Goal: Feedback & Contribution: Contribute content

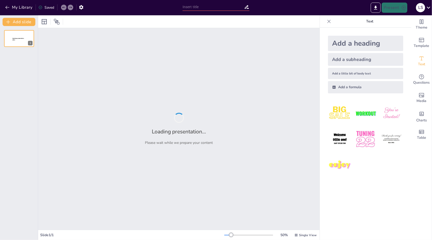
type input "Exploring the Role of Fermentation in Industrial Biotechnology: A Case Study on…"
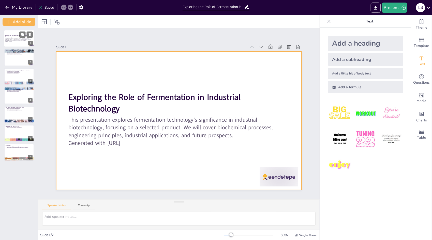
click at [14, 33] on div at bounding box center [19, 38] width 31 height 17
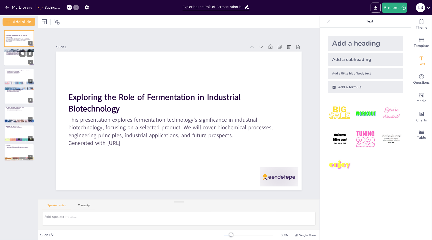
click at [12, 63] on div at bounding box center [19, 57] width 31 height 17
type textarea "Fermentation technology plays a pivotal role in transforming organic materials …"
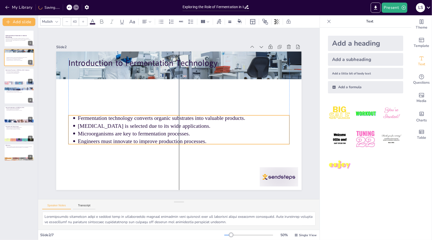
drag, startPoint x: 200, startPoint y: 86, endPoint x: 201, endPoint y: 133, distance: 47.6
click at [201, 133] on p "Microorganisms are key to fermentation processes." at bounding box center [181, 134] width 211 height 30
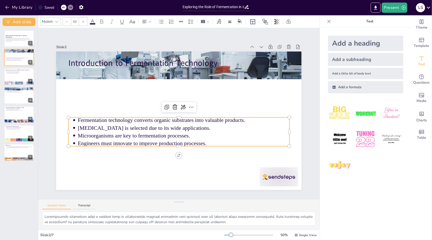
click at [201, 138] on p "Engineers must innovate to improve production processes." at bounding box center [175, 143] width 204 height 73
click at [26, 151] on div at bounding box center [19, 152] width 31 height 17
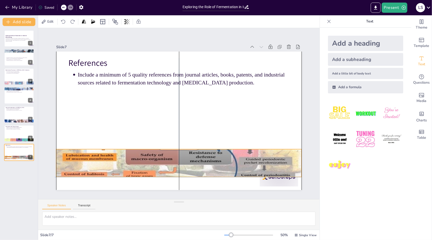
drag, startPoint x: 178, startPoint y: 179, endPoint x: 176, endPoint y: 155, distance: 24.0
click at [176, 155] on div at bounding box center [169, 161] width 266 height 173
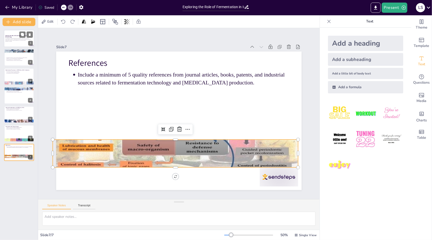
click at [13, 39] on p "This presentation explores fermentation technology's significance in industrial…" at bounding box center [18, 39] width 27 height 3
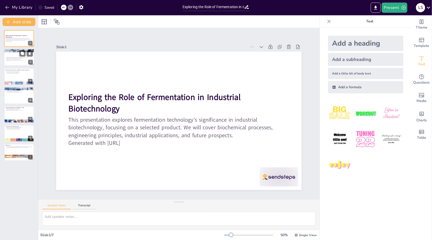
click at [12, 53] on div at bounding box center [19, 57] width 31 height 17
type textarea "Fermentation technology plays a pivotal role in transforming organic materials …"
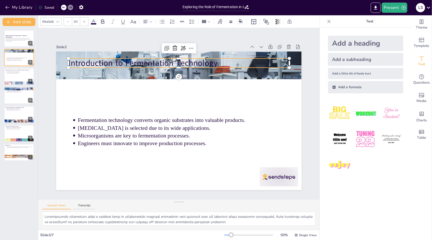
click at [127, 63] on p "Introduction to Fermentation Technology" at bounding box center [213, 76] width 172 height 157
click at [207, 51] on icon at bounding box center [211, 55] width 8 height 8
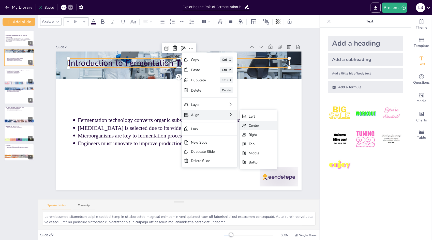
click at [269, 182] on div "Center" at bounding box center [275, 186] width 13 height 8
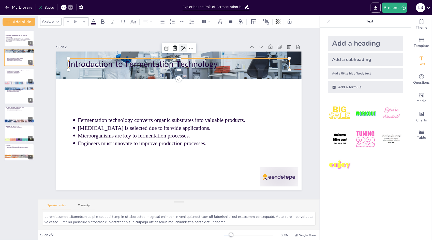
click at [198, 49] on div at bounding box center [203, 53] width 10 height 10
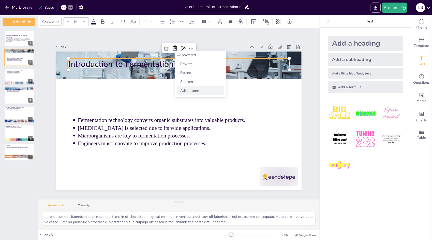
click at [204, 88] on div "Adjust tone" at bounding box center [200, 90] width 47 height 9
click at [197, 84] on div "Persuasive" at bounding box center [200, 81] width 47 height 9
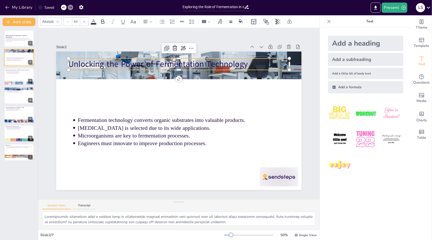
click at [184, 46] on icon at bounding box center [188, 48] width 8 height 8
type input "64"
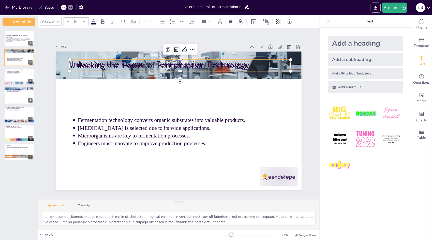
click at [199, 50] on icon at bounding box center [203, 54] width 8 height 8
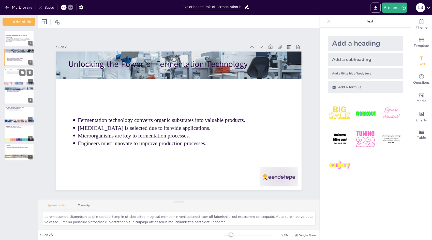
click at [22, 75] on div at bounding box center [19, 76] width 31 height 17
type textarea "Lactobacillus species are instrumental in [MEDICAL_DATA] production due to thei…"
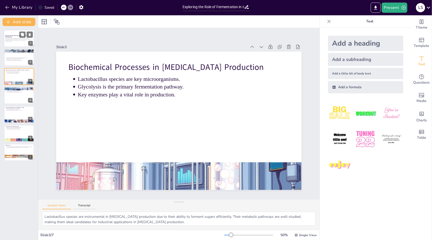
click at [25, 35] on div at bounding box center [25, 34] width 13 height 6
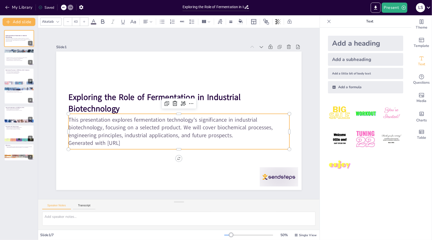
click at [136, 142] on p "Generated with Sendsteps.ai" at bounding box center [170, 142] width 213 height 76
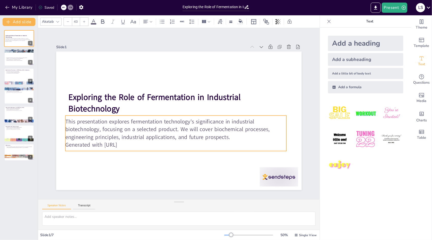
drag, startPoint x: 136, startPoint y: 142, endPoint x: 133, endPoint y: 143, distance: 3.4
click at [133, 143] on p "Generated with Sendsteps.ai" at bounding box center [166, 142] width 213 height 76
click at [133, 143] on p "Generated with Sendsteps.ai" at bounding box center [170, 142] width 218 height 53
click at [129, 142] on p "Generated with Sendsteps.ai" at bounding box center [170, 142] width 218 height 53
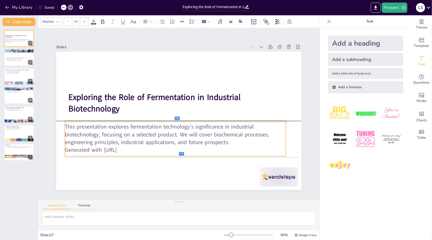
drag, startPoint x: 129, startPoint y: 142, endPoint x: 129, endPoint y: 146, distance: 4.3
click at [129, 146] on p "Generated with Sendsteps.ai" at bounding box center [164, 147] width 213 height 76
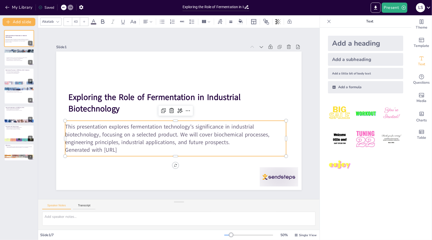
click at [129, 146] on p "Generated with Sendsteps.ai" at bounding box center [168, 148] width 218 height 53
click at [129, 146] on p "Generated with Sendsteps.ai" at bounding box center [168, 147] width 218 height 53
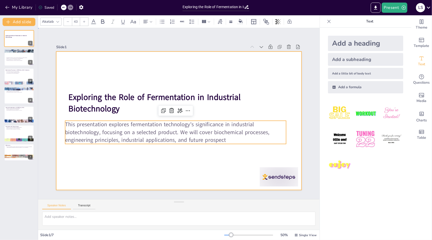
click at [137, 177] on div at bounding box center [176, 120] width 280 height 226
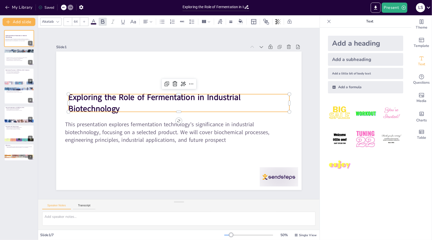
click at [163, 107] on p "Exploring the Role of Fermentation in Industrial Biotechnology" at bounding box center [181, 103] width 221 height 68
click at [360, 116] on img at bounding box center [366, 113] width 24 height 24
type input "162.7"
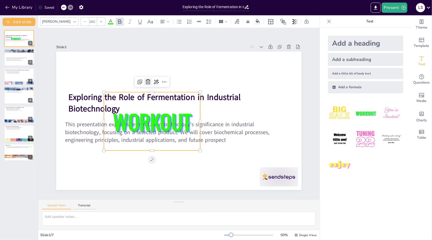
click at [156, 78] on icon at bounding box center [160, 74] width 8 height 8
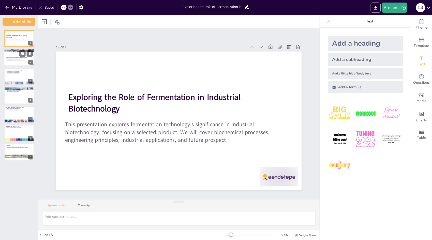
click at [16, 56] on div at bounding box center [19, 57] width 31 height 17
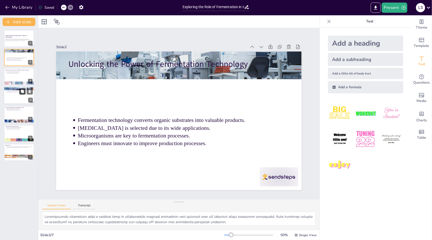
click at [21, 94] on button at bounding box center [22, 91] width 6 height 6
type textarea "The choice between batch and continuous bioreactors is critical in [MEDICAL_DAT…"
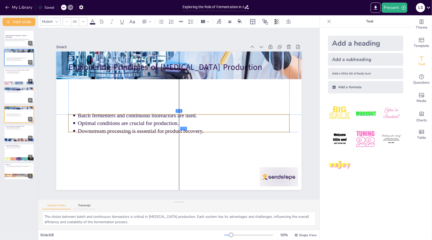
drag, startPoint x: 114, startPoint y: 83, endPoint x: 114, endPoint y: 119, distance: 35.6
click at [114, 119] on p "Optimal conditions are crucial for production." at bounding box center [181, 124] width 209 height 52
click at [114, 119] on p "Optimal conditions are crucial for production." at bounding box center [181, 123] width 209 height 51
click at [114, 119] on p "Optimal conditions are crucial for production." at bounding box center [181, 124] width 204 height 73
click at [119, 132] on p "Downstream processing is essential for product recovery." at bounding box center [176, 131] width 196 height 93
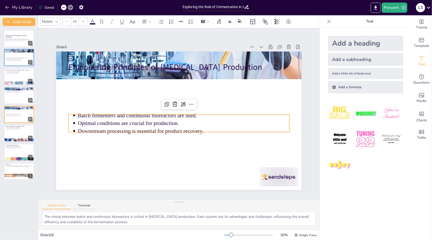
click at [119, 132] on p "Downstream processing is essential for product recovery." at bounding box center [173, 130] width 176 height 131
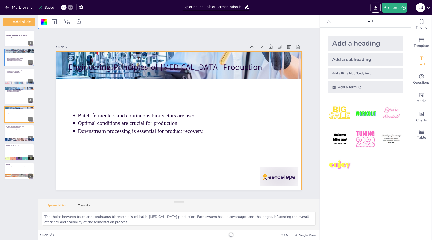
click at [119, 132] on p "Downstream processing is essential for product recovery." at bounding box center [180, 132] width 209 height 52
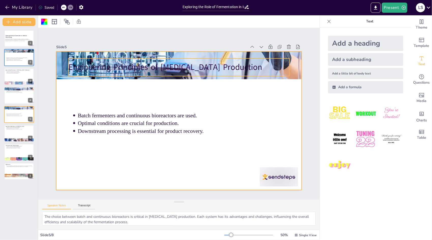
click at [139, 62] on p "Engineering Principles of [MEDICAL_DATA] Production" at bounding box center [183, 67] width 221 height 34
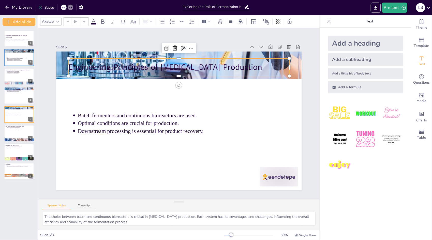
click at [58, 22] on icon at bounding box center [58, 22] width 4 height 4
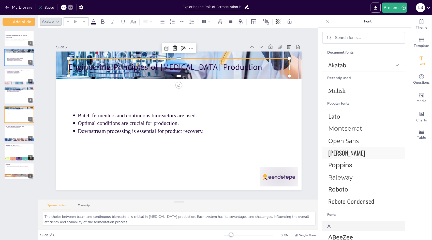
click at [332, 152] on span "[PERSON_NAME]" at bounding box center [363, 152] width 69 height 9
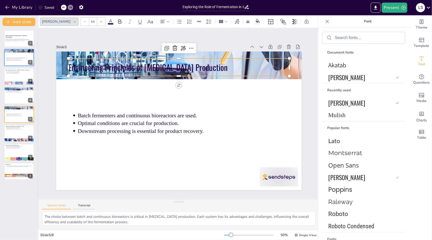
click at [108, 23] on span at bounding box center [111, 23] width 6 height 1
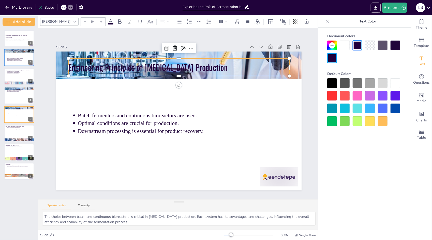
click at [393, 85] on div at bounding box center [396, 83] width 10 height 10
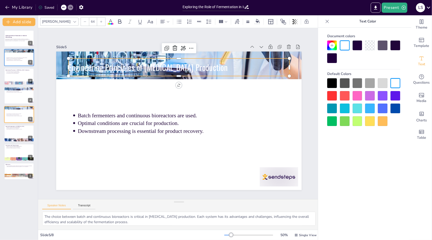
click at [360, 44] on div at bounding box center [358, 45] width 10 height 10
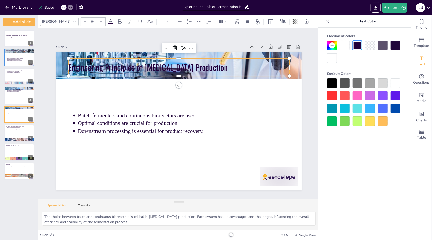
click at [373, 47] on div at bounding box center [370, 45] width 10 height 10
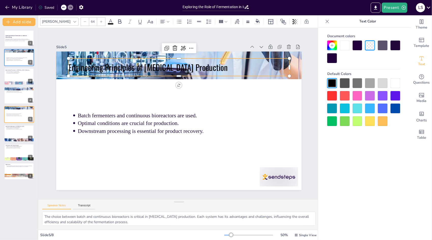
click at [357, 94] on div at bounding box center [358, 96] width 10 height 10
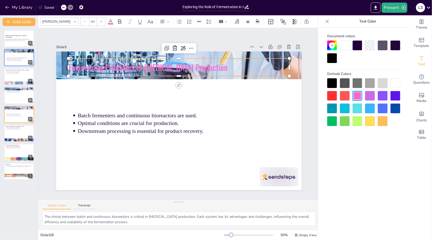
click at [357, 94] on div at bounding box center [358, 96] width 10 height 10
click at [379, 109] on div at bounding box center [383, 108] width 10 height 10
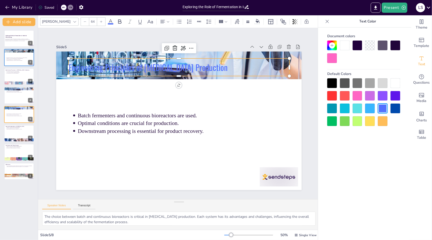
click at [393, 85] on div at bounding box center [396, 83] width 10 height 10
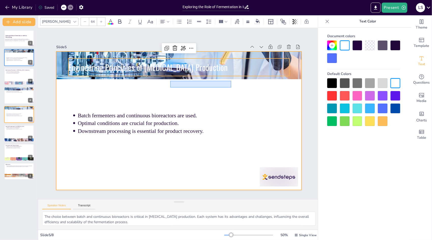
drag, startPoint x: 171, startPoint y: 87, endPoint x: 232, endPoint y: 89, distance: 61.6
click at [232, 89] on div at bounding box center [177, 120] width 269 height 186
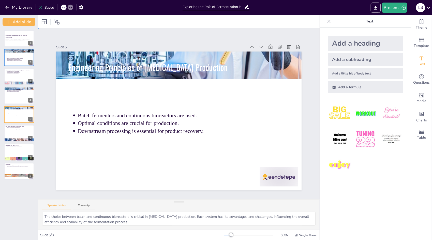
click at [232, 89] on div at bounding box center [176, 120] width 280 height 226
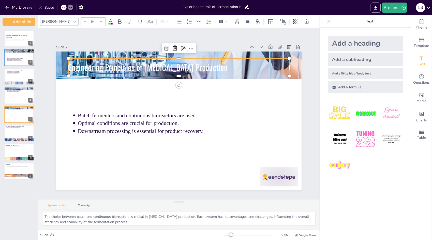
click at [190, 65] on p "Engineering Principles of [MEDICAL_DATA] Production" at bounding box center [188, 67] width 219 height 57
click at [97, 23] on div at bounding box center [101, 22] width 8 height 8
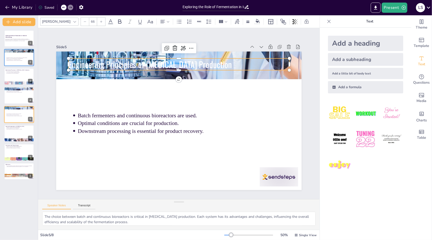
click at [97, 23] on div at bounding box center [101, 22] width 8 height 8
click at [97, 24] on div at bounding box center [101, 22] width 8 height 8
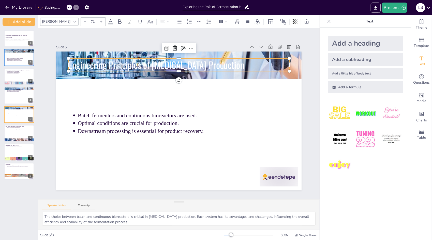
click at [97, 24] on div at bounding box center [101, 22] width 8 height 8
type input "72"
click at [118, 23] on icon at bounding box center [119, 21] width 3 height 4
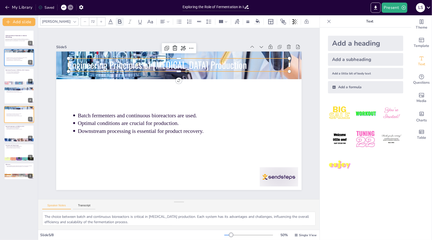
click at [118, 23] on icon at bounding box center [119, 21] width 3 height 4
click at [117, 24] on icon at bounding box center [120, 22] width 6 height 6
click at [138, 24] on icon at bounding box center [140, 22] width 4 height 4
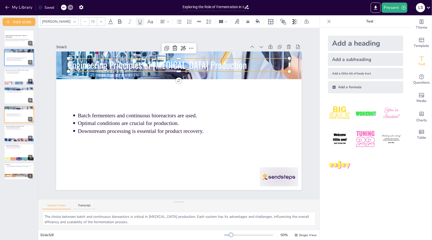
click at [138, 24] on icon at bounding box center [140, 22] width 4 height 4
click at [117, 24] on icon at bounding box center [120, 22] width 6 height 6
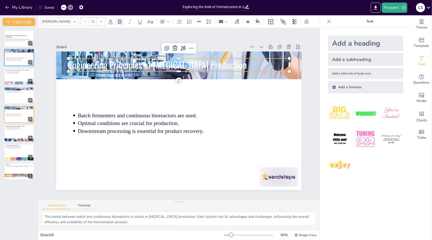
click at [117, 24] on icon at bounding box center [120, 22] width 6 height 6
drag, startPoint x: 102, startPoint y: 24, endPoint x: 58, endPoint y: 21, distance: 43.6
click at [58, 21] on div "Oswald 72" at bounding box center [177, 21] width 275 height 9
click at [73, 21] on icon at bounding box center [75, 22] width 4 height 4
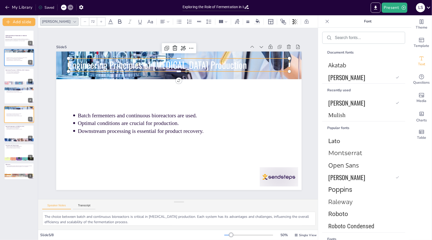
click at [73, 21] on icon at bounding box center [75, 22] width 4 height 4
drag, startPoint x: 58, startPoint y: 21, endPoint x: 52, endPoint y: 21, distance: 5.6
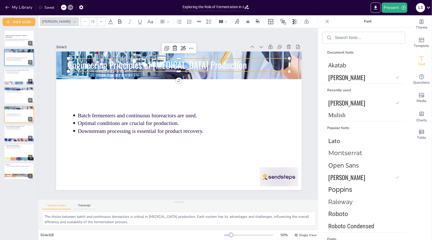
click at [52, 21] on div "[PERSON_NAME]" at bounding box center [59, 22] width 38 height 8
click at [52, 21] on div "[PERSON_NAME]" at bounding box center [56, 21] width 31 height 7
click at [25, 69] on div "Biochemical Processes in [MEDICAL_DATA] Production" at bounding box center [18, 69] width 27 height 2
type textarea "Lactobacillus species are instrumental in [MEDICAL_DATA] production due to thei…"
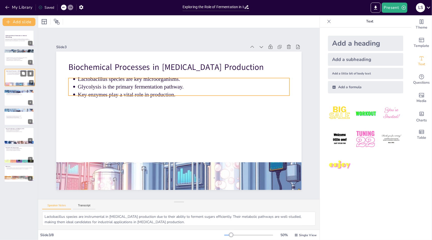
drag, startPoint x: 25, startPoint y: 69, endPoint x: 23, endPoint y: 72, distance: 3.9
click at [23, 69] on div "Biochemical Processes in Lactic Acid Production Lactobacillus species are key m…" at bounding box center [20, 69] width 30 height 0
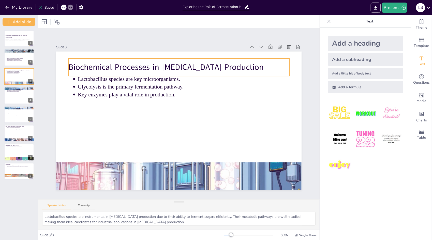
click at [147, 67] on p "Biochemical Processes in [MEDICAL_DATA] Production" at bounding box center [216, 86] width 139 height 186
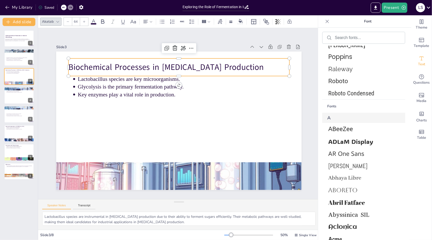
scroll to position [133, 0]
click at [348, 202] on span "Abril Fatface" at bounding box center [363, 202] width 69 height 8
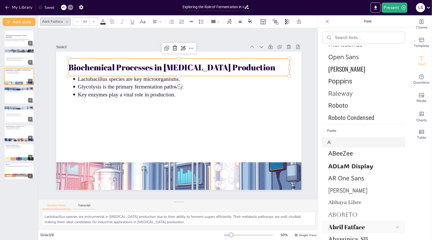
scroll to position [157, 0]
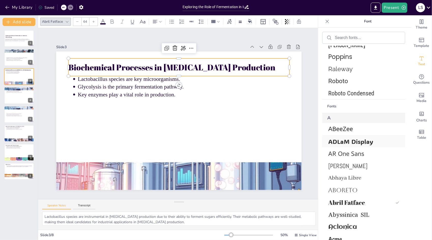
click at [352, 141] on span "ADLaM Display" at bounding box center [363, 141] width 69 height 8
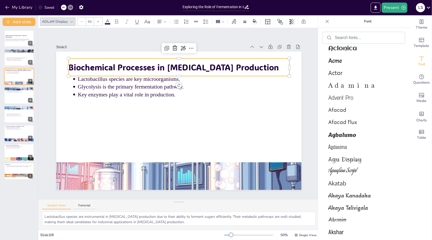
scroll to position [347, 0]
click at [341, 145] on span "Agdasima" at bounding box center [363, 146] width 69 height 7
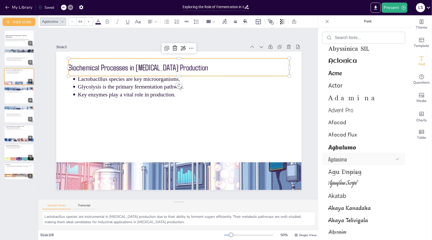
scroll to position [359, 0]
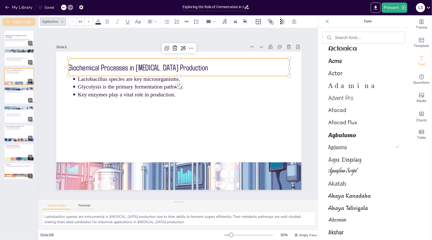
click at [15, 23] on button "Add slide" at bounding box center [19, 22] width 33 height 8
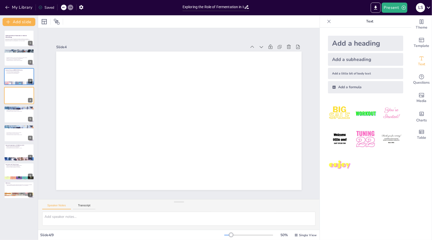
click at [345, 42] on div "Add a heading" at bounding box center [365, 43] width 75 height 15
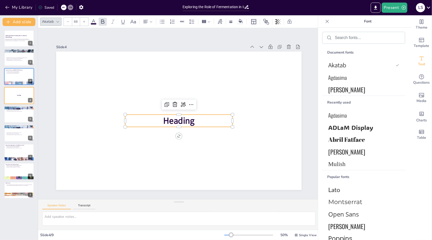
click at [180, 119] on span "Heading" at bounding box center [177, 120] width 34 height 21
click at [180, 119] on span "Heading" at bounding box center [177, 120] width 33 height 18
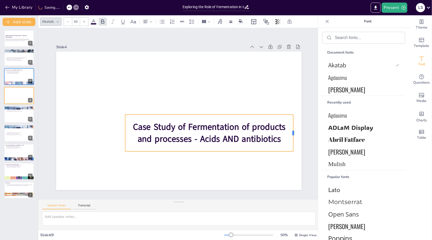
drag, startPoint x: 229, startPoint y: 131, endPoint x: 298, endPoint y: 136, distance: 68.7
click at [295, 138] on div at bounding box center [289, 156] width 12 height 37
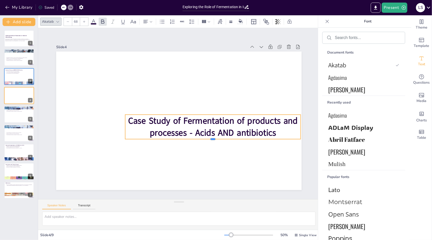
drag, startPoint x: 208, startPoint y: 150, endPoint x: 200, endPoint y: 129, distance: 22.2
click at [200, 129] on div "Case Study of Fermentation of products and processes - Acids AND antibiotics" at bounding box center [177, 120] width 269 height 186
drag, startPoint x: 196, startPoint y: 124, endPoint x: 188, endPoint y: 110, distance: 15.9
click at [188, 110] on span "Case Study of Fermentation of products and processes - Acids AND antibiotics" at bounding box center [209, 133] width 165 height 69
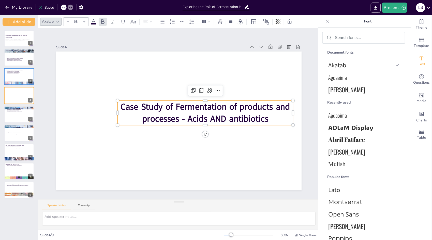
click at [270, 118] on p "Case Study of Fermentation of products and processes - Acids AND antibiotics" at bounding box center [204, 120] width 175 height 77
drag, startPoint x: 206, startPoint y: 111, endPoint x: 196, endPoint y: 93, distance: 20.3
click at [197, 94] on div "Case Study of Fermentation of products and processes - Acids AND antibiotics" at bounding box center [173, 118] width 267 height 275
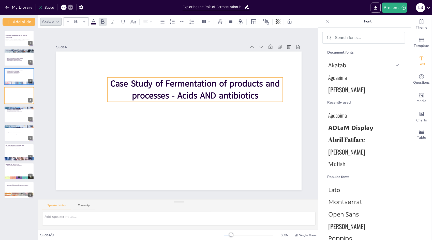
drag, startPoint x: 180, startPoint y: 94, endPoint x: 171, endPoint y: 72, distance: 23.5
click at [174, 79] on span "Case Study of Fermentation of products and processes - Acids AND antibiotics" at bounding box center [201, 91] width 169 height 54
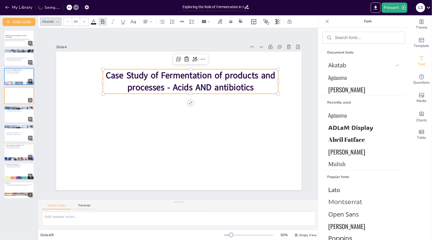
click at [184, 82] on span "Case Study of Fermentation of products and processes - Acids AND antibiotics" at bounding box center [201, 83] width 165 height 69
drag, startPoint x: 188, startPoint y: 82, endPoint x: 187, endPoint y: 79, distance: 3.0
click at [187, 79] on span "Case Study of Fermentation of products and processes - Acids AND antibiotics" at bounding box center [201, 83] width 165 height 69
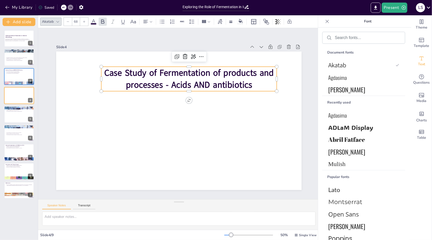
click at [185, 75] on span "Case Study of Fermentation of products and processes - Acids AND antibiotics" at bounding box center [201, 80] width 165 height 69
click at [258, 80] on p "Case Study of Fermentation of products and processes - Acids AND antibiotics" at bounding box center [196, 81] width 177 height 60
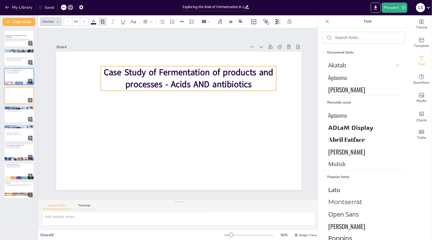
drag, startPoint x: 186, startPoint y: 78, endPoint x: 185, endPoint y: 74, distance: 3.9
click at [185, 75] on span "Case Study of Fermentation of products and processes - Acids AND antibiotics" at bounding box center [193, 78] width 170 height 39
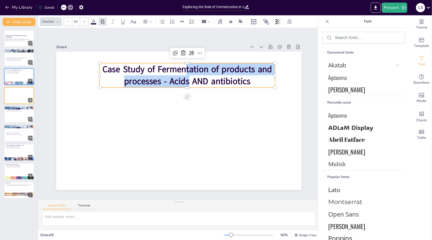
click at [184, 72] on span "Case Study of Fermentation of products and processes - Acids AND antibiotics" at bounding box center [196, 75] width 169 height 54
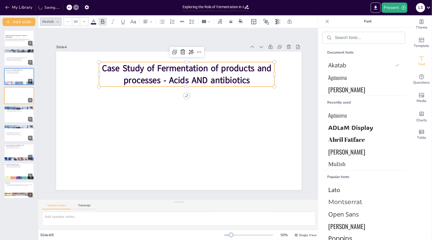
click at [257, 79] on p "Case Study of Fermentation of products and processes - Acids AND antibiotics" at bounding box center [194, 77] width 177 height 60
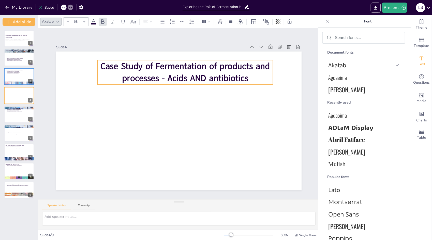
drag, startPoint x: 254, startPoint y: 75, endPoint x: 249, endPoint y: 71, distance: 6.7
click at [249, 71] on p "Case Study of Fermentation of products and processes - Acids AND antibiotics" at bounding box center [205, 80] width 164 height 109
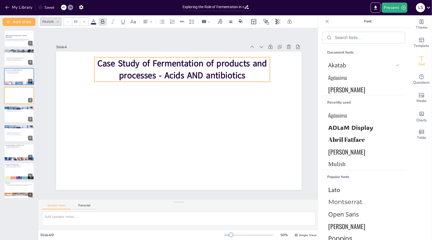
click at [247, 72] on p "Case Study of Fermentation of products and processes - Acids AND antibiotics" at bounding box center [200, 75] width 170 height 94
click at [247, 72] on p "Case Study of Fermentation of products and processes - Acids AND antibiotics" at bounding box center [191, 70] width 177 height 60
click at [249, 71] on p "Case Study of Fermentation of products and processes - Acids AND antibiotics" at bounding box center [182, 69] width 176 height 24
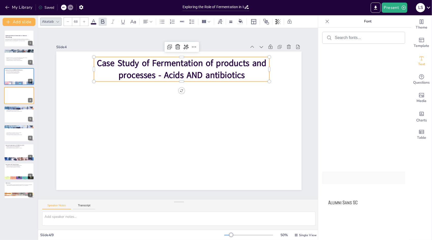
click at [364, 177] on span "Alumni Sans Inline One" at bounding box center [363, 177] width 69 height 7
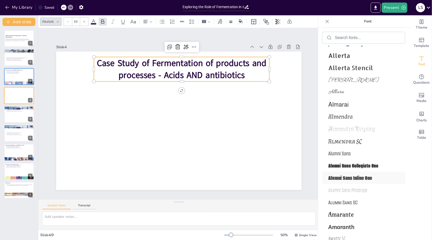
scroll to position [719, 0]
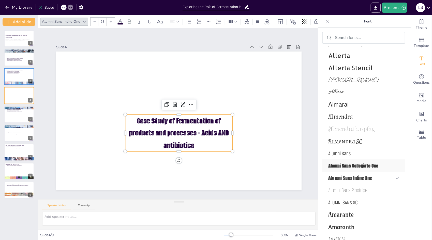
click at [355, 165] on span "Alumni Sans Collegiate One" at bounding box center [363, 165] width 69 height 7
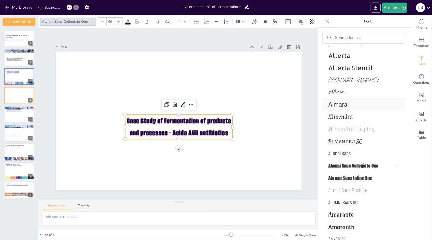
click at [340, 107] on span "Almarai" at bounding box center [363, 104] width 69 height 7
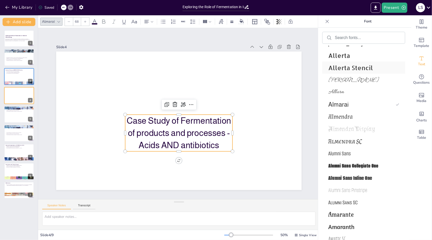
click at [341, 65] on span "Allerta Stencil" at bounding box center [363, 68] width 69 height 8
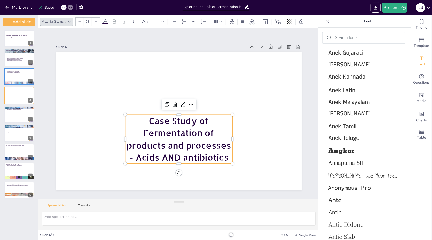
scroll to position [1066, 0]
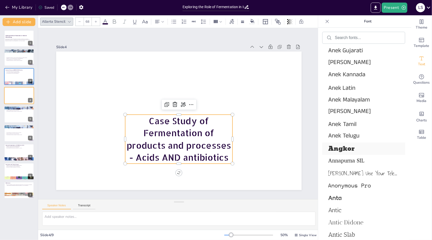
click at [342, 147] on span "Angkor" at bounding box center [363, 148] width 69 height 11
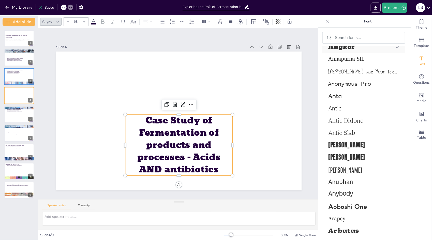
scroll to position [1167, 0]
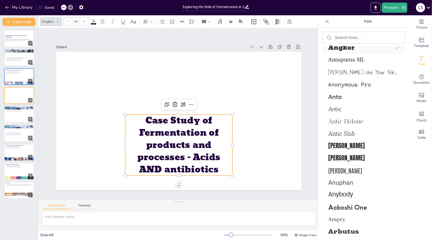
click at [342, 147] on span "Anton" at bounding box center [363, 145] width 69 height 9
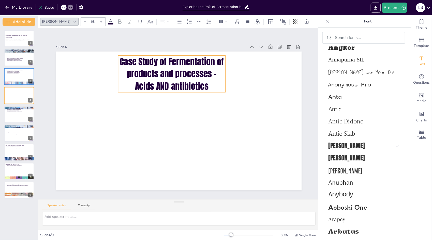
drag, startPoint x: 217, startPoint y: 139, endPoint x: 210, endPoint y: 80, distance: 59.5
click at [210, 80] on p "Case Study of Fermentation of products and processes - Acids AND antibiotics" at bounding box center [180, 73] width 113 height 58
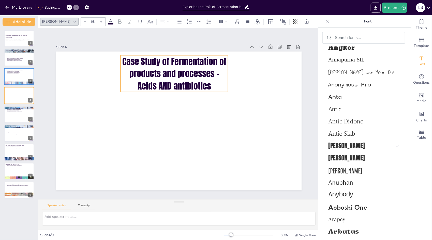
drag, startPoint x: 221, startPoint y: 72, endPoint x: 223, endPoint y: 72, distance: 2.6
click at [223, 72] on p "Case Study of Fermentation of products and processes - Acids AND antibiotics" at bounding box center [178, 73] width 111 height 48
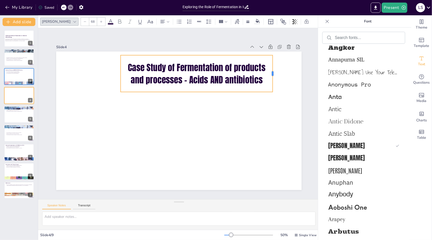
drag, startPoint x: 226, startPoint y: 72, endPoint x: 269, endPoint y: 73, distance: 43.8
click at [275, 87] on div at bounding box center [282, 105] width 15 height 36
click at [274, 87] on div at bounding box center [281, 105] width 15 height 36
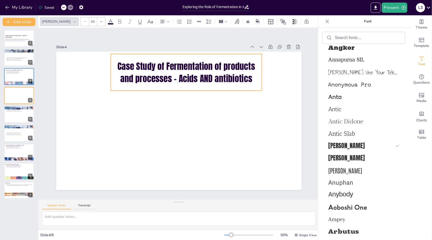
drag, startPoint x: 186, startPoint y: 85, endPoint x: 176, endPoint y: 83, distance: 10.0
click at [176, 83] on div "Case Study of Fermentation of products and processes - Acids AND antibiotics" at bounding box center [191, 73] width 154 height 52
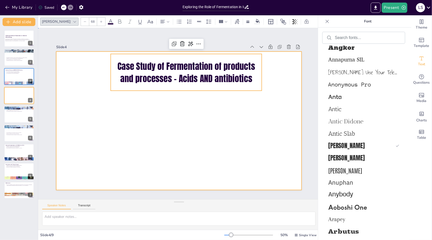
click at [207, 98] on div at bounding box center [177, 120] width 269 height 186
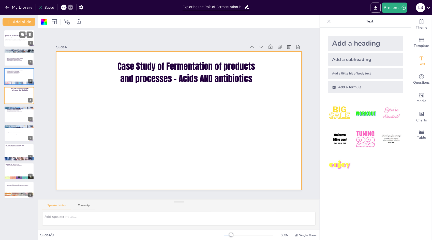
click at [9, 41] on p "This presentation explores fermentation technology's significance in industrial…" at bounding box center [18, 39] width 27 height 3
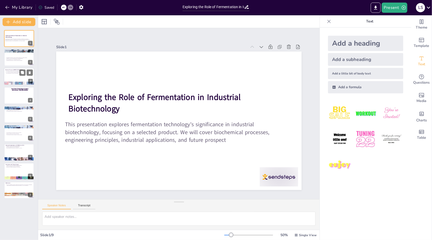
click at [19, 76] on div at bounding box center [19, 76] width 31 height 17
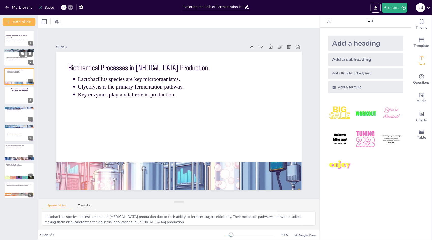
click at [23, 61] on div at bounding box center [19, 57] width 31 height 17
type textarea "Fermentation technology plays a pivotal role in transforming organic materials …"
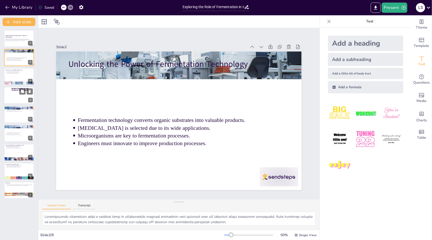
click at [23, 98] on div at bounding box center [19, 95] width 31 height 17
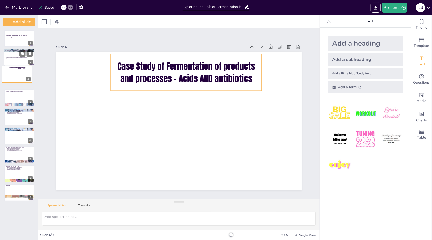
drag, startPoint x: 22, startPoint y: 92, endPoint x: 18, endPoint y: 61, distance: 31.4
click at [18, 65] on div "Case Study of Fermentation of products and processes - Acids AND antibiotics 4" at bounding box center [17, 73] width 31 height 17
drag, startPoint x: 23, startPoint y: 73, endPoint x: 23, endPoint y: 63, distance: 9.4
click at [23, 63] on div "Case Study of Fermentation of products and processes - Acids AND antibiotics 3" at bounding box center [19, 70] width 31 height 17
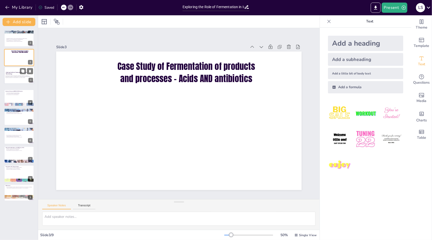
drag, startPoint x: 22, startPoint y: 30, endPoint x: 22, endPoint y: 68, distance: 37.9
click at [22, 68] on div "Exploring the Role of Fermentation in Industrial Biotechnology This presentatio…" at bounding box center [19, 74] width 31 height 17
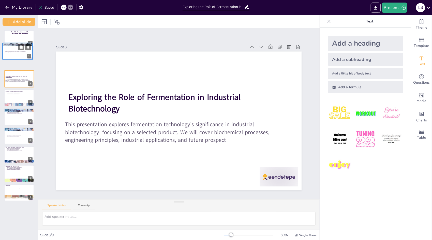
drag, startPoint x: 22, startPoint y: 36, endPoint x: 22, endPoint y: 60, distance: 24.4
click at [22, 60] on div "Unlocking the Power of Fermentation Technology Fermentation technology converts…" at bounding box center [17, 51] width 31 height 17
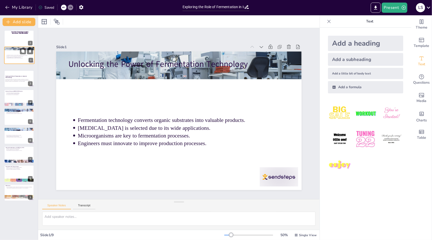
type textarea "Fermentation technology plays a pivotal role in transforming organic materials …"
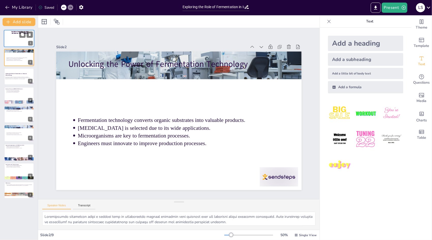
click at [17, 41] on div at bounding box center [19, 38] width 31 height 17
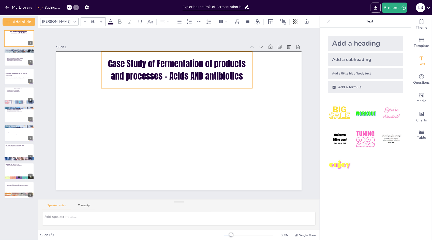
drag, startPoint x: 175, startPoint y: 62, endPoint x: 166, endPoint y: 60, distance: 8.7
click at [166, 60] on span "Case Study of Fermentation of products and processes - Acids AND antibiotics" at bounding box center [177, 69] width 138 height 25
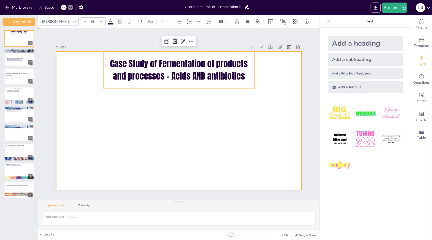
click at [224, 99] on div at bounding box center [176, 119] width 282 height 243
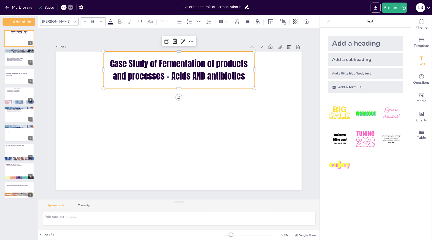
click at [214, 76] on span "Case Study of Fermentation of products and processes - Acids AND antibiotics" at bounding box center [194, 71] width 136 height 66
click at [48, 36] on div "Slide 1 Case Study of Fermentation of products and processes - Acids AND antibi…" at bounding box center [179, 113] width 300 height 206
click at [152, 72] on span "Case Study of Fermentation of products and processes - Acids AND antibiotics" at bounding box center [184, 69] width 138 height 39
click at [108, 22] on icon at bounding box center [111, 22] width 6 height 6
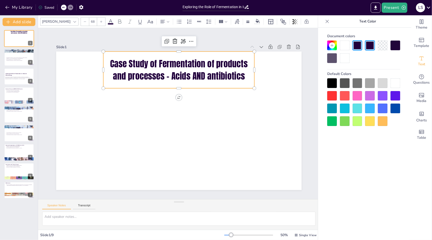
click at [395, 97] on div at bounding box center [396, 96] width 10 height 10
click at [398, 95] on div at bounding box center [396, 96] width 10 height 10
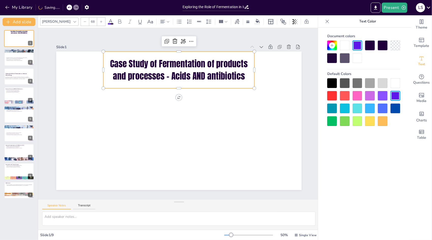
click at [236, 71] on span "Case Study of Fermentation of products and processes - Acids AND antibiotics" at bounding box center [184, 69] width 138 height 39
click at [108, 20] on icon at bounding box center [111, 22] width 6 height 6
click at [360, 90] on div at bounding box center [364, 102] width 73 height 48
click at [382, 94] on div at bounding box center [383, 96] width 10 height 10
click at [356, 40] on div "Document colors" at bounding box center [364, 36] width 73 height 9
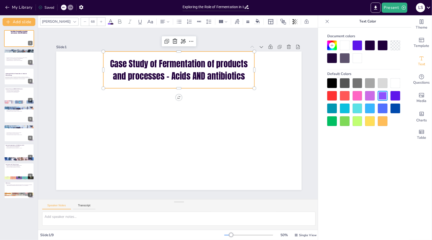
click at [356, 45] on div at bounding box center [358, 45] width 10 height 10
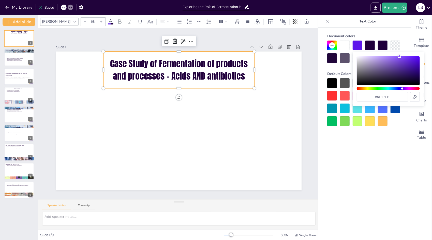
type input "#5418ca"
click at [413, 62] on div "Color" at bounding box center [388, 70] width 63 height 29
click at [413, 62] on div "Color" at bounding box center [413, 62] width 4 height 4
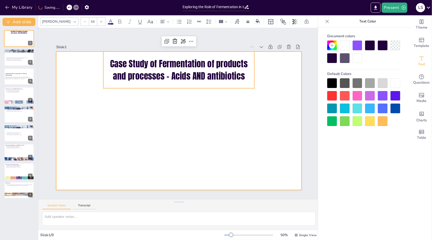
click at [261, 70] on div at bounding box center [178, 120] width 259 height 163
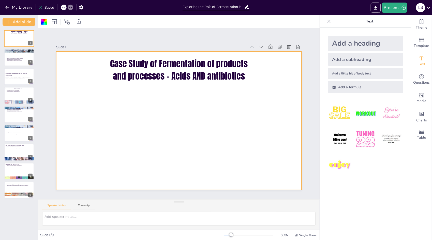
click at [344, 58] on div "Add a subheading" at bounding box center [365, 59] width 75 height 13
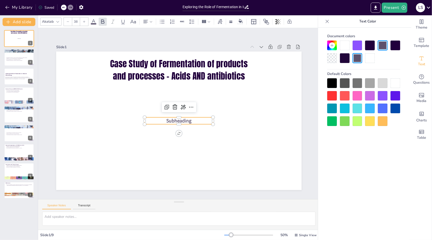
click at [185, 119] on span "Subheading" at bounding box center [178, 120] width 26 height 9
click at [185, 119] on span "Subheading" at bounding box center [178, 121] width 26 height 12
click at [187, 119] on span "Subheading" at bounding box center [179, 121] width 26 height 12
click at [187, 119] on span "Subheading" at bounding box center [180, 120] width 26 height 9
click at [190, 119] on p "Subheading" at bounding box center [179, 120] width 68 height 21
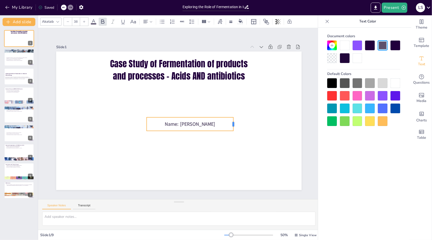
drag, startPoint x: 213, startPoint y: 122, endPoint x: 231, endPoint y: 123, distance: 18.4
click at [231, 139] on div at bounding box center [226, 146] width 9 height 14
click at [226, 122] on p "Name: LAKSHDEEPSINGH SAHANI" at bounding box center [186, 126] width 85 height 33
click at [214, 125] on div at bounding box center [214, 132] width 7 height 14
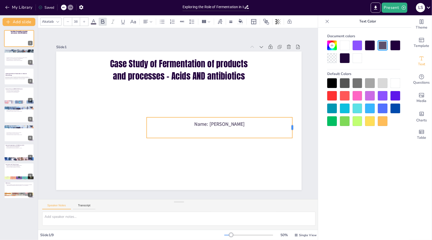
drag, startPoint x: 213, startPoint y: 125, endPoint x: 298, endPoint y: 124, distance: 84.8
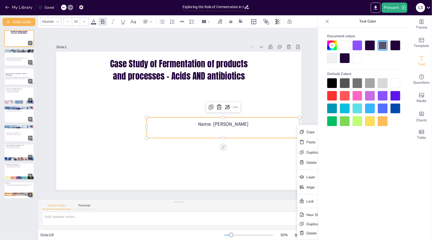
click at [277, 122] on p "Name: LAKSHDEEPSINGH SAHANI" at bounding box center [222, 128] width 153 height 23
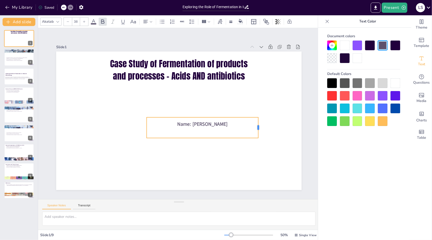
drag, startPoint x: 213, startPoint y: 127, endPoint x: 260, endPoint y: 125, distance: 47.4
click at [260, 125] on div "Case Study of Fermentation of products and processes - Acids AND antibiotics Na…" at bounding box center [177, 120] width 276 height 207
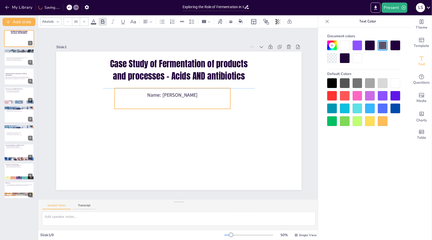
drag, startPoint x: 212, startPoint y: 127, endPoint x: 180, endPoint y: 96, distance: 43.9
click at [180, 96] on p at bounding box center [174, 101] width 116 height 19
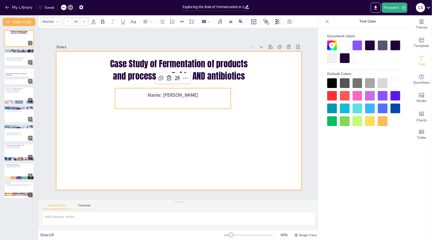
click at [192, 110] on div at bounding box center [176, 120] width 280 height 226
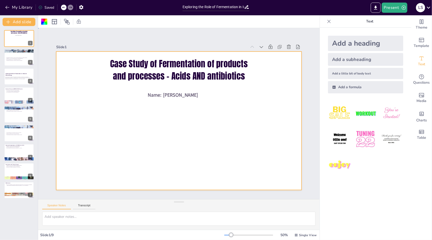
click at [192, 110] on div at bounding box center [177, 120] width 276 height 207
click at [369, 64] on div "Add a subheading" at bounding box center [365, 59] width 75 height 13
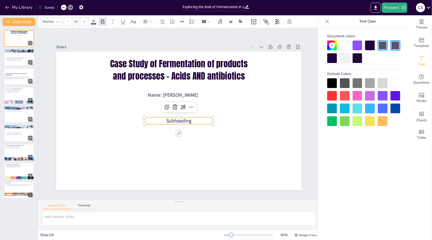
click at [188, 120] on p "Subheading" at bounding box center [175, 120] width 63 height 40
click at [188, 120] on p "Subheading" at bounding box center [178, 121] width 69 height 14
click at [188, 120] on p "Subheading" at bounding box center [177, 120] width 68 height 21
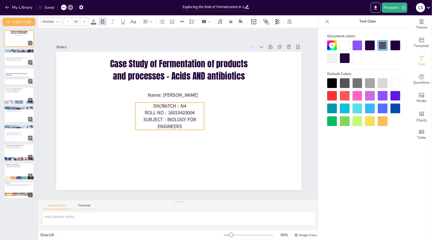
drag, startPoint x: 201, startPoint y: 127, endPoint x: 192, endPoint y: 112, distance: 17.4
click at [192, 112] on p "ROLL NO : 16010425004" at bounding box center [170, 109] width 65 height 34
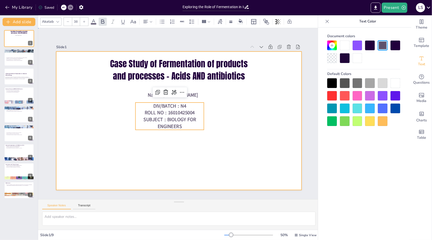
click at [240, 110] on div at bounding box center [177, 120] width 269 height 186
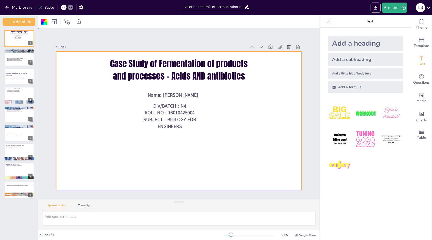
click at [240, 110] on div at bounding box center [176, 119] width 282 height 243
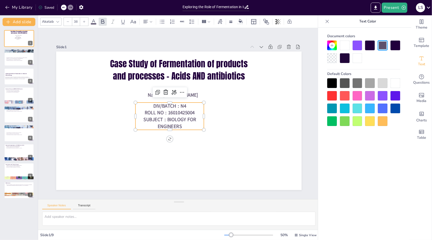
click at [167, 119] on span "SUBJECT : BIOLOGY FOR ENGINEERS" at bounding box center [169, 118] width 53 height 21
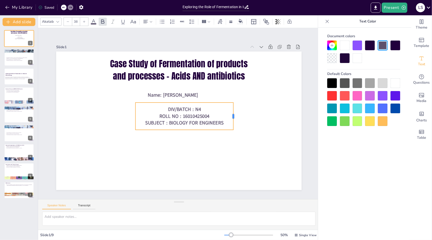
drag, startPoint x: 201, startPoint y: 115, endPoint x: 230, endPoint y: 123, distance: 30.8
click at [230, 123] on div at bounding box center [234, 127] width 10 height 27
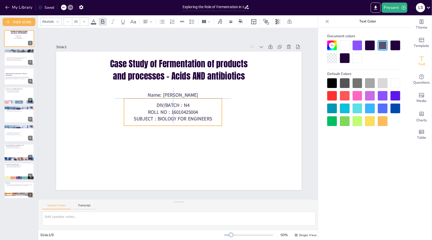
drag, startPoint x: 210, startPoint y: 110, endPoint x: 200, endPoint y: 104, distance: 11.3
click at [200, 104] on p "DIV/BATCH : N4" at bounding box center [175, 103] width 95 height 37
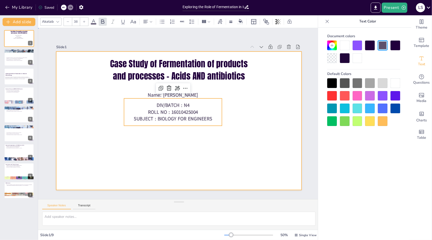
click at [265, 100] on div at bounding box center [178, 120] width 259 height 163
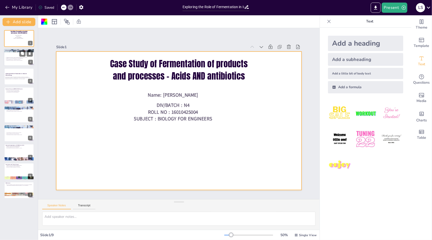
click at [17, 59] on p "Microorganisms are key to fermentation processes." at bounding box center [19, 59] width 26 height 1
type textarea "Fermentation technology plays a pivotal role in transforming organic materials …"
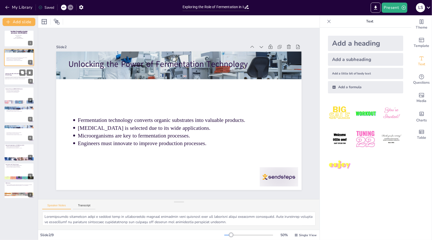
click at [17, 78] on p "This presentation explores fermentation technology's significance in industrial…" at bounding box center [18, 77] width 27 height 3
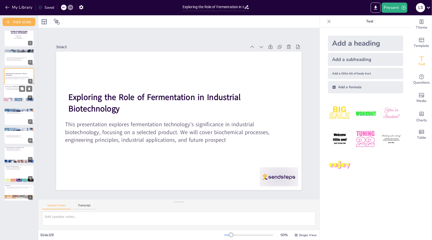
drag, startPoint x: 20, startPoint y: 96, endPoint x: 19, endPoint y: 89, distance: 7.2
click at [19, 89] on div at bounding box center [19, 92] width 30 height 17
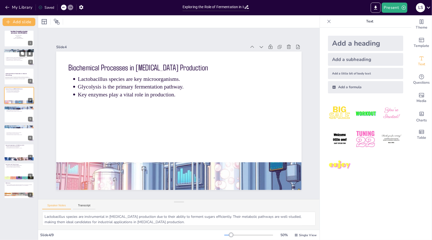
click at [22, 60] on p "Engineers must innovate to improve production processes." at bounding box center [19, 60] width 26 height 1
type textarea "Fermentation technology plays a pivotal role in transforming organic materials …"
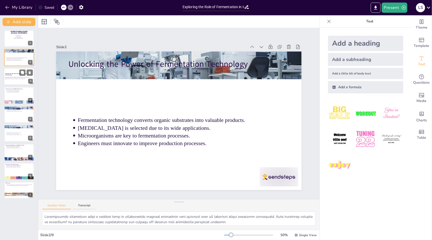
click at [18, 79] on div at bounding box center [19, 76] width 31 height 17
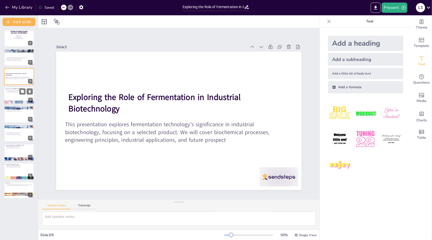
click at [24, 97] on div at bounding box center [19, 95] width 31 height 17
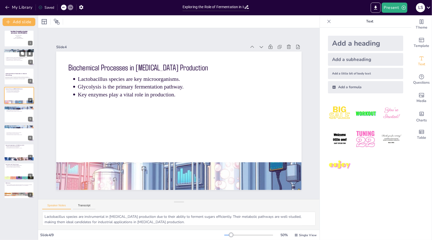
drag, startPoint x: 22, startPoint y: 69, endPoint x: 22, endPoint y: 60, distance: 9.9
click at [22, 60] on div "Case Study of Fermentation of products and processes - Acids AND antibiotics Na…" at bounding box center [19, 114] width 38 height 168
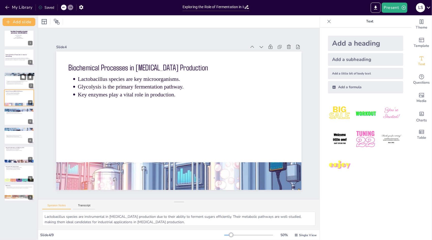
drag, startPoint x: 22, startPoint y: 60, endPoint x: 23, endPoint y: 85, distance: 25.2
click at [23, 72] on div "Unlocking the Power of Fermentation Technology Fermentation technology converts…" at bounding box center [20, 72] width 30 height 0
type textarea "Fermentation technology plays a pivotal role in transforming organic materials …"
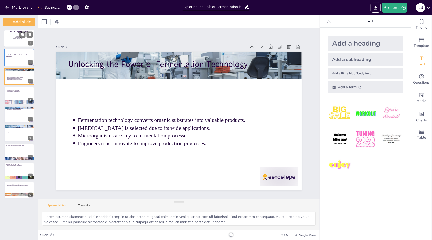
click at [11, 40] on div at bounding box center [19, 38] width 31 height 17
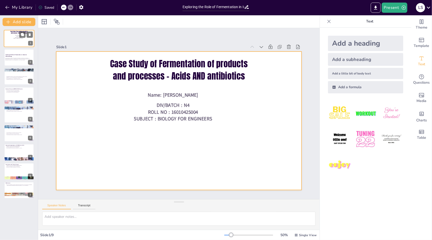
click at [12, 40] on div at bounding box center [19, 38] width 31 height 17
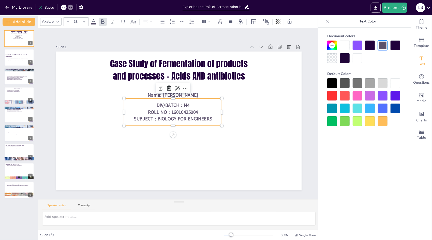
click at [169, 105] on span "DIV/BATCH : N4" at bounding box center [174, 105] width 34 height 10
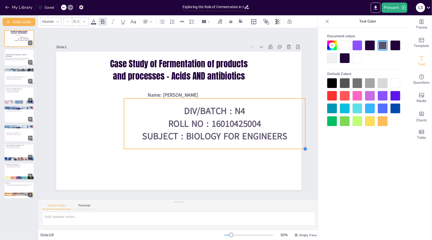
drag, startPoint x: 219, startPoint y: 124, endPoint x: 237, endPoint y: 147, distance: 29.2
click at [237, 147] on div "Case Study of Fermentation of products and processes - Acids AND antibiotics Na…" at bounding box center [178, 120] width 259 height 163
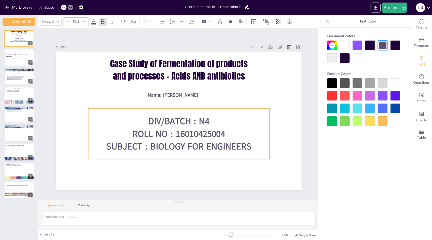
drag, startPoint x: 215, startPoint y: 141, endPoint x: 180, endPoint y: 148, distance: 36.1
click at [180, 148] on div "DIV/BATCH : N4 ROLL NO : 16010425004 SUBJECT : BIOLOGY FOR ENGINEERS" at bounding box center [175, 133] width 188 height 87
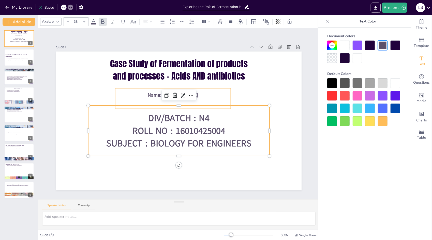
click at [198, 95] on span "Name: LAKSHDEEPSINGH SAHANI" at bounding box center [175, 94] width 51 height 12
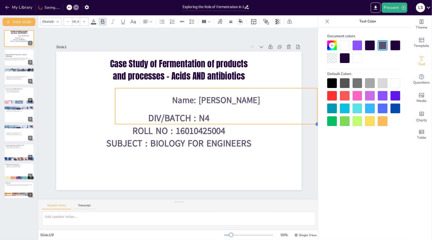
drag, startPoint x: 228, startPoint y: 107, endPoint x: 266, endPoint y: 123, distance: 41.4
click at [266, 123] on div "Case Study of Fermentation of products and processes - Acids AND antibiotics Na…" at bounding box center [176, 119] width 282 height 243
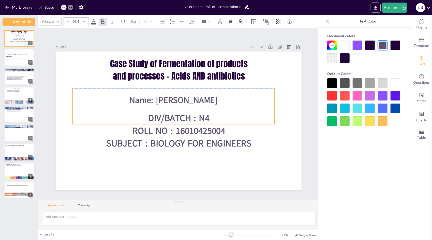
drag, startPoint x: 254, startPoint y: 104, endPoint x: 211, endPoint y: 102, distance: 42.8
click at [211, 102] on div "Case Study of Fermentation of products and processes - Acids AND antibiotics Na…" at bounding box center [204, 57] width 224 height 100
click at [60, 21] on div at bounding box center [58, 22] width 6 height 6
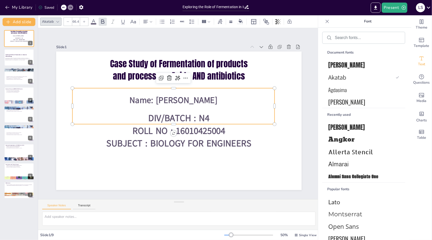
click at [60, 21] on div at bounding box center [58, 22] width 6 height 6
click at [344, 101] on span "[PERSON_NAME]" at bounding box center [363, 101] width 69 height 9
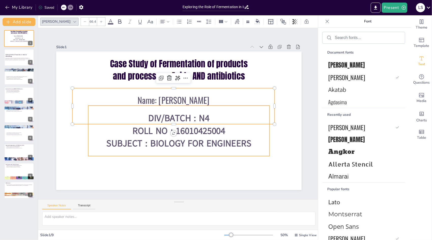
type input "70.3"
click at [205, 150] on div "DIV/BATCH : N4 ROLL NO : 16010425004 SUBJECT : BIOLOGY FOR ENGINEERS" at bounding box center [175, 130] width 188 height 87
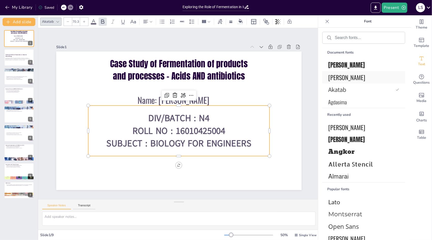
click at [352, 77] on span "[PERSON_NAME]" at bounding box center [363, 77] width 69 height 9
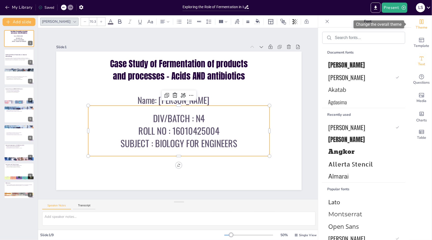
click at [424, 30] on span "Theme" at bounding box center [422, 28] width 12 height 6
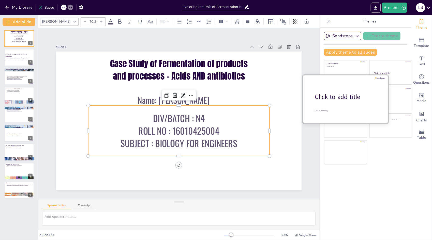
click at [337, 99] on span "Click to add title" at bounding box center [338, 96] width 46 height 9
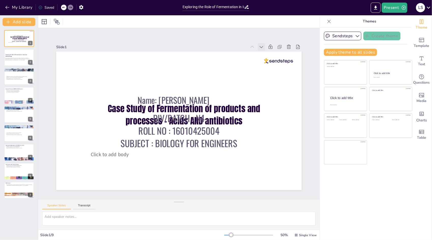
click at [275, 72] on icon at bounding box center [278, 75] width 6 height 6
click at [256, 52] on icon at bounding box center [259, 55] width 6 height 6
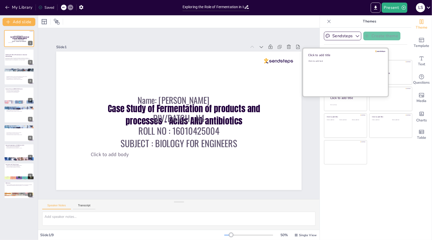
click at [352, 73] on div "Click to add text" at bounding box center [345, 76] width 73 height 32
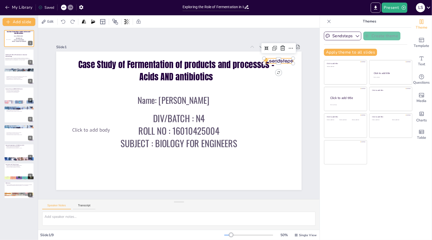
click at [280, 87] on div at bounding box center [290, 94] width 29 height 14
click at [291, 67] on icon at bounding box center [294, 70] width 7 height 7
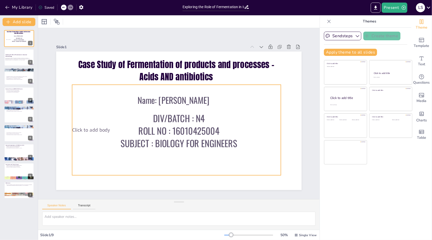
click at [80, 111] on span "Click to add body" at bounding box center [90, 102] width 38 height 18
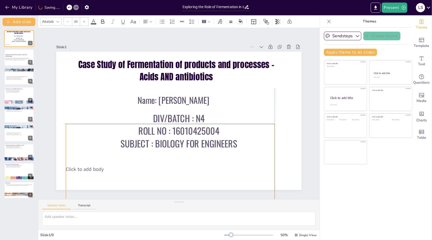
drag, startPoint x: 80, startPoint y: 128, endPoint x: 73, endPoint y: 166, distance: 39.3
click at [73, 155] on span "Click to add body" at bounding box center [75, 148] width 38 height 15
click at [163, 113] on icon at bounding box center [167, 108] width 8 height 8
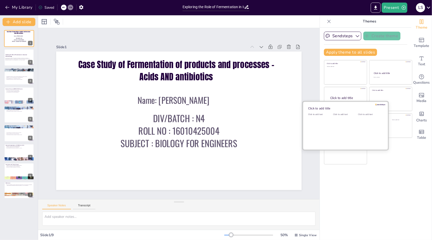
click at [322, 123] on div "Click to add text" at bounding box center [319, 129] width 23 height 32
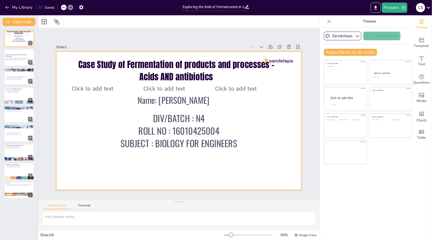
click at [289, 64] on div at bounding box center [177, 120] width 276 height 207
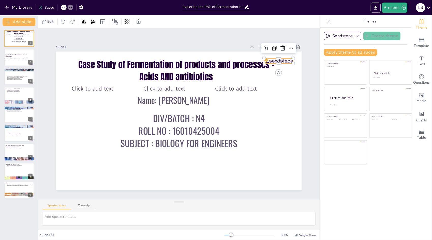
click at [287, 77] on div at bounding box center [288, 82] width 30 height 11
click at [287, 67] on div at bounding box center [284, 71] width 30 height 8
click at [284, 46] on div "Slide 1 Case Study of Fermentation of products and processes - Acids AND antibi…" at bounding box center [179, 116] width 260 height 171
click at [286, 56] on icon at bounding box center [289, 59] width 7 height 7
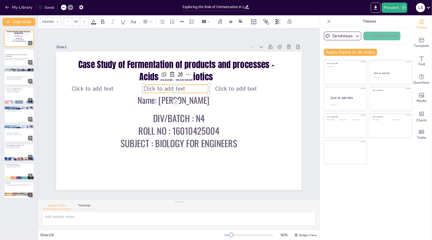
click at [157, 83] on span "Click to add text" at bounding box center [173, 85] width 42 height 20
click at [186, 74] on icon at bounding box center [189, 75] width 6 height 6
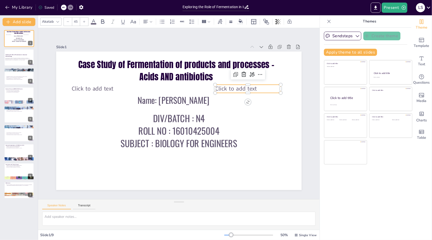
click at [231, 93] on span "Click to add text" at bounding box center [240, 101] width 43 height 17
click at [246, 84] on div at bounding box center [251, 89] width 10 height 10
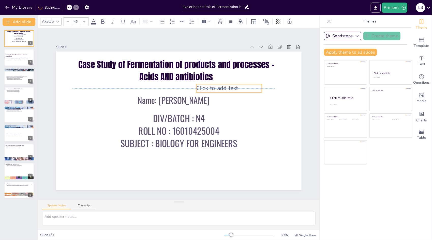
drag, startPoint x: 107, startPoint y: 85, endPoint x: 243, endPoint y: 90, distance: 136.0
click at [241, 90] on span "Click to add text" at bounding box center [220, 92] width 42 height 12
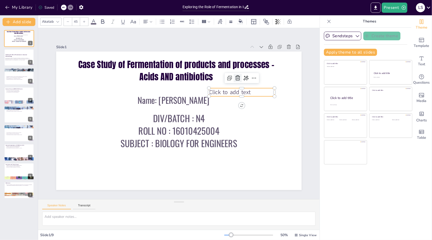
click at [238, 81] on icon at bounding box center [241, 84] width 7 height 7
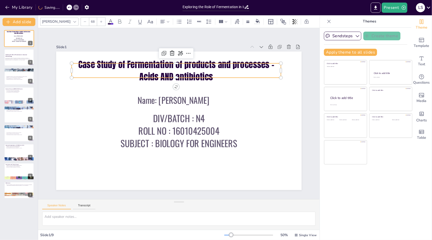
click at [234, 78] on p "Case Study of Fermentation of products and processes - Acids AND antibiotics" at bounding box center [176, 70] width 209 height 24
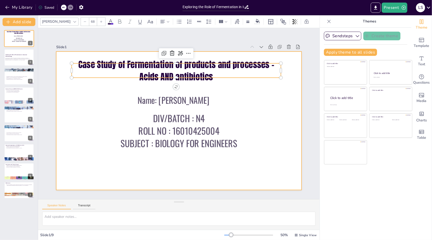
click at [246, 86] on div at bounding box center [178, 120] width 259 height 163
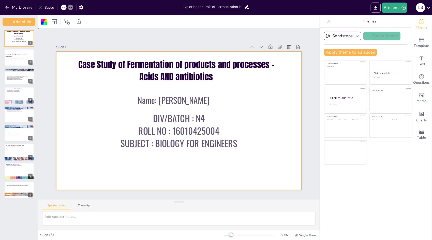
click at [246, 86] on div at bounding box center [177, 120] width 269 height 186
click at [421, 46] on span "Template" at bounding box center [422, 46] width 16 height 6
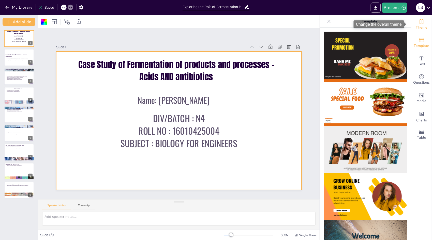
click at [416, 26] on span "Theme" at bounding box center [422, 28] width 12 height 6
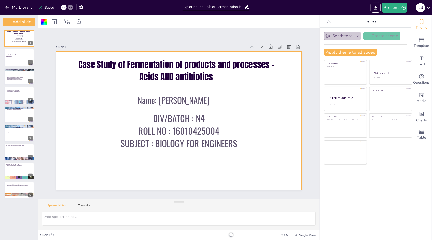
click at [355, 37] on icon "button" at bounding box center [357, 35] width 5 height 5
click at [16, 63] on div at bounding box center [19, 57] width 31 height 17
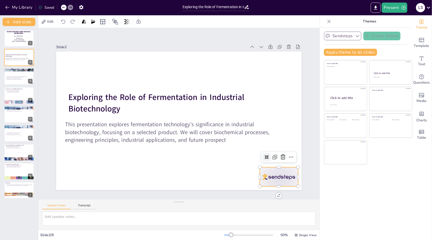
click at [261, 175] on div at bounding box center [272, 186] width 40 height 23
click at [280, 164] on icon at bounding box center [278, 167] width 7 height 7
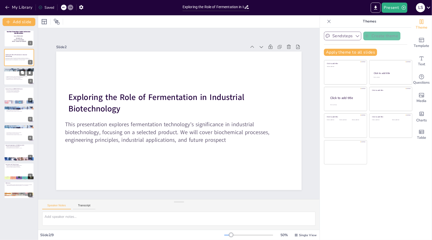
click at [34, 76] on div at bounding box center [19, 76] width 31 height 17
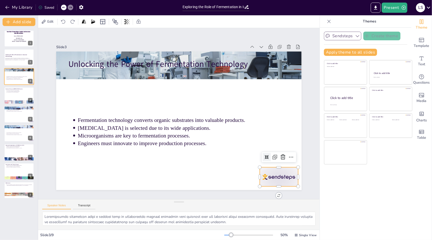
click at [269, 182] on div at bounding box center [263, 195] width 41 height 27
click at [269, 183] on icon at bounding box center [265, 187] width 8 height 8
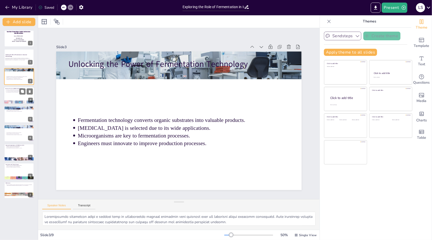
click at [33, 92] on p "Key enzymes play a vital role in production." at bounding box center [19, 92] width 26 height 1
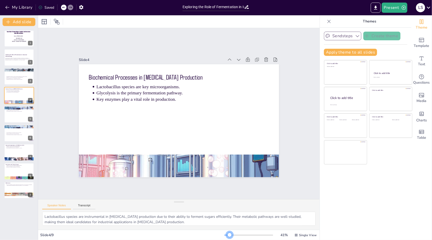
drag, startPoint x: 229, startPoint y: 234, endPoint x: 226, endPoint y: 234, distance: 3.1
click at [228, 234] on div at bounding box center [230, 234] width 4 height 4
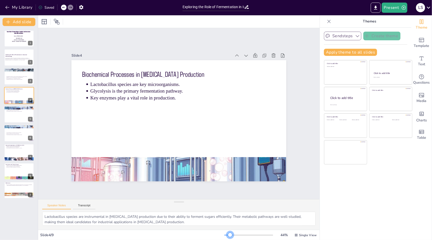
click at [228, 232] on div at bounding box center [230, 234] width 4 height 4
click at [17, 84] on div at bounding box center [19, 76] width 31 height 17
type textarea "Fermentation technology plays a pivotal role in transforming organic materials …"
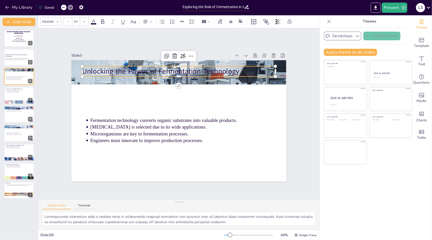
click at [126, 71] on p "Unlocking the Power of Fermentation Technology" at bounding box center [187, 72] width 191 height 50
click at [58, 22] on icon at bounding box center [57, 22] width 3 height 2
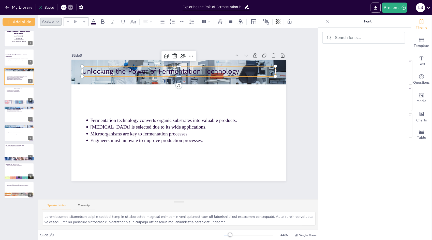
scroll to position [2400, 0]
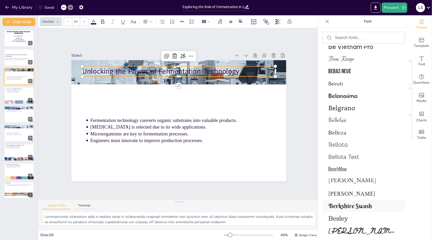
click at [364, 205] on span "Berkshire Swash" at bounding box center [363, 206] width 69 height 8
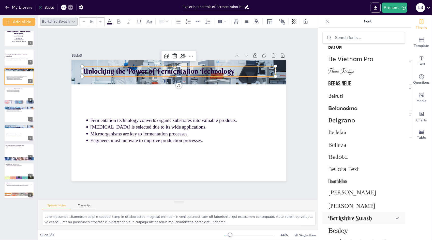
scroll to position [2412, 0]
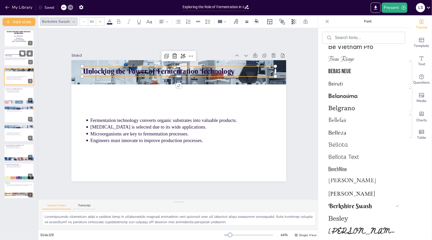
click at [20, 61] on div at bounding box center [19, 57] width 31 height 17
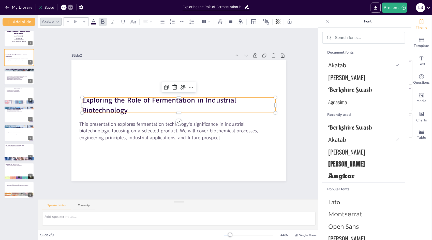
click at [89, 96] on strong "Exploring the Role of Fermentation in Industrial Biotechnology" at bounding box center [161, 95] width 155 height 41
click at [367, 88] on span "Berkshire Swash" at bounding box center [363, 90] width 69 height 8
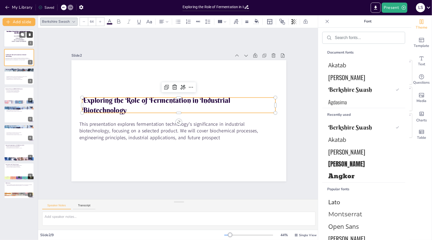
click at [27, 34] on button at bounding box center [30, 34] width 6 height 6
type textarea "Fermentation technology plays a pivotal role in transforming organic materials …"
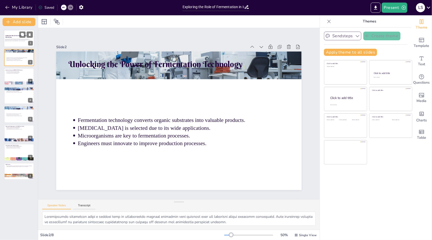
click at [23, 40] on p "This presentation explores fermentation technology's significance in industrial…" at bounding box center [18, 39] width 27 height 3
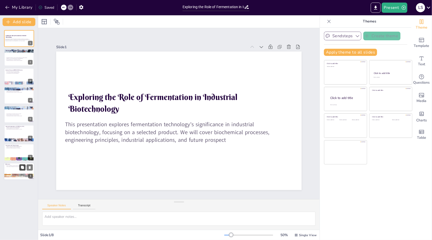
click at [24, 168] on button at bounding box center [22, 167] width 6 height 6
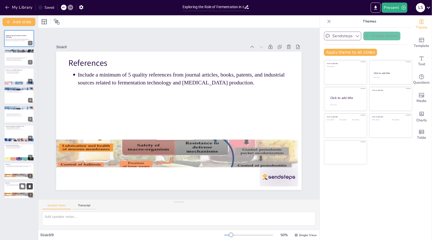
click at [32, 185] on button at bounding box center [30, 186] width 6 height 6
click at [13, 98] on div at bounding box center [19, 95] width 31 height 17
type textarea "The choice between batch and continuous bioreactors is critical in [MEDICAL_DAT…"
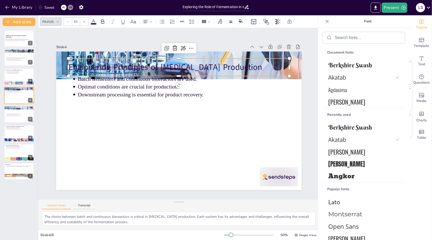
click at [131, 60] on p "Engineering Principles of [MEDICAL_DATA] Production" at bounding box center [188, 67] width 219 height 57
click at [339, 67] on span "Berkshire Swash" at bounding box center [363, 65] width 69 height 8
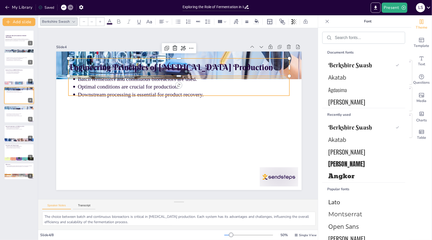
type input "43"
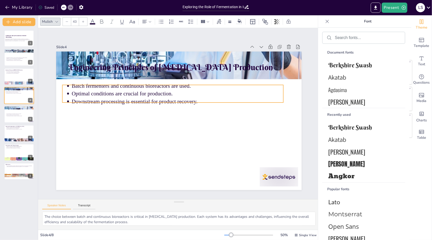
drag, startPoint x: 180, startPoint y: 92, endPoint x: 174, endPoint y: 99, distance: 9.2
click at [174, 99] on p "Downstream processing is essential for product recovery." at bounding box center [185, 102] width 176 height 131
click at [174, 99] on p "Downstream processing is essential for product recovery." at bounding box center [182, 101] width 204 height 73
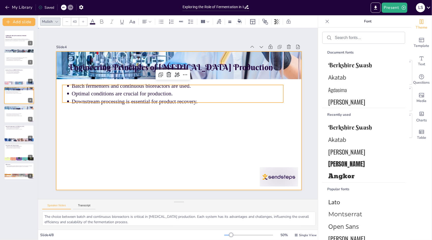
click at [184, 109] on div at bounding box center [177, 120] width 276 height 207
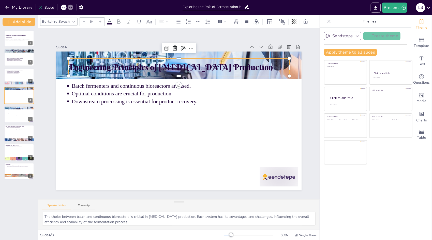
click at [181, 70] on p "Engineering Principles of [MEDICAL_DATA] Production" at bounding box center [194, 69] width 214 height 79
click at [108, 21] on icon at bounding box center [110, 22] width 6 height 6
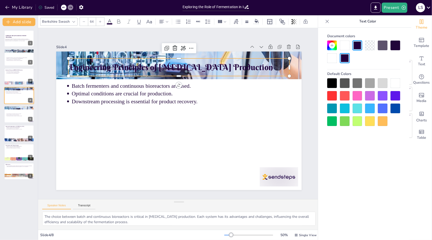
click at [342, 107] on div at bounding box center [345, 108] width 10 height 10
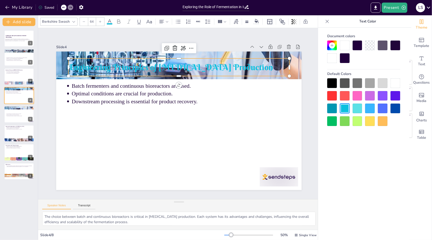
click at [361, 119] on div at bounding box center [358, 121] width 10 height 10
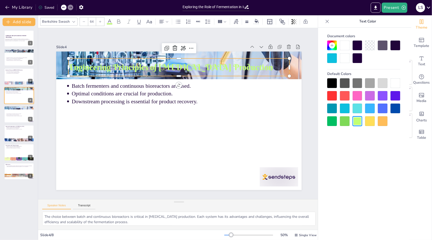
click at [395, 97] on div at bounding box center [396, 96] width 10 height 10
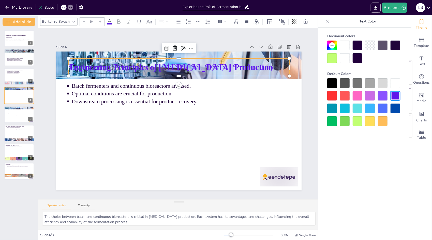
click at [369, 106] on div at bounding box center [370, 108] width 10 height 10
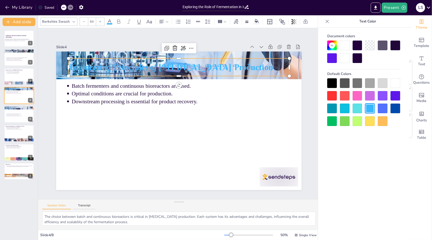
click at [373, 120] on div at bounding box center [370, 121] width 10 height 10
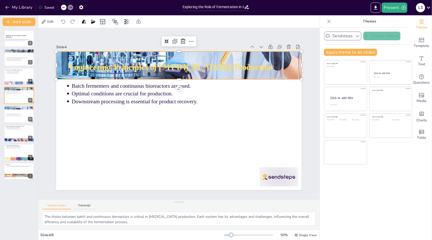
click at [292, 69] on div at bounding box center [184, 65] width 259 height 163
click at [195, 40] on icon at bounding box center [198, 43] width 6 height 6
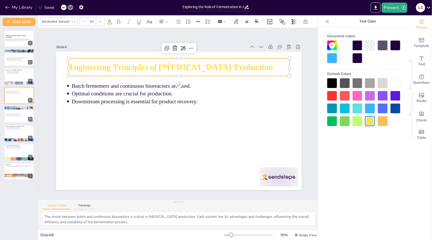
click at [165, 62] on p "Engineering Principles of [MEDICAL_DATA] Production" at bounding box center [194, 69] width 214 height 79
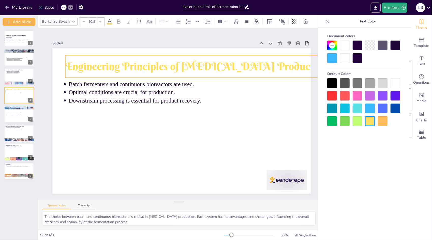
type input "81.7"
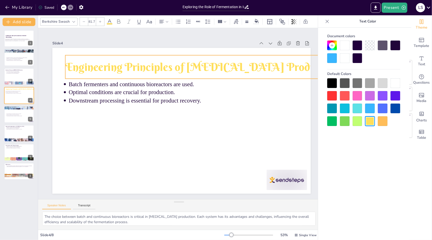
drag, startPoint x: 299, startPoint y: 72, endPoint x: 307, endPoint y: 77, distance: 9.2
click at [307, 77] on div "Engineering Principles of Lactic Acid Production Batch fermenters and continuou…" at bounding box center [181, 121] width 272 height 172
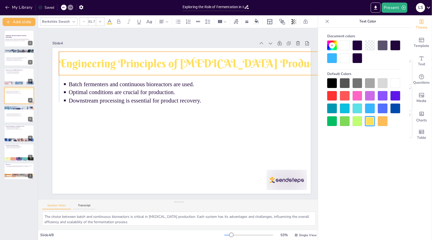
drag, startPoint x: 276, startPoint y: 70, endPoint x: 270, endPoint y: 66, distance: 6.9
click at [270, 66] on p "Engineering Principles of [MEDICAL_DATA] Production" at bounding box center [217, 70] width 293 height 77
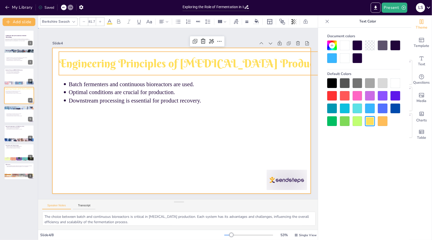
click at [270, 107] on div at bounding box center [179, 121] width 291 height 218
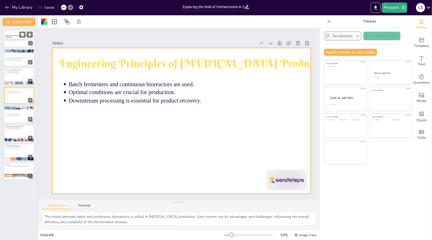
click at [18, 34] on div at bounding box center [19, 38] width 31 height 17
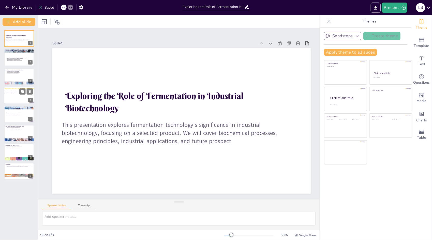
click at [14, 97] on div at bounding box center [19, 95] width 31 height 17
type textarea "The choice between batch and continuous bioreactors is critical in [MEDICAL_DAT…"
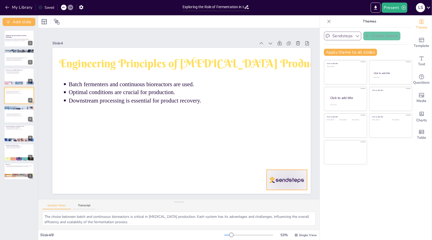
click at [209, 217] on div at bounding box center [189, 239] width 40 height 45
click at [257, 206] on icon at bounding box center [253, 209] width 6 height 7
click at [22, 120] on div at bounding box center [19, 114] width 31 height 17
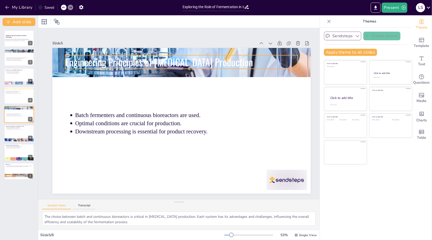
click at [202, 62] on p "Engineering Principles of [MEDICAL_DATA] Production" at bounding box center [192, 64] width 230 height 62
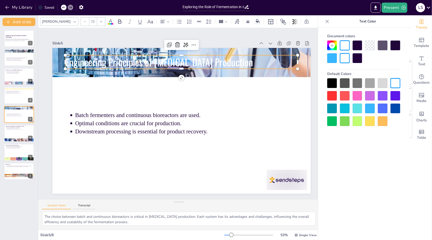
click at [369, 99] on div at bounding box center [370, 96] width 10 height 10
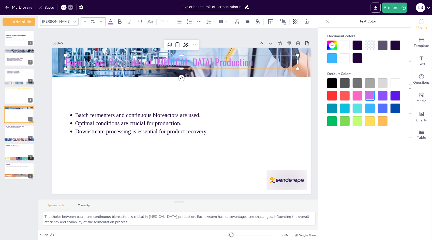
click at [375, 122] on div at bounding box center [364, 102] width 73 height 48
click at [386, 110] on div at bounding box center [383, 108] width 10 height 10
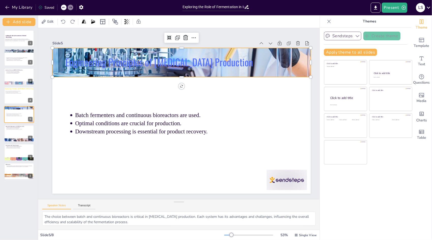
click at [306, 54] on div at bounding box center [192, 64] width 283 height 196
click at [198, 37] on icon at bounding box center [201, 40] width 7 height 7
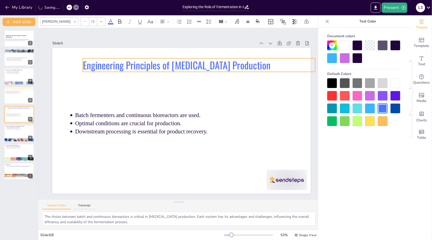
drag, startPoint x: 185, startPoint y: 56, endPoint x: 202, endPoint y: 60, distance: 17.4
click at [202, 60] on p "Engineering Principles of [MEDICAL_DATA] Production" at bounding box center [209, 70] width 230 height 62
click at [100, 22] on icon at bounding box center [101, 21] width 3 height 3
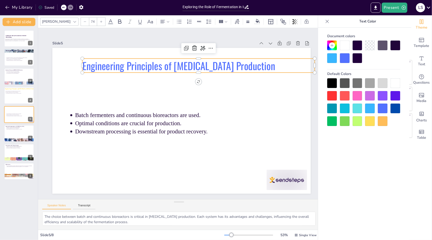
click at [100, 22] on icon at bounding box center [101, 21] width 3 height 3
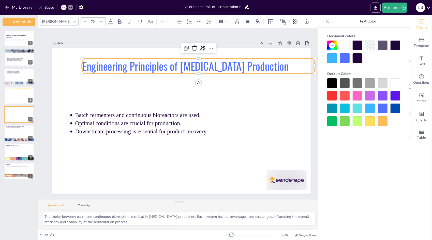
click at [100, 22] on icon at bounding box center [101, 21] width 3 height 3
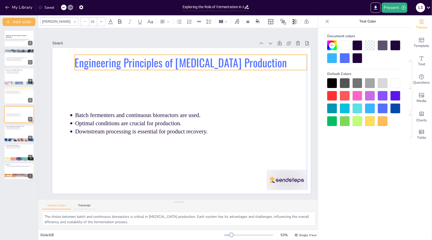
drag, startPoint x: 175, startPoint y: 70, endPoint x: 149, endPoint y: 71, distance: 25.5
click at [165, 65] on p "Engineering Principles of [MEDICAL_DATA] Production" at bounding box center [210, 71] width 219 height 108
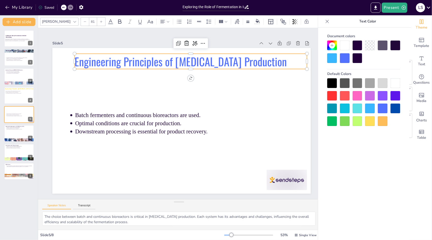
click at [72, 21] on div at bounding box center [75, 22] width 6 height 6
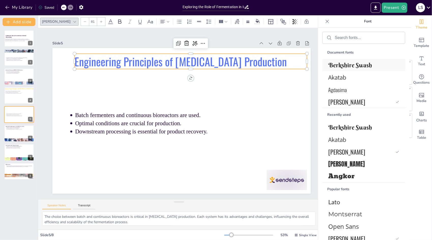
click at [345, 67] on span "Berkshire Swash" at bounding box center [363, 65] width 69 height 8
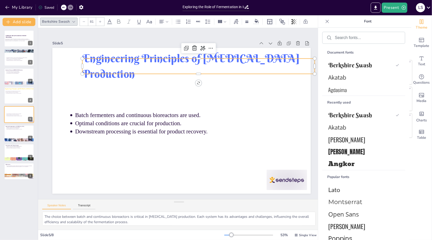
drag, startPoint x: 267, startPoint y: 70, endPoint x: 254, endPoint y: 66, distance: 14.1
click at [258, 61] on p "Engineering Principles of [MEDICAL_DATA] Production" at bounding box center [203, 68] width 235 height 55
drag, startPoint x: 258, startPoint y: 61, endPoint x: 219, endPoint y: 61, distance: 38.4
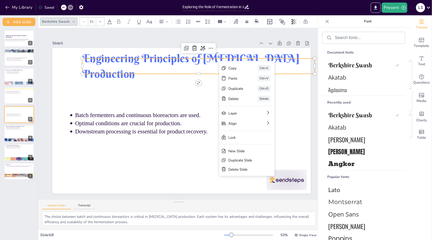
click at [210, 57] on p "Engineering Principles of [MEDICAL_DATA] Production" at bounding box center [208, 71] width 234 height 78
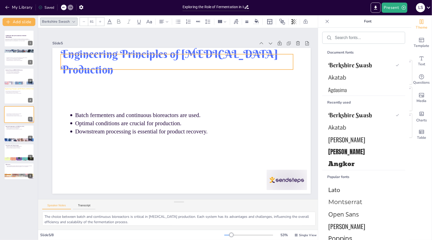
drag, startPoint x: 211, startPoint y: 57, endPoint x: 189, endPoint y: 53, distance: 22.1
click at [189, 53] on p "Engineering Principles of [MEDICAL_DATA] Production" at bounding box center [188, 62] width 234 height 78
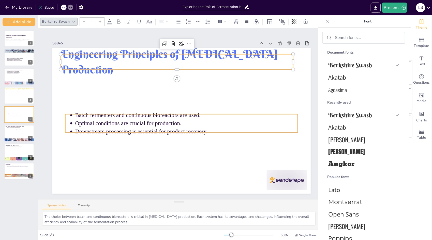
type input "43"
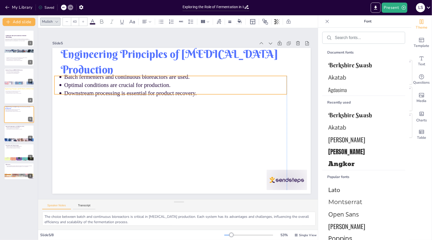
drag, startPoint x: 171, startPoint y: 120, endPoint x: 161, endPoint y: 82, distance: 39.4
click at [161, 82] on p "Optimal conditions are crucial for production." at bounding box center [178, 84] width 222 height 31
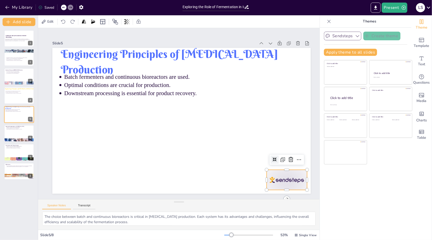
click at [293, 187] on div at bounding box center [271, 201] width 44 height 28
click at [275, 188] on icon at bounding box center [272, 192] width 8 height 8
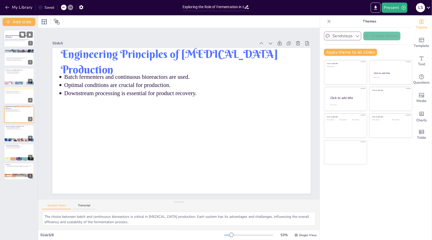
click at [20, 38] on div at bounding box center [19, 38] width 31 height 17
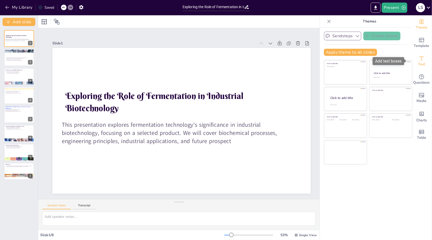
click at [422, 56] on div "Text" at bounding box center [422, 61] width 20 height 18
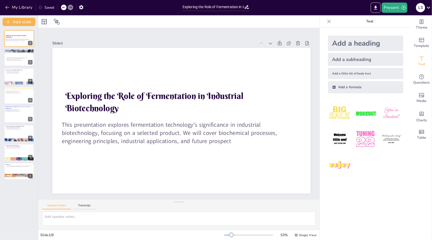
click at [361, 61] on div "Add a subheading" at bounding box center [365, 59] width 75 height 13
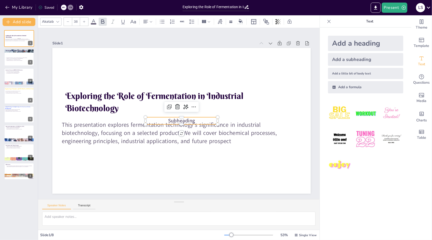
click at [191, 117] on span "Subheading" at bounding box center [178, 120] width 27 height 17
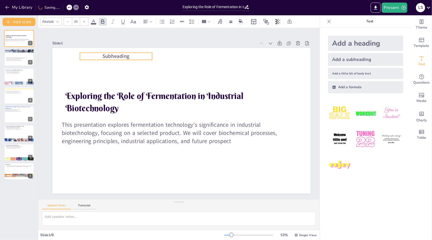
drag, startPoint x: 191, startPoint y: 118, endPoint x: 135, endPoint y: 53, distance: 85.9
click at [135, 50] on span "Subheading" at bounding box center [129, 44] width 28 height 12
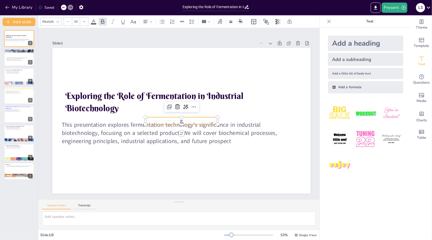
click at [188, 121] on p "g" at bounding box center [180, 121] width 72 height 22
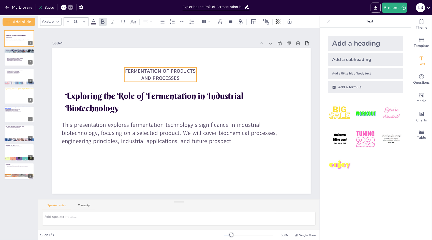
drag, startPoint x: 204, startPoint y: 127, endPoint x: 185, endPoint y: 76, distance: 53.8
click at [185, 76] on p "FERMENTATION OF PRODUCTS AND PROCESSES" at bounding box center [178, 70] width 72 height 43
click at [59, 19] on div at bounding box center [58, 22] width 6 height 6
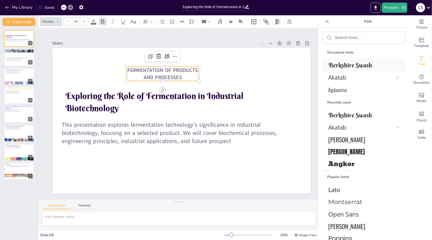
click at [340, 68] on span "Berkshire Swash" at bounding box center [363, 65] width 69 height 8
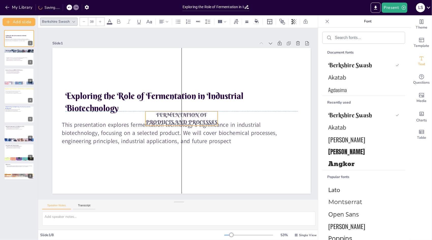
drag, startPoint x: 211, startPoint y: 119, endPoint x: 203, endPoint y: 93, distance: 26.6
click at [203, 101] on p "FERMENTATION OF PRODUCTS AND PROCESSES" at bounding box center [180, 119] width 73 height 36
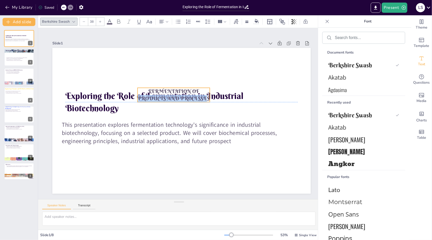
drag, startPoint x: 208, startPoint y: 98, endPoint x: 208, endPoint y: 90, distance: 7.9
click at [208, 91] on p "FERMENTATION OF PRODUCTS AND PROCESSES" at bounding box center [178, 94] width 74 height 29
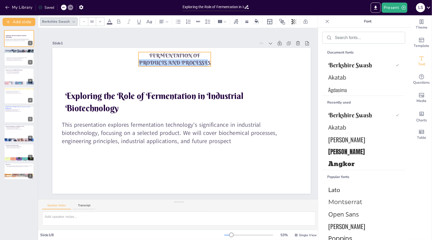
click at [206, 55] on p "FERMENTATION OF PRODUCTS AND PROCESSES" at bounding box center [186, 59] width 74 height 29
click at [107, 22] on icon at bounding box center [110, 22] width 6 height 6
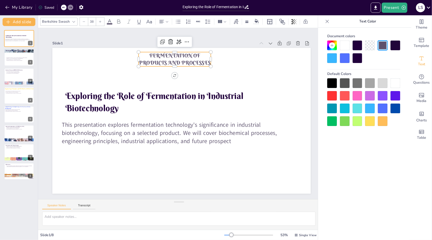
click at [359, 107] on div at bounding box center [358, 108] width 10 height 10
click at [372, 109] on div at bounding box center [370, 108] width 10 height 10
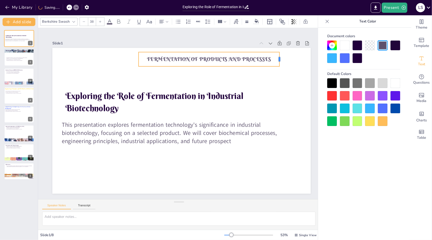
drag, startPoint x: 211, startPoint y: 58, endPoint x: 280, endPoint y: 58, distance: 69.0
click at [287, 74] on div at bounding box center [290, 81] width 7 height 15
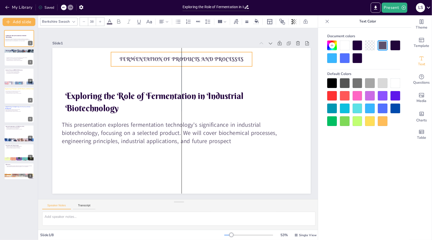
drag, startPoint x: 254, startPoint y: 62, endPoint x: 226, endPoint y: 62, distance: 28.5
click at [226, 62] on div "FERMENTATION OF PRODUCTS AND PROCESSES" at bounding box center [192, 60] width 141 height 43
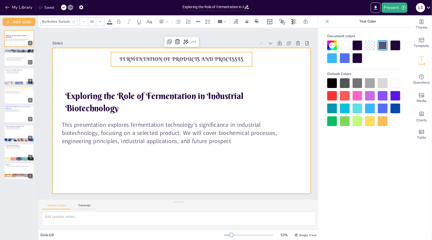
click at [245, 69] on div at bounding box center [181, 121] width 272 height 172
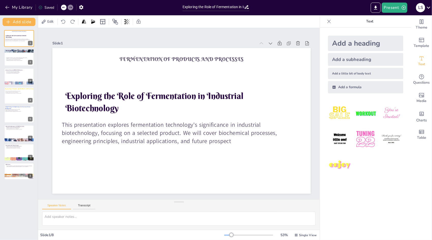
click at [383, 57] on div "Add a subheading" at bounding box center [365, 59] width 75 height 13
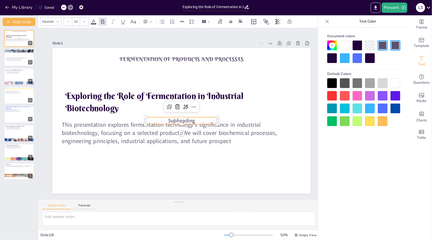
click at [198, 117] on p "Subheading" at bounding box center [181, 121] width 73 height 15
click at [198, 117] on p "Subheading" at bounding box center [178, 121] width 69 height 36
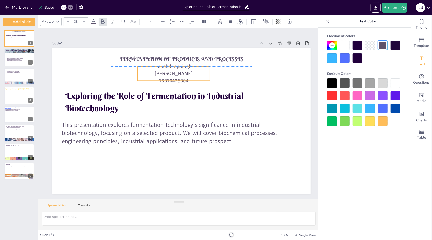
drag, startPoint x: 211, startPoint y: 119, endPoint x: 203, endPoint y: 66, distance: 53.3
click at [203, 66] on p "Lakshdeepsingh sahani" at bounding box center [187, 70] width 73 height 36
click at [199, 74] on p "16010425004" at bounding box center [181, 80] width 72 height 22
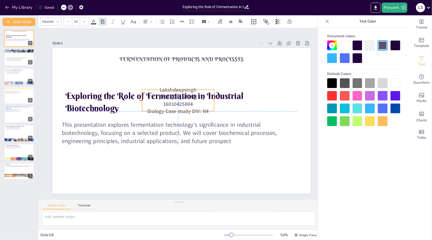
drag, startPoint x: 213, startPoint y: 117, endPoint x: 206, endPoint y: 78, distance: 38.7
click at [206, 78] on p "Lakshdeepsingh sahani" at bounding box center [184, 94] width 73 height 36
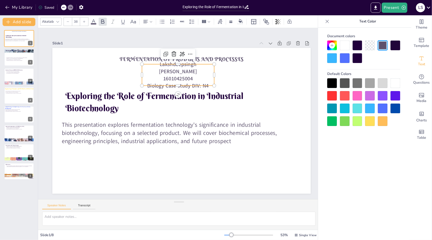
click at [59, 22] on icon at bounding box center [58, 22] width 4 height 4
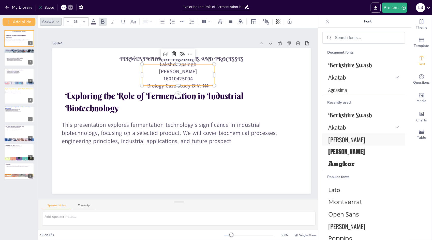
click at [340, 140] on span "[PERSON_NAME]" at bounding box center [363, 139] width 69 height 9
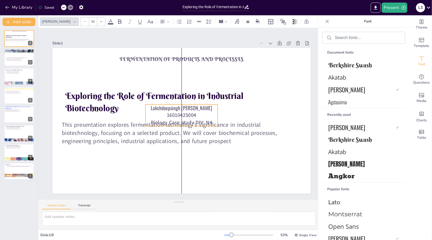
drag, startPoint x: 209, startPoint y: 117, endPoint x: 207, endPoint y: 97, distance: 19.7
click at [207, 97] on div "Exploring the Role of Fermentation in Industrial Biotechnology This presentatio…" at bounding box center [175, 119] width 281 height 289
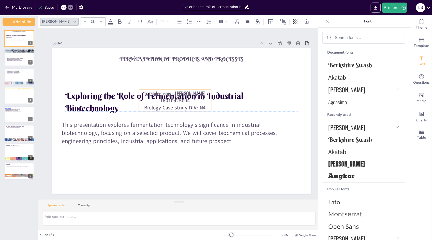
drag, startPoint x: 210, startPoint y: 104, endPoint x: 207, endPoint y: 88, distance: 15.5
click at [207, 88] on p "Lakshdeepsingh sahani" at bounding box center [183, 93] width 69 height 36
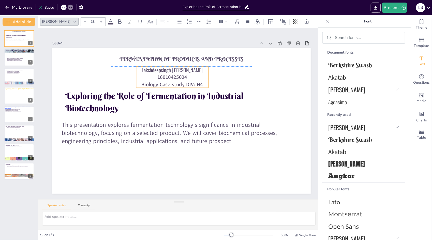
drag, startPoint x: 205, startPoint y: 90, endPoint x: 202, endPoint y: 69, distance: 21.3
click at [202, 69] on p "Lakshdeepsingh sahani" at bounding box center [182, 69] width 72 height 22
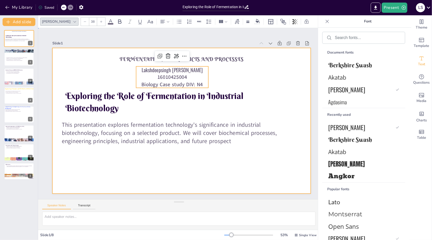
click at [263, 70] on div at bounding box center [179, 121] width 291 height 218
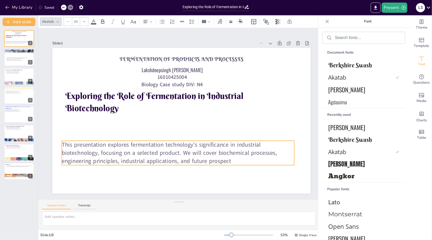
drag, startPoint x: 188, startPoint y: 123, endPoint x: 188, endPoint y: 143, distance: 19.9
click at [188, 143] on p "This presentation explores fermentation technology's significance in industrial…" at bounding box center [166, 150] width 229 height 95
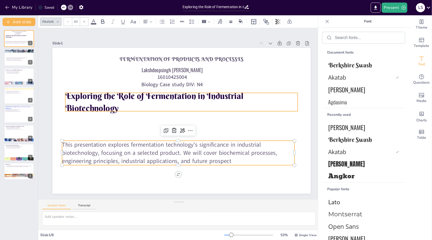
type input "64"
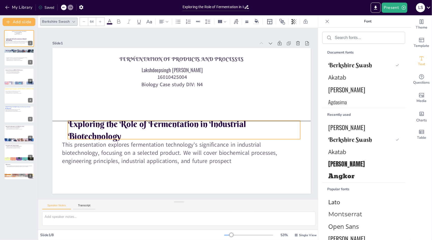
drag, startPoint x: 171, startPoint y: 98, endPoint x: 174, endPoint y: 124, distance: 26.3
click at [174, 124] on p "Exploring the Role of Fermentation in Industrial Biotechnology" at bounding box center [180, 130] width 233 height 72
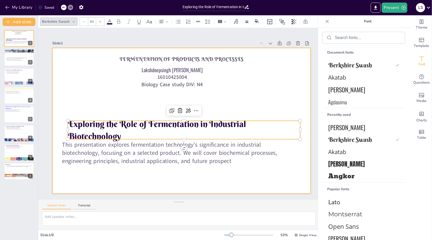
drag, startPoint x: 300, startPoint y: 128, endPoint x: 306, endPoint y: 129, distance: 6.4
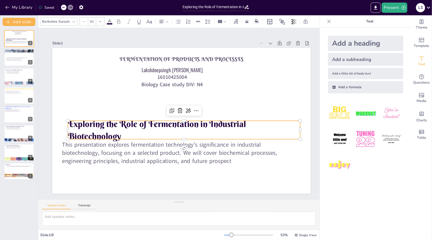
click at [244, 123] on p "Exploring the Role of Fermentation in Industrial Biotechnology" at bounding box center [179, 130] width 229 height 95
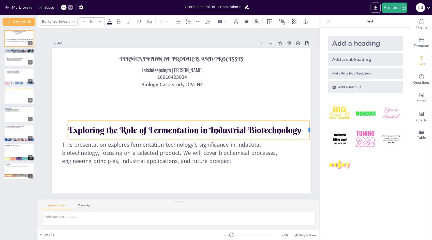
drag, startPoint x: 302, startPoint y: 127, endPoint x: 311, endPoint y: 126, distance: 9.2
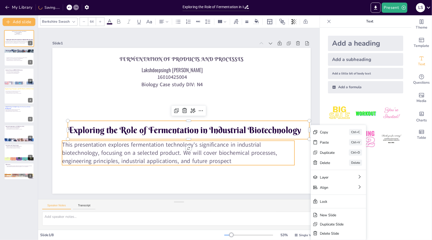
type input "43"
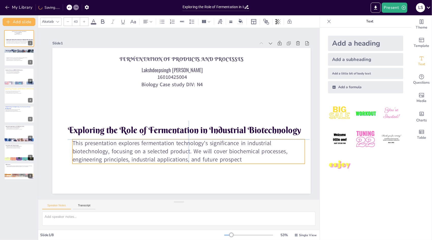
drag, startPoint x: 243, startPoint y: 143, endPoint x: 254, endPoint y: 140, distance: 11.3
click at [254, 140] on p "This presentation explores fermentation technology's significance in industrial…" at bounding box center [176, 152] width 229 height 95
click at [152, 21] on icon at bounding box center [151, 22] width 4 height 4
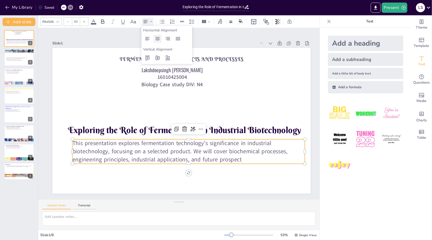
click at [160, 40] on icon at bounding box center [158, 39] width 6 height 6
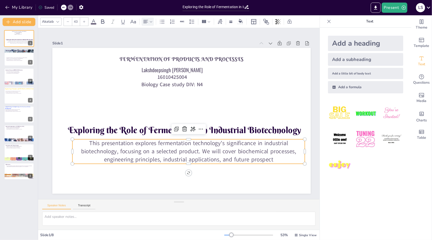
drag, startPoint x: 286, startPoint y: 155, endPoint x: 277, endPoint y: 154, distance: 9.5
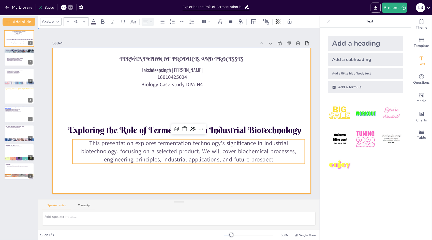
click at [264, 171] on div at bounding box center [179, 121] width 291 height 218
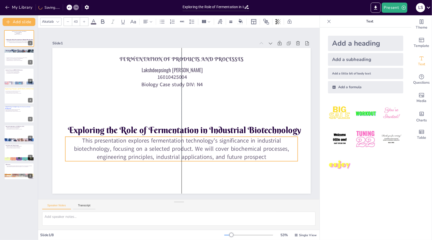
drag, startPoint x: 287, startPoint y: 158, endPoint x: 279, endPoint y: 156, distance: 8.0
click at [279, 156] on p "This presentation explores fermentation technology's significance in industrial…" at bounding box center [174, 148] width 233 height 72
click at [60, 23] on div at bounding box center [58, 22] width 6 height 6
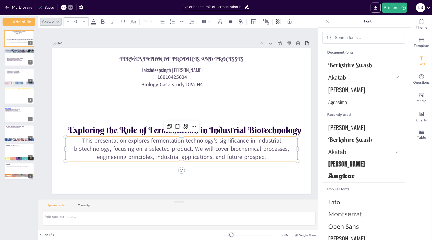
click at [59, 21] on icon at bounding box center [58, 22] width 4 height 4
click at [59, 22] on icon at bounding box center [58, 22] width 4 height 4
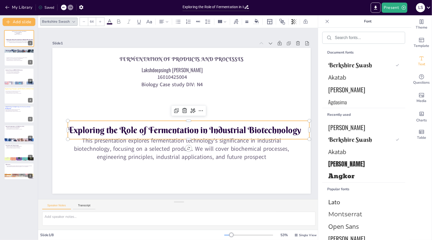
click at [221, 122] on p "Exploring the Role of Fermentation in Industrial Biotechnology" at bounding box center [185, 131] width 239 height 62
click at [73, 23] on icon at bounding box center [74, 22] width 4 height 4
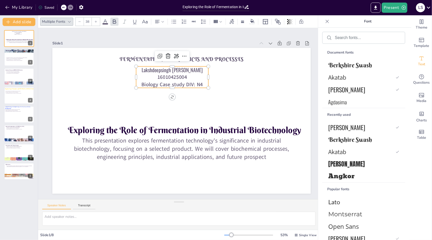
click at [165, 77] on span "16010425004" at bounding box center [180, 76] width 31 height 13
click at [70, 23] on icon at bounding box center [69, 22] width 4 height 4
drag, startPoint x: 70, startPoint y: 23, endPoint x: 173, endPoint y: 49, distance: 106.2
click at [173, 49] on div "Multiple Fonts 38 Slide 1 Exploring the Role of Fermentation in Industrial Biot…" at bounding box center [179, 127] width 282 height 224
click at [371, 131] on div "[PERSON_NAME]" at bounding box center [363, 127] width 83 height 12
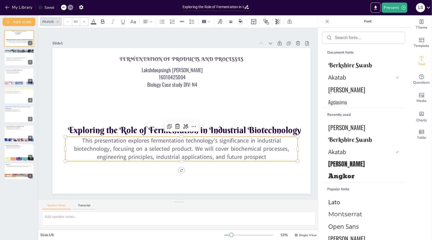
click at [241, 144] on p "This presentation explores fermentation technology's significance in industrial…" at bounding box center [167, 146] width 222 height 117
click at [338, 130] on span "[PERSON_NAME]" at bounding box center [363, 126] width 69 height 9
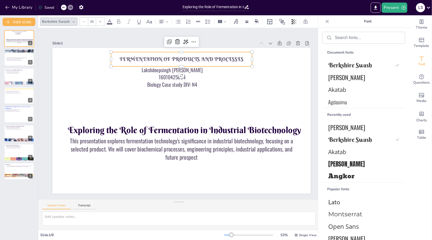
click at [190, 60] on span "FERMENTATION OF PRODUCTS AND PROCESSES" at bounding box center [187, 59] width 124 height 19
click at [364, 158] on div "Anton" at bounding box center [363, 164] width 83 height 12
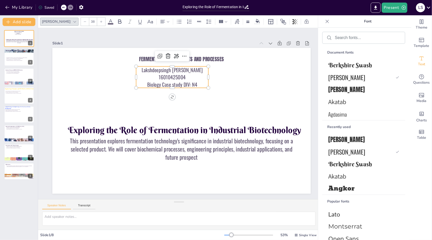
click at [175, 79] on span "Biology Case study DIV: N4" at bounding box center [178, 83] width 51 height 18
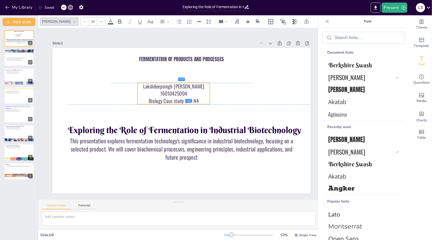
drag, startPoint x: 177, startPoint y: 78, endPoint x: 178, endPoint y: 96, distance: 17.6
click at [178, 96] on span "Biology Case study DIV: N4" at bounding box center [178, 99] width 50 height 23
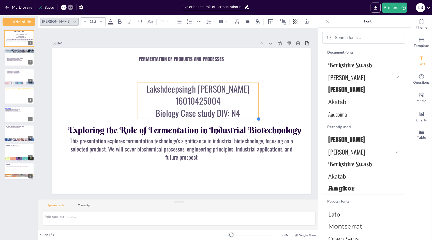
drag, startPoint x: 209, startPoint y: 102, endPoint x: 240, endPoint y: 115, distance: 33.4
click at [240, 115] on div "Exploring the Role of Fermentation in Industrial Biotechnology This presentatio…" at bounding box center [179, 121] width 291 height 218
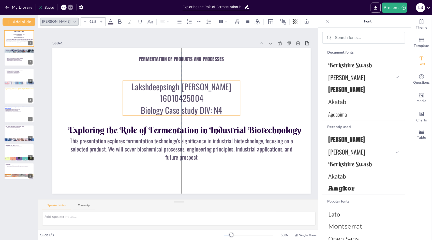
drag, startPoint x: 230, startPoint y: 99, endPoint x: 207, endPoint y: 102, distance: 22.8
click at [217, 97] on p "16010425004" at bounding box center [183, 99] width 118 height 24
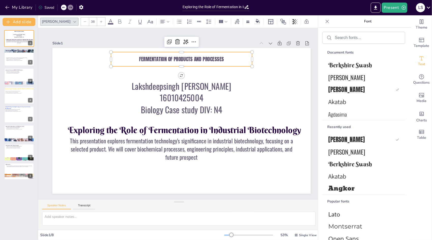
click at [203, 56] on span "FERMENTATION OF PRODUCTS AND PROCESSES" at bounding box center [193, 60] width 85 height 25
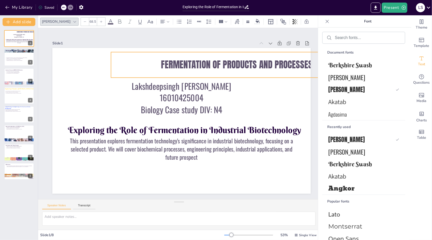
drag, startPoint x: 253, startPoint y: 64, endPoint x: 269, endPoint y: 75, distance: 19.5
click at [269, 75] on div "Exploring the Role of Fermentation in Industrial Biotechnology This presentatio…" at bounding box center [180, 121] width 283 height 196
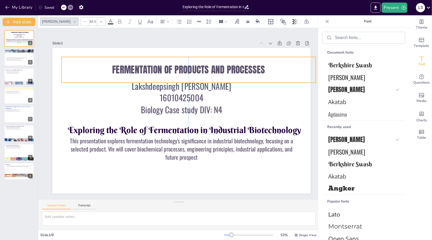
drag, startPoint x: 269, startPoint y: 75, endPoint x: 220, endPoint y: 79, distance: 49.0
click at [220, 79] on div "Exploring the Role of Fermentation in Industrial Biotechnology This presentatio…" at bounding box center [202, 52] width 246 height 80
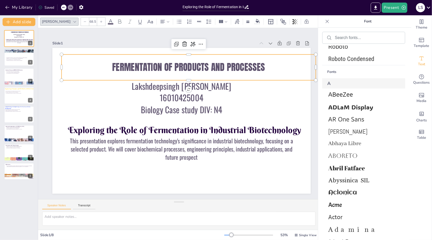
scroll to position [243, 0]
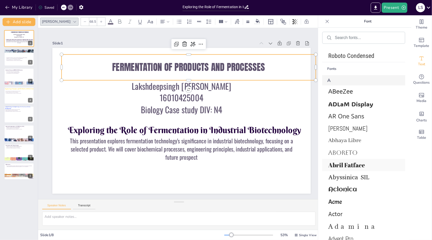
click at [350, 166] on span "Abril Fatface" at bounding box center [363, 165] width 69 height 8
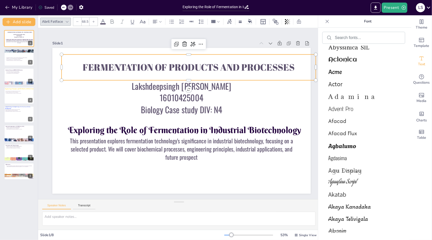
scroll to position [377, 0]
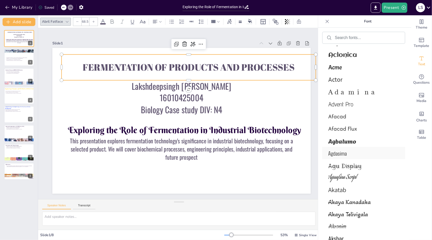
click at [349, 156] on div "Agdasima" at bounding box center [363, 153] width 83 height 12
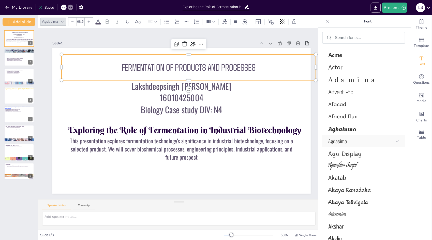
scroll to position [365, 0]
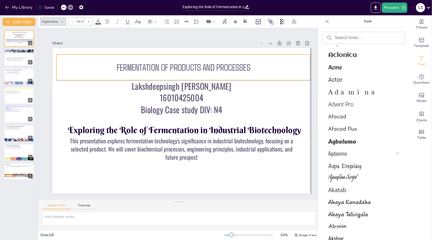
drag, startPoint x: 272, startPoint y: 77, endPoint x: 266, endPoint y: 76, distance: 5.9
click at [266, 76] on div "FERMENTATION OF PRODUCTS AND PROCESSES" at bounding box center [193, 69] width 254 height 78
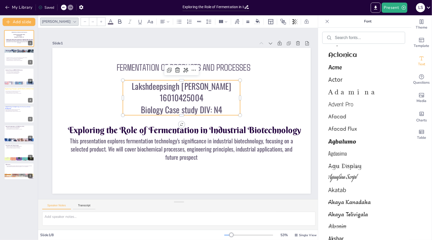
type input "61.8"
click at [212, 95] on p "16010425004" at bounding box center [186, 99] width 115 height 47
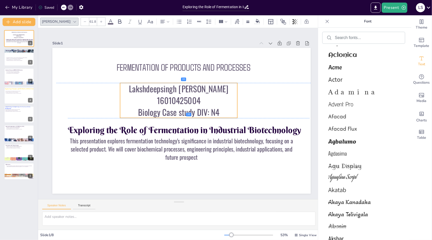
drag, startPoint x: 240, startPoint y: 95, endPoint x: 237, endPoint y: 99, distance: 4.3
click at [237, 99] on p "16010425004" at bounding box center [184, 101] width 112 height 58
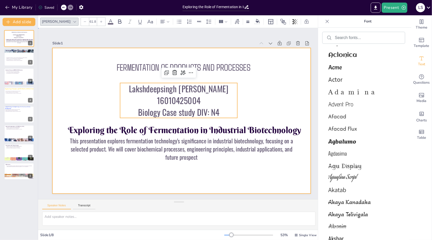
click at [277, 85] on div at bounding box center [180, 121] width 283 height 196
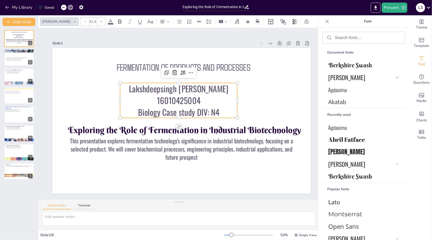
click at [168, 113] on span "Biology Case study DIV: N4" at bounding box center [180, 112] width 58 height 73
click at [108, 21] on icon at bounding box center [111, 22] width 6 height 6
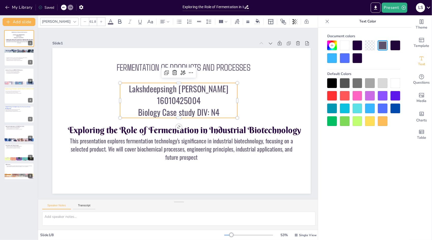
click at [333, 94] on div at bounding box center [333, 96] width 10 height 10
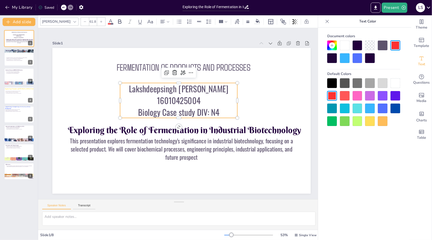
click at [333, 94] on div at bounding box center [333, 96] width 10 height 10
click at [337, 92] on div at bounding box center [333, 96] width 10 height 10
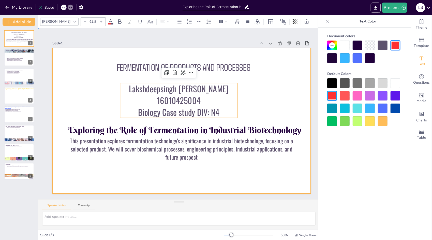
click at [267, 96] on div at bounding box center [180, 121] width 283 height 196
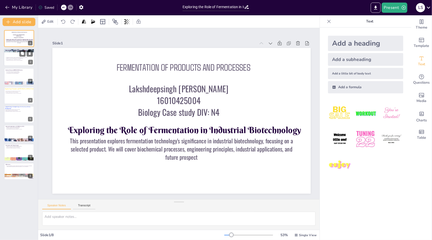
click at [23, 61] on p "Engineers must innovate to improve production processes." at bounding box center [19, 60] width 26 height 1
type textarea "Fermentation technology plays a pivotal role in transforming organic materials …"
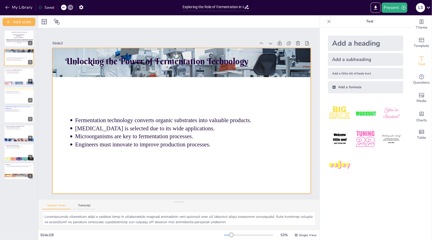
drag, startPoint x: 230, startPoint y: 127, endPoint x: 214, endPoint y: 101, distance: 31.1
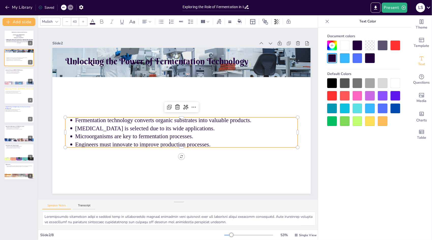
click at [222, 133] on p "Microorganisms are key to fermentation processes." at bounding box center [182, 137] width 220 height 54
drag, startPoint x: 222, startPoint y: 133, endPoint x: 217, endPoint y: 113, distance: 20.5
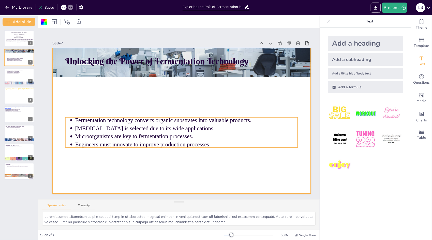
drag, startPoint x: 210, startPoint y: 131, endPoint x: 212, endPoint y: 128, distance: 3.0
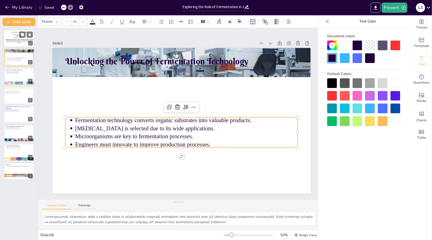
click at [12, 43] on div at bounding box center [19, 38] width 31 height 17
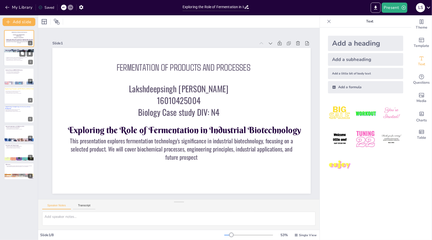
click at [16, 51] on p "Unlocking the Power of Fermentation Technology" at bounding box center [18, 51] width 27 height 2
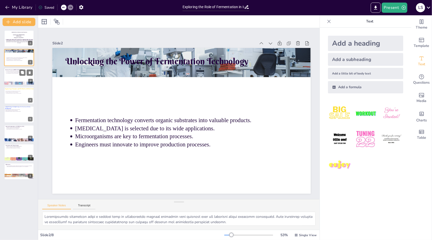
click at [23, 77] on div at bounding box center [19, 76] width 31 height 17
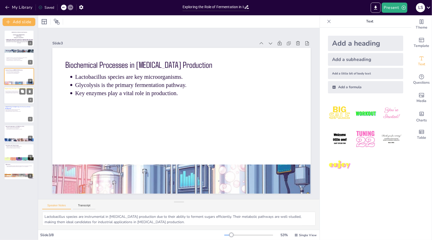
click at [23, 99] on div at bounding box center [19, 95] width 31 height 17
type textarea "The choice between batch and continuous bioreactors is critical in [MEDICAL_DAT…"
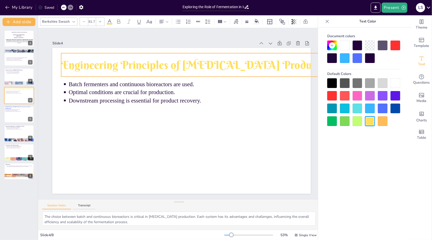
click at [119, 68] on p "Engineering Principles of [MEDICAL_DATA] Production" at bounding box center [234, 98] width 231 height 210
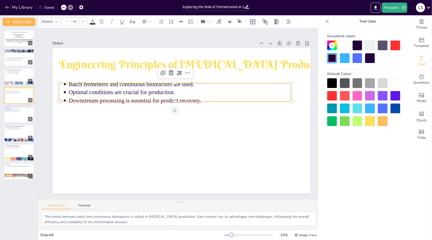
click at [196, 86] on p "Optimal conditions are crucial for production." at bounding box center [200, 114] width 8 height 223
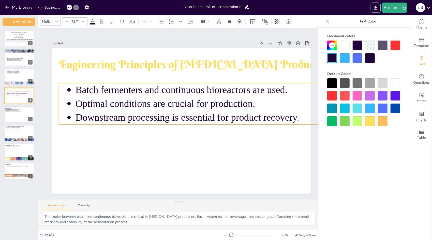
drag, startPoint x: 291, startPoint y: 99, endPoint x: 288, endPoint y: 112, distance: 13.0
click at [288, 112] on div "Engineering Principles of Lactic Acid Production Batch fermenters and continuou…" at bounding box center [179, 121] width 291 height 218
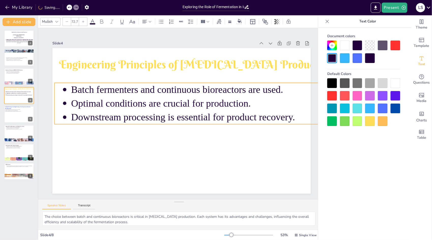
drag, startPoint x: 281, startPoint y: 97, endPoint x: 277, endPoint y: 97, distance: 4.3
click at [277, 97] on p "Optimal conditions are crucial for production." at bounding box center [256, 137] width 349 height 166
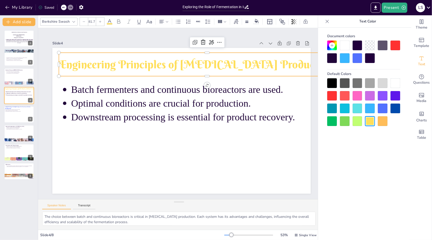
click at [274, 66] on p "Engineering Principles of [MEDICAL_DATA] Production" at bounding box center [221, 75] width 287 height 106
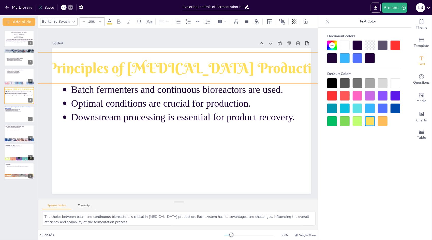
drag, startPoint x: 60, startPoint y: 76, endPoint x: 58, endPoint y: 83, distance: 7.4
click at [58, 83] on div "Engineering Principles of Lactic Acid Production Batch fermenters and continuou…" at bounding box center [176, 120] width 289 height 281
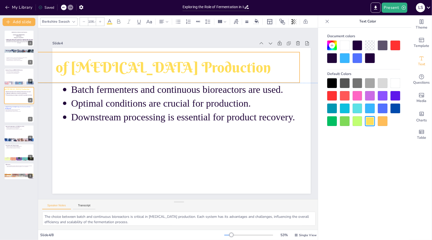
drag, startPoint x: 102, startPoint y: 77, endPoint x: 46, endPoint y: 76, distance: 56.0
click at [46, 76] on div "Slide 1 Exploring the Role of Fermentation in Industrial Biotechnology This pre…" at bounding box center [181, 114] width 322 height 241
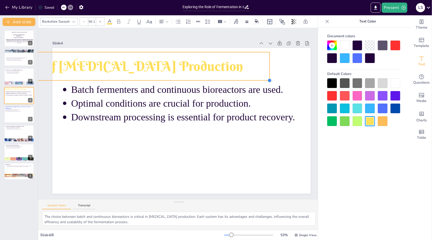
drag, startPoint x: 299, startPoint y: 80, endPoint x: 270, endPoint y: 64, distance: 33.5
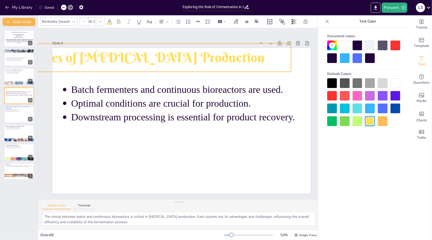
drag, startPoint x: 245, startPoint y: 62, endPoint x: 267, endPoint y: 52, distance: 24.0
click at [267, 52] on p "Engineering Principles of [MEDICAL_DATA] Production" at bounding box center [133, 40] width 346 height 128
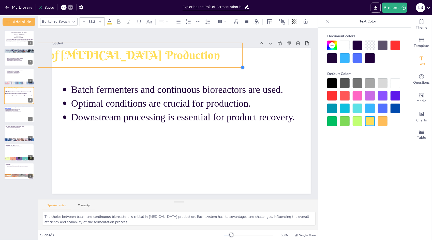
type input "83.1"
drag, startPoint x: 293, startPoint y: 70, endPoint x: 238, endPoint y: 46, distance: 60.3
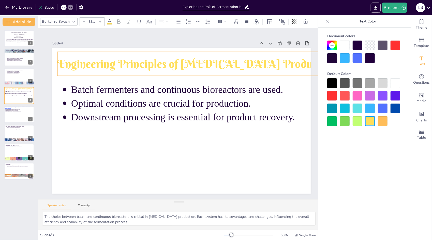
drag, startPoint x: 196, startPoint y: 54, endPoint x: 319, endPoint y: 63, distance: 122.5
click at [319, 63] on body "My Library Saved Exploring the Role of Fermentation in Industrial Biotechnology…" at bounding box center [216, 120] width 432 height 240
click at [344, 60] on div at bounding box center [345, 58] width 10 height 10
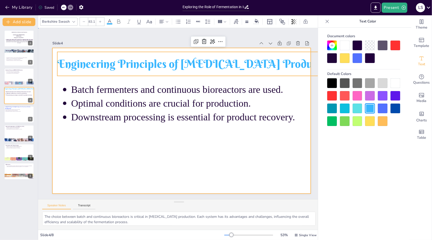
click at [180, 156] on div at bounding box center [173, 117] width 172 height 272
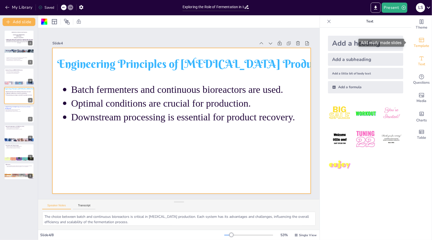
click at [421, 45] on span "Template" at bounding box center [422, 46] width 16 height 6
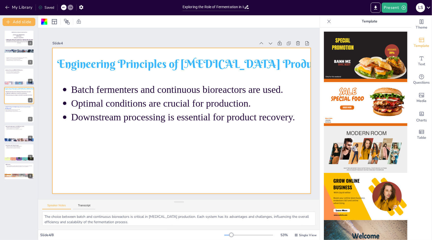
click at [362, 195] on img at bounding box center [365, 196] width 83 height 47
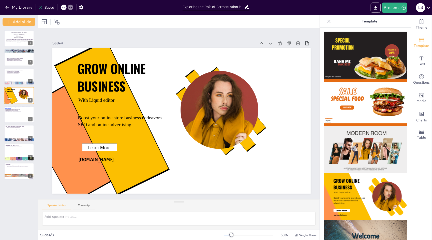
click at [64, 8] on icon at bounding box center [63, 7] width 3 height 3
type textarea "The choice between batch and continuous bioreactors is critical in [MEDICAL_DAT…"
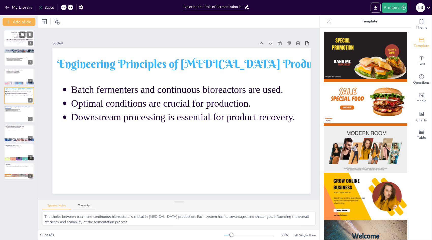
click at [20, 38] on div "Exploring the Role of Fermentation in Industrial Biotechnology" at bounding box center [20, 39] width 29 height 2
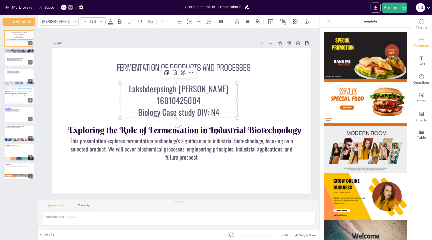
click at [200, 100] on span "16010425004" at bounding box center [186, 103] width 43 height 36
click at [72, 24] on div at bounding box center [75, 22] width 6 height 6
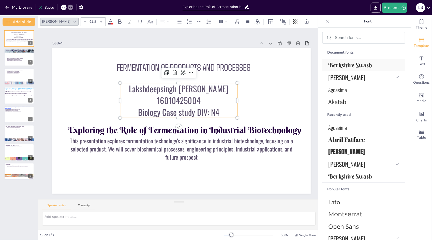
click at [357, 61] on div "Berkshire Swash" at bounding box center [363, 65] width 83 height 12
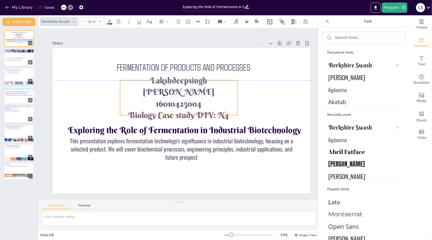
drag, startPoint x: 237, startPoint y: 98, endPoint x: 237, endPoint y: 93, distance: 4.3
click at [237, 93] on p "16010425004" at bounding box center [183, 104] width 112 height 58
click at [109, 18] on div "Berkshire Swash 61.8" at bounding box center [177, 21] width 274 height 9
click at [109, 22] on icon at bounding box center [109, 21] width 5 height 5
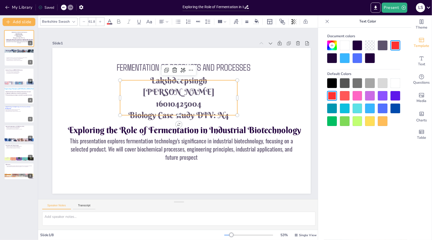
click at [329, 83] on div at bounding box center [333, 83] width 10 height 10
drag, startPoint x: 329, startPoint y: 83, endPoint x: 376, endPoint y: 57, distance: 53.9
click at [376, 57] on div "Document colors Default Colors" at bounding box center [363, 79] width 83 height 94
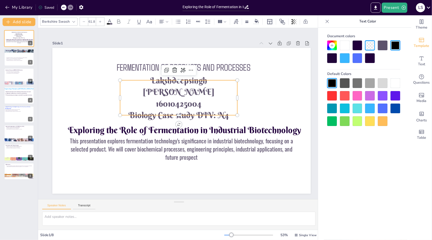
drag, startPoint x: 376, startPoint y: 57, endPoint x: 365, endPoint y: 59, distance: 10.9
click at [365, 59] on div at bounding box center [364, 51] width 73 height 22
click at [365, 59] on div at bounding box center [370, 58] width 10 height 10
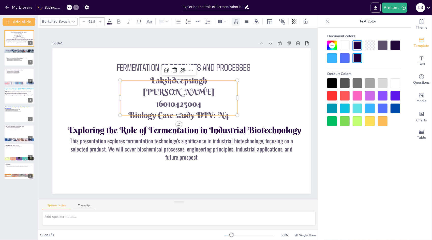
click at [238, 21] on icon at bounding box center [236, 22] width 6 height 6
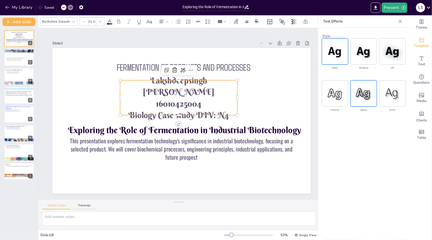
click at [356, 87] on img at bounding box center [364, 93] width 26 height 26
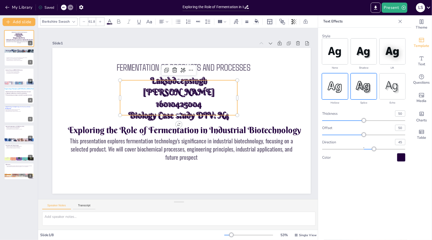
click at [340, 85] on img at bounding box center [335, 86] width 26 height 26
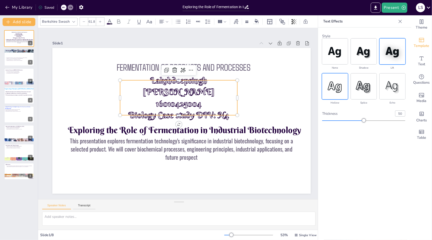
click at [386, 51] on img at bounding box center [393, 51] width 26 height 26
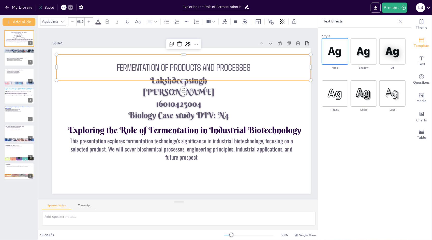
click at [248, 63] on span "FERMENTATION OF PRODUCTS AND PROCESSES" at bounding box center [192, 69] width 133 height 38
click at [64, 22] on icon at bounding box center [62, 22] width 4 height 4
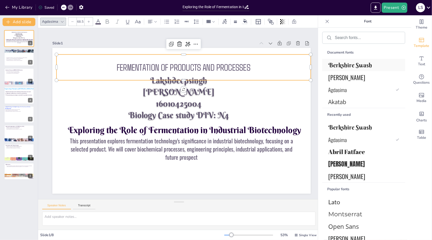
click at [332, 65] on span "Berkshire Swash" at bounding box center [363, 65] width 69 height 8
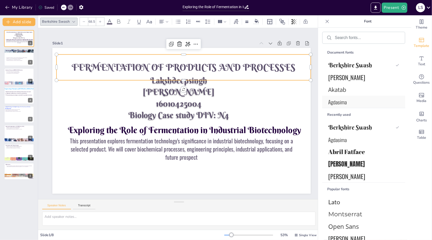
click at [337, 100] on span "Agdasima" at bounding box center [363, 101] width 69 height 7
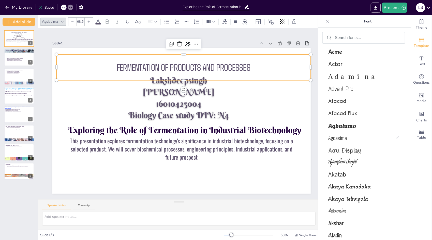
scroll to position [381, 0]
click at [364, 126] on span "Agbalumo" at bounding box center [363, 124] width 69 height 9
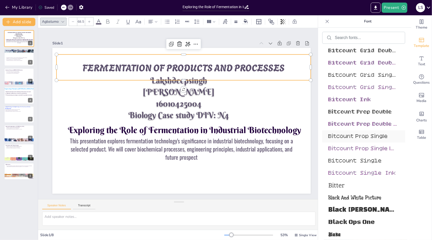
scroll to position [2813, 0]
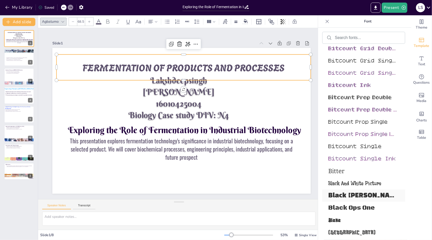
click at [361, 197] on span "Black [PERSON_NAME]" at bounding box center [363, 195] width 69 height 8
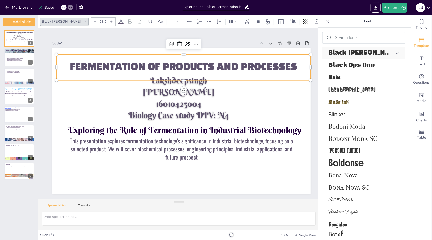
scroll to position [2955, 0]
click at [351, 165] on span "Boldonse" at bounding box center [363, 163] width 69 height 12
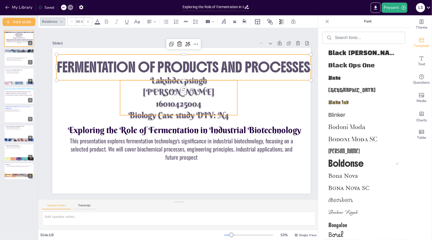
type input "61.8"
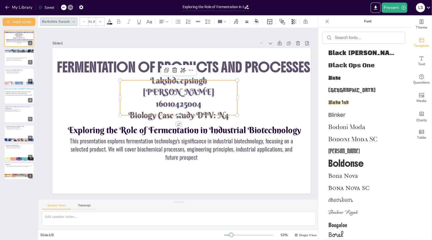
click at [215, 107] on span "Biology Case study DIV: N4" at bounding box center [178, 115] width 101 height 31
click at [233, 109] on p "Biology Case study DIV: N4" at bounding box center [178, 114] width 115 height 47
click at [229, 108] on span "Biology Case study DIV: N4" at bounding box center [178, 115] width 101 height 21
click at [226, 107] on span "Biology Case study DIV: N4" at bounding box center [178, 115] width 101 height 31
click at [226, 107] on span "Biology Case study DIV: N4" at bounding box center [178, 115] width 96 height 50
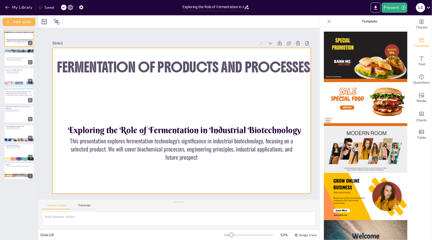
click at [99, 92] on div at bounding box center [178, 120] width 297 height 255
click at [99, 92] on div at bounding box center [185, 118] width 295 height 270
click at [99, 92] on div at bounding box center [178, 120] width 297 height 255
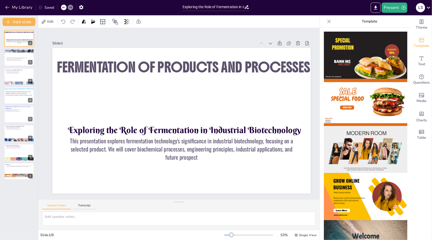
click at [99, 92] on div at bounding box center [172, 117] width 172 height 272
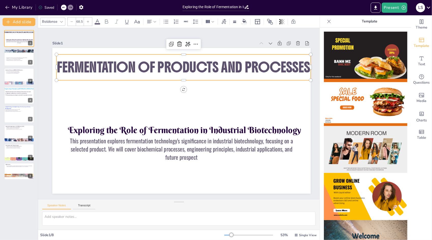
click at [100, 108] on span "FERMENTATION OF PRODUCTS AND PROCESSES" at bounding box center [160, 155] width 247 height 95
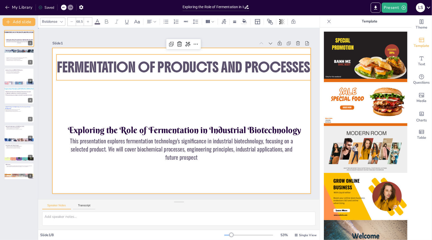
click at [103, 97] on div at bounding box center [178, 121] width 295 height 238
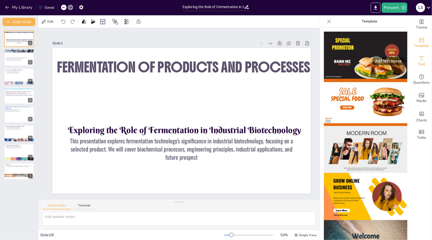
click at [423, 61] on div "Text" at bounding box center [422, 61] width 20 height 18
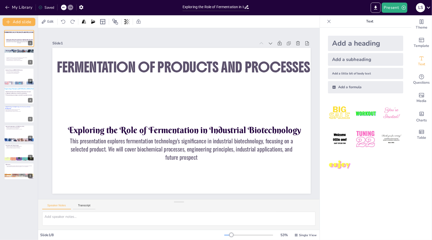
click at [368, 59] on div "Add a subheading" at bounding box center [365, 59] width 75 height 13
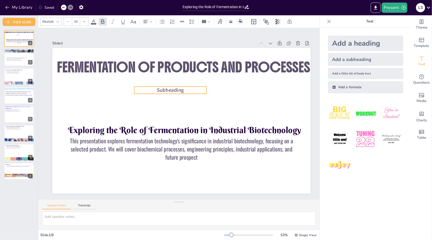
drag, startPoint x: 197, startPoint y: 118, endPoint x: 187, endPoint y: 89, distance: 31.0
click at [187, 89] on p "Subheading" at bounding box center [180, 89] width 69 height 36
click at [187, 103] on p "Subheading" at bounding box center [198, 127] width 63 height 48
click at [187, 89] on p "Subheading" at bounding box center [178, 89] width 71 height 29
click at [187, 89] on p "Subheading" at bounding box center [176, 90] width 72 height 22
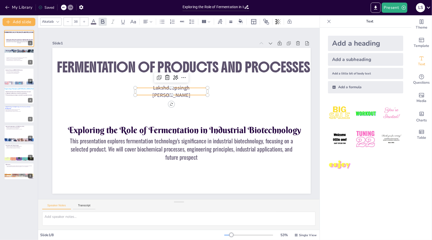
click at [59, 22] on icon at bounding box center [58, 22] width 4 height 4
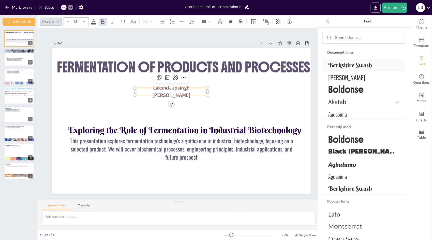
click at [367, 68] on span "Berkshire Swash" at bounding box center [363, 65] width 69 height 8
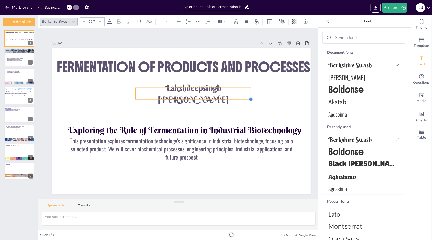
drag, startPoint x: 207, startPoint y: 94, endPoint x: 207, endPoint y: 97, distance: 3.6
click at [207, 97] on div "Exploring the Role of Fermentation in Industrial Biotechnology This presentatio…" at bounding box center [181, 120] width 259 height 145
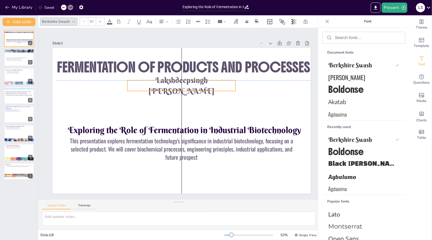
drag, startPoint x: 229, startPoint y: 91, endPoint x: 220, endPoint y: 82, distance: 13.1
click at [220, 131] on p "Lakshdeepsingh [PERSON_NAME]" at bounding box center [176, 141] width 108 height 21
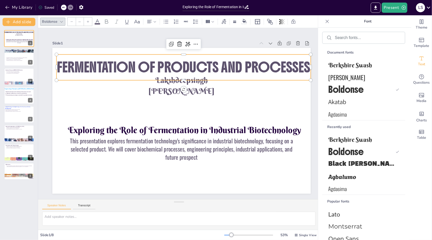
type input "68.5"
click at [254, 76] on div "FERMENTATION OF PRODUCTS AND PROCESSES" at bounding box center [206, 75] width 233 height 149
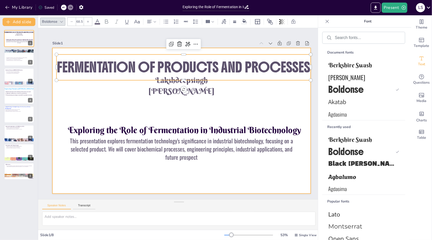
click at [251, 85] on div at bounding box center [176, 120] width 289 height 281
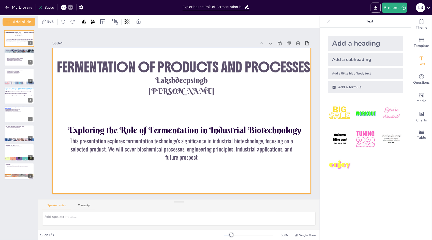
click at [236, 83] on div at bounding box center [176, 120] width 289 height 281
click at [384, 72] on div "Add a little bit of body text" at bounding box center [365, 73] width 75 height 11
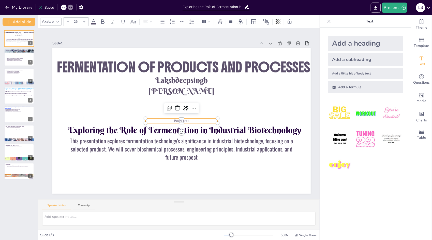
click at [190, 119] on p "Body text" at bounding box center [177, 121] width 65 height 40
click at [190, 119] on p "Body text" at bounding box center [176, 120] width 61 height 46
click at [190, 119] on p "Body text" at bounding box center [175, 119] width 46 height 61
click at [190, 119] on p "Body text" at bounding box center [179, 120] width 70 height 27
click at [55, 20] on div at bounding box center [58, 22] width 6 height 6
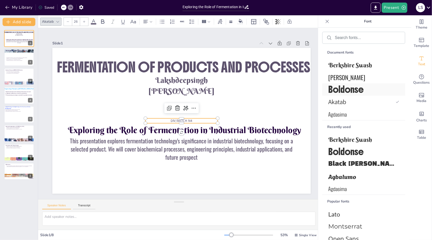
click at [324, 91] on div "Boldonse" at bounding box center [363, 89] width 83 height 12
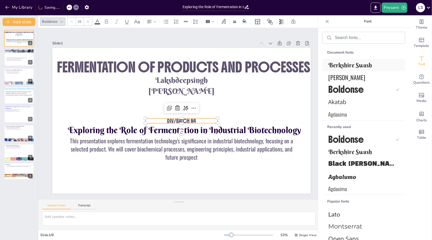
click at [351, 63] on span "Berkshire Swash" at bounding box center [363, 65] width 69 height 8
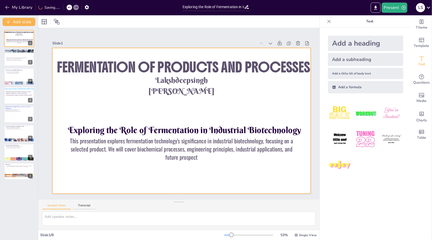
click at [242, 82] on div at bounding box center [181, 120] width 259 height 145
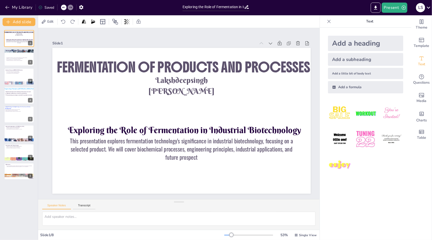
click at [353, 62] on div "Add a subheading" at bounding box center [365, 59] width 75 height 13
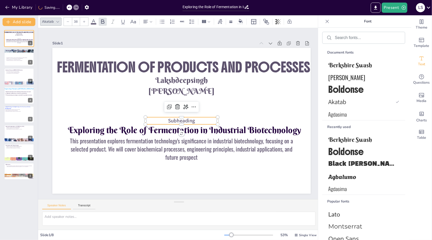
click at [203, 118] on p "Subheading" at bounding box center [179, 120] width 71 height 29
click at [203, 118] on p "Subheading" at bounding box center [180, 121] width 72 height 22
click at [356, 63] on span "Berkshire Swash" at bounding box center [363, 65] width 69 height 8
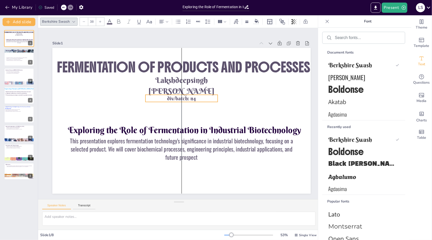
drag, startPoint x: 211, startPoint y: 116, endPoint x: 209, endPoint y: 93, distance: 22.7
click at [209, 93] on p "div/batch: n4" at bounding box center [193, 106] width 48 height 63
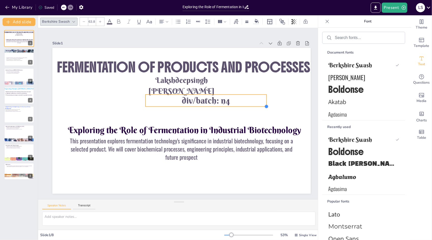
drag, startPoint x: 218, startPoint y: 99, endPoint x: 223, endPoint y: 104, distance: 7.2
click at [223, 104] on div "Exploring the Role of Fermentation in Industrial Biotechnology This presentatio…" at bounding box center [173, 118] width 218 height 291
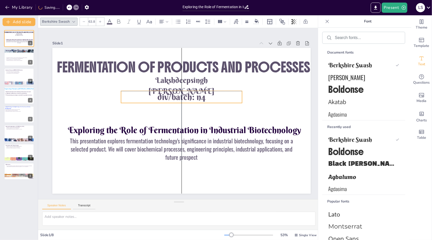
drag, startPoint x: 239, startPoint y: 99, endPoint x: 215, endPoint y: 93, distance: 25.3
click at [214, 93] on p "div/batch: n4" at bounding box center [195, 112] width 37 height 121
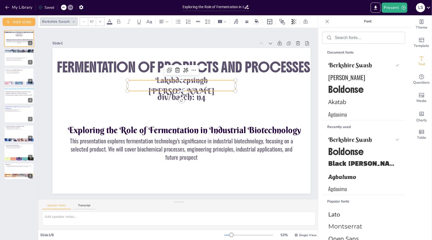
click at [214, 85] on span "Lakshdeepsingh [PERSON_NAME]" at bounding box center [186, 87] width 66 height 32
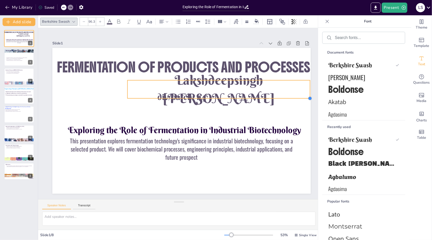
drag, startPoint x: 236, startPoint y: 87, endPoint x: 248, endPoint y: 94, distance: 14.1
click at [248, 94] on div "Exploring the Role of Fermentation in Industrial Biotechnology This presentatio…" at bounding box center [175, 119] width 281 height 289
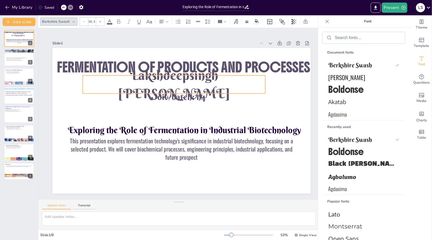
drag, startPoint x: 293, startPoint y: 85, endPoint x: 249, endPoint y: 80, distance: 45.1
click at [249, 80] on p "Lakshdeepsingh [PERSON_NAME]" at bounding box center [192, 87] width 169 height 137
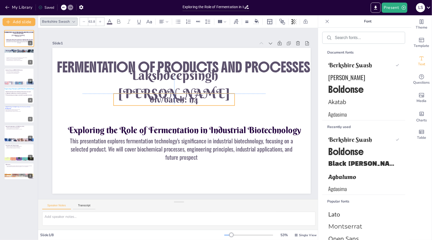
drag, startPoint x: 196, startPoint y: 96, endPoint x: 190, endPoint y: 97, distance: 5.7
click at [190, 97] on span "div/batch: n4" at bounding box center [175, 99] width 49 height 16
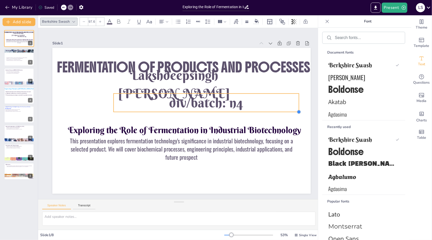
drag, startPoint x: 234, startPoint y: 101, endPoint x: 239, endPoint y: 107, distance: 7.9
click at [239, 107] on div "Exploring the Role of Fermentation in Industrial Biotechnology This presentatio…" at bounding box center [178, 121] width 295 height 238
type input "94.9"
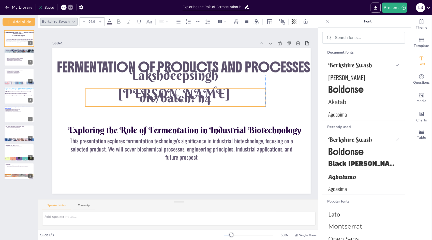
drag, startPoint x: 245, startPoint y: 101, endPoint x: 218, endPoint y: 96, distance: 27.9
click at [218, 96] on p "div/batch: n4" at bounding box center [180, 97] width 177 height 73
click at [265, 97] on p "div/batch: n4" at bounding box center [184, 98] width 165 height 106
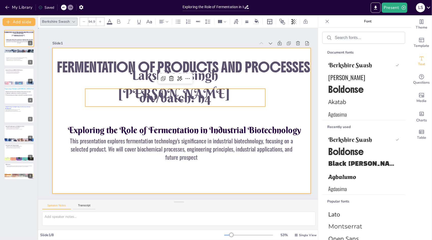
click at [288, 95] on div at bounding box center [178, 121] width 295 height 238
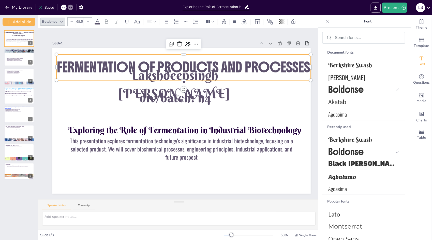
click at [193, 68] on span "FERMENTATION OF PRODUCTS AND PROCESSES" at bounding box center [189, 68] width 254 height 44
click at [97, 20] on icon at bounding box center [97, 21] width 5 height 5
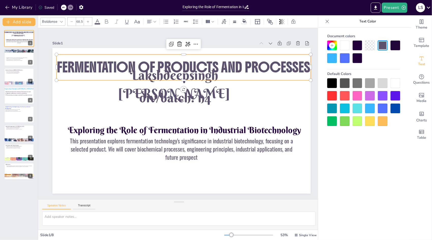
click at [342, 108] on div at bounding box center [345, 108] width 10 height 10
click at [349, 109] on div at bounding box center [345, 108] width 10 height 10
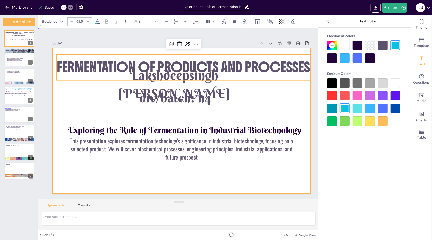
click at [241, 108] on div at bounding box center [171, 112] width 238 height 295
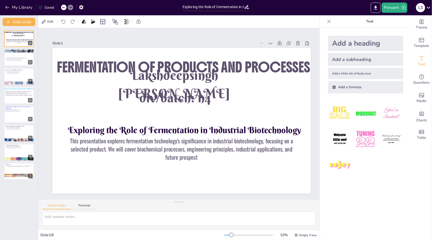
click at [369, 62] on div "Add a subheading" at bounding box center [365, 59] width 75 height 13
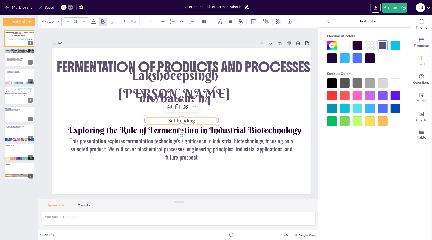
click at [369, 62] on div at bounding box center [370, 58] width 10 height 10
click at [195, 118] on p "Subheading" at bounding box center [181, 121] width 73 height 15
click at [61, 22] on div "Akatab" at bounding box center [50, 22] width 21 height 8
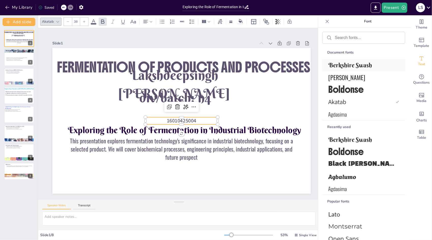
click at [347, 68] on span "Berkshire Swash" at bounding box center [363, 65] width 69 height 8
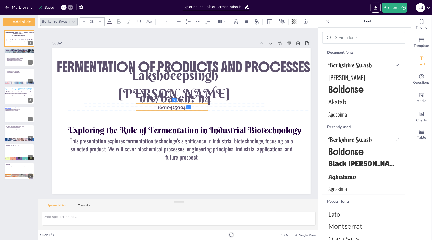
drag, startPoint x: 206, startPoint y: 117, endPoint x: 196, endPoint y: 105, distance: 15.0
click at [196, 105] on p "16010425004" at bounding box center [173, 106] width 72 height 22
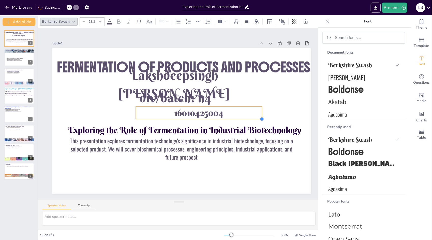
drag, startPoint x: 208, startPoint y: 112, endPoint x: 222, endPoint y: 115, distance: 15.1
click at [222, 115] on div "Exploring the Role of Fermentation in Industrial Biotechnology This presentatio…" at bounding box center [179, 121] width 291 height 218
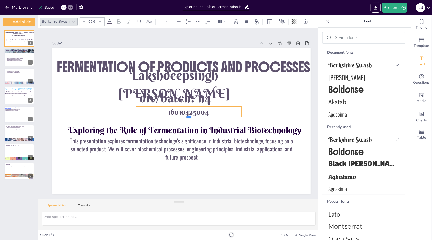
drag, startPoint x: 222, startPoint y: 115, endPoint x: 205, endPoint y: 110, distance: 17.7
click at [205, 110] on div "Exploring the Role of Fermentation in Industrial Biotechnology This presentatio…" at bounding box center [173, 118] width 218 height 291
drag, startPoint x: 220, startPoint y: 110, endPoint x: 202, endPoint y: 107, distance: 18.0
click at [202, 107] on p "16010425004" at bounding box center [174, 104] width 101 height 52
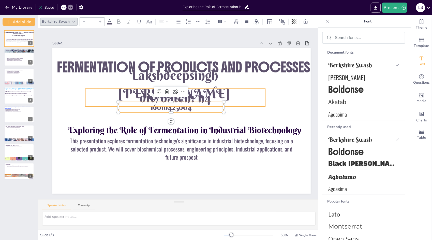
type input "94.9"
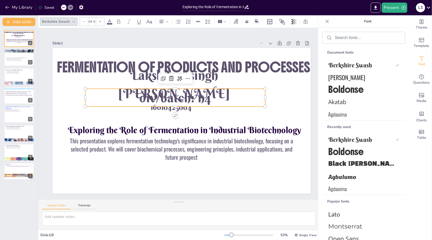
click at [248, 104] on p "div/batch: n4" at bounding box center [177, 97] width 181 height 37
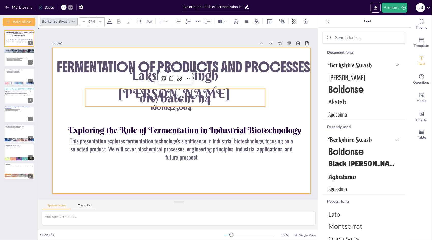
click at [258, 107] on div at bounding box center [173, 117] width 172 height 272
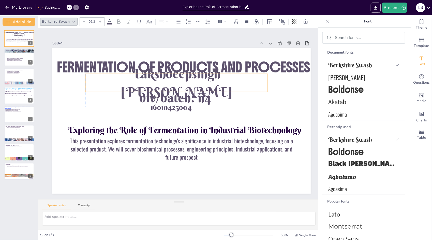
drag, startPoint x: 209, startPoint y: 83, endPoint x: 213, endPoint y: 82, distance: 4.3
click at [213, 82] on span "Lakshdeepsingh [PERSON_NAME]" at bounding box center [181, 84] width 113 height 54
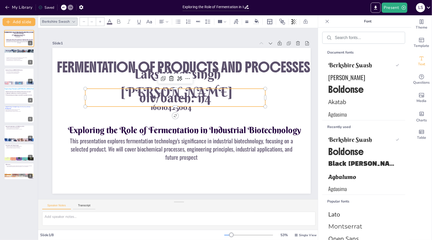
type input "94.9"
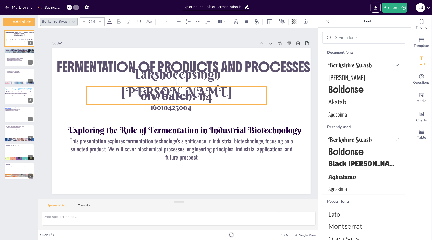
drag, startPoint x: 120, startPoint y: 96, endPoint x: 120, endPoint y: 93, distance: 3.1
click at [120, 93] on p "div/batch: n4" at bounding box center [184, 96] width 172 height 90
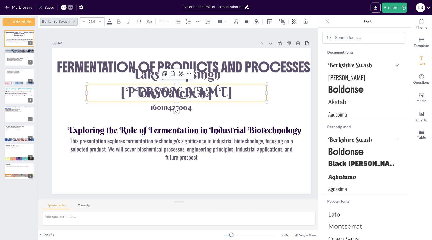
drag, startPoint x: 194, startPoint y: 107, endPoint x: 199, endPoint y: 99, distance: 9.0
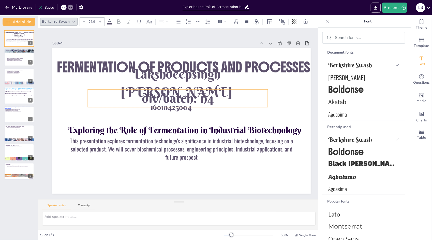
drag, startPoint x: 199, startPoint y: 99, endPoint x: 200, endPoint y: 102, distance: 3.5
click at [200, 92] on div "Exploring the Role of Fermentation in Industrial Biotechnology This presentatio…" at bounding box center [202, 52] width 246 height 80
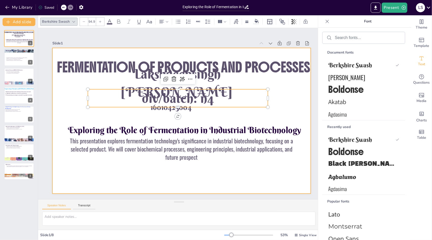
drag, startPoint x: 196, startPoint y: 107, endPoint x: 199, endPoint y: 110, distance: 4.2
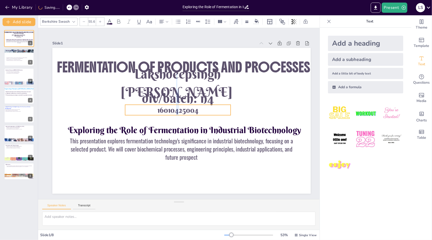
drag, startPoint x: 194, startPoint y: 109, endPoint x: 200, endPoint y: 111, distance: 6.3
click at [200, 111] on p "16010425004" at bounding box center [181, 110] width 78 height 86
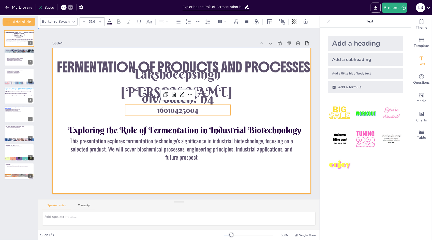
click at [276, 86] on div at bounding box center [180, 121] width 283 height 196
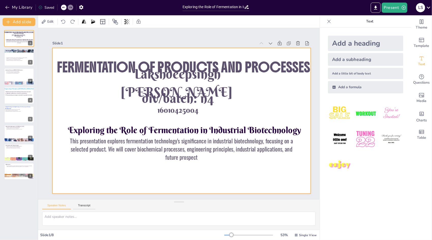
click at [276, 86] on div at bounding box center [179, 121] width 291 height 218
click at [22, 53] on icon at bounding box center [22, 53] width 3 height 3
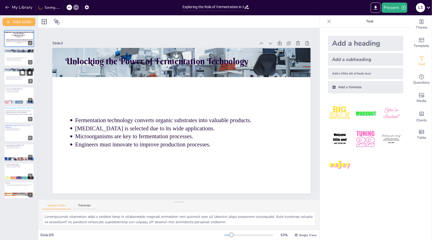
click at [31, 72] on icon at bounding box center [30, 72] width 2 height 3
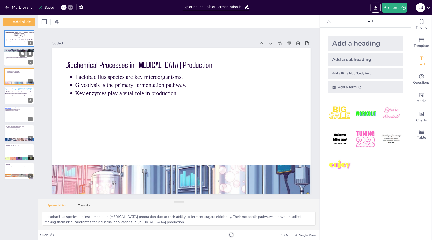
click at [12, 62] on div at bounding box center [19, 57] width 31 height 17
type textarea "Fermentation technology plays a pivotal role in transforming organic materials …"
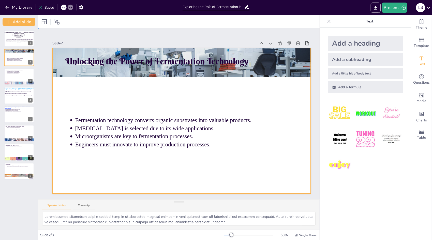
click at [220, 147] on div at bounding box center [174, 119] width 255 height 297
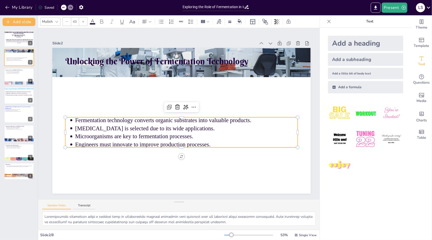
click at [237, 133] on p "Microorganisms are key to fermentation processes." at bounding box center [182, 137] width 220 height 54
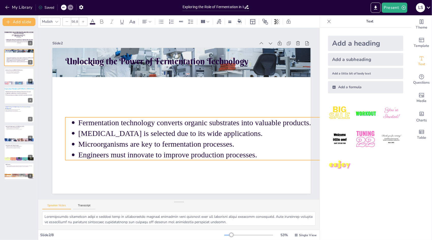
drag, startPoint x: 297, startPoint y: 145, endPoint x: 283, endPoint y: 155, distance: 17.6
click at [283, 155] on div "Unlocking the Power of Fermentation Technology Fermentation technology converts…" at bounding box center [179, 121] width 291 height 218
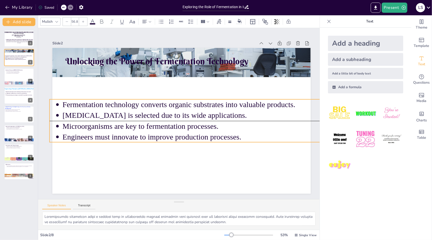
drag, startPoint x: 274, startPoint y: 145, endPoint x: 259, endPoint y: 126, distance: 25.0
click at [259, 126] on p "Microorganisms are key to fermentation processes." at bounding box center [201, 137] width 273 height 129
click at [55, 24] on div at bounding box center [57, 22] width 6 height 6
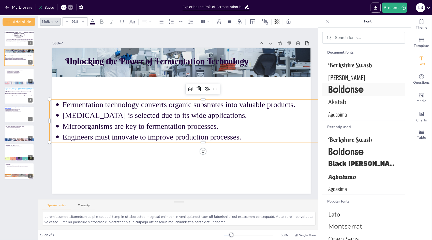
click at [331, 92] on span "Boldonse" at bounding box center [363, 89] width 69 height 12
type input "--"
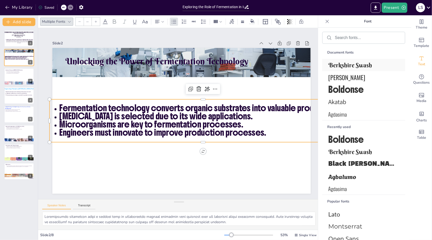
click at [334, 69] on div "Berkshire Swash" at bounding box center [363, 65] width 83 height 12
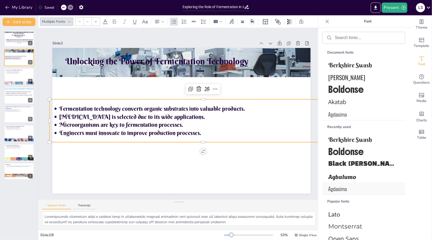
click at [336, 191] on div "Agdasima" at bounding box center [363, 188] width 83 height 12
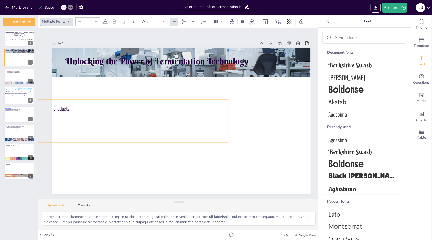
drag, startPoint x: 189, startPoint y: 119, endPoint x: 61, endPoint y: 119, distance: 128.0
click at [61, 119] on p "Microorganisms are key to fermentation processes." at bounding box center [83, 83] width 275 height 128
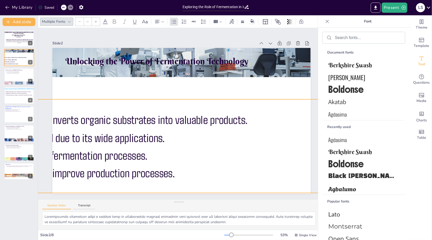
drag, startPoint x: 229, startPoint y: 139, endPoint x: 293, endPoint y: 190, distance: 81.4
click at [293, 190] on div "Unlocking the Power of Fermentation Technology Fermentation technology converts…" at bounding box center [180, 121] width 283 height 196
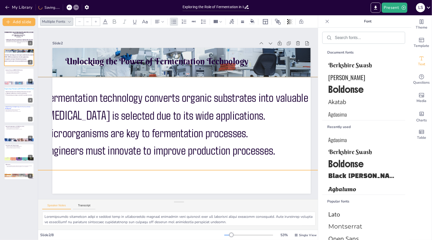
drag, startPoint x: 211, startPoint y: 157, endPoint x: 313, endPoint y: 134, distance: 104.6
click at [313, 134] on div "Slide 1 Exploring the Role of Fermentation in Industrial Biotechnology This pre…" at bounding box center [179, 113] width 298 height 199
click at [231, 120] on p "[MEDICAL_DATA] is selected due to its wide applications." at bounding box center [342, 209] width 568 height 338
click at [75, 21] on div at bounding box center [72, 22] width 8 height 8
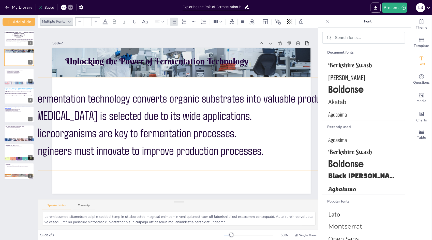
click at [75, 21] on div "Multiple Fonts --" at bounding box center [175, 21] width 270 height 9
type input "92.3"
click at [176, 92] on p "Fermentation technology converts organic substrates into valuable products." at bounding box center [361, 136] width 646 height 154
click at [81, 23] on input "92.3" at bounding box center [80, 22] width 7 height 8
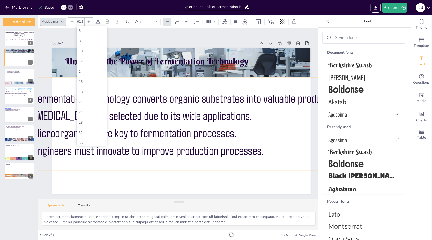
scroll to position [0, 0]
type input "9"
click at [80, 92] on div "64" at bounding box center [92, 90] width 26 height 5
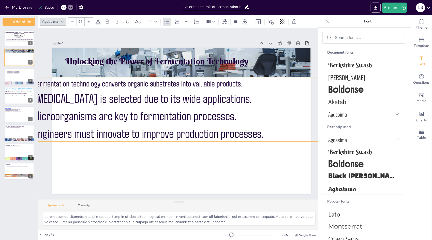
type input "92.3"
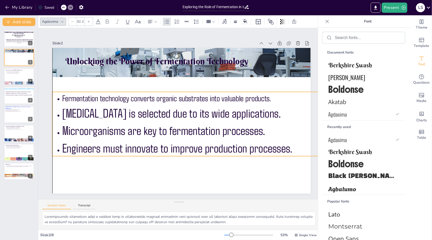
drag, startPoint x: 259, startPoint y: 111, endPoint x: 287, endPoint y: 126, distance: 32.1
click at [287, 126] on p "Microorganisms are key to fermentation processes." at bounding box center [383, 173] width 646 height 153
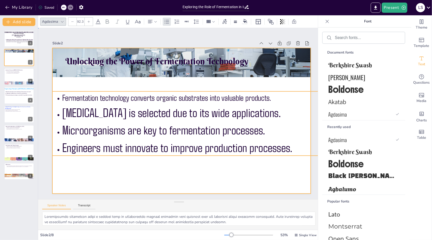
click at [281, 176] on div at bounding box center [176, 120] width 289 height 281
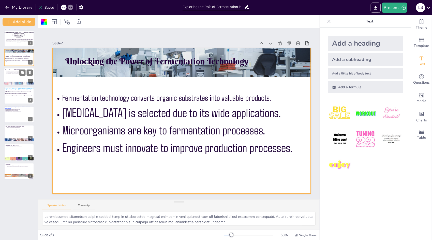
click at [15, 79] on div at bounding box center [19, 76] width 31 height 17
type textarea "Lactobacillus species are instrumental in [MEDICAL_DATA] production due to thei…"
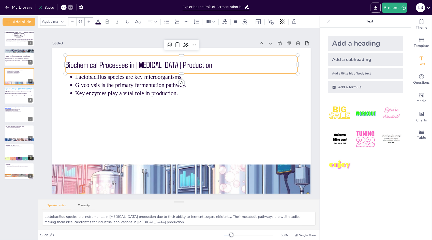
click at [168, 67] on p "Biochemical Processes in [MEDICAL_DATA] Production" at bounding box center [187, 65] width 233 height 36
click at [64, 23] on icon at bounding box center [62, 22] width 4 height 4
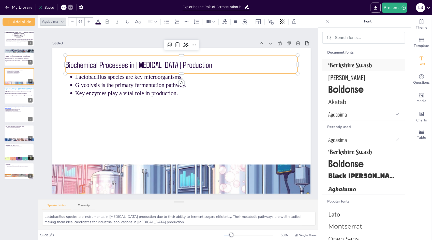
click at [386, 66] on span "Berkshire Swash" at bounding box center [363, 65] width 69 height 8
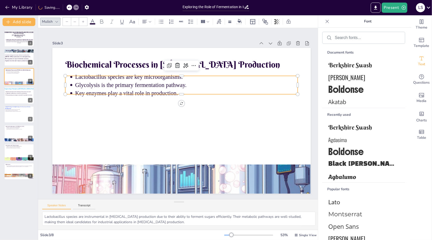
type input "43"
click at [143, 89] on p "Key enzymes play a vital role in production." at bounding box center [191, 95] width 220 height 54
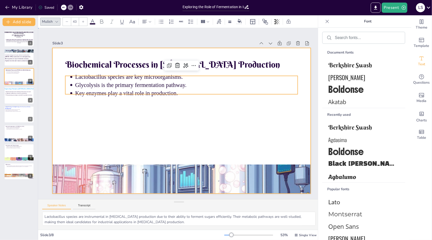
click at [300, 95] on div at bounding box center [179, 121] width 291 height 218
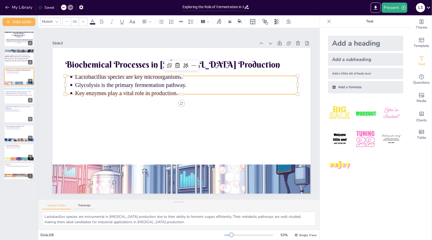
click at [262, 79] on p "Glycolysis is the primary fermentation pathway." at bounding box center [192, 87] width 220 height 54
click at [54, 23] on div at bounding box center [57, 22] width 6 height 6
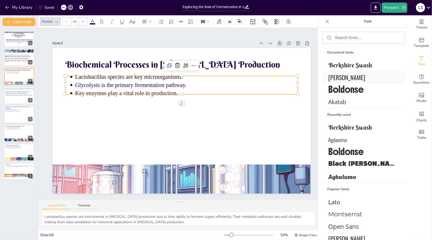
click at [330, 78] on span "[PERSON_NAME]" at bounding box center [363, 77] width 69 height 9
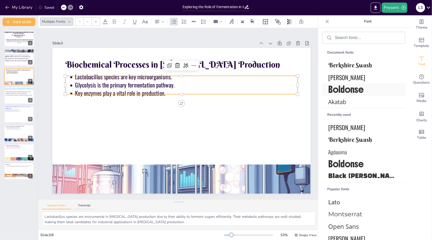
click at [335, 93] on span "Boldonse" at bounding box center [363, 89] width 69 height 12
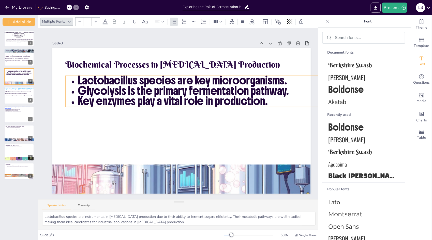
drag, startPoint x: 299, startPoint y: 92, endPoint x: 287, endPoint y: 97, distance: 12.8
click at [287, 97] on div "Biochemical Processes in Lactic Acid Production Lactobacillus species are key m…" at bounding box center [179, 121] width 291 height 218
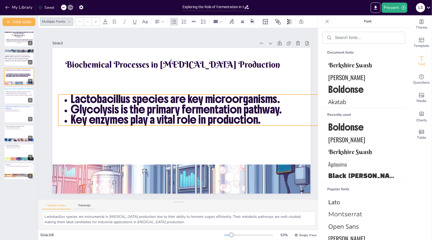
drag, startPoint x: 285, startPoint y: 103, endPoint x: 278, endPoint y: 122, distance: 19.9
click at [278, 122] on p "Key enzymes play a vital role in production." at bounding box center [205, 135] width 251 height 151
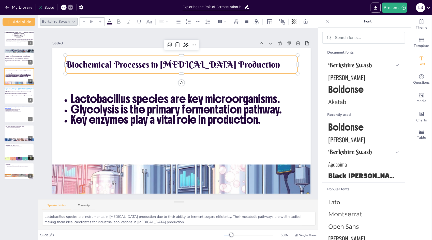
click at [236, 65] on p "Biochemical Processes in [MEDICAL_DATA] Production" at bounding box center [187, 65] width 233 height 36
click at [105, 19] on div "Berkshire Swash 64" at bounding box center [177, 21] width 274 height 9
click at [111, 21] on icon at bounding box center [110, 22] width 6 height 6
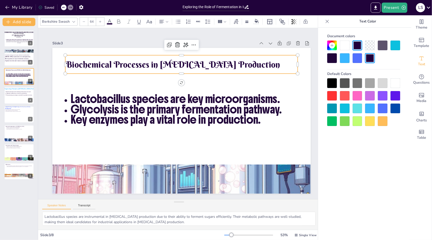
click at [374, 82] on div at bounding box center [370, 83] width 10 height 10
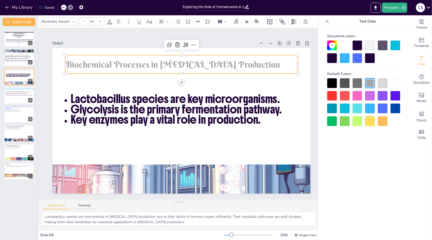
click at [368, 110] on div at bounding box center [370, 108] width 10 height 10
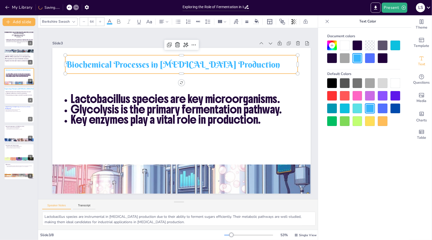
click at [388, 108] on div at bounding box center [383, 108] width 10 height 10
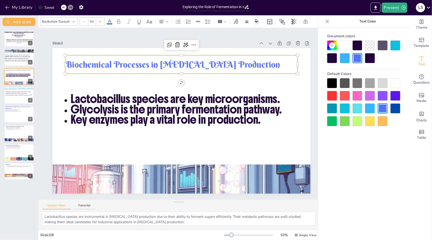
click at [399, 110] on div at bounding box center [396, 108] width 10 height 10
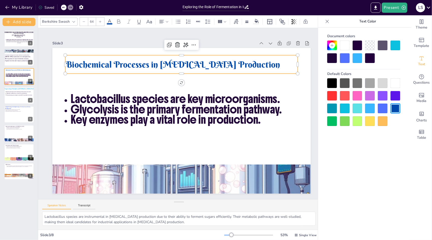
click at [384, 109] on div at bounding box center [383, 108] width 10 height 10
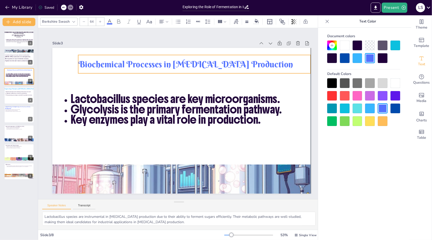
drag, startPoint x: 266, startPoint y: 63, endPoint x: 279, endPoint y: 63, distance: 13.2
click at [279, 63] on p "Biochemical Processes in [MEDICAL_DATA] Production" at bounding box center [210, 154] width 147 height 195
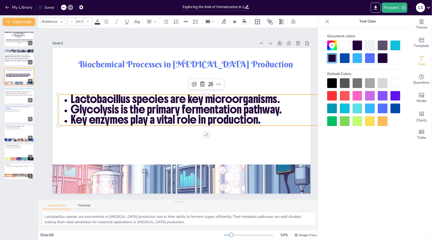
click at [250, 97] on p "Lactobacillus species are key microorganisms." at bounding box center [216, 110] width 274 height 98
click at [155, 21] on icon at bounding box center [155, 22] width 4 height 4
click at [161, 37] on icon at bounding box center [161, 39] width 6 height 6
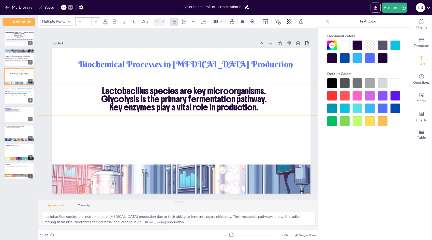
drag, startPoint x: 117, startPoint y: 108, endPoint x: 91, endPoint y: 98, distance: 28.5
click at [91, 98] on p "Glycolysis is the primary fermentation pathway." at bounding box center [188, 101] width 275 height 96
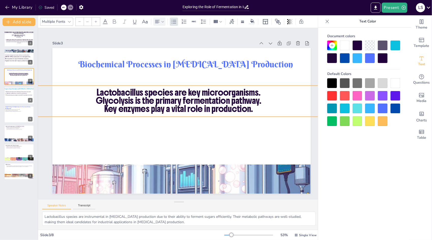
drag, startPoint x: 278, startPoint y: 101, endPoint x: 271, endPoint y: 103, distance: 7.5
click at [271, 103] on p "Key enzymes play a vital role in production." at bounding box center [180, 108] width 275 height 96
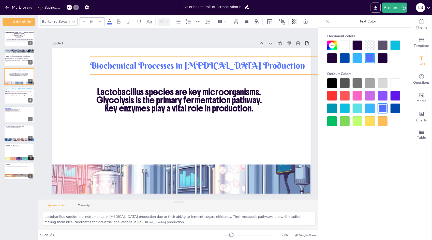
drag, startPoint x: 247, startPoint y: 66, endPoint x: 260, endPoint y: 67, distance: 12.8
click at [260, 67] on p "Biochemical Processes in [MEDICAL_DATA] Production" at bounding box center [216, 72] width 230 height 60
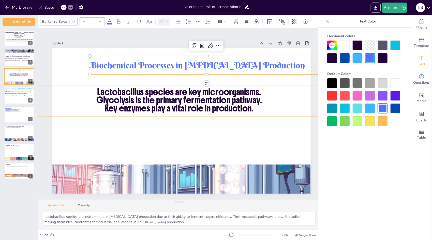
type input "43"
click at [109, 90] on p "Lactobacillus species are key microorganisms." at bounding box center [196, 100] width 175 height 237
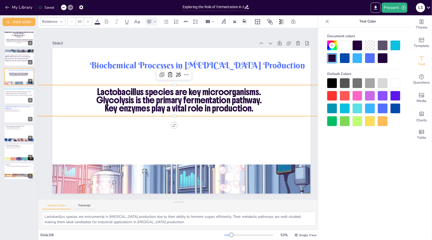
click at [94, 90] on p "Lactobacillus species are key microorganisms." at bounding box center [181, 92] width 286 height 38
click at [94, 90] on p "Lactobacillus species are key microorganisms." at bounding box center [190, 94] width 253 height 150
click at [94, 90] on p "Lactobacillus species are key microorganisms." at bounding box center [184, 92] width 283 height 67
click at [94, 90] on p "Lactobacillus species are key microorganisms." at bounding box center [186, 93] width 276 height 96
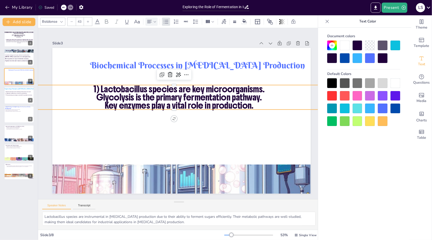
click at [95, 93] on p "Glycolysis is the primary fermentation pathway." at bounding box center [185, 98] width 265 height 124
click at [94, 103] on p "Key enzymes play a vital role in production." at bounding box center [182, 106] width 265 height 124
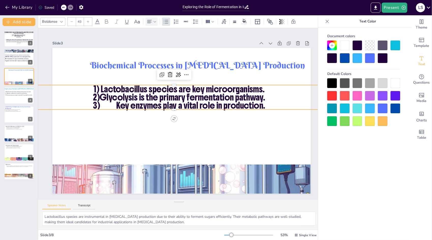
click at [100, 94] on p "2)Glycolysis is the primary fermentation pathway." at bounding box center [184, 98] width 275 height 96
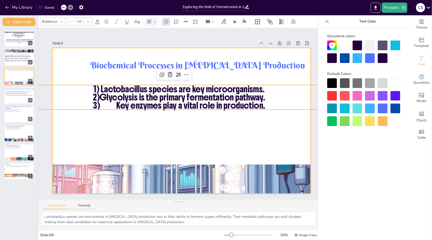
click at [224, 129] on div at bounding box center [181, 121] width 272 height 172
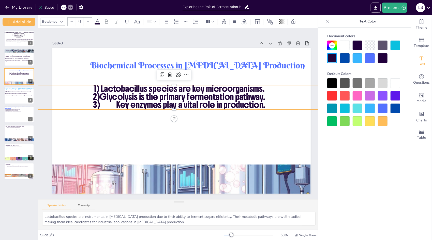
click at [115, 101] on p "3) Key enzymes play a vital role in production." at bounding box center [186, 107] width 198 height 219
click at [115, 101] on p "3) Key enzymes play a vital role in production." at bounding box center [181, 104] width 283 height 67
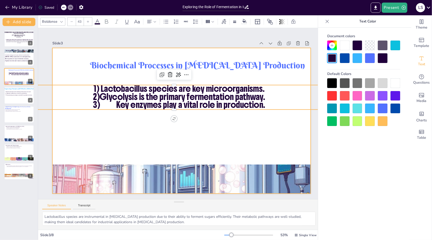
click at [200, 123] on div at bounding box center [181, 121] width 272 height 172
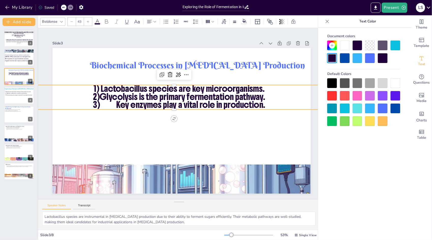
click at [203, 95] on p "2)Glycolysis is the primary fermentation pathway." at bounding box center [194, 120] width 124 height 265
click at [86, 20] on div at bounding box center [88, 22] width 8 height 8
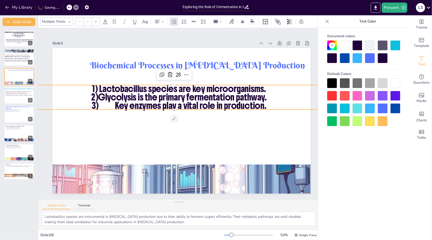
click at [94, 23] on div at bounding box center [96, 22] width 8 height 8
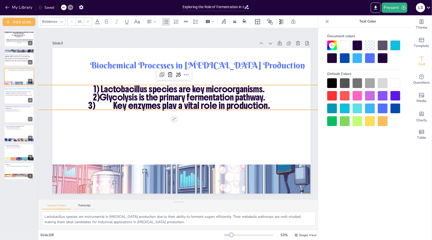
click at [79, 21] on input "45" at bounding box center [79, 22] width 7 height 8
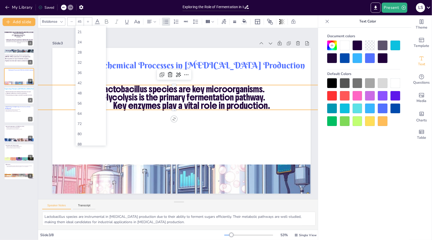
scroll to position [73, 0]
click at [83, 102] on div "56" at bounding box center [91, 100] width 26 height 5
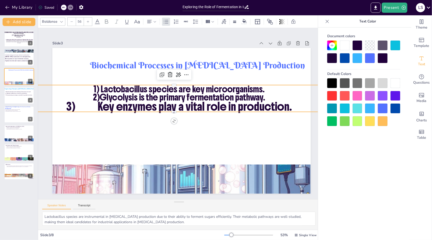
click at [145, 100] on p "3) Key enzymes play a vital role in production." at bounding box center [180, 107] width 283 height 70
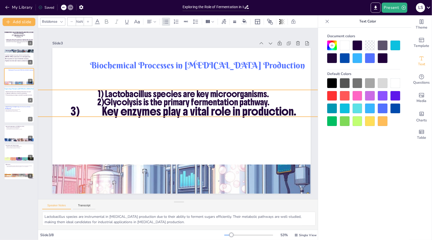
drag, startPoint x: 93, startPoint y: 84, endPoint x: 98, endPoint y: 89, distance: 6.7
click at [98, 89] on p "1) Lactobacillus species are key microorganisms." at bounding box center [189, 96] width 275 height 96
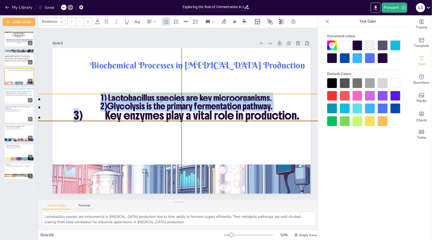
type input "NaN"
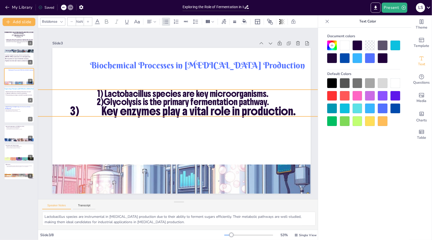
click at [195, 89] on p "1) Lactobacillus species are key microorganisms." at bounding box center [199, 117] width 8 height 287
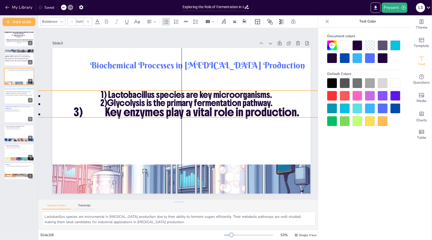
drag, startPoint x: 99, startPoint y: 89, endPoint x: 101, endPoint y: 90, distance: 2.8
click at [101, 90] on p "1) Lactobacillus species are key microorganisms." at bounding box center [193, 99] width 265 height 124
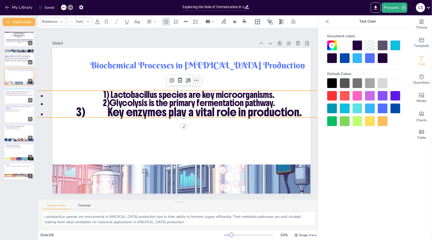
click at [194, 147] on icon at bounding box center [191, 149] width 3 height 4
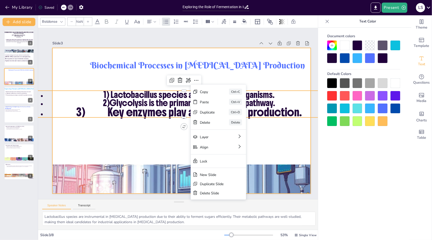
click at [213, 77] on div at bounding box center [179, 121] width 291 height 218
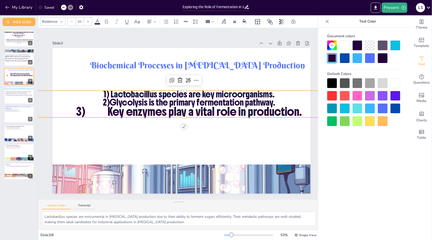
type input "--"
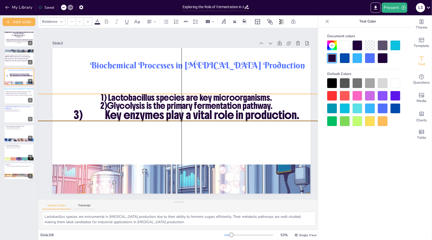
drag, startPoint x: 104, startPoint y: 92, endPoint x: 100, endPoint y: 92, distance: 4.1
click at [100, 92] on p "1) Lactobacillus species are key microorganisms." at bounding box center [192, 102] width 265 height 124
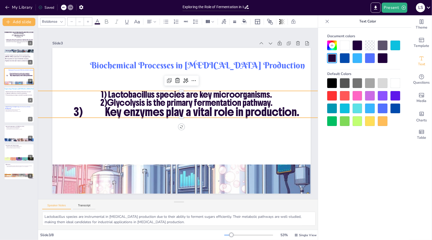
click at [111, 92] on p "1) Lactobacillus species are key microorganisms." at bounding box center [198, 108] width 175 height 237
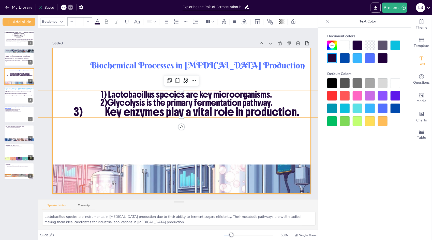
click at [99, 83] on div at bounding box center [179, 121] width 291 height 218
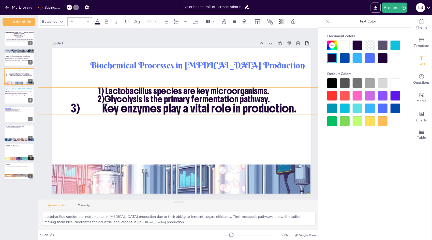
drag, startPoint x: 103, startPoint y: 88, endPoint x: 100, endPoint y: 84, distance: 4.5
click at [100, 84] on p "1) Lactobacillus species are key microorganisms." at bounding box center [188, 92] width 283 height 68
click at [182, 88] on p "1) Lactobacillus species are key microorganisms." at bounding box center [201, 120] width 38 height 286
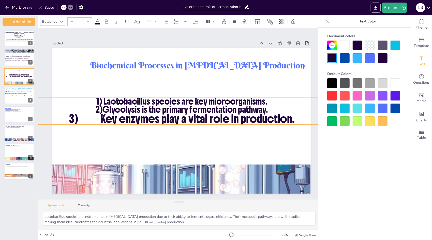
drag, startPoint x: 103, startPoint y: 88, endPoint x: 101, endPoint y: 93, distance: 6.0
click at [101, 93] on p "1) Lactobacillus species are key microorganisms." at bounding box center [186, 103] width 265 height 124
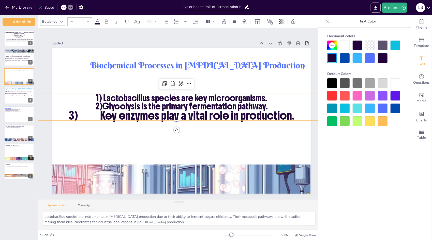
click at [64, 7] on icon at bounding box center [63, 7] width 3 height 1
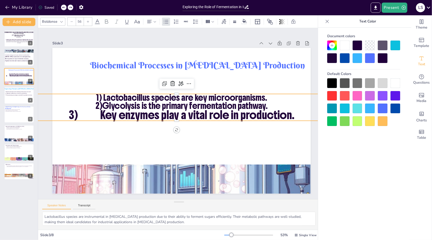
click at [64, 7] on icon at bounding box center [63, 7] width 3 height 1
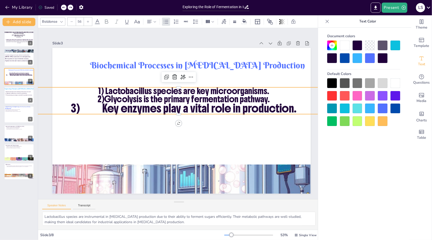
click at [64, 7] on icon at bounding box center [63, 7] width 3 height 1
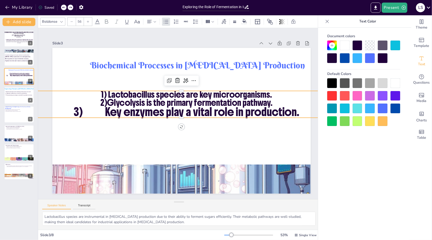
click at [64, 7] on div "My Library Saved" at bounding box center [43, 7] width 86 height 9
click at [64, 7] on icon at bounding box center [63, 7] width 3 height 1
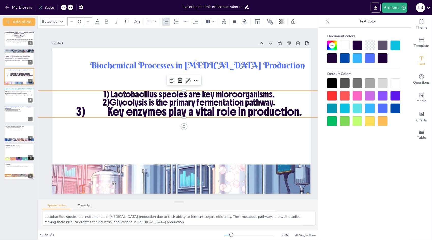
click at [64, 7] on icon at bounding box center [63, 7] width 3 height 1
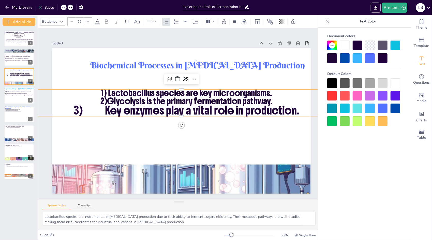
click at [64, 7] on icon at bounding box center [63, 7] width 3 height 1
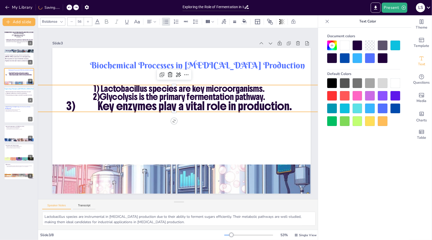
click at [64, 7] on div "My Library Saving......" at bounding box center [46, 7] width 92 height 9
click at [64, 7] on icon at bounding box center [63, 7] width 3 height 1
type input "--"
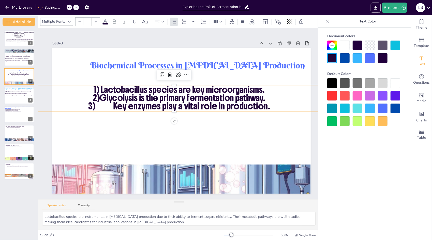
click at [64, 7] on div "My Library Saving......" at bounding box center [46, 7] width 92 height 9
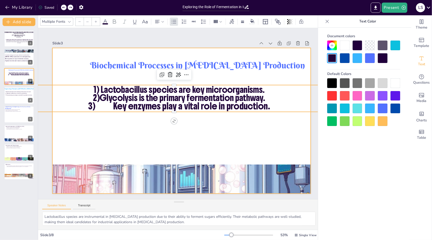
drag, startPoint x: 274, startPoint y: 105, endPoint x: 245, endPoint y: 129, distance: 37.7
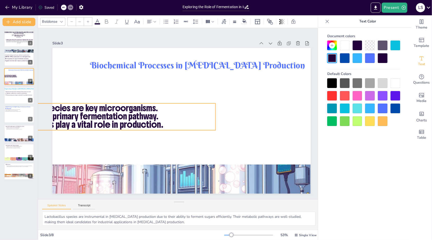
drag, startPoint x: 290, startPoint y: 105, endPoint x: 181, endPoint y: 120, distance: 110.5
click at [181, 120] on p "3) Key enzymes play a vital role in production." at bounding box center [77, 80] width 266 height 124
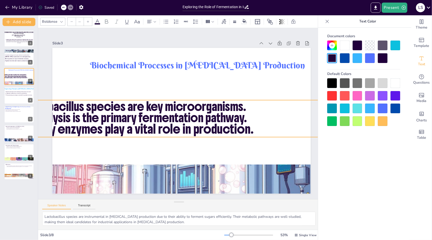
drag, startPoint x: 213, startPoint y: 124, endPoint x: 225, endPoint y: 134, distance: 16.1
click at [225, 134] on div "Biochemical Processes in Lactic Acid Production 1) Lactobacillus species are ke…" at bounding box center [179, 121] width 291 height 218
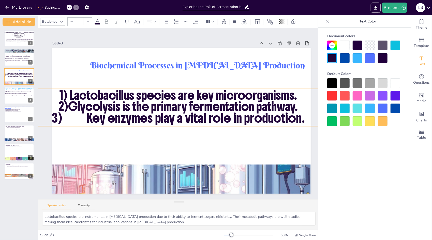
drag, startPoint x: 263, startPoint y: 107, endPoint x: 312, endPoint y: 96, distance: 50.1
click at [312, 96] on div "Slide 1 Exploring the Role of Fermentation in Industrial Biotechnology This pre…" at bounding box center [182, 114] width 314 height 216
click at [88, 116] on span "3) Key enzymes play a vital role in production." at bounding box center [177, 118] width 246 height 94
click at [88, 116] on span "3) Key enzymes play a vital role in production." at bounding box center [177, 117] width 251 height 68
click at [86, 117] on span "3) Key enzymes play a vital role in production." at bounding box center [177, 118] width 246 height 94
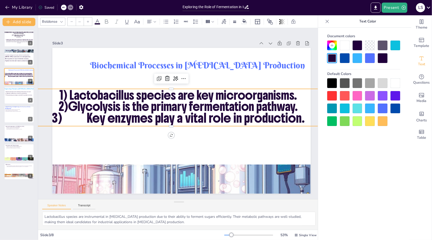
click at [86, 117] on span "3) Key enzymes play a vital role in production." at bounding box center [177, 117] width 251 height 68
click at [86, 117] on span "3) Key enzymes play a vital role in production." at bounding box center [177, 117] width 246 height 93
type input "62.5"
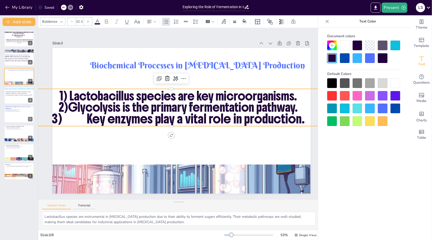
click at [86, 117] on span "3) Key enzymes play a vital role in production." at bounding box center [177, 118] width 251 height 68
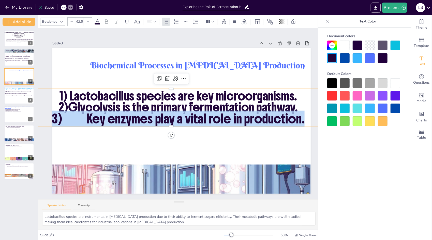
click at [86, 117] on span "3) Key enzymes play a vital role in production." at bounding box center [177, 118] width 251 height 68
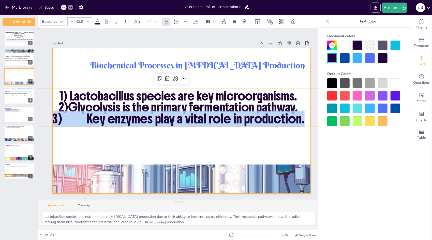
click at [125, 137] on div at bounding box center [173, 118] width 218 height 291
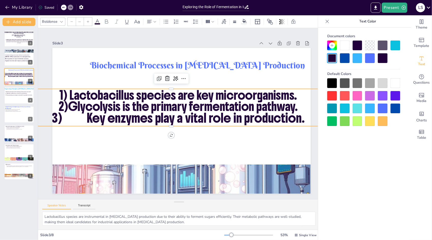
click at [65, 116] on span "3) Key enzymes play a vital role in production." at bounding box center [177, 117] width 238 height 118
click at [65, 116] on span "3) Key enzymes play a vital role in production." at bounding box center [177, 117] width 246 height 93
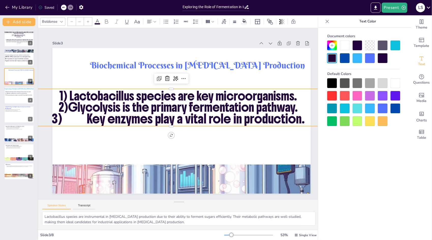
type input "62.5"
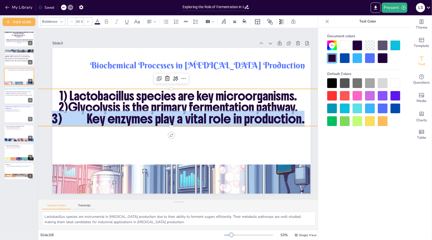
click at [65, 116] on span "3) Key enzymes play a vital role in production." at bounding box center [177, 118] width 251 height 68
click at [65, 116] on span "3) Key enzymes play a vital role in production." at bounding box center [177, 118] width 238 height 118
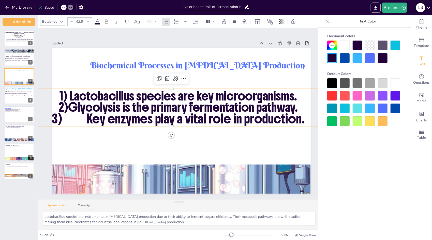
click at [140, 119] on span "3) Key enzymes play a vital role in production." at bounding box center [174, 113] width 68 height 251
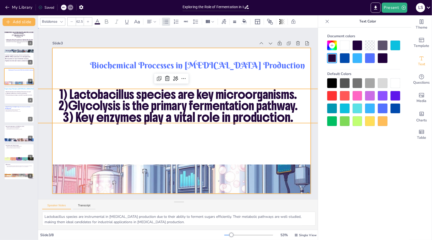
click at [160, 140] on div at bounding box center [181, 121] width 272 height 172
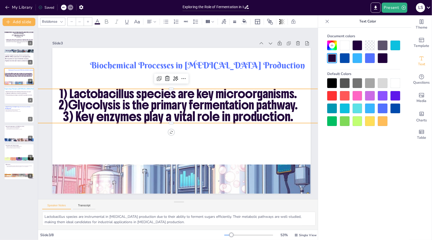
click at [284, 91] on p "1) Lactobacillus species are key microorganisms." at bounding box center [197, 120] width 173 height 369
click at [298, 91] on p "1) Lactobacillus species are key microorganisms." at bounding box center [175, 133] width 392 height 94
click at [286, 93] on span "1) Lactobacillus species are key microorganisms." at bounding box center [192, 98] width 187 height 171
click at [297, 93] on span "1) Lactobacillus species are key microorganisms." at bounding box center [180, 94] width 238 height 40
click at [297, 93] on span "1) Lactobacillus species are key microorganisms." at bounding box center [186, 94] width 223 height 111
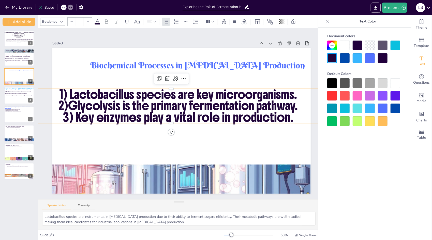
click at [285, 93] on span "1) Lactobacillus species are key microorganisms." at bounding box center [191, 98] width 187 height 171
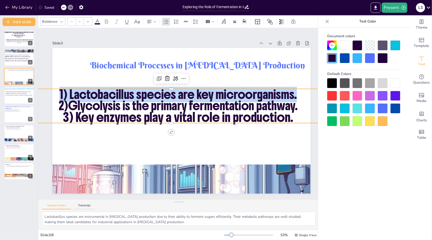
click at [230, 93] on span "1) Lactobacillus species are key microorganisms." at bounding box center [197, 109] width 64 height 236
click at [297, 93] on span "1) Lactobacillus species are key microorganisms." at bounding box center [186, 95] width 223 height 111
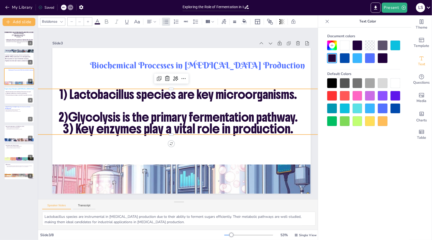
click at [298, 117] on p "2)Glycolysis is the primary fermentation pathway." at bounding box center [176, 115] width 351 height 209
click at [268, 117] on p "2)Glycolysis is the primary fermentation pathway." at bounding box center [182, 115] width 173 height 369
click at [298, 117] on p "2)Glycolysis is the primary fermentation pathway." at bounding box center [176, 115] width 351 height 209
click at [298, 117] on p "2)Glycolysis is the primary fermentation pathway." at bounding box center [177, 116] width 383 height 134
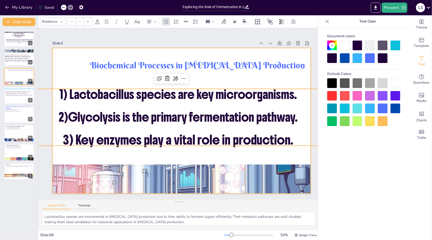
click at [302, 72] on div at bounding box center [181, 121] width 272 height 172
type input "64"
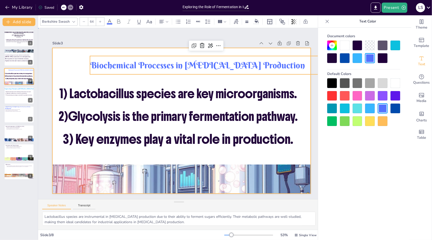
click at [307, 148] on div at bounding box center [181, 106] width 289 height 281
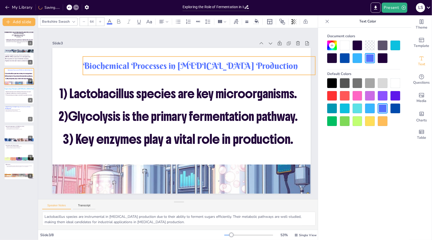
drag, startPoint x: 229, startPoint y: 67, endPoint x: 222, endPoint y: 67, distance: 7.1
click at [222, 67] on p "Biochemical Processes in [MEDICAL_DATA] Production" at bounding box center [204, 68] width 233 height 36
click at [101, 22] on div at bounding box center [100, 22] width 8 height 8
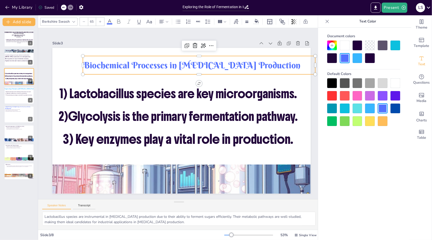
click at [101, 22] on div at bounding box center [100, 22] width 8 height 8
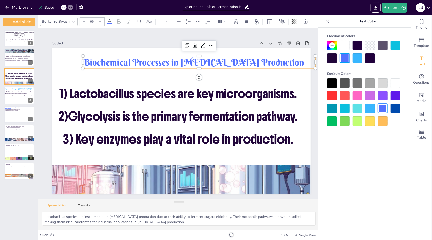
click at [101, 22] on div at bounding box center [100, 22] width 8 height 8
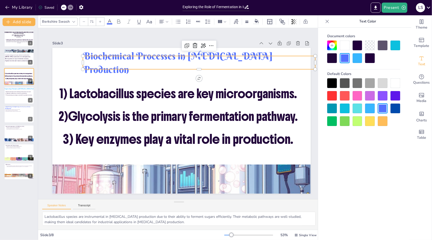
click at [101, 22] on div at bounding box center [100, 22] width 8 height 8
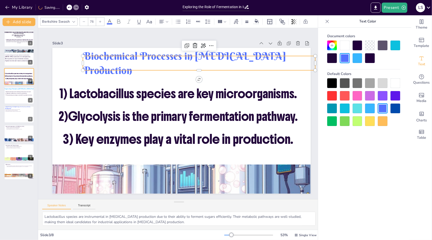
click at [101, 22] on div at bounding box center [100, 22] width 8 height 8
type input "79"
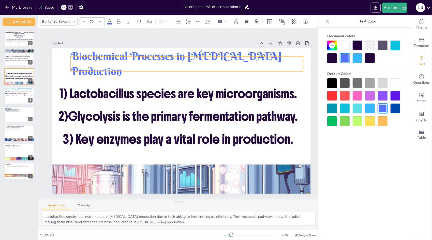
drag, startPoint x: 184, startPoint y: 57, endPoint x: 172, endPoint y: 57, distance: 12.2
click at [172, 57] on span "Biochemical Processes in [MEDICAL_DATA] Production" at bounding box center [186, 56] width 213 height 57
click at [22, 100] on div at bounding box center [19, 95] width 31 height 17
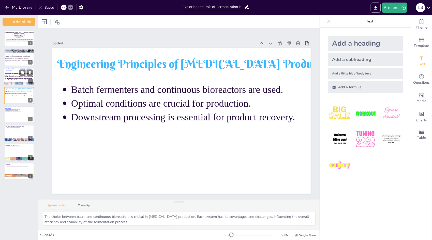
click at [25, 81] on div at bounding box center [19, 84] width 31 height 18
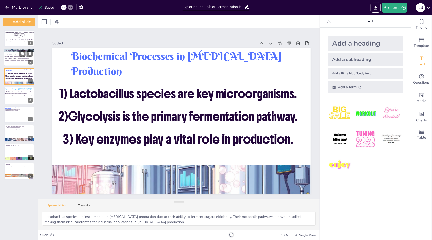
click at [7, 53] on div at bounding box center [19, 57] width 31 height 17
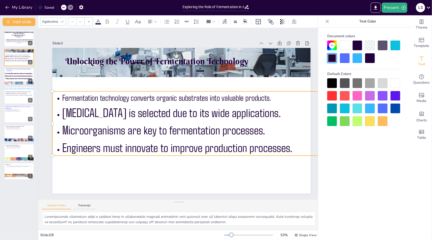
click at [22, 75] on button at bounding box center [22, 72] width 6 height 6
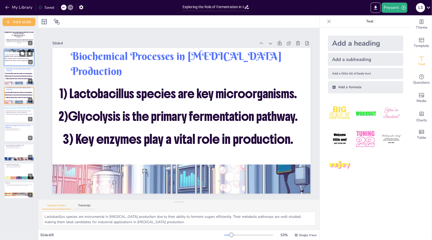
click at [22, 62] on div at bounding box center [19, 57] width 31 height 17
type textarea "Fermentation technology plays a pivotal role in transforming organic materials …"
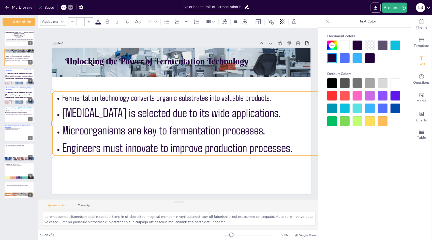
click at [112, 99] on p "Fermentation technology converts organic substrates into valuable products." at bounding box center [370, 205] width 575 height 339
click at [62, 25] on div "Agdasima" at bounding box center [53, 22] width 26 height 8
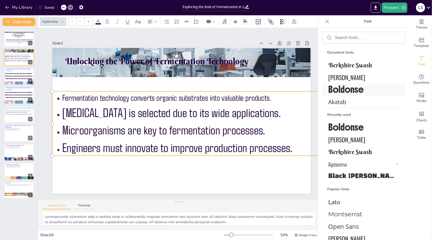
click at [340, 91] on span "Boldonse" at bounding box center [363, 89] width 69 height 12
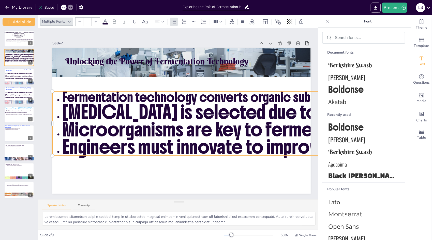
click at [284, 148] on span "Engineers must innovate to improve production processes." at bounding box center [274, 168] width 439 height 116
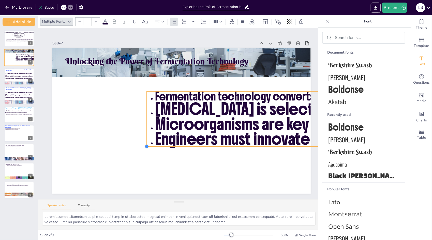
drag, startPoint x: 52, startPoint y: 154, endPoint x: 147, endPoint y: 122, distance: 100.4
click at [147, 122] on div "Unlocking the Power of Fermentation Technology Fermentation technology converts…" at bounding box center [178, 120] width 297 height 255
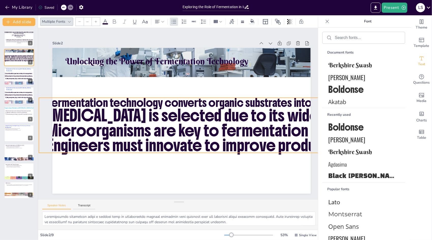
drag, startPoint x: 241, startPoint y: 112, endPoint x: 143, endPoint y: 121, distance: 98.1
click at [143, 121] on span "Microorganisms are key to fermentation processes." at bounding box center [214, 134] width 338 height 56
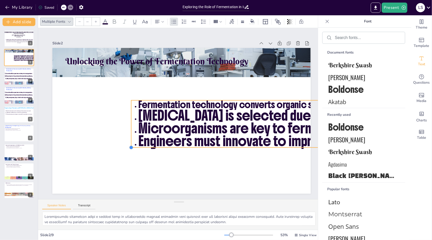
drag, startPoint x: 50, startPoint y: 154, endPoint x: 168, endPoint y: 122, distance: 122.4
click at [168, 122] on div "Unlocking the Power of Fermentation Technology Fermentation technology converts…" at bounding box center [179, 121] width 291 height 218
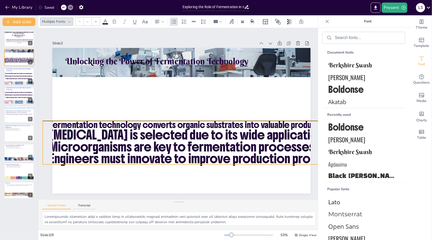
drag, startPoint x: 225, startPoint y: 122, endPoint x: 107, endPoint y: 139, distance: 118.9
click at [107, 139] on span "Microorganisms are key to fermentation processes." at bounding box center [169, 145] width 251 height 124
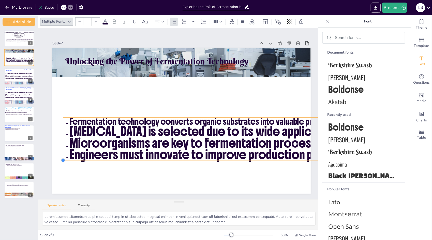
drag, startPoint x: 53, startPoint y: 159, endPoint x: 132, endPoint y: 122, distance: 87.8
click at [132, 122] on div "Unlocking the Power of Fermentation Technology Fermentation technology converts…" at bounding box center [179, 121] width 291 height 218
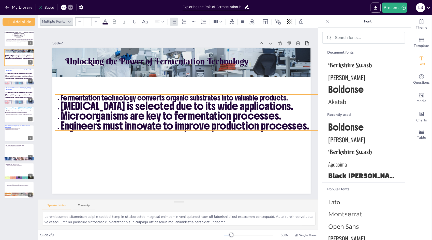
drag, startPoint x: 229, startPoint y: 133, endPoint x: 151, endPoint y: 108, distance: 81.2
click at [151, 108] on span "Microorganisms are key to fermentation processes." at bounding box center [187, 115] width 207 height 102
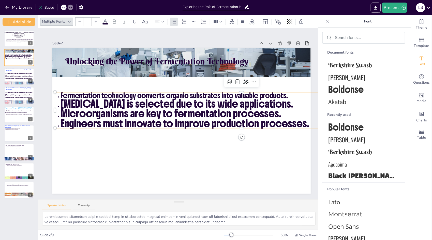
click at [289, 94] on p "Fermentation technology converts organic substrates into valuable products." at bounding box center [247, 109] width 362 height 83
click at [289, 94] on p "Fermentation technology converts organic substrates into valuable products." at bounding box center [247, 116] width 353 height 120
click at [289, 94] on p "Fermentation technology converts organic substrates into valuable products." at bounding box center [247, 109] width 362 height 83
click at [289, 94] on p "Fermentation technology converts organic substrates into valuable products." at bounding box center [247, 116] width 353 height 120
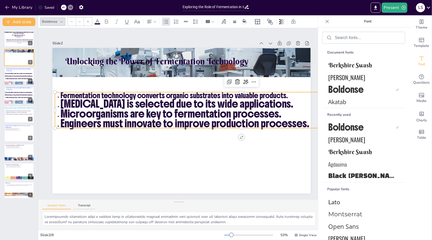
click at [289, 94] on p "Fermentation technology converts organic substrates into valuable products." at bounding box center [247, 116] width 353 height 120
click at [289, 116] on p "Fermentation technology converts organic substrates into valuable products." at bounding box center [115, 138] width 367 height 45
click at [289, 94] on p "Fermentation technology converts organic substrates into valuable products." at bounding box center [246, 124] width 339 height 156
click at [289, 94] on p "Fermentation technology converts organic substrates into valuable products." at bounding box center [247, 109] width 362 height 83
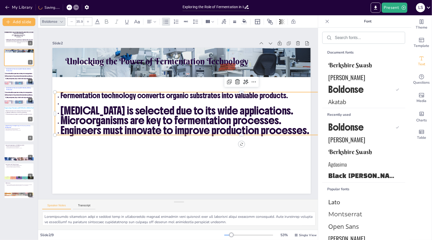
type input "51.8"
click at [278, 109] on p "[MEDICAL_DATA] is selected due to its wide applications." at bounding box center [242, 130] width 353 height 123
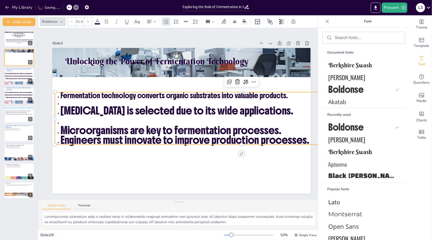
click at [283, 129] on p "Microorganisms are key to fermentation processes." at bounding box center [240, 143] width 362 height 86
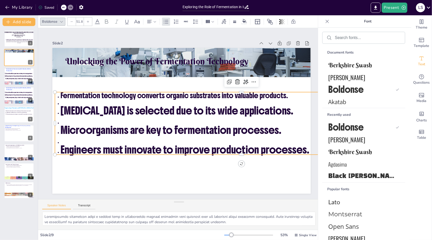
click at [182, 206] on div "Speaker Notes Transcript" at bounding box center [179, 205] width 282 height 12
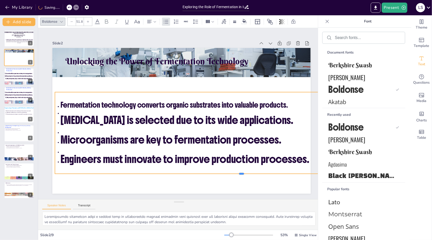
drag, startPoint x: 240, startPoint y: 152, endPoint x: 238, endPoint y: 171, distance: 19.2
click at [238, 171] on div at bounding box center [235, 181] width 372 height 43
click at [260, 173] on div at bounding box center [227, 187] width 367 height 82
click at [260, 173] on div at bounding box center [219, 191] width 357 height 119
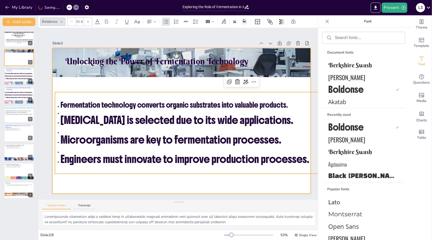
click at [262, 180] on div at bounding box center [180, 121] width 283 height 196
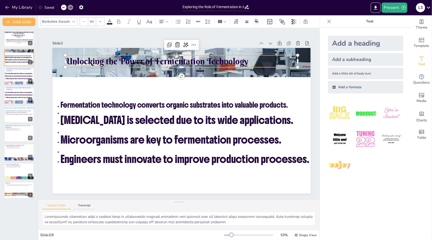
click at [221, 60] on p "Unlocking the Power of Fermentation Technology" at bounding box center [187, 62] width 233 height 36
click at [110, 20] on icon at bounding box center [110, 22] width 6 height 6
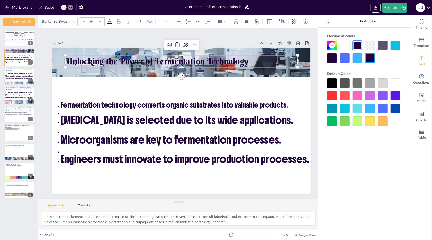
click at [396, 96] on div at bounding box center [396, 96] width 10 height 10
click at [380, 113] on div at bounding box center [364, 102] width 73 height 48
drag, startPoint x: 380, startPoint y: 113, endPoint x: 381, endPoint y: 110, distance: 3.1
click at [381, 110] on div at bounding box center [364, 102] width 73 height 48
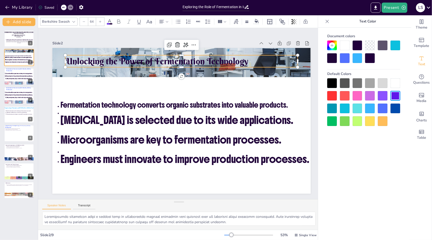
click at [381, 110] on div at bounding box center [383, 108] width 10 height 10
click at [363, 123] on div at bounding box center [364, 102] width 73 height 48
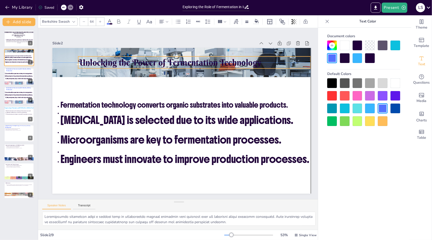
drag, startPoint x: 258, startPoint y: 59, endPoint x: 269, endPoint y: 61, distance: 11.1
click at [269, 61] on p "Unlocking the Power of Fermentation Technology" at bounding box center [205, 67] width 230 height 60
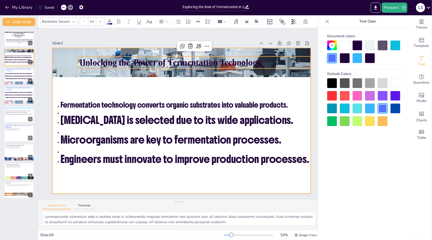
click at [262, 83] on div at bounding box center [179, 121] width 291 height 218
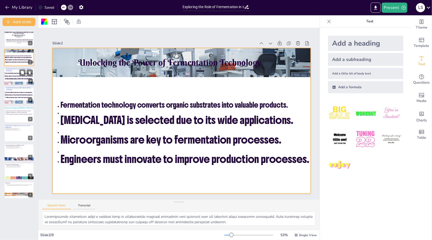
click at [21, 79] on span "3) Key enzymes play a vital role in production." at bounding box center [18, 79] width 27 height 2
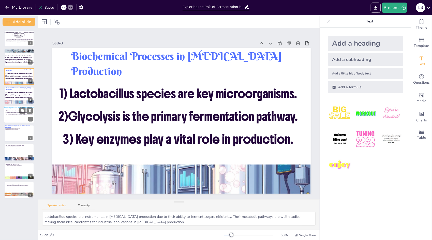
click at [20, 117] on div at bounding box center [19, 114] width 31 height 17
type textarea "The choice between batch and continuous bioreactors is critical in [MEDICAL_DAT…"
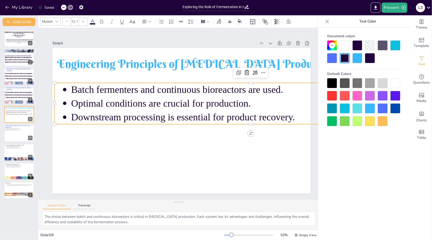
click at [86, 110] on p "Downstream processing is essential for product recovery." at bounding box center [251, 149] width 350 height 166
click at [58, 22] on icon at bounding box center [57, 22] width 4 height 4
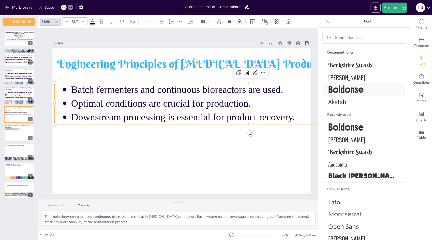
click at [345, 87] on span "Boldonse" at bounding box center [363, 89] width 69 height 12
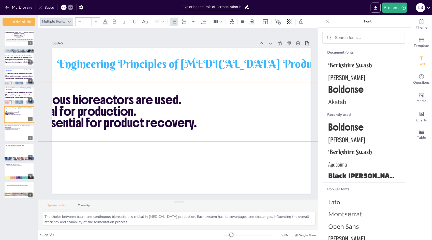
drag, startPoint x: 54, startPoint y: 121, endPoint x: 42, endPoint y: 138, distance: 21.1
click at [42, 138] on div "Slide 1 Exploring the Role of Fermentation in Industrial Biotechnology This pre…" at bounding box center [182, 114] width 314 height 216
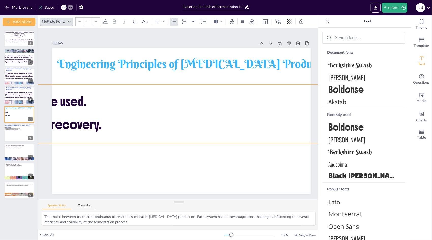
drag, startPoint x: 209, startPoint y: 89, endPoint x: 102, endPoint y: 85, distance: 107.0
click at [102, 85] on div "Batch fermenters and continuous bioreactors are used. Optimal conditions are cr…" at bounding box center [79, 81] width 547 height 227
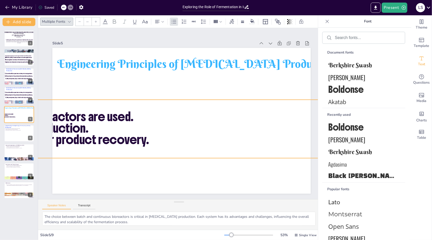
drag, startPoint x: 102, startPoint y: 85, endPoint x: 213, endPoint y: 111, distance: 113.4
click at [213, 111] on div "Batch fermenters and continuous bioreactors are used. Optimal conditions are cr…" at bounding box center [120, 116] width 556 height 173
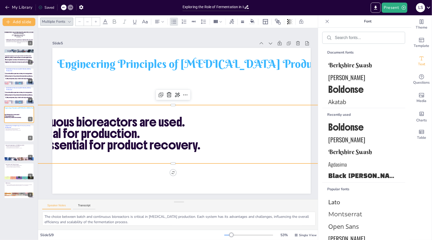
click at [213, 111] on div "Batch fermenters and continuous bioreactors are used. Optimal conditions are cr…" at bounding box center [157, 117] width 279 height 532
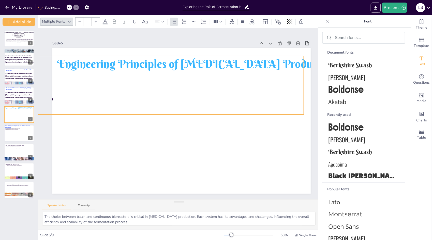
drag, startPoint x: 259, startPoint y: 133, endPoint x: 74, endPoint y: 75, distance: 193.8
click at [74, 75] on p "Optimal conditions are crucial for production." at bounding box center [37, 69] width 540 height 68
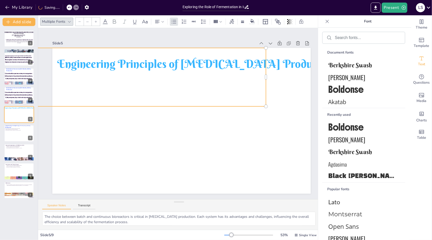
click at [74, 75] on p "Optimal conditions are crucial for production." at bounding box center [7, 39] width 533 height 124
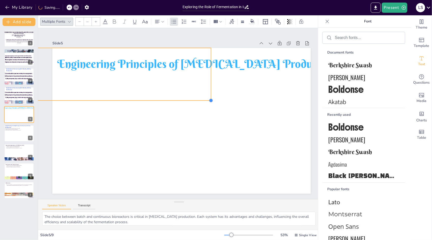
drag, startPoint x: 266, startPoint y: 105, endPoint x: 212, endPoint y: 82, distance: 59.1
click at [212, 82] on div "Engineering Principles of Lactic Acid Production Batch fermenters and continuou…" at bounding box center [180, 121] width 283 height 196
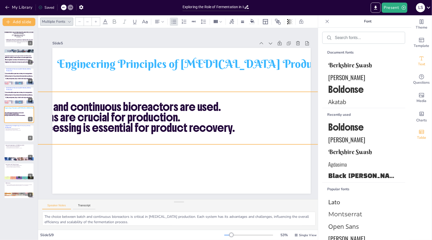
drag, startPoint x: 165, startPoint y: 86, endPoint x: 423, endPoint y: 128, distance: 260.5
click at [423, 128] on div "Document fonts Berkshire Swash Oswald Boldonse Akatab Recently used Boldonse Os…" at bounding box center [216, 127] width 432 height 224
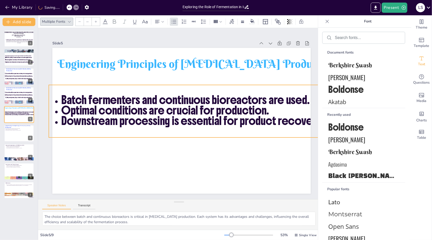
drag, startPoint x: 272, startPoint y: 116, endPoint x: 354, endPoint y: 111, distance: 81.6
click at [354, 111] on body "My Library Saving...... Exploring the Role of Fermentation in Industrial Biotec…" at bounding box center [216, 120] width 432 height 240
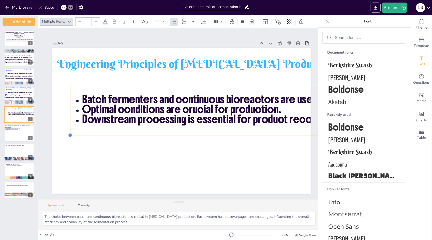
drag, startPoint x: 48, startPoint y: 136, endPoint x: 70, endPoint y: 130, distance: 22.4
click at [70, 130] on div "Engineering Principles of Lactic Acid Production Batch fermenters and continuou…" at bounding box center [181, 121] width 272 height 172
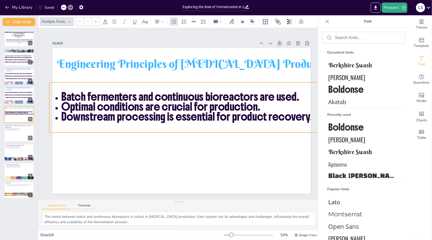
drag, startPoint x: 103, startPoint y: 129, endPoint x: 86, endPoint y: 126, distance: 18.0
click at [86, 126] on div "Batch fermenters and continuous bioreactors are used. Optimal conditions are cr…" at bounding box center [288, 130] width 480 height 149
click at [300, 97] on p "Batch fermenters and continuous bioreactors are used." at bounding box center [296, 109] width 466 height 59
click at [300, 97] on p "Batch fermenters and continuous bioreactors are used." at bounding box center [296, 121] width 460 height 107
click at [300, 97] on p "Batch fermenters and continuous bioreactors are used." at bounding box center [295, 134] width 448 height 154
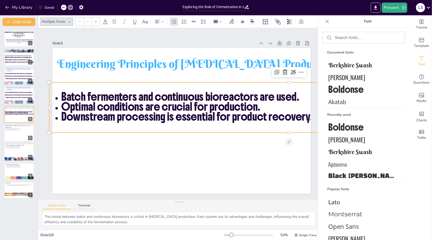
click at [300, 97] on p "Batch fermenters and continuous bioreactors are used." at bounding box center [295, 134] width 448 height 154
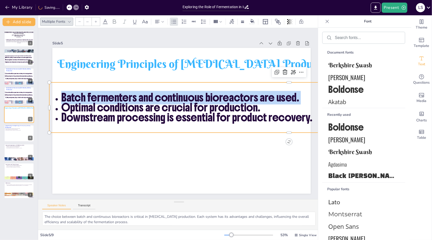
type input "52.5"
click at [300, 97] on p "Batch fermenters and continuous bioreactors are used." at bounding box center [296, 121] width 460 height 107
click at [300, 97] on p "Batch fermenters and continuous bioreactors are used." at bounding box center [295, 97] width 468 height 10
click at [300, 97] on p "Batch fermenters and continuous bioreactors are used." at bounding box center [296, 121] width 460 height 107
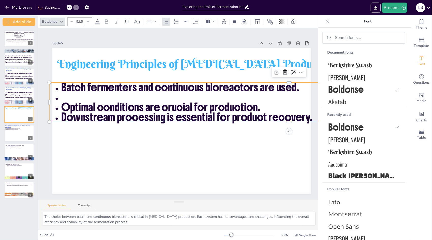
click at [264, 106] on p "Optimal conditions are crucial for production." at bounding box center [295, 119] width 466 height 59
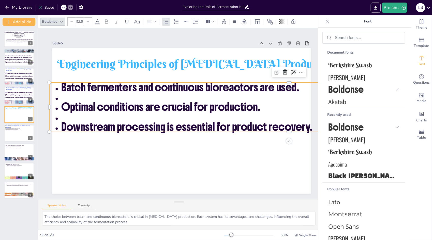
click at [260, 106] on p "Optimal conditions are crucial for production." at bounding box center [292, 143] width 448 height 154
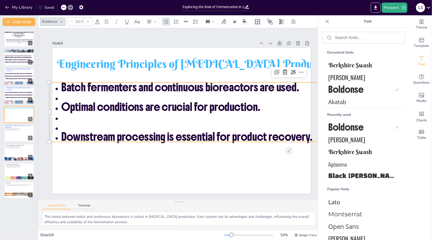
click at [299, 86] on p "Batch fermenters and continuous bioreactors are used." at bounding box center [295, 87] width 468 height 10
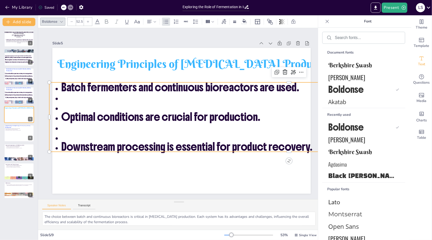
click at [65, 105] on p at bounding box center [295, 119] width 466 height 59
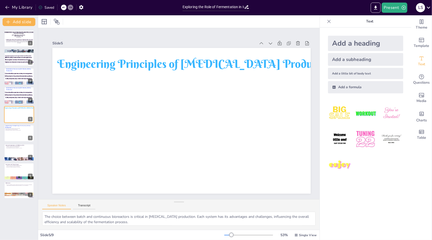
click at [63, 10] on div at bounding box center [64, 8] width 6 height 6
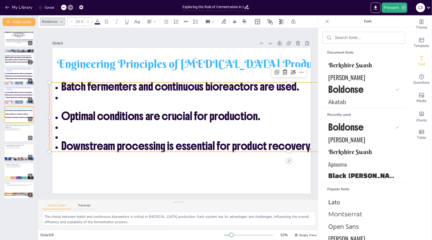
click at [60, 135] on ul "Batch fermenters and continuous bioreactors are used. Optimal conditions are cr…" at bounding box center [288, 127] width 485 height 119
click at [60, 135] on ul "Batch fermenters and continuous bioreactors are used. Optimal conditions are cr…" at bounding box center [287, 138] width 484 height 167
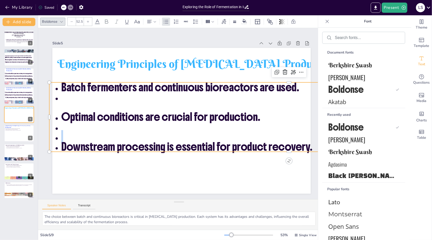
click at [60, 135] on ul "Batch fermenters and continuous bioreactors are used. Optimal conditions are cr…" at bounding box center [288, 128] width 485 height 119
click at [59, 136] on li at bounding box center [292, 148] width 466 height 59
click at [58, 136] on li at bounding box center [288, 160] width 460 height 107
click at [59, 124] on li at bounding box center [292, 143] width 467 height 69
click at [72, 96] on li at bounding box center [289, 150] width 435 height 208
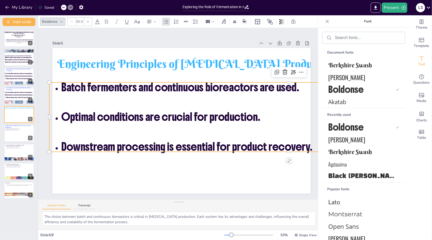
click at [55, 115] on ul "Batch fermenters and continuous bioreactors are used. Optimal conditions are cr…" at bounding box center [288, 128] width 485 height 119
click at [55, 115] on ul "Batch fermenters and continuous bioreactors are used. Optimal conditions are cr…" at bounding box center [286, 139] width 484 height 167
click at [54, 116] on ul "Batch fermenters and continuous bioreactors are used. Optimal conditions are cr…" at bounding box center [278, 161] width 467 height 258
click at [54, 116] on ul "Batch fermenters and continuous bioreactors are used. Optimal conditions are cr…" at bounding box center [288, 128] width 485 height 119
click at [54, 116] on ul "Batch fermenters and continuous bioreactors are used. Optimal conditions are cr…" at bounding box center [283, 151] width 478 height 214
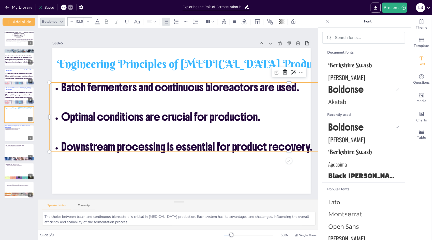
click at [301, 84] on p "Batch fermenters and continuous bioreactors are used." at bounding box center [293, 148] width 410 height 243
click at [60, 117] on ul "Batch fermenters and continuous bioreactors are used. Optimal conditions are cr…" at bounding box center [283, 151] width 478 height 214
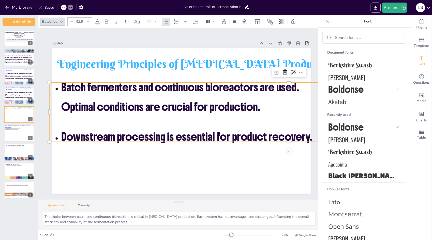
click at [60, 137] on ul "Batch fermenters and continuous bioreactors are used. Optimal conditions are cr…" at bounding box center [275, 166] width 445 height 291
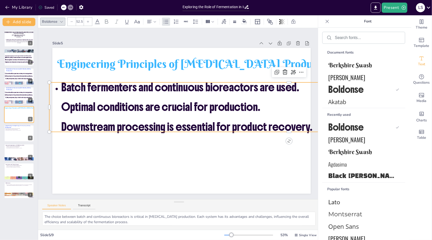
click at [59, 86] on ul "Batch fermenters and continuous bioreactors are used. Optimal conditions are cr…" at bounding box center [288, 130] width 480 height 148
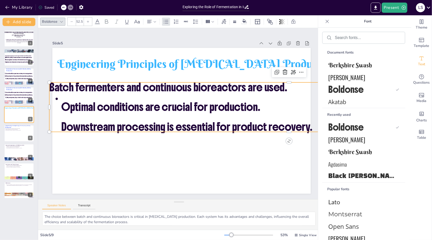
click at [60, 95] on li "Optimal conditions are crucial for production. Downstream processing is essenti…" at bounding box center [293, 136] width 466 height 136
click at [59, 109] on ul "Optimal conditions are crucial for production. Downstream processing is essenti…" at bounding box center [278, 161] width 451 height 222
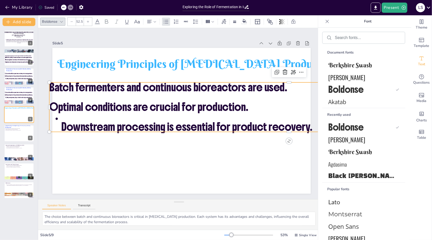
click at [61, 118] on ul "Downstream processing is essential for product recovery." at bounding box center [284, 144] width 473 height 119
click at [60, 128] on ul "Downstream processing is essential for product recovery." at bounding box center [283, 149] width 471 height 109
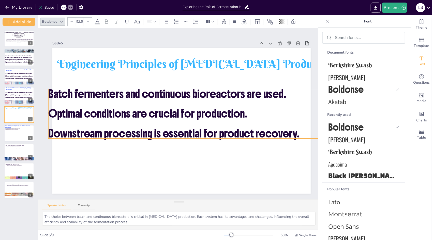
drag, startPoint x: 278, startPoint y: 101, endPoint x: 275, endPoint y: 104, distance: 3.8
click at [275, 104] on div "Batch fermenters and continuous bioreactors are used. Optimal conditions are cr…" at bounding box center [283, 147] width 472 height 195
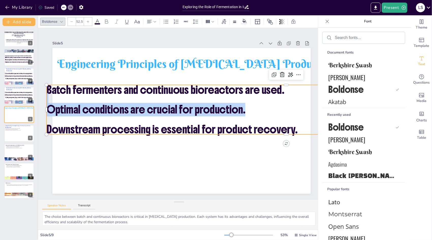
click at [275, 104] on p "Optimal conditions are crucial for production." at bounding box center [282, 143] width 459 height 158
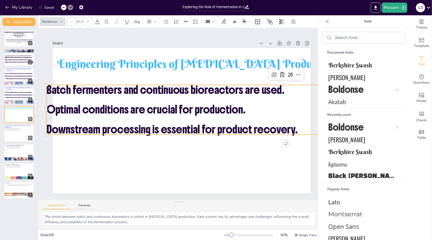
click at [275, 104] on p "Optimal conditions are crucial for production." at bounding box center [282, 143] width 459 height 158
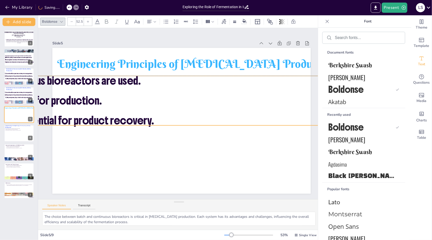
drag, startPoint x: 295, startPoint y: 112, endPoint x: 139, endPoint y: 102, distance: 156.3
click at [141, 102] on p "Optimal conditions are crucial for production." at bounding box center [145, 92] width 471 height 109
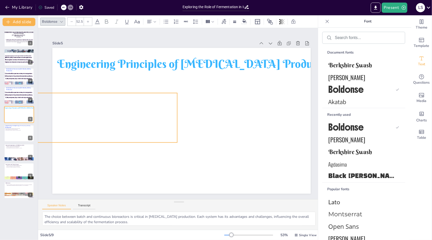
drag, startPoint x: 267, startPoint y: 101, endPoint x: 71, endPoint y: 114, distance: 196.1
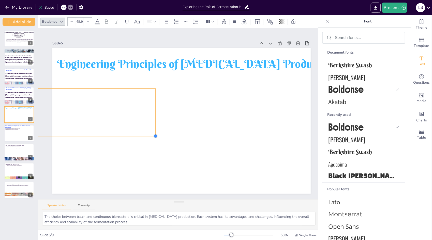
type input "48.8"
drag, startPoint x: 177, startPoint y: 136, endPoint x: 143, endPoint y: 119, distance: 37.8
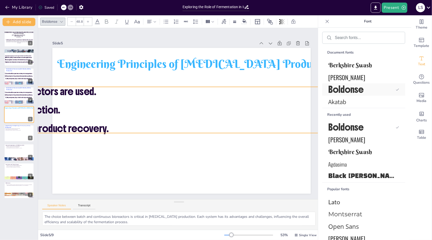
drag, startPoint x: 101, startPoint y: 108, endPoint x: 394, endPoint y: 84, distance: 293.7
click at [394, 84] on body "My Library Saved Exploring the Role of Fermentation in Industrial Biotechnology…" at bounding box center [216, 120] width 432 height 240
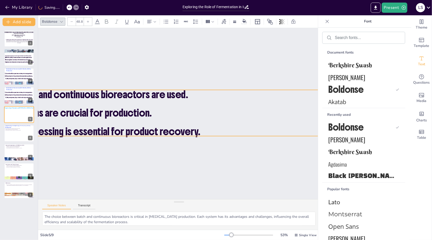
drag, startPoint x: 257, startPoint y: 87, endPoint x: 242, endPoint y: 111, distance: 28.5
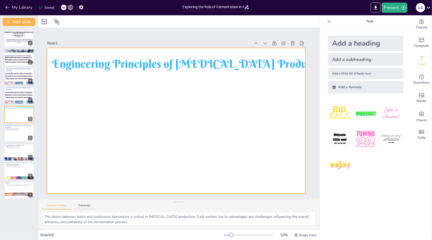
scroll to position [0, 13]
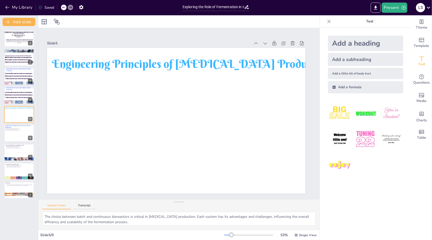
click at [64, 7] on icon at bounding box center [63, 7] width 3 height 1
click at [64, 7] on div "My Library Saving......" at bounding box center [46, 7] width 92 height 9
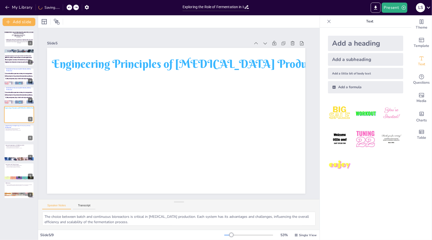
click at [64, 7] on div "My Library Saving......" at bounding box center [46, 7] width 92 height 9
click at [65, 7] on icon at bounding box center [63, 7] width 3 height 1
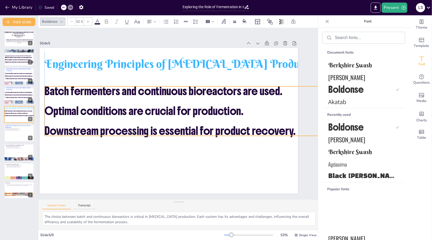
drag, startPoint x: 79, startPoint y: 78, endPoint x: 244, endPoint y: 89, distance: 165.8
click at [244, 89] on p "Batch fermenters and continuous bioreactors are used." at bounding box center [286, 114] width 471 height 110
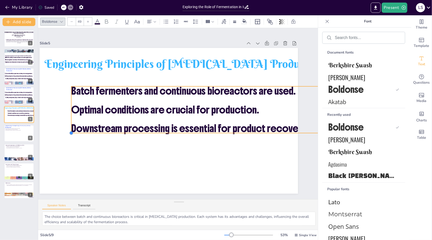
type input "48.9"
drag, startPoint x: 45, startPoint y: 134, endPoint x: 78, endPoint y: 128, distance: 33.7
click at [78, 128] on div "Engineering Principles of Lactic Acid Production Batch fermenters and continuou…" at bounding box center [167, 117] width 291 height 218
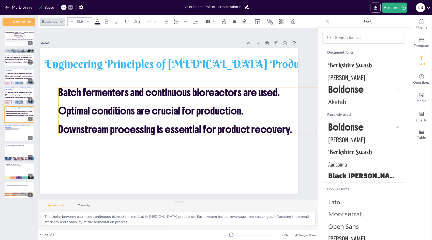
drag, startPoint x: 275, startPoint y: 104, endPoint x: 256, endPoint y: 104, distance: 19.1
click at [256, 104] on p "Optimal conditions are crucial for production." at bounding box center [278, 142] width 428 height 147
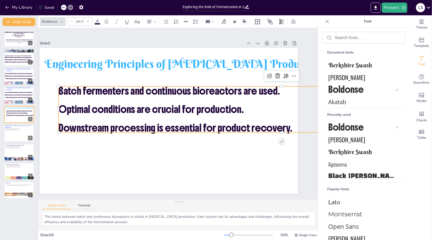
click at [58, 90] on div at bounding box center [59, 84] width 13 height 46
click at [58, 90] on div at bounding box center [64, 71] width 18 height 45
click at [65, 90] on p "Batch fermenters and continuous bioreactors are used." at bounding box center [284, 113] width 439 height 102
click at [61, 90] on p "Batch fermenters and continuous bioreactors are used." at bounding box center [283, 102] width 445 height 56
click at [84, 90] on p "Batch fermenters and continuous bioreactors are used." at bounding box center [279, 145] width 391 height 231
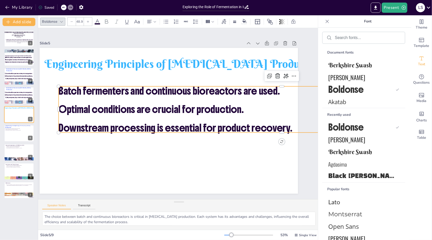
click at [65, 90] on span "Batch fermenters and continuous bioreactors are used." at bounding box center [174, 89] width 219 height 58
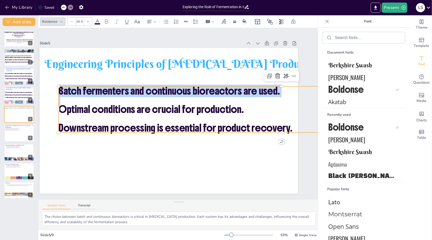
click at [61, 90] on span "Batch fermenters and continuous bioreactors are used." at bounding box center [172, 90] width 222 height 36
drag, startPoint x: 42, startPoint y: 98, endPoint x: 59, endPoint y: 98, distance: 16.6
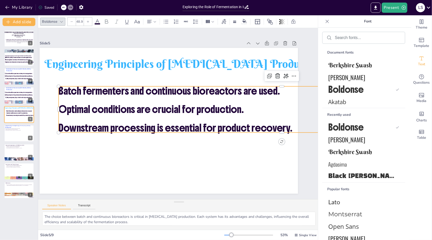
click at [67, 98] on p at bounding box center [281, 132] width 428 height 147
click at [65, 90] on p "Batch fermenters and continuous bioreactors are used." at bounding box center [284, 113] width 439 height 102
click at [76, 89] on p "Batch fermenters and continuous bioreactors are used." at bounding box center [282, 134] width 412 height 190
click at [65, 89] on p "Batch fermenters and continuous bioreactors are used." at bounding box center [284, 113] width 439 height 102
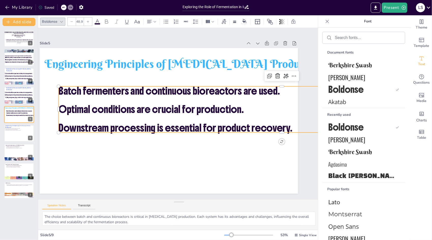
click at [61, 89] on p "Batch fermenters and continuous bioreactors are used." at bounding box center [283, 102] width 445 height 56
click at [65, 89] on span "Batch fermenters and continuous bioreactors are used." at bounding box center [174, 89] width 219 height 58
click at [38, 137] on div "Slide 1 Exploring the Role of Fermentation in Industrial Biotechnology This pre…" at bounding box center [169, 112] width 302 height 189
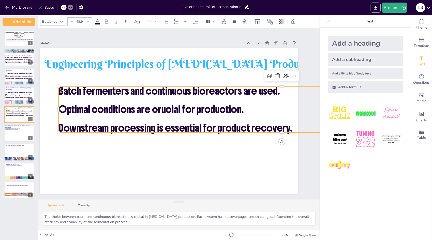
click at [70, 87] on p "Batch fermenters and continuous bioreactors are used." at bounding box center [284, 123] width 428 height 147
click at [82, 90] on p "Batch fermenters and continuous bioreactors are used." at bounding box center [284, 123] width 428 height 147
click at [81, 90] on p "Batch fermenters and continuous bioreactors are used." at bounding box center [284, 123] width 428 height 147
click at [81, 90] on p "Batch fermenters and continuous bioreactors are used." at bounding box center [284, 113] width 439 height 102
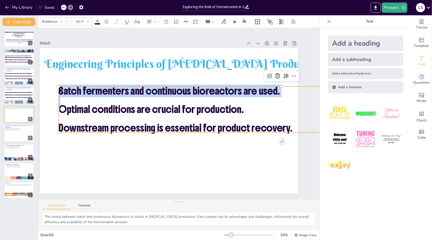
click at [81, 90] on span "Batch fermenters and continuous bioreactors are used." at bounding box center [172, 90] width 222 height 36
click at [81, 90] on span "Batch fermenters and continuous bioreactors are used." at bounding box center [176, 89] width 215 height 80
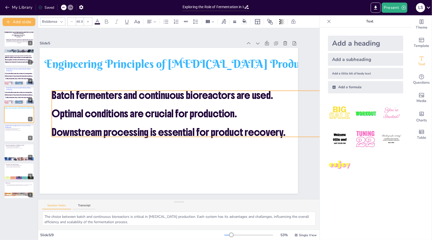
drag, startPoint x: 81, startPoint y: 90, endPoint x: 74, endPoint y: 94, distance: 8.0
click at [74, 94] on span "Batch fermenters and continuous bioreactors are used." at bounding box center [166, 92] width 219 height 58
click at [62, 95] on span "Batch fermenters and continuous bioreactors are used." at bounding box center [169, 90] width 215 height 80
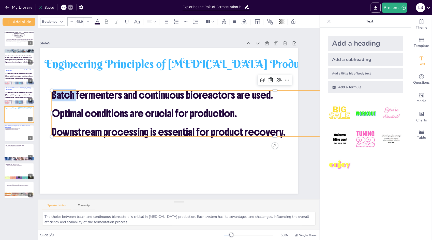
click at [54, 95] on span "Batch fermenters and continuous bioreactors are used." at bounding box center [165, 93] width 222 height 36
click at [57, 95] on span "Batch fermenters and continuous bioreactors are used." at bounding box center [166, 92] width 219 height 58
click at [54, 95] on span "Batch fermenters and continuous bioreactors are used." at bounding box center [165, 93] width 222 height 36
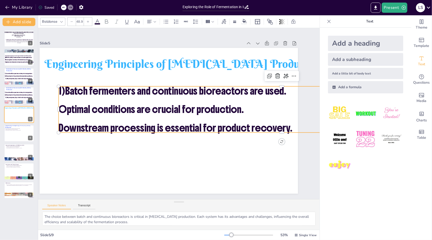
click at [64, 108] on span "Optimal conditions are crucial for production." at bounding box center [154, 100] width 180 height 69
click at [61, 108] on span "Optimal conditions are crucial for production." at bounding box center [153, 103] width 184 height 51
click at [68, 108] on span "Optimal conditions are crucial for production." at bounding box center [155, 98] width 174 height 87
click at [61, 128] on span "Downstream processing is essential for product recovery." at bounding box center [174, 127] width 234 height 37
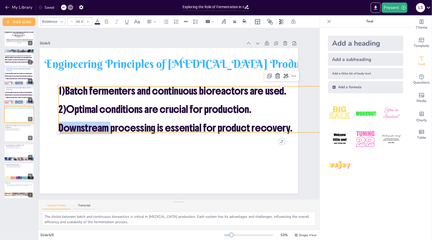
click at [61, 128] on span "Downstream processing is essential for product recovery." at bounding box center [171, 126] width 227 height 84
click at [92, 128] on span "Downstream processing is essential for product recovery." at bounding box center [166, 119] width 148 height 196
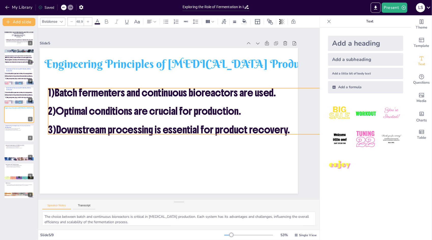
drag, startPoint x: 266, startPoint y: 105, endPoint x: 256, endPoint y: 106, distance: 10.6
click at [256, 106] on p "2)Optimal conditions are crucial for production." at bounding box center [249, 174] width 338 height 306
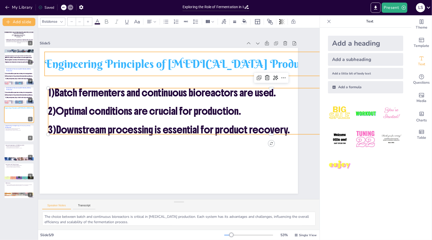
type input "83.1"
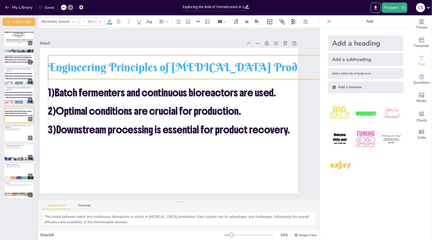
drag, startPoint x: 225, startPoint y: 65, endPoint x: 227, endPoint y: 69, distance: 3.8
click at [227, 69] on p "Engineering Principles of [MEDICAL_DATA] Production" at bounding box center [216, 79] width 283 height 137
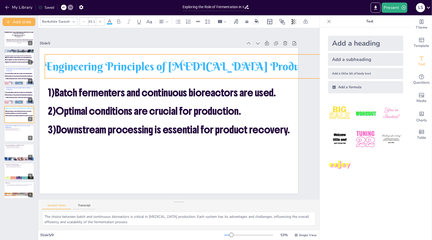
drag, startPoint x: 226, startPoint y: 70, endPoint x: 223, endPoint y: 69, distance: 3.4
click at [223, 69] on p "Engineering Principles of [MEDICAL_DATA] Production" at bounding box center [221, 85] width 254 height 190
click at [422, 119] on span "Charts" at bounding box center [422, 120] width 11 height 6
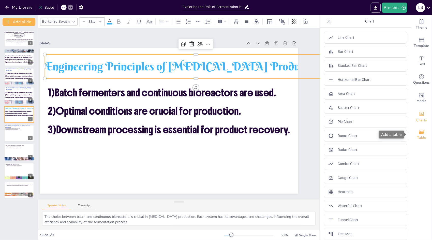
click at [424, 135] on div "Table" at bounding box center [422, 134] width 20 height 18
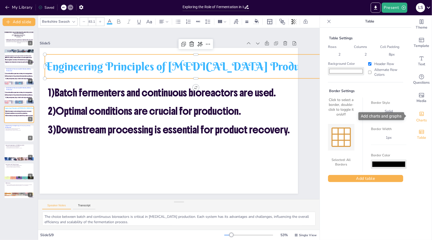
click at [424, 117] on div "Charts" at bounding box center [422, 116] width 20 height 18
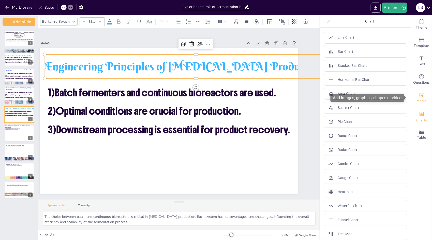
click at [420, 101] on span "Media" at bounding box center [422, 101] width 10 height 6
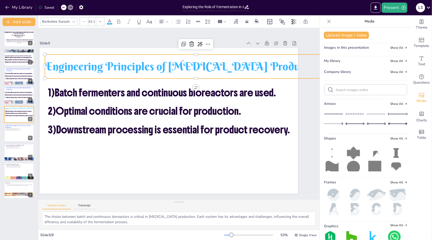
drag, startPoint x: 407, startPoint y: 199, endPoint x: 344, endPoint y: 91, distance: 125.2
click at [344, 91] on input "text" at bounding box center [370, 90] width 68 height 4
type input "lactic acid"
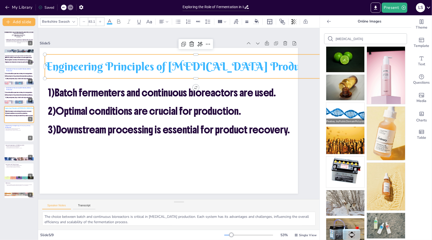
click at [340, 103] on img at bounding box center [346, 113] width 38 height 21
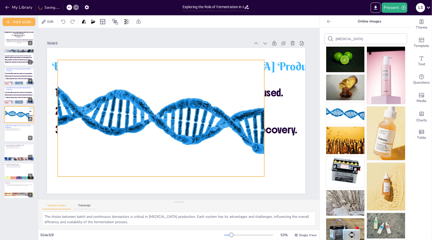
drag, startPoint x: 233, startPoint y: 152, endPoint x: 216, endPoint y: 147, distance: 17.2
click at [216, 147] on div at bounding box center [161, 110] width 236 height 190
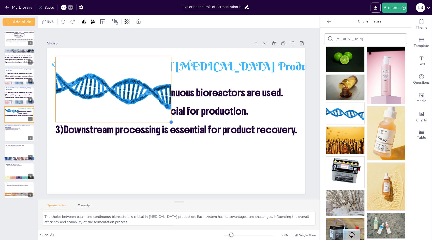
drag, startPoint x: 255, startPoint y: 170, endPoint x: 149, endPoint y: 117, distance: 119.1
click at [149, 117] on div "Engineering Principles of Lactic Acid Production 1)Batch fermenters and continu…" at bounding box center [174, 119] width 291 height 218
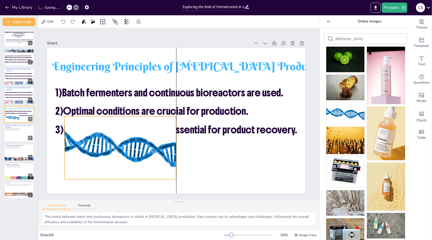
drag, startPoint x: 117, startPoint y: 108, endPoint x: 122, endPoint y: 165, distance: 57.2
click at [122, 165] on div at bounding box center [114, 134] width 122 height 85
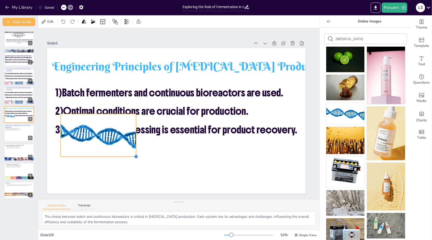
drag, startPoint x: 165, startPoint y: 176, endPoint x: 129, endPoint y: 155, distance: 42.2
click at [125, 138] on div at bounding box center [122, 135] width 5 height 5
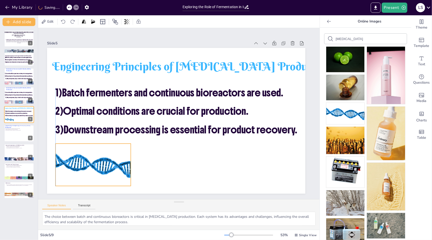
drag, startPoint x: 102, startPoint y: 146, endPoint x: 98, endPoint y: 176, distance: 29.8
click at [98, 176] on div at bounding box center [88, 155] width 79 height 50
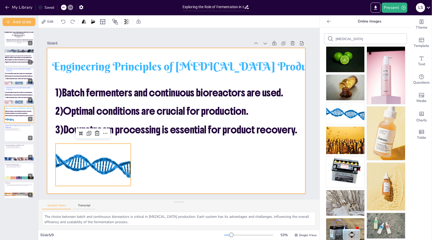
click at [187, 146] on div at bounding box center [173, 119] width 295 height 238
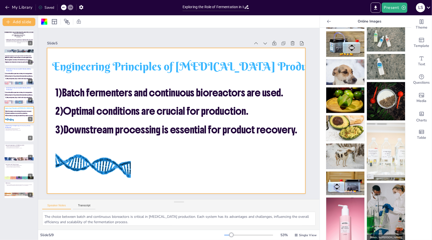
scroll to position [186, 0]
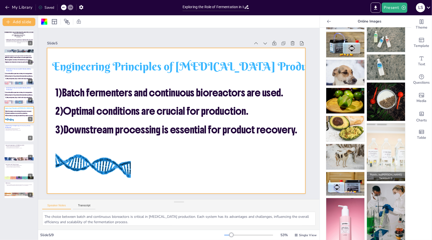
click at [385, 160] on img at bounding box center [386, 151] width 38 height 57
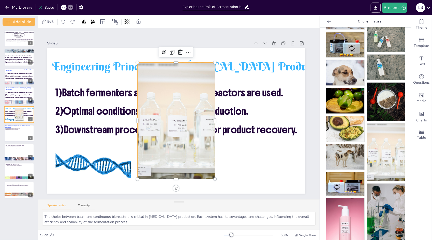
click at [168, 65] on div at bounding box center [172, 117] width 125 height 139
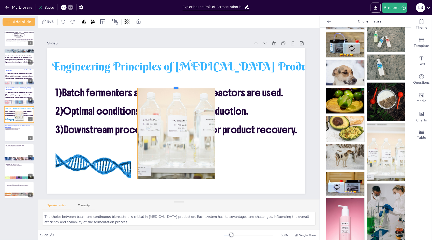
drag, startPoint x: 168, startPoint y: 58, endPoint x: 175, endPoint y: 83, distance: 26.1
click at [175, 83] on div at bounding box center [193, 89] width 65 height 49
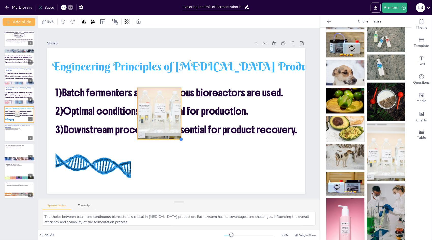
drag, startPoint x: 207, startPoint y: 177, endPoint x: 159, endPoint y: 137, distance: 62.0
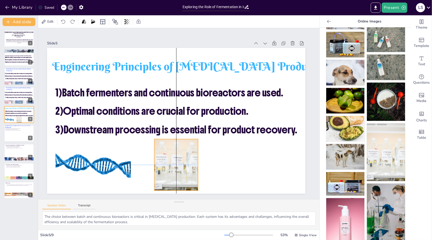
drag, startPoint x: 149, startPoint y: 126, endPoint x: 165, endPoint y: 178, distance: 53.5
click at [165, 178] on div at bounding box center [158, 153] width 67 height 78
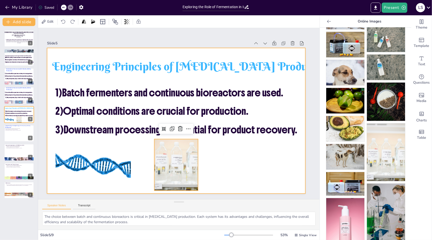
click at [227, 174] on div at bounding box center [171, 115] width 281 height 289
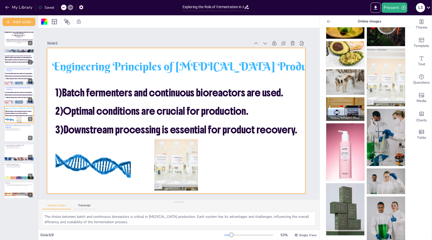
scroll to position [266, 0]
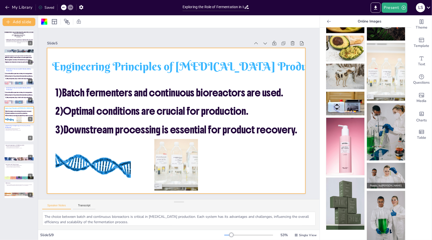
click at [388, 163] on img at bounding box center [386, 175] width 38 height 25
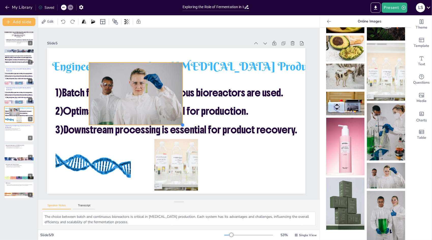
drag, startPoint x: 256, startPoint y: 177, endPoint x: 132, endPoint y: 113, distance: 139.4
click at [134, 115] on div "Engineering Principles of Lactic Acid Production 1)Batch fermenters and continu…" at bounding box center [174, 119] width 291 height 218
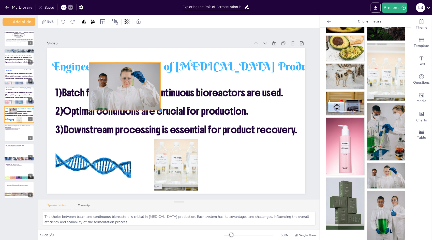
drag, startPoint x: 161, startPoint y: 113, endPoint x: 142, endPoint y: 100, distance: 23.4
click at [160, 102] on div at bounding box center [162, 104] width 5 height 5
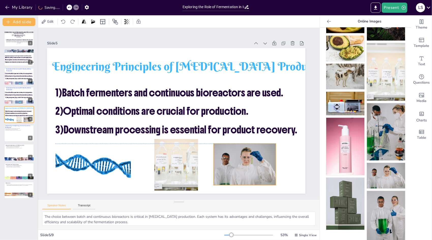
drag, startPoint x: 127, startPoint y: 90, endPoint x: 252, endPoint y: 169, distance: 147.4
click at [248, 169] on div at bounding box center [211, 190] width 75 height 67
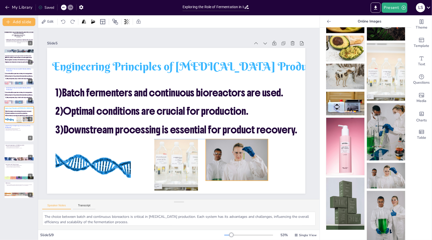
drag, startPoint x: 266, startPoint y: 178, endPoint x: 260, endPoint y: 174, distance: 6.9
click at [244, 174] on div at bounding box center [206, 182] width 75 height 67
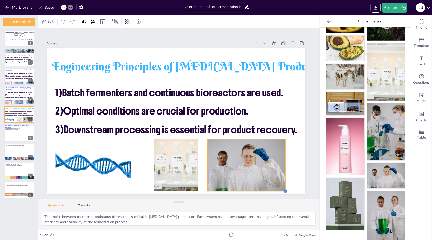
drag, startPoint x: 261, startPoint y: 177, endPoint x: 277, endPoint y: 185, distance: 17.5
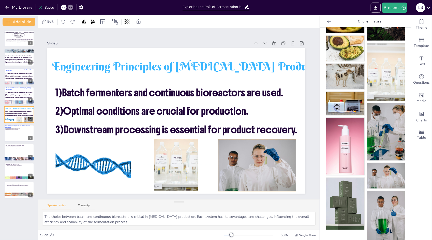
drag, startPoint x: 263, startPoint y: 153, endPoint x: 274, endPoint y: 152, distance: 10.4
click at [227, 160] on div at bounding box center [184, 206] width 88 height 93
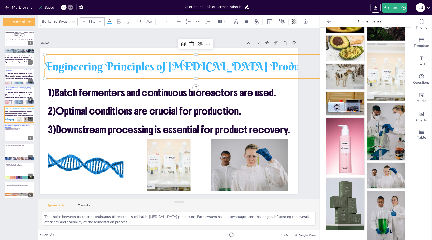
click at [289, 75] on div "Engineering Principles of [MEDICAL_DATA] Production" at bounding box center [220, 85] width 259 height 197
click at [290, 78] on div at bounding box center [205, 86] width 289 height 97
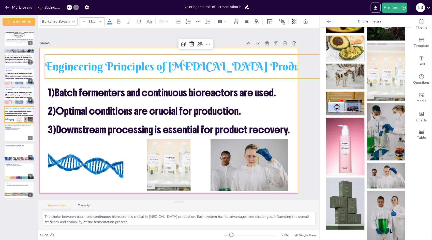
click at [291, 84] on div at bounding box center [167, 117] width 291 height 218
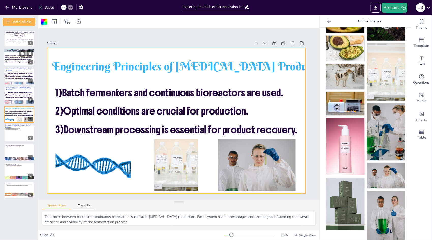
click at [14, 64] on div at bounding box center [19, 57] width 31 height 17
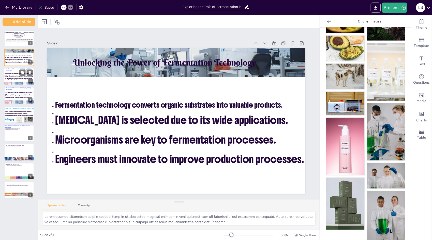
click at [23, 81] on div at bounding box center [19, 76] width 31 height 17
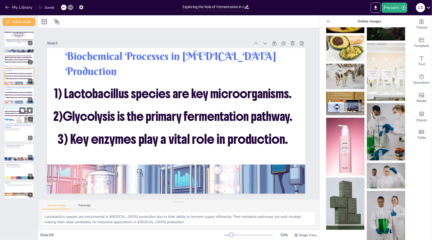
click at [13, 119] on div at bounding box center [9, 119] width 9 height 5
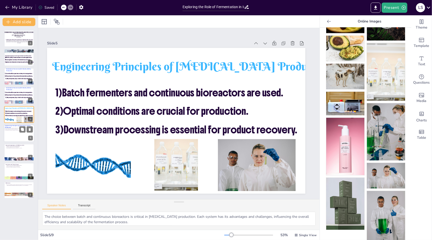
click at [22, 140] on div at bounding box center [19, 132] width 31 height 17
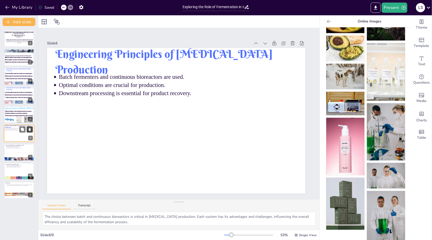
click at [30, 129] on icon at bounding box center [30, 129] width 2 height 3
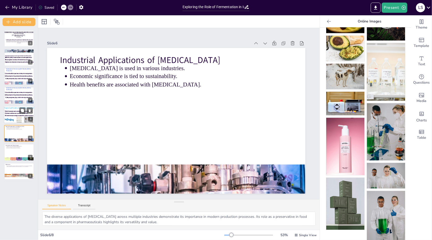
click at [13, 118] on div at bounding box center [9, 119] width 9 height 5
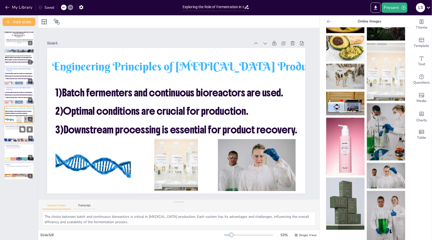
click at [14, 129] on div at bounding box center [19, 132] width 31 height 17
type textarea "The diverse applications of [MEDICAL_DATA] across multiple industries demonstra…"
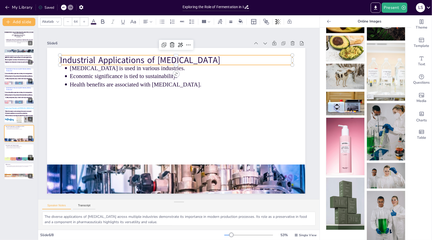
click at [122, 57] on p "Industrial Applications of [MEDICAL_DATA]" at bounding box center [212, 72] width 181 height 165
click at [58, 23] on icon at bounding box center [58, 22] width 4 height 4
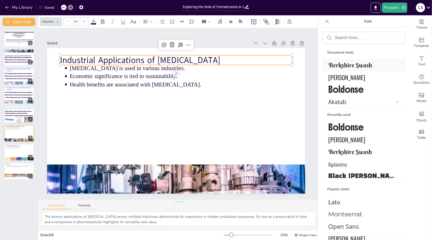
click at [336, 65] on span "Berkshire Swash" at bounding box center [363, 65] width 69 height 8
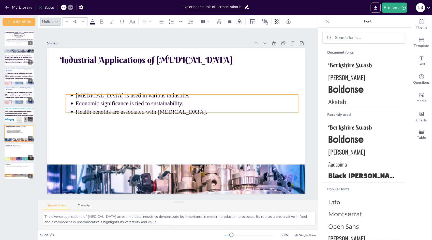
drag, startPoint x: 123, startPoint y: 68, endPoint x: 128, endPoint y: 94, distance: 26.8
click at [128, 94] on p "Lactic acid is used in various industries." at bounding box center [189, 95] width 222 height 31
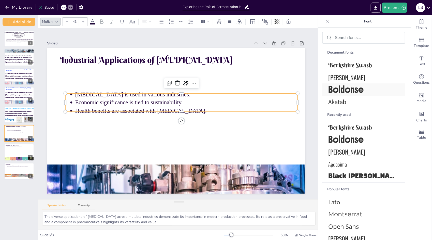
click at [344, 89] on span "Boldonse" at bounding box center [363, 89] width 69 height 12
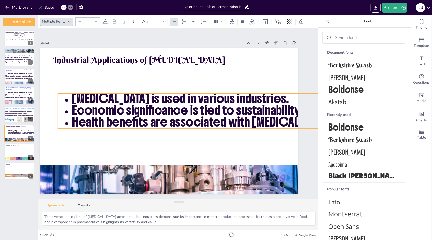
drag, startPoint x: 290, startPoint y: 110, endPoint x: 286, endPoint y: 116, distance: 7.3
click at [286, 116] on div "Industrial Applications of Lactic Acid Lactic acid is used in various industrie…" at bounding box center [166, 116] width 295 height 238
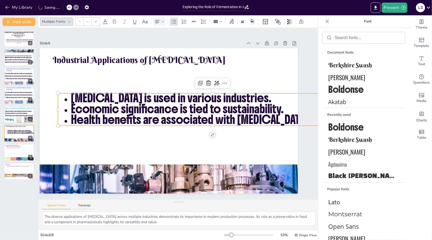
click at [163, 21] on icon at bounding box center [163, 22] width 4 height 4
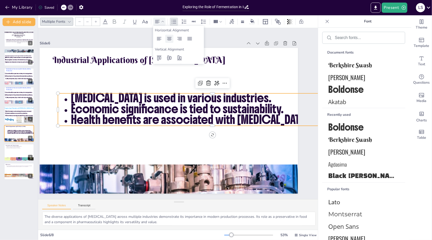
click at [173, 40] on div at bounding box center [169, 39] width 8 height 8
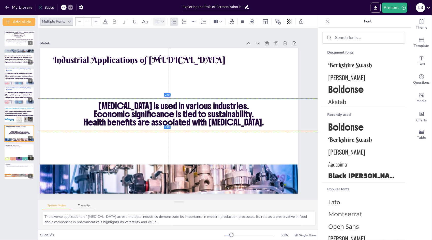
drag, startPoint x: 126, startPoint y: 101, endPoint x: 81, endPoint y: 103, distance: 45.4
click at [81, 103] on p "Lactic acid is used in various industries." at bounding box center [177, 104] width 277 height 129
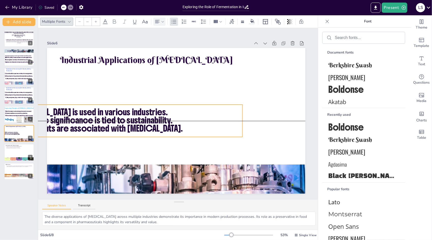
drag, startPoint x: 279, startPoint y: 102, endPoint x: 192, endPoint y: 109, distance: 87.6
click at [192, 109] on p "Lactic acid is used in various industries." at bounding box center [110, 61] width 247 height 183
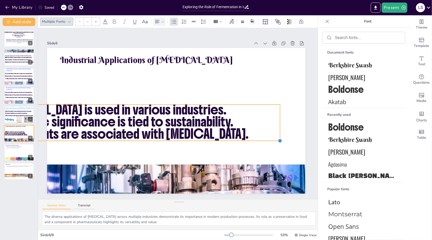
drag, startPoint x: 235, startPoint y: 134, endPoint x: 238, endPoint y: 137, distance: 4.3
click at [238, 137] on div "Industrial Applications of Lactic Acid Lactic acid is used in various industrie…" at bounding box center [172, 112] width 196 height 283
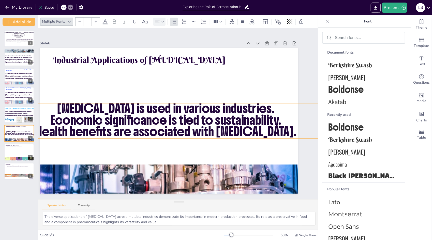
drag, startPoint x: 233, startPoint y: 122, endPoint x: 297, endPoint y: 120, distance: 63.9
click at [297, 120] on p "Economic significance is tied to sustainability." at bounding box center [165, 115] width 310 height 111
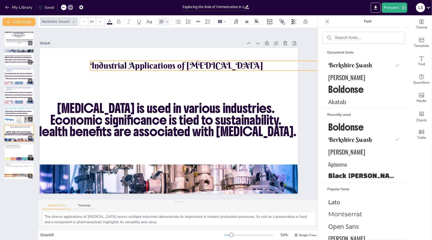
drag, startPoint x: 191, startPoint y: 60, endPoint x: 229, endPoint y: 65, distance: 38.1
click at [229, 65] on p "Industrial Applications of [MEDICAL_DATA]" at bounding box center [220, 76] width 225 height 83
click at [107, 22] on icon at bounding box center [110, 22] width 6 height 6
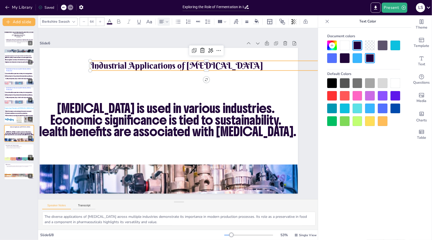
click at [331, 94] on div at bounding box center [333, 96] width 10 height 10
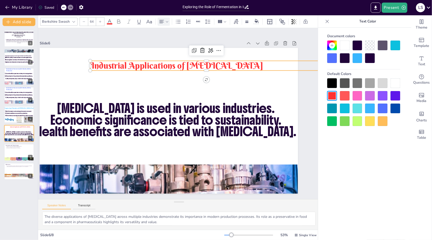
click at [361, 119] on div at bounding box center [358, 121] width 10 height 10
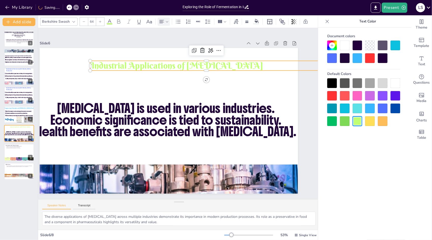
click at [344, 122] on div at bounding box center [345, 121] width 10 height 10
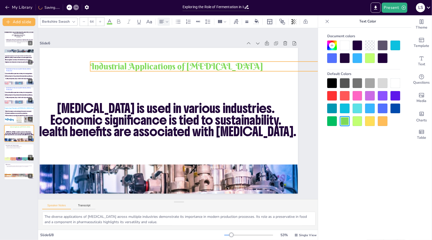
click at [250, 65] on p "Industrial Applications of [MEDICAL_DATA]" at bounding box center [211, 69] width 233 height 36
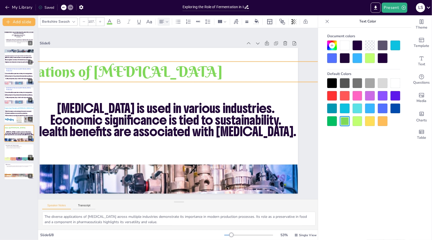
drag, startPoint x: 90, startPoint y: 70, endPoint x: 86, endPoint y: 76, distance: 7.9
click at [86, 76] on div "Industrial Applications of Lactic Acid Lactic acid is used in various industrie…" at bounding box center [167, 114] width 297 height 255
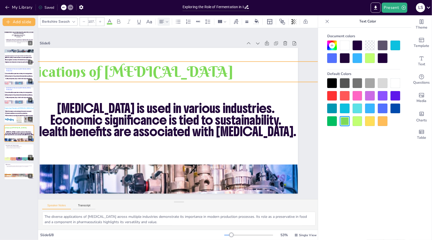
drag, startPoint x: 185, startPoint y: 72, endPoint x: 214, endPoint y: 71, distance: 29.5
click at [214, 71] on p "Industrial Applications of [MEDICAL_DATA]" at bounding box center [142, 67] width 391 height 61
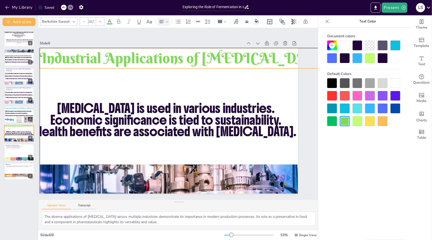
drag, startPoint x: 247, startPoint y: 66, endPoint x: 333, endPoint y: 56, distance: 86.4
click at [333, 56] on body "My Library Saved Exploring the Role of Fermentation in Industrial Biotechnology…" at bounding box center [216, 120] width 432 height 240
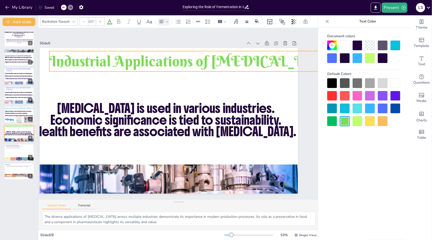
drag, startPoint x: 292, startPoint y: 64, endPoint x: 295, endPoint y: 64, distance: 2.6
click at [295, 64] on p "Industrial Applications of [MEDICAL_DATA]" at bounding box center [263, 110] width 329 height 247
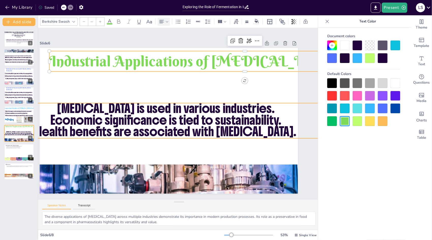
type input "62.2"
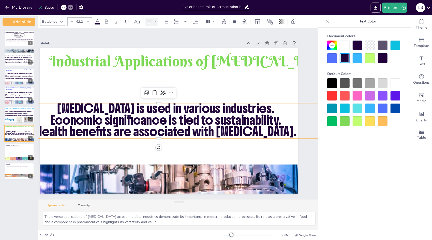
click at [65, 105] on p "Lactic acid is used in various industries." at bounding box center [168, 105] width 318 height 78
click at [65, 105] on p "Lactic acid is used in various industries." at bounding box center [169, 103] width 299 height 142
click at [92, 105] on p "Lactic acid is used in various industries." at bounding box center [177, 99] width 171 height 285
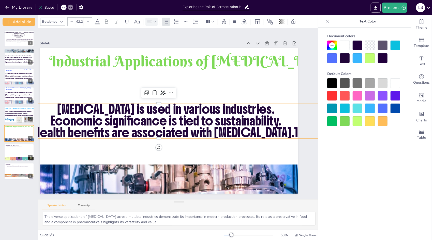
click at [65, 105] on p "Lactic acid is used in various industries." at bounding box center [168, 104] width 299 height 142
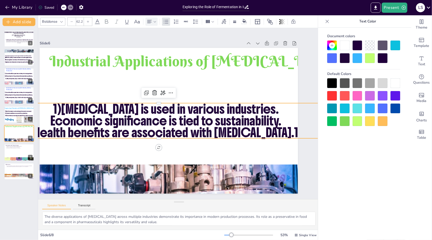
click at [53, 119] on p "Economic significance is tied to sustainability." at bounding box center [165, 108] width 224 height 247
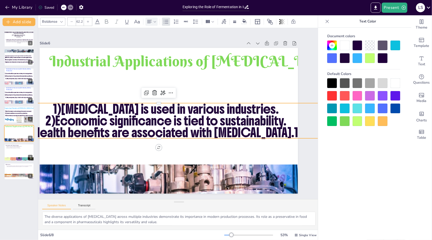
click at [44, 129] on p "Health benefits are associated with lactic acid.1" at bounding box center [159, 125] width 299 height 142
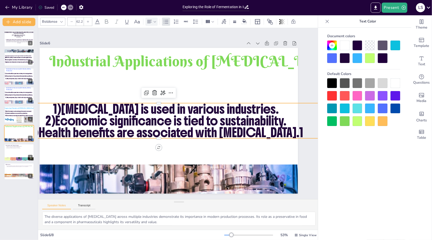
click at [72, 108] on p "1)Lactic acid is used in various industries." at bounding box center [167, 106] width 318 height 78
click at [54, 119] on p "2)Economic significance is tied to sustainability." at bounding box center [164, 115] width 299 height 142
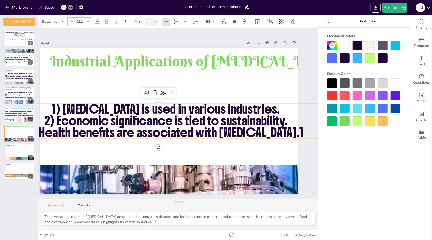
click at [51, 130] on p "3)Health benefits are associated with lactic acid.1" at bounding box center [161, 127] width 310 height 111
click at [291, 129] on p "3) Health benefits are associated with lactic acid.1" at bounding box center [158, 121] width 268 height 199
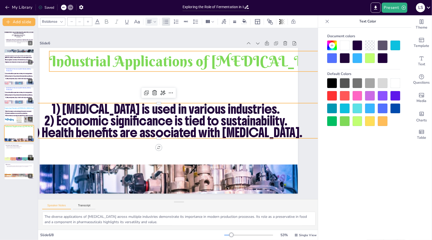
type input "107.7"
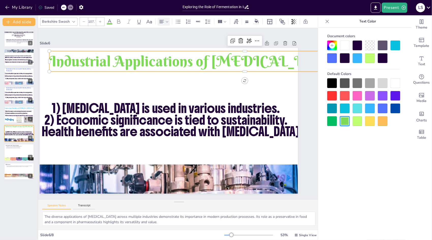
click at [195, 60] on p "Industrial Applications of [MEDICAL_DATA]" at bounding box center [261, 93] width 366 height 178
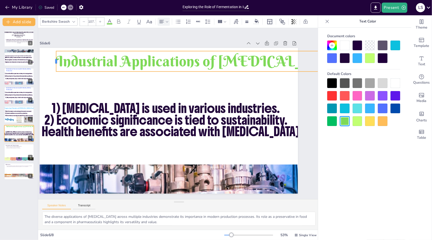
drag, startPoint x: 49, startPoint y: 58, endPoint x: 56, endPoint y: 72, distance: 15.7
click at [56, 72] on div "Industrial Applications of Lactic Acid 1) Lactic acid is used in various indust…" at bounding box center [167, 118] width 283 height 196
click at [215, 61] on p "Industrial Applications of [MEDICAL_DATA]" at bounding box center [223, 188] width 61 height 384
click at [215, 61] on p "Industrial Applications of [MEDICAL_DATA]" at bounding box center [266, 112] width 323 height 242
click at [216, 60] on p "Industrial Applications of [MEDICAL_DATA]" at bounding box center [266, 112] width 323 height 242
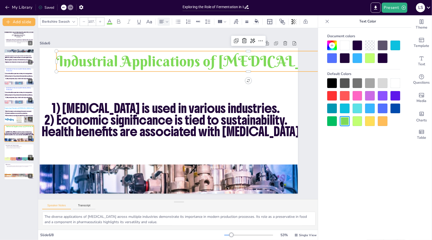
click at [216, 129] on p "Industrial Applications of [MEDICAL_DATA]" at bounding box center [122, 179] width 380 height 100
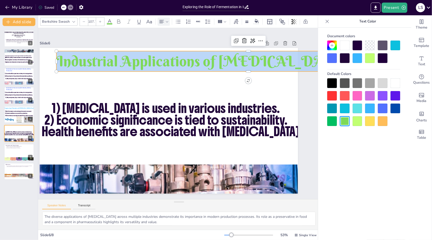
click at [216, 60] on p "Industrial Applications of [MEDICAL_DATA]" at bounding box center [265, 103] width 343 height 210
click at [216, 60] on p "Industrial Applications of [MEDICAL_DATA]" at bounding box center [258, 77] width 380 height 100
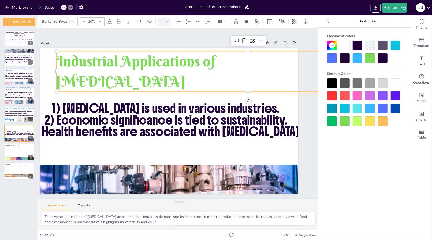
click at [65, 10] on div at bounding box center [64, 8] width 6 height 6
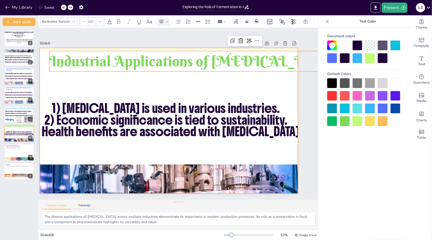
click at [142, 82] on div at bounding box center [167, 117] width 291 height 218
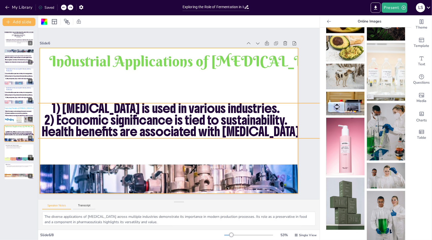
click at [276, 107] on p "1) [MEDICAL_DATA] is used in various industries." at bounding box center [168, 105] width 318 height 78
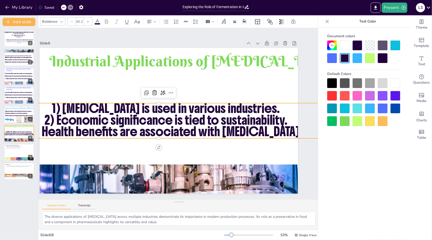
click at [274, 105] on p "1) [MEDICAL_DATA] is used in various industries." at bounding box center [169, 103] width 299 height 142
click at [274, 105] on p "1) [MEDICAL_DATA] is used in various industries." at bounding box center [174, 99] width 224 height 247
click at [274, 105] on p "1) [MEDICAL_DATA] is used in various industries." at bounding box center [168, 104] width 310 height 110
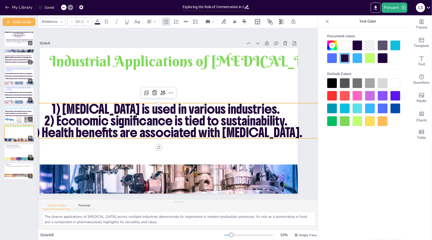
click at [270, 107] on p "1) [MEDICAL_DATA] is used in various industries." at bounding box center [166, 109] width 322 height 12
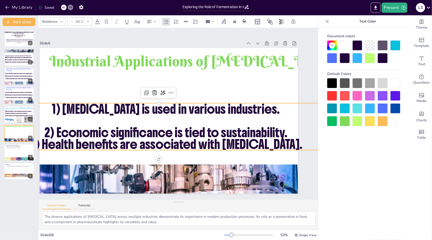
scroll to position [0, 0]
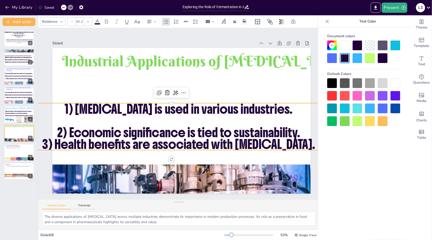
click at [216, 130] on p "2) Economic significance is tied to sustainability." at bounding box center [161, 119] width 111 height 310
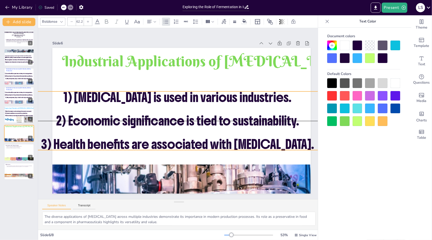
drag, startPoint x: 293, startPoint y: 120, endPoint x: 292, endPoint y: 109, distance: 11.0
click at [292, 109] on p at bounding box center [179, 108] width 318 height 79
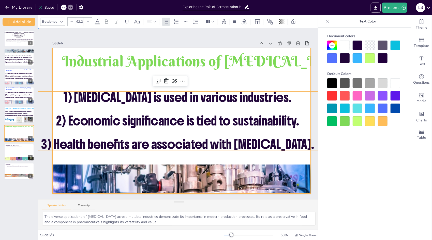
click at [290, 85] on div at bounding box center [175, 119] width 281 height 289
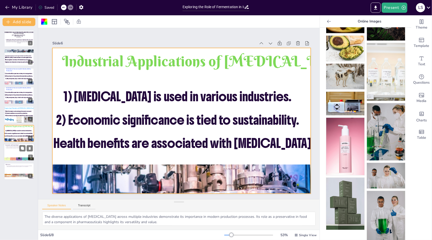
click at [12, 152] on div at bounding box center [19, 152] width 31 height 17
type textarea "The industrial potential of [MEDICAL_DATA] is vast, with applications spanning …"
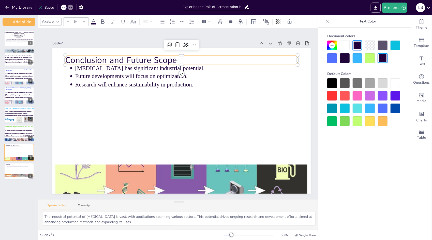
click at [135, 54] on p "Conclusion and Future Scope" at bounding box center [216, 75] width 181 height 165
click at [343, 94] on div at bounding box center [345, 96] width 10 height 10
click at [364, 97] on div at bounding box center [364, 102] width 73 height 48
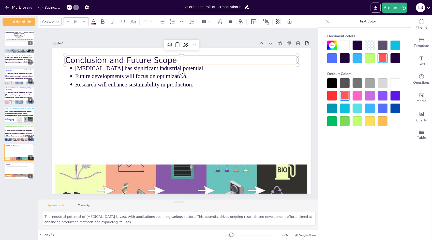
click at [368, 97] on div at bounding box center [370, 96] width 10 height 10
click at [95, 22] on icon at bounding box center [93, 21] width 5 height 5
click at [369, 61] on div at bounding box center [370, 58] width 10 height 10
click at [58, 24] on div at bounding box center [58, 22] width 6 height 6
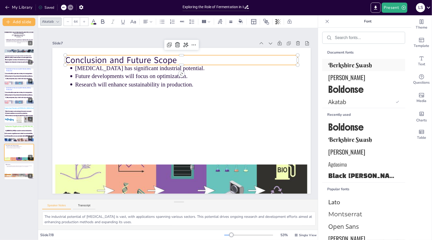
click at [345, 69] on div "Berkshire Swash" at bounding box center [363, 65] width 83 height 12
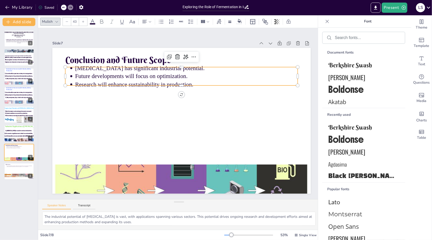
click at [160, 78] on p "Research will enhance sustainability in production." at bounding box center [202, 93] width 185 height 137
click at [357, 85] on span "Boldonse" at bounding box center [363, 89] width 69 height 12
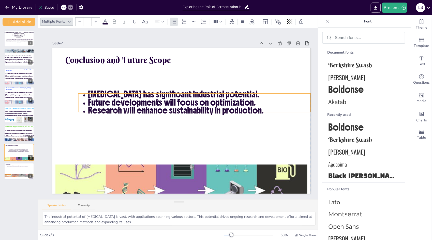
drag, startPoint x: 273, startPoint y: 77, endPoint x: 287, endPoint y: 103, distance: 30.0
click at [287, 103] on p "Future developments will focus on optimization." at bounding box center [202, 113] width 197 height 118
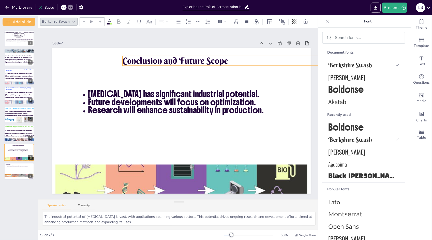
drag, startPoint x: 160, startPoint y: 55, endPoint x: 217, endPoint y: 56, distance: 57.8
click at [217, 56] on span "Conclusion and Future Scope" at bounding box center [228, 94] width 43 height 104
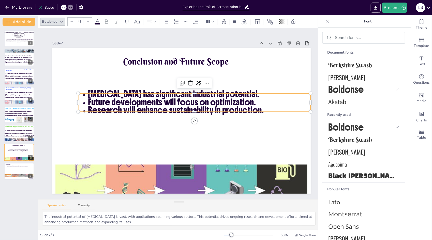
click at [214, 91] on span "Lactic acid has significant industrial potential." at bounding box center [182, 93] width 161 height 80
click at [155, 21] on icon at bounding box center [155, 22] width 4 height 4
click at [163, 39] on icon at bounding box center [161, 38] width 5 height 3
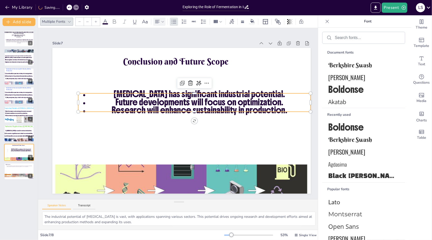
drag, startPoint x: 286, startPoint y: 97, endPoint x: 241, endPoint y: 91, distance: 45.2
click at [269, 97] on p "Future developments will focus on optimization." at bounding box center [200, 123] width 137 height 185
drag, startPoint x: 298, startPoint y: 97, endPoint x: 288, endPoint y: 96, distance: 9.4
drag, startPoint x: 288, startPoint y: 96, endPoint x: 282, endPoint y: 90, distance: 9.0
click at [104, 103] on p "Future developments will focus on optimization." at bounding box center [202, 106] width 220 height 54
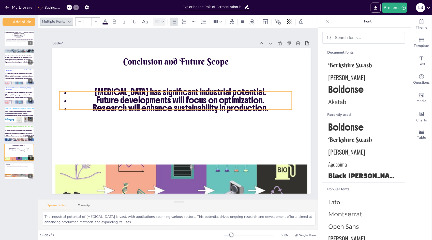
drag, startPoint x: 104, startPoint y: 103, endPoint x: 86, endPoint y: 101, distance: 19.0
click at [86, 101] on p "Future developments will focus on optimization." at bounding box center [184, 100] width 220 height 54
type input "43"
click at [258, 89] on span "Lactic acid has significant industrial potential." at bounding box center [191, 95] width 154 height 95
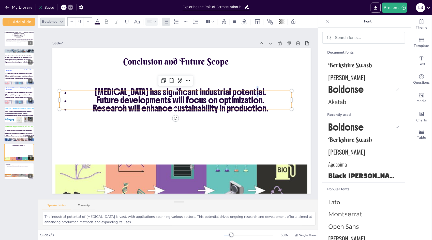
click at [258, 89] on span "Lactic acid has significant industrial potential." at bounding box center [189, 94] width 161 height 80
click at [261, 90] on p "Lactic acid has significant industrial potential." at bounding box center [189, 94] width 207 height 98
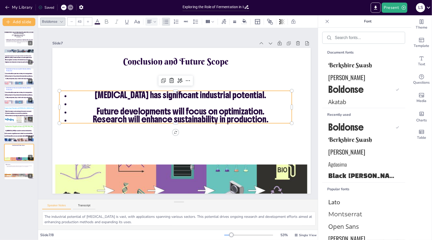
click at [266, 110] on p "Future developments will focus on optimization." at bounding box center [181, 111] width 214 height 77
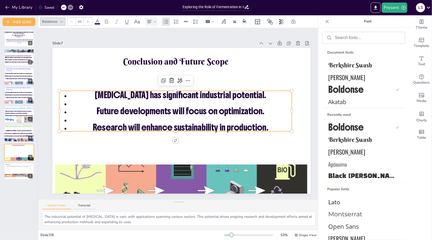
click at [107, 93] on p "Lactic acid has significant industrial potential." at bounding box center [192, 100] width 171 height 155
click at [93, 108] on p "Future developments will focus on optimization." at bounding box center [181, 112] width 207 height 98
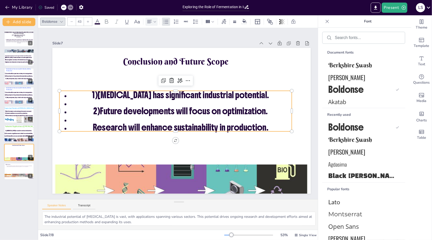
click at [88, 126] on p "Research will enhance sustainability in production." at bounding box center [171, 102] width 207 height 98
click at [68, 102] on ul "1)Lactic acid has significant industrial potential. 2)Future developments will …" at bounding box center [176, 110] width 236 height 88
click at [98, 102] on ul "1)Lactic acid has significant industrial potential. 2)Future developments will …" at bounding box center [183, 112] width 170 height 212
click at [68, 102] on ul "1)Lactic acid has significant industrial potential. 2)Future developments will …" at bounding box center [176, 110] width 236 height 64
click at [81, 101] on li at bounding box center [184, 104] width 207 height 98
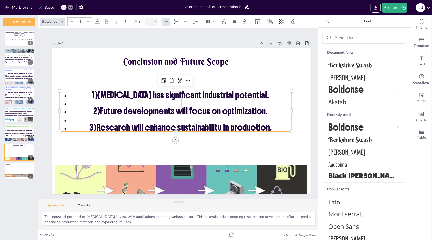
click at [71, 101] on li at bounding box center [182, 102] width 222 height 31
click at [72, 102] on ul "1)Lactic acid has significant industrial potential. 2)Future developments will …" at bounding box center [178, 110] width 212 height 170
click at [67, 102] on ul "1)Lactic acid has significant industrial potential. 2)Future developments will …" at bounding box center [177, 110] width 234 height 110
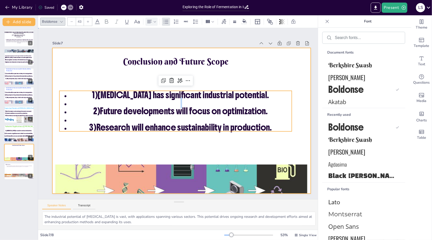
click at [280, 76] on div at bounding box center [178, 121] width 295 height 238
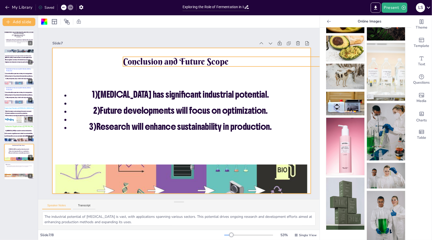
click at [220, 61] on span "Conclusion and Future Scope" at bounding box center [192, 62] width 104 height 43
click at [120, 67] on div at bounding box center [178, 120] width 297 height 255
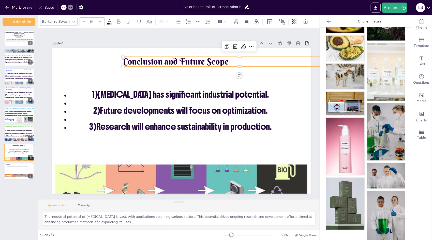
click at [147, 61] on span "Conclusion and Future Scope" at bounding box center [197, 64] width 101 height 53
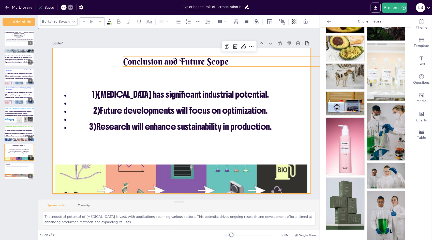
click at [121, 67] on div at bounding box center [180, 121] width 283 height 196
drag, startPoint x: 122, startPoint y: 67, endPoint x: 126, endPoint y: 63, distance: 5.4
click at [158, 63] on div "Conclusion and Future Scope 1)Lactic acid has significant industrial potential.…" at bounding box center [234, 77] width 152 height 209
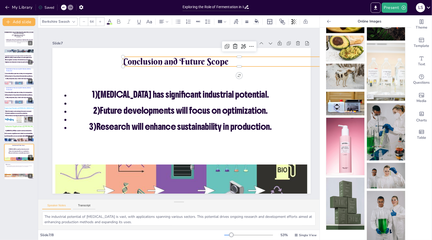
click at [128, 63] on span "Conclusion and Future Scope" at bounding box center [181, 61] width 106 height 22
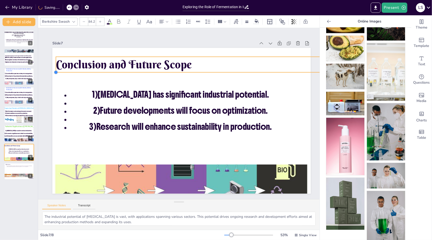
type input "85.8"
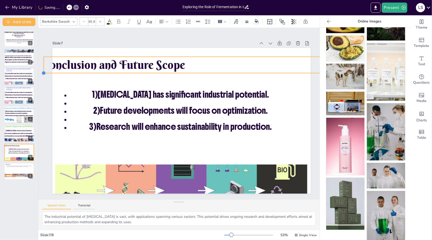
drag, startPoint x: 123, startPoint y: 65, endPoint x: 119, endPoint y: 68, distance: 5.2
click at [119, 68] on div "Conclusion and Future Scope 1)Lactic acid has significant industrial potential.…" at bounding box center [181, 121] width 272 height 172
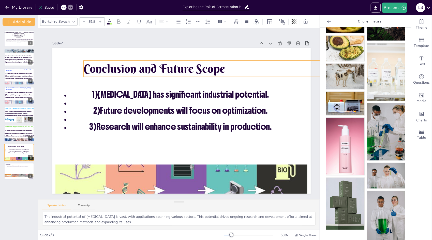
drag, startPoint x: 206, startPoint y: 65, endPoint x: 249, endPoint y: 69, distance: 43.6
click at [249, 69] on p "Conclusion and Future Scope" at bounding box center [253, 128] width 221 height 243
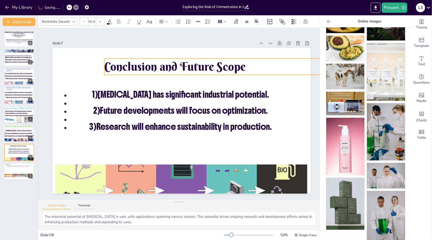
drag, startPoint x: 254, startPoint y: 65, endPoint x: 271, endPoint y: 64, distance: 17.1
click at [271, 64] on p "Conclusion and Future Scope" at bounding box center [268, 142] width 221 height 243
click at [108, 19] on icon at bounding box center [110, 22] width 6 height 6
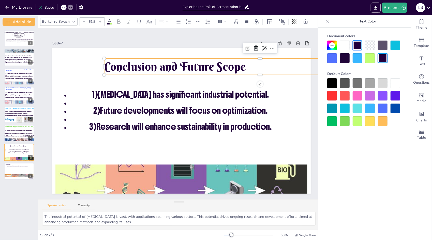
click at [346, 101] on div at bounding box center [364, 102] width 73 height 48
click at [347, 98] on div at bounding box center [345, 96] width 10 height 10
click at [343, 33] on div "Document colors" at bounding box center [364, 36] width 73 height 9
click at [22, 168] on icon at bounding box center [22, 166] width 3 height 3
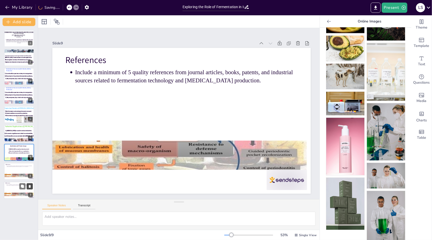
click at [31, 183] on button at bounding box center [30, 186] width 6 height 6
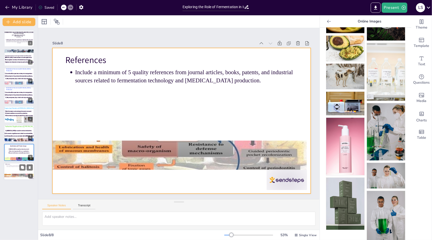
click at [16, 171] on div at bounding box center [19, 170] width 31 height 17
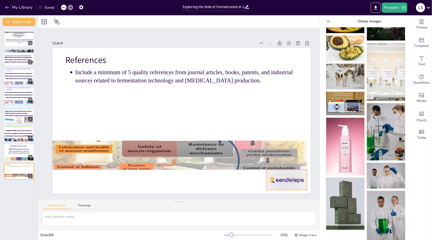
click at [273, 200] on div at bounding box center [250, 217] width 45 height 35
click at [288, 168] on icon at bounding box center [285, 170] width 5 height 5
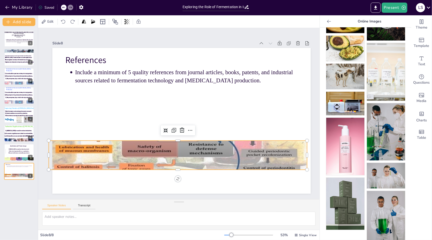
click at [294, 142] on div at bounding box center [154, 146] width 286 height 258
click at [179, 127] on icon at bounding box center [175, 130] width 8 height 8
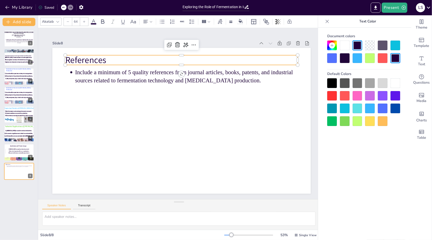
click at [189, 61] on p "References" at bounding box center [230, 99] width 83 height 225
click at [56, 21] on icon at bounding box center [58, 22] width 4 height 4
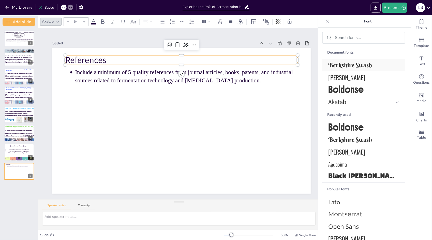
click at [356, 69] on div "Berkshire Swash" at bounding box center [363, 65] width 83 height 12
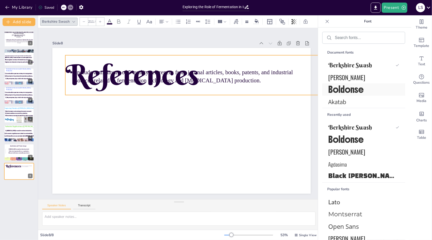
drag, startPoint x: 299, startPoint y: 63, endPoint x: 335, endPoint y: 85, distance: 42.3
click at [335, 85] on body "My Library Saved Exploring the Role of Fermentation in Industrial Biotechnology…" at bounding box center [216, 120] width 432 height 240
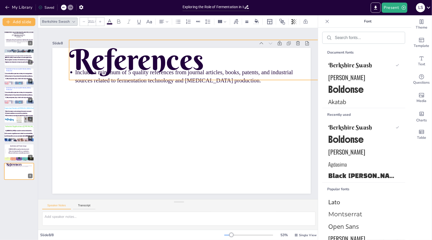
drag, startPoint x: 270, startPoint y: 92, endPoint x: 272, endPoint y: 75, distance: 16.4
click at [272, 179] on div "References Include a minimum of 5 quality references from journal articles, boo…" at bounding box center [176, 179] width 259 height 0
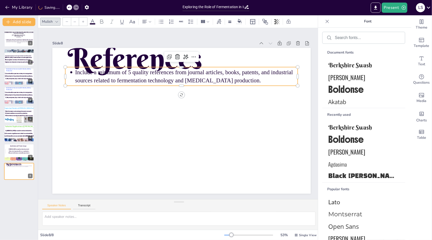
type input "43"
click at [230, 83] on div "Include a minimum of 5 quality references from journal articles, books, patents…" at bounding box center [215, 104] width 90 height 227
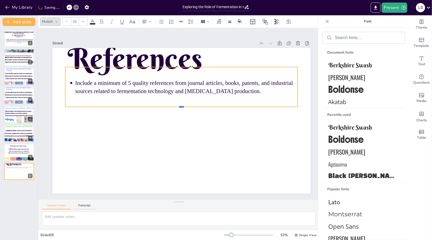
drag, startPoint x: 255, startPoint y: 84, endPoint x: 254, endPoint y: 105, distance: 21.1
click at [254, 105] on div at bounding box center [182, 109] width 228 height 52
click at [243, 94] on div "Include a minimum of 5 quality references from journal articles, books, patents…" at bounding box center [194, 91] width 221 height 151
click at [241, 91] on p "Include a minimum of 5 quality references from journal articles, books, patents…" at bounding box center [197, 91] width 210 height 105
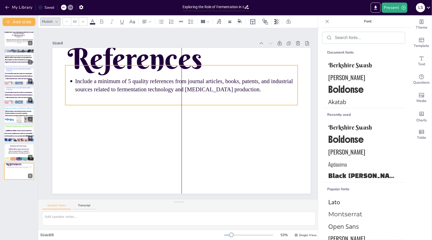
drag, startPoint x: 241, startPoint y: 91, endPoint x: 237, endPoint y: 90, distance: 3.5
click at [237, 90] on p "Include a minimum of 5 quality references from journal articles, books, patents…" at bounding box center [202, 95] width 190 height 144
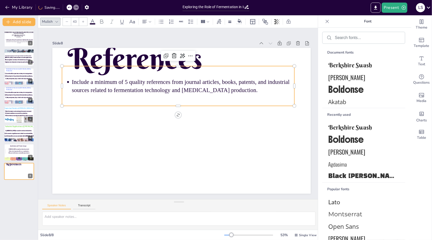
click at [237, 90] on p "Include a minimum of 5 quality references from journal articles, books, patents…" at bounding box center [188, 87] width 221 height 62
click at [236, 92] on div "Include a minimum of 5 quality references from journal articles, books, patents…" at bounding box center [184, 87] width 236 height 88
click at [237, 89] on p "Include a minimum of 5 quality references from journal articles, books, patents…" at bounding box center [191, 88] width 217 height 84
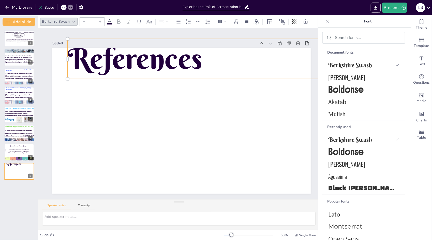
type input "211.9"
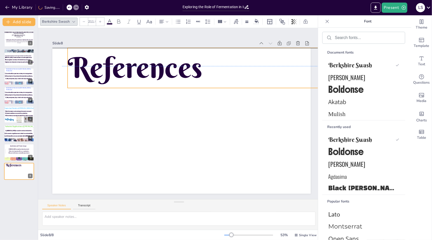
drag, startPoint x: 200, startPoint y: 63, endPoint x: 199, endPoint y: 70, distance: 7.7
click at [199, 62] on div "References" at bounding box center [188, 48] width 257 height 27
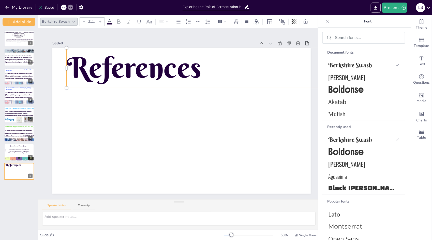
click at [108, 24] on span at bounding box center [110, 23] width 6 height 1
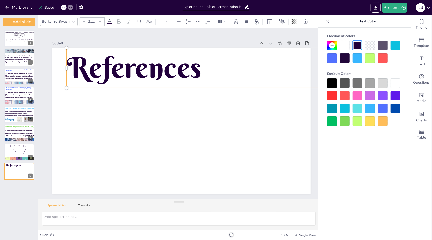
click at [330, 107] on div at bounding box center [333, 108] width 10 height 10
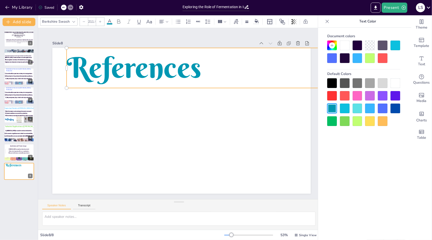
click at [347, 121] on div at bounding box center [345, 121] width 10 height 10
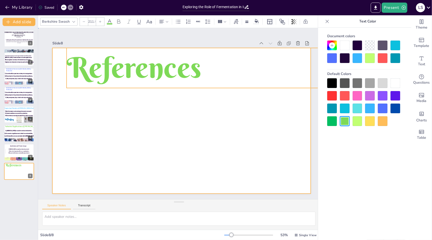
click at [198, 95] on div at bounding box center [178, 121] width 295 height 238
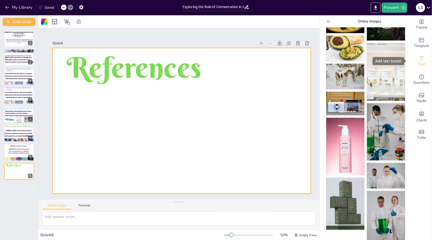
click at [419, 63] on span "Text" at bounding box center [421, 64] width 7 height 6
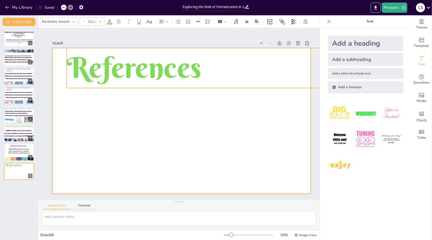
click at [66, 93] on div at bounding box center [179, 121] width 291 height 218
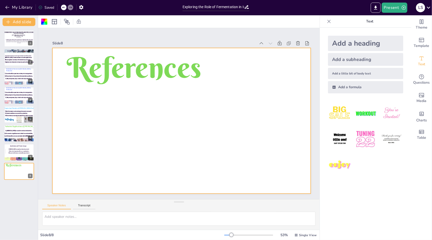
click at [371, 88] on div "Add a formula" at bounding box center [365, 87] width 75 height 12
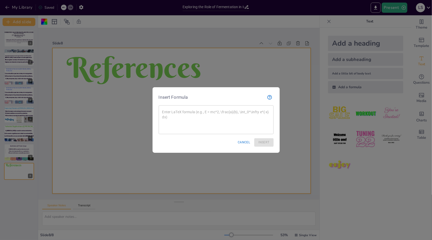
click at [248, 144] on button "Cancel" at bounding box center [244, 142] width 17 height 8
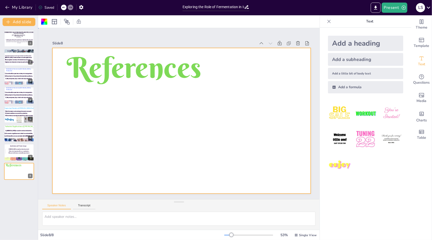
click at [248, 144] on div at bounding box center [179, 121] width 291 height 218
click at [368, 64] on div "Add a subheading" at bounding box center [365, 59] width 75 height 13
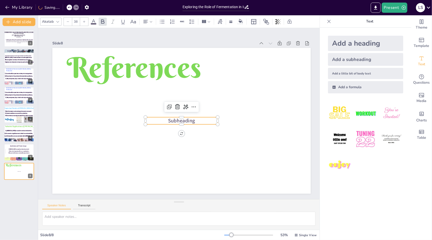
click at [203, 118] on p "Subheading" at bounding box center [178, 121] width 66 height 42
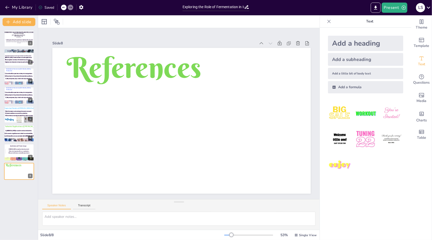
click at [368, 59] on div "Add a subheading" at bounding box center [365, 59] width 75 height 13
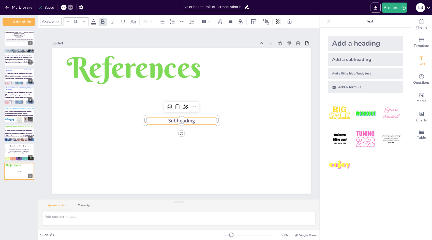
click at [184, 119] on p "Subheading" at bounding box center [173, 117] width 22 height 72
click at [196, 119] on p "Subheading" at bounding box center [177, 121] width 63 height 48
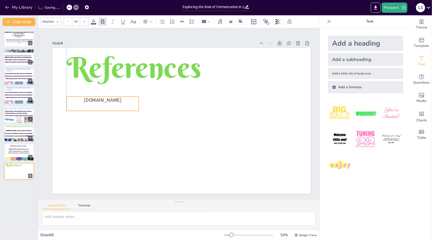
drag, startPoint x: 209, startPoint y: 128, endPoint x: 131, endPoint y: 107, distance: 80.7
click at [131, 94] on p at bounding box center [111, 77] width 69 height 36
click at [131, 90] on p at bounding box center [116, 69] width 66 height 42
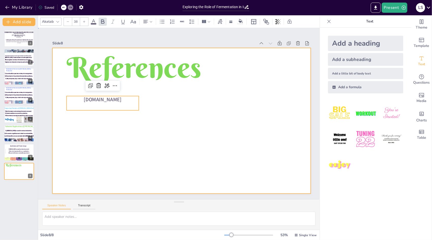
click at [148, 112] on div at bounding box center [178, 120] width 297 height 255
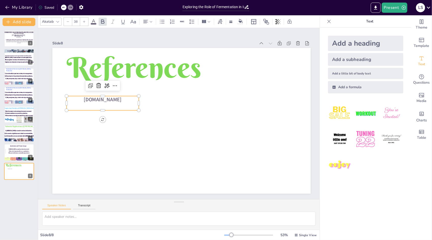
click at [116, 102] on p at bounding box center [106, 91] width 72 height 22
drag, startPoint x: 103, startPoint y: 108, endPoint x: 102, endPoint y: 98, distance: 10.0
click at [102, 98] on div "References www.wikipedia.com" at bounding box center [175, 120] width 270 height 295
click at [116, 102] on p at bounding box center [104, 98] width 73 height 15
click at [116, 79] on p at bounding box center [140, 47] width 48 height 63
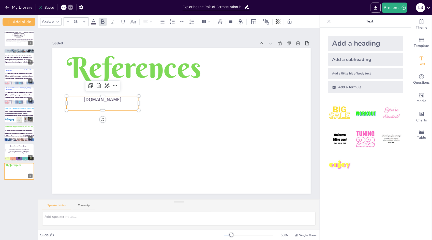
click at [116, 98] on p at bounding box center [108, 83] width 71 height 29
click at [116, 94] on p at bounding box center [112, 76] width 69 height 36
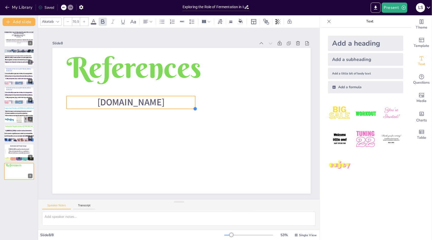
drag, startPoint x: 138, startPoint y: 102, endPoint x: 144, endPoint y: 108, distance: 8.6
click at [144, 108] on div "References www.wikipedia.com" at bounding box center [177, 121] width 295 height 270
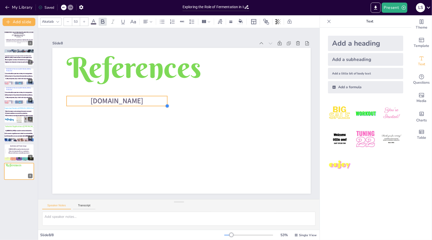
type input "53.1"
drag, startPoint x: 201, startPoint y: 108, endPoint x: 167, endPoint y: 97, distance: 34.9
click at [167, 97] on div "References www.wikipedia.com" at bounding box center [178, 120] width 297 height 255
drag, startPoint x: 156, startPoint y: 98, endPoint x: 144, endPoint y: 97, distance: 11.5
click at [144, 97] on p "[DOMAIN_NAME]" at bounding box center [113, 78] width 99 height 41
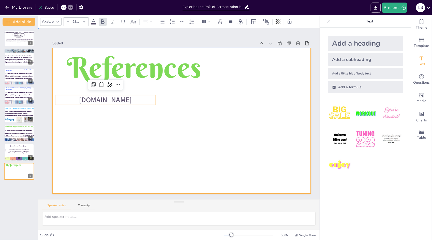
click at [160, 102] on div at bounding box center [181, 121] width 272 height 172
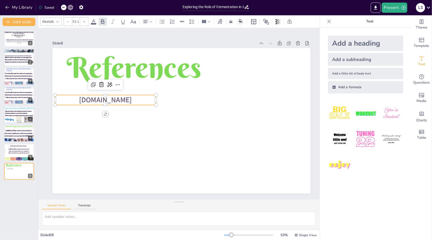
click at [150, 94] on p "[DOMAIN_NAME]" at bounding box center [107, 92] width 101 height 21
click at [137, 68] on span "[DOMAIN_NAME]" at bounding box center [154, 43] width 35 height 50
click at [136, 95] on span "[DOMAIN_NAME]" at bounding box center [109, 84] width 53 height 21
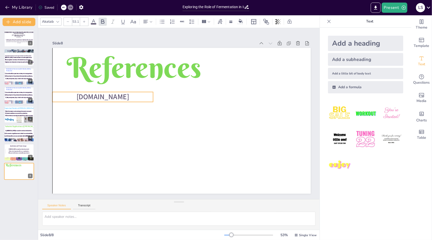
click at [134, 87] on span "[DOMAIN_NAME]" at bounding box center [111, 74] width 53 height 26
click at [132, 94] on span "[DOMAIN_NAME]" at bounding box center [104, 89] width 53 height 15
click at [134, 93] on span "[DOMAIN_NAME]" at bounding box center [107, 82] width 53 height 21
click at [134, 88] on span "[DOMAIN_NAME]" at bounding box center [111, 75] width 53 height 26
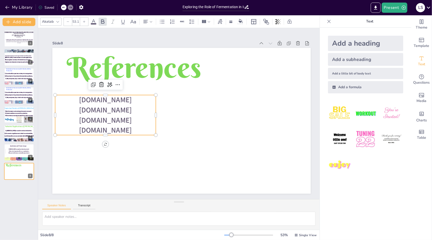
click at [203, 115] on p "www.youtube" at bounding box center [253, 104] width 101 height 20
click at [183, 82] on div at bounding box center [225, 51] width 84 height 63
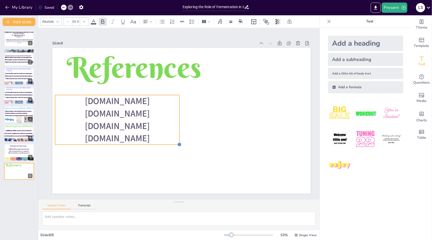
type input "65.4"
drag, startPoint x: 156, startPoint y: 132, endPoint x: 179, endPoint y: 140, distance: 25.0
click at [166, 97] on p "[DOMAIN_NAME]" at bounding box center [220, 61] width 114 height 73
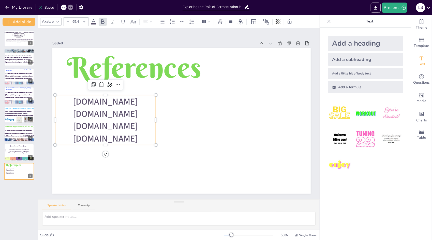
click at [101, 129] on p "[DOMAIN_NAME]" at bounding box center [105, 118] width 102 height 23
click at [103, 127] on p "[DOMAIN_NAME]" at bounding box center [104, 110] width 101 height 33
click at [159, 119] on div at bounding box center [181, 120] width 259 height 145
click at [137, 118] on span "[DOMAIN_NAME]" at bounding box center [105, 110] width 66 height 25
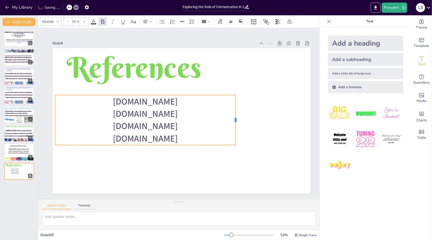
drag, startPoint x: 157, startPoint y: 118, endPoint x: 236, endPoint y: 125, distance: 80.0
click at [167, 147] on div at bounding box center [143, 161] width 45 height 29
click at [195, 134] on p "www.youtube.co" at bounding box center [138, 122] width 170 height 85
click at [188, 137] on p "www.youtube.co" at bounding box center [138, 122] width 170 height 85
click at [185, 137] on p "www.youtube.co" at bounding box center [142, 93] width 85 height 170
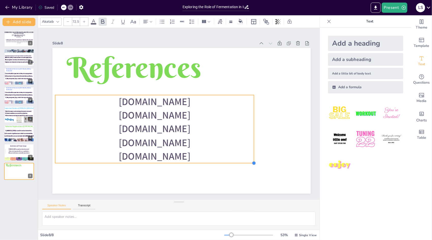
drag, startPoint x: 236, startPoint y: 155, endPoint x: 242, endPoint y: 162, distance: 8.8
click at [242, 162] on div "References www.wikipedia.com www.sciencedirect.com pubchem.ncbi.nlm.nih.gov www…" at bounding box center [173, 117] width 196 height 283
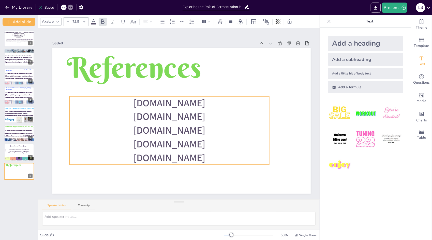
drag, startPoint x: 254, startPoint y: 128, endPoint x: 270, endPoint y: 127, distance: 16.3
click at [240, 127] on p "[DOMAIN_NAME]" at bounding box center [161, 120] width 158 height 144
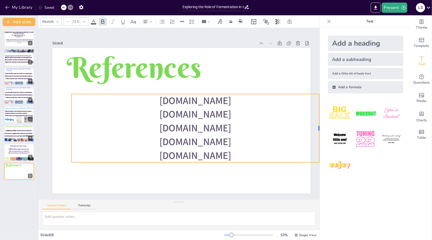
drag, startPoint x: 271, startPoint y: 124, endPoint x: 331, endPoint y: 123, distance: 59.6
click at [331, 123] on div "Document fonts Berkshire Swash Oswald Boldonse Akatab Mulish Recently used Berk…" at bounding box center [216, 127] width 432 height 224
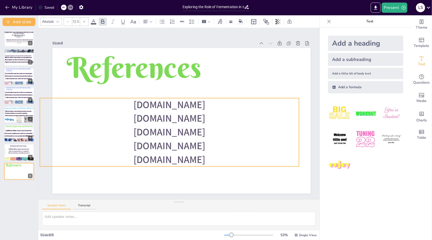
drag, startPoint x: 298, startPoint y: 117, endPoint x: 266, endPoint y: 121, distance: 31.8
click at [261, 121] on p "[DOMAIN_NAME]" at bounding box center [169, 110] width 184 height 202
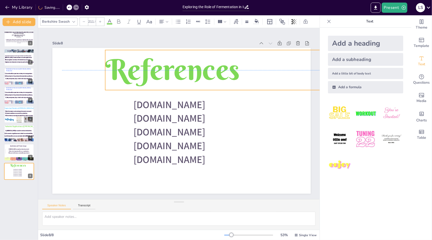
drag, startPoint x: 198, startPoint y: 73, endPoint x: 236, endPoint y: 74, distance: 38.7
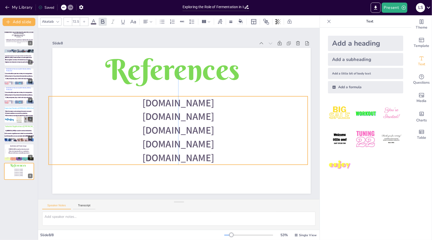
drag, startPoint x: 227, startPoint y: 110, endPoint x: 234, endPoint y: 109, distance: 7.5
click at [234, 109] on p "[DOMAIN_NAME]" at bounding box center [176, 111] width 118 height 243
click at [133, 19] on icon at bounding box center [133, 22] width 6 height 6
click at [56, 23] on div at bounding box center [58, 22] width 6 height 6
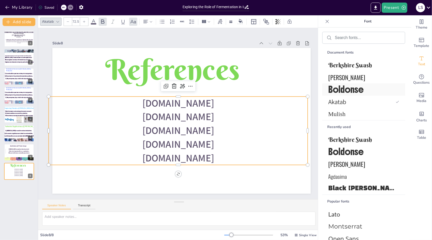
click at [355, 90] on span "Boldonse" at bounding box center [363, 89] width 69 height 12
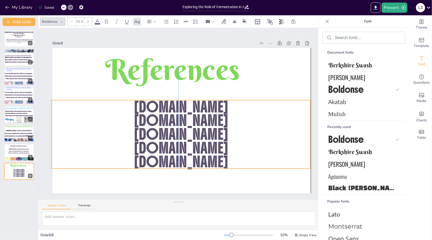
drag, startPoint x: 288, startPoint y: 116, endPoint x: 290, endPoint y: 121, distance: 5.2
click at [290, 121] on p "[DOMAIN_NAME]" at bounding box center [179, 120] width 257 height 67
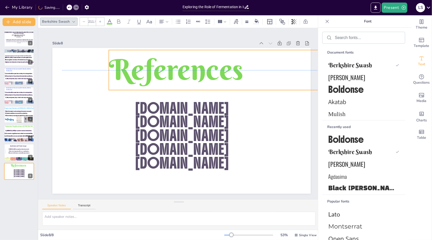
drag, startPoint x: 239, startPoint y: 76, endPoint x: 243, endPoint y: 76, distance: 3.6
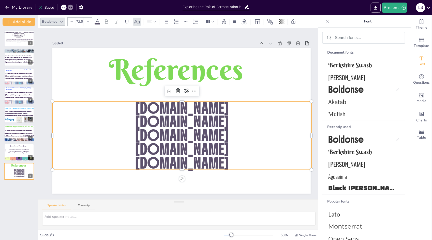
click at [246, 108] on p "[DOMAIN_NAME]" at bounding box center [185, 110] width 232 height 142
click at [246, 108] on p "[DOMAIN_NAME]" at bounding box center [185, 113] width 164 height 218
click at [246, 108] on p "[DOMAIN_NAME]" at bounding box center [185, 111] width 218 height 164
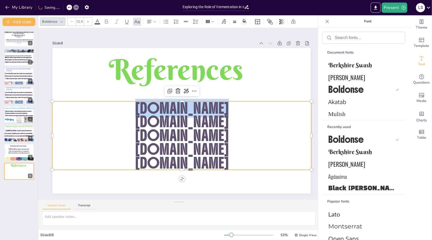
click at [205, 108] on p "[DOMAIN_NAME]" at bounding box center [184, 115] width 41 height 259
click at [246, 108] on p "[DOMAIN_NAME]" at bounding box center [183, 109] width 251 height 93
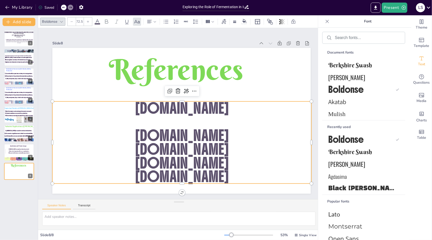
click at [267, 132] on p "[DOMAIN_NAME]" at bounding box center [179, 135] width 259 height 41
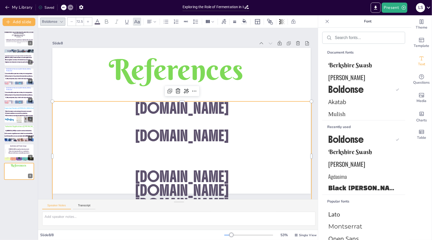
drag, startPoint x: 298, startPoint y: 174, endPoint x: 277, endPoint y: 155, distance: 28.8
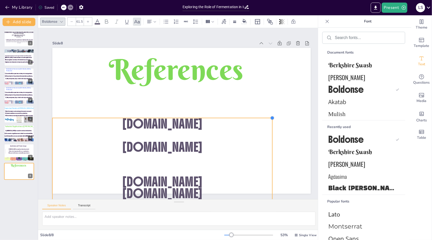
drag, startPoint x: 312, startPoint y: 99, endPoint x: 272, endPoint y: 133, distance: 51.8
click at [258, 133] on div "References www.wikipedia.com www.sciencedirect.com pubchem.ncbi.nlm.nih.gov www…" at bounding box center [173, 117] width 172 height 272
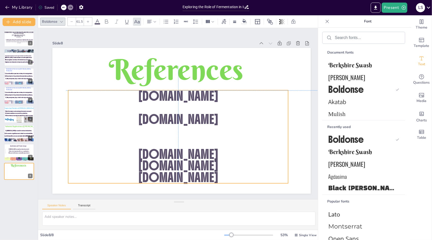
drag, startPoint x: 261, startPoint y: 142, endPoint x: 274, endPoint y: 111, distance: 33.0
click at [274, 111] on p "[DOMAIN_NAME]" at bounding box center [176, 118] width 206 height 100
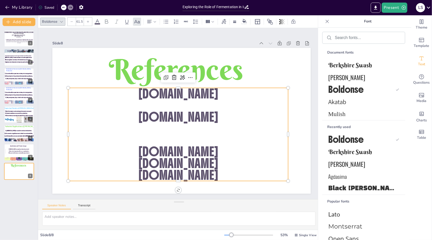
click at [217, 145] on p "[DOMAIN_NAME]" at bounding box center [147, 135] width 139 height 185
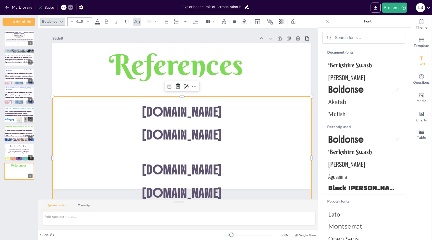
scroll to position [4, 0]
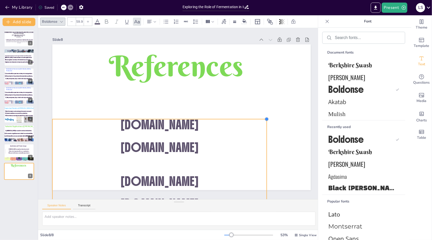
type input "59.8"
drag, startPoint x: 311, startPoint y: 95, endPoint x: 265, endPoint y: 131, distance: 58.0
click at [265, 131] on div "References www.wikipedia.com www.sciencedirect.com pubchem.ncbi.nlm.nih.gov www…" at bounding box center [179, 118] width 295 height 270
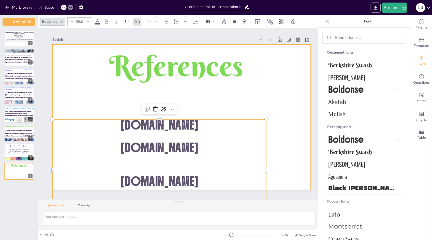
drag, startPoint x: 237, startPoint y: 150, endPoint x: 237, endPoint y: 114, distance: 35.9
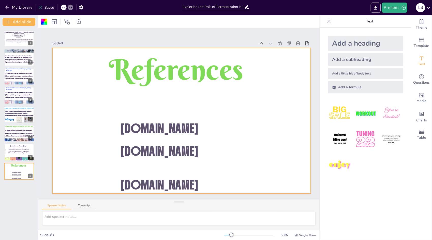
drag, startPoint x: 233, startPoint y: 165, endPoint x: 237, endPoint y: 119, distance: 46.0
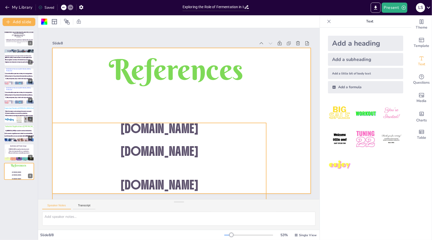
drag, startPoint x: 242, startPoint y: 157, endPoint x: 245, endPoint y: 146, distance: 12.1
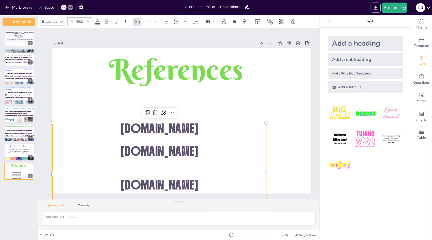
drag, startPoint x: 235, startPoint y: 163, endPoint x: 245, endPoint y: 126, distance: 38.7
drag, startPoint x: 237, startPoint y: 168, endPoint x: 242, endPoint y: 154, distance: 15.0
drag, startPoint x: 237, startPoint y: 164, endPoint x: 253, endPoint y: 146, distance: 24.2
drag, startPoint x: 237, startPoint y: 165, endPoint x: 247, endPoint y: 159, distance: 12.1
drag, startPoint x: 241, startPoint y: 170, endPoint x: 253, endPoint y: 149, distance: 23.8
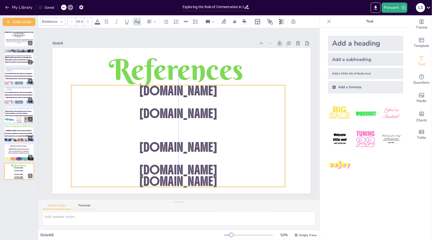
drag, startPoint x: 237, startPoint y: 151, endPoint x: 254, endPoint y: 113, distance: 41.7
click at [217, 113] on p "[DOMAIN_NAME]" at bounding box center [178, 112] width 77 height 207
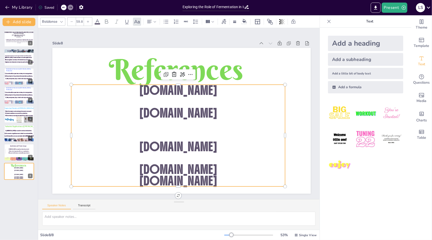
click at [230, 87] on p "[DOMAIN_NAME]" at bounding box center [191, 58] width 212 height 55
click at [230, 166] on p "[DOMAIN_NAME]" at bounding box center [161, 166] width 207 height 77
click at [213, 166] on p "[DOMAIN_NAME]" at bounding box center [137, 150] width 152 height 167
click at [225, 166] on p "[DOMAIN_NAME]" at bounding box center [141, 154] width 167 height 152
click at [165, 166] on p "[DOMAIN_NAME]" at bounding box center [126, 95] width 77 height 207
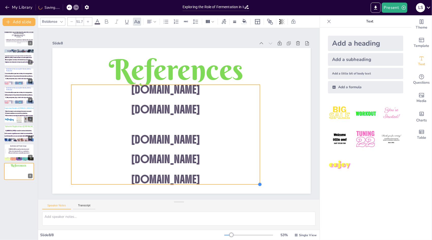
type input "51.6"
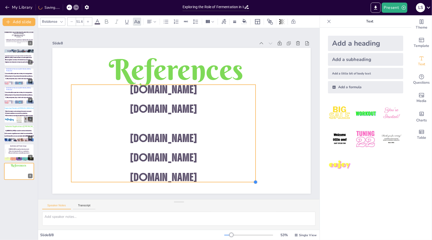
drag, startPoint x: 285, startPoint y: 194, endPoint x: 255, endPoint y: 163, distance: 42.7
click at [255, 163] on div "References www.wikipedia.com www.sciencedirect.com pubchem.ncbi.nlm.nih.gov www…" at bounding box center [178, 121] width 295 height 238
click at [101, 134] on p "[DOMAIN_NAME]" at bounding box center [150, 112] width 101 height 165
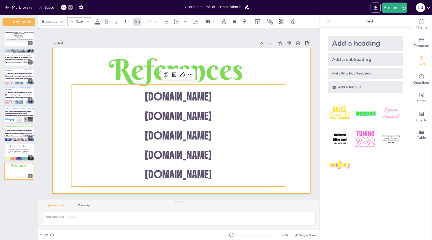
click at [306, 121] on div at bounding box center [178, 121] width 295 height 238
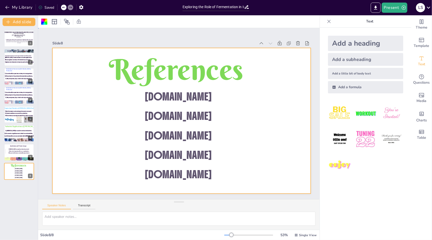
click at [291, 131] on div at bounding box center [178, 121] width 295 height 238
click at [291, 131] on div at bounding box center [174, 119] width 255 height 297
click at [14, 156] on div at bounding box center [19, 152] width 31 height 17
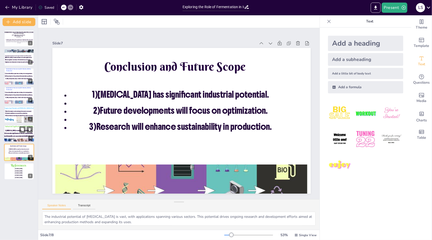
click at [26, 136] on span "3) Health benefits are associated with [MEDICAL_DATA]." at bounding box center [19, 136] width 32 height 2
type textarea "The diverse applications of [MEDICAL_DATA] across multiple industries demonstra…"
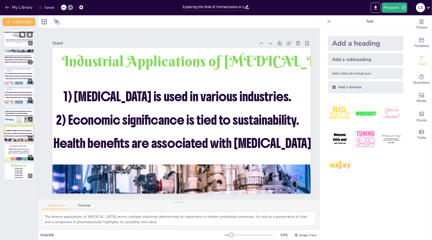
click at [19, 40] on p "Exploring the Role of Fermentation in Industrial Biotechnology" at bounding box center [20, 40] width 29 height 2
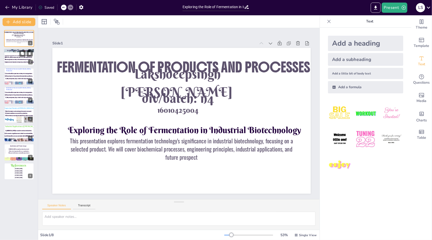
click at [19, 59] on span "Microorganisms are key to fermentation processes." at bounding box center [18, 60] width 26 height 2
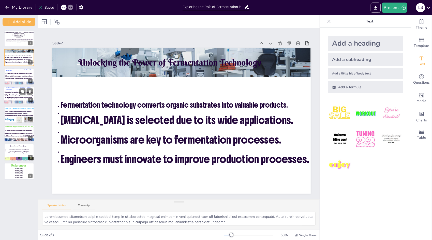
click at [25, 100] on div at bounding box center [19, 95] width 31 height 17
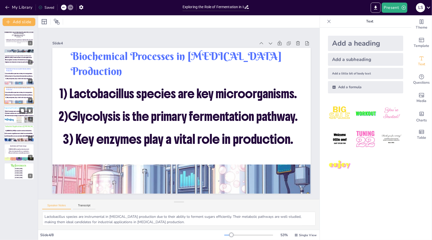
click at [13, 114] on p at bounding box center [31, 114] width 53 height 1
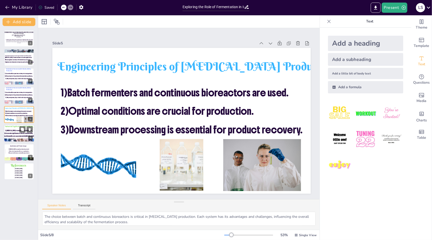
click at [21, 133] on span "2) Economic significance is tied to sustainability." at bounding box center [18, 133] width 29 height 2
type textarea "The diverse applications of [MEDICAL_DATA] across multiple industries demonstra…"
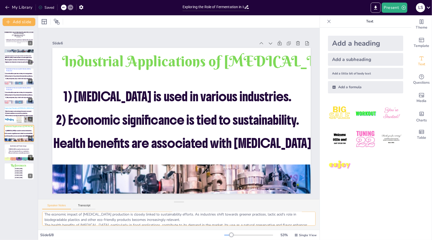
scroll to position [22, 0]
drag, startPoint x: 45, startPoint y: 215, endPoint x: 126, endPoint y: 227, distance: 81.8
click at [126, 227] on div "The diverse applications of [MEDICAL_DATA] across multiple industries demonstra…" at bounding box center [179, 220] width 282 height 18
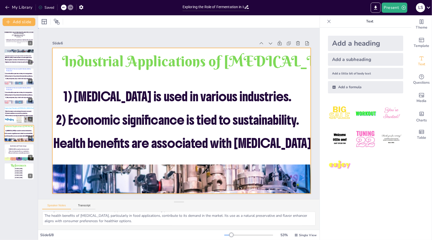
click at [97, 153] on div at bounding box center [179, 121] width 291 height 218
click at [378, 76] on div "Add a little bit of body text" at bounding box center [365, 73] width 75 height 11
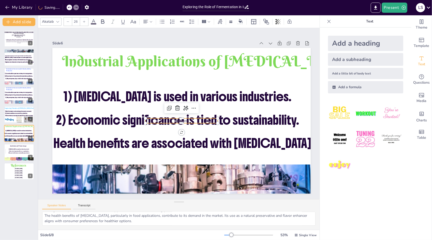
click at [198, 118] on p "Body text" at bounding box center [176, 120] width 52 height 57
click at [198, 118] on p "Body text" at bounding box center [177, 121] width 65 height 40
click at [198, 118] on p "Body text" at bounding box center [180, 121] width 72 height 20
type input "--"
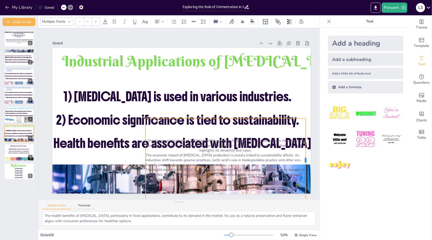
drag, startPoint x: 218, startPoint y: 157, endPoint x: 306, endPoint y: 171, distance: 89.3
click at [290, 181] on div at bounding box center [267, 218] width 45 height 74
click at [221, 130] on icon at bounding box center [217, 134] width 9 height 9
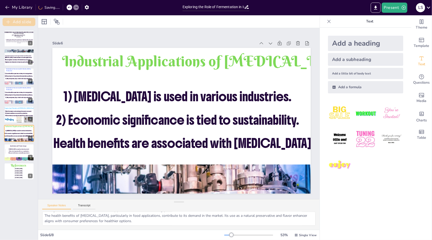
click at [20, 22] on button "Add slide" at bounding box center [19, 22] width 33 height 8
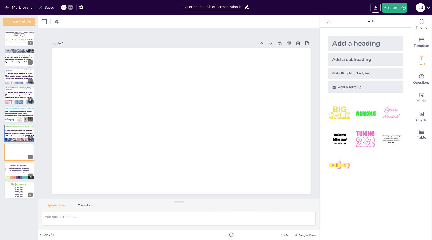
scroll to position [0, 0]
click at [371, 74] on div "Add a little bit of body text" at bounding box center [365, 73] width 75 height 11
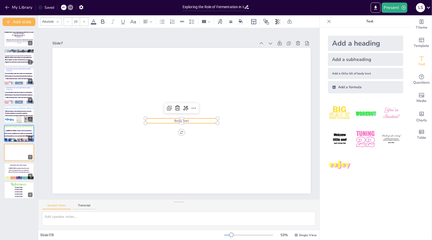
click at [204, 119] on p "Body text" at bounding box center [179, 120] width 70 height 27
click at [204, 119] on p "Body text" at bounding box center [181, 121] width 72 height 12
type input "--"
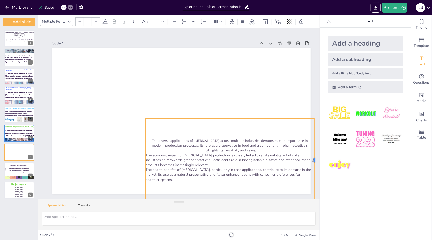
drag, startPoint x: 218, startPoint y: 157, endPoint x: 315, endPoint y: 164, distance: 97.0
click at [315, 164] on div "Slide 1 Exploring the Role of Fermentation in Industrial Biotechnology This pre…" at bounding box center [178, 113] width 329 height 289
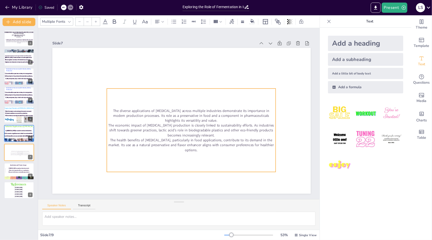
drag, startPoint x: 261, startPoint y: 123, endPoint x: 219, endPoint y: 87, distance: 54.9
click at [219, 87] on div "The diverse applications of lactic acid across multiple industries demonstrate …" at bounding box center [180, 134] width 186 height 167
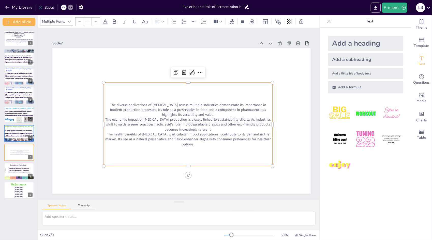
click at [67, 22] on icon at bounding box center [69, 22] width 4 height 4
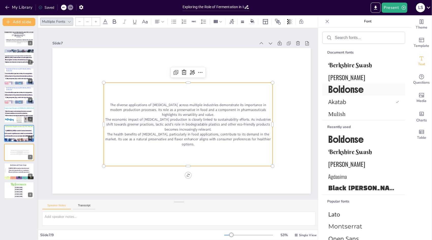
click at [331, 94] on span "Boldonse" at bounding box center [363, 89] width 69 height 12
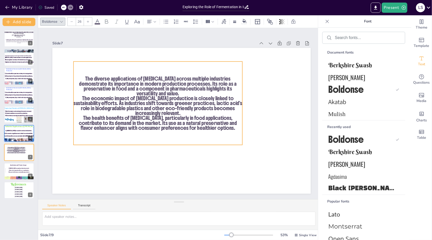
drag, startPoint x: 272, startPoint y: 121, endPoint x: 239, endPoint y: 95, distance: 42.1
click at [239, 95] on div "The diverse applications of lactic acid across multiple industries demonstrate …" at bounding box center [229, 71] width 173 height 192
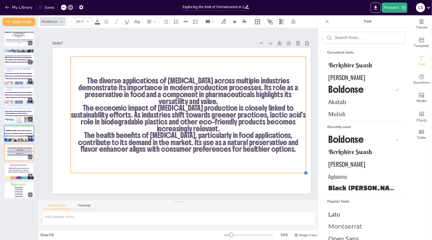
type input "36.5"
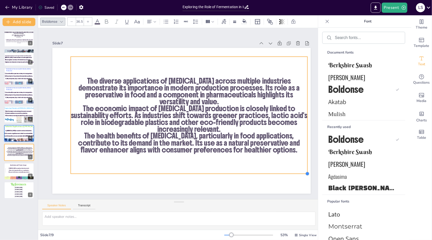
drag, startPoint x: 239, startPoint y: 139, endPoint x: 288, endPoint y: 173, distance: 59.3
click at [282, 173] on div "The diverse applications of lactic acid across multiple industries demonstrate …" at bounding box center [173, 118] width 218 height 291
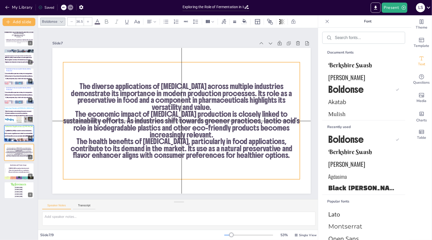
drag, startPoint x: 258, startPoint y: 158, endPoint x: 251, endPoint y: 165, distance: 9.0
click at [251, 165] on div "The diverse applications of lactic acid across multiple industries demonstrate …" at bounding box center [179, 120] width 264 height 203
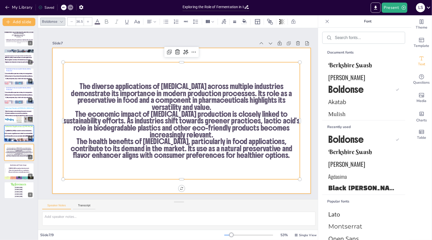
click at [239, 55] on div at bounding box center [187, 113] width 238 height 295
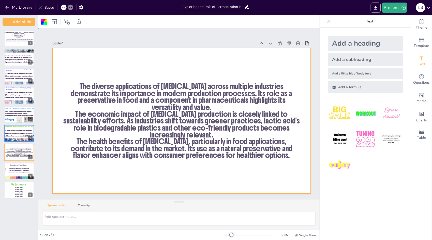
click at [239, 55] on div at bounding box center [172, 116] width 146 height 259
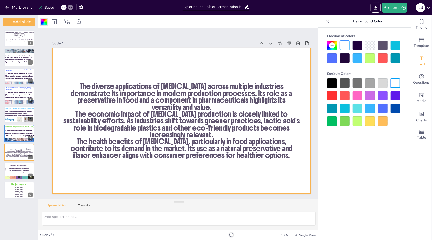
click at [334, 83] on div at bounding box center [333, 83] width 10 height 10
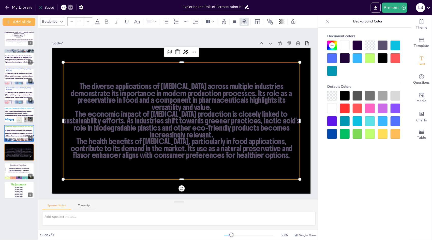
click at [238, 92] on p "The diverse applications of [MEDICAL_DATA] across multiple industries demonstra…" at bounding box center [181, 96] width 237 height 27
click at [349, 106] on div at bounding box center [345, 108] width 10 height 10
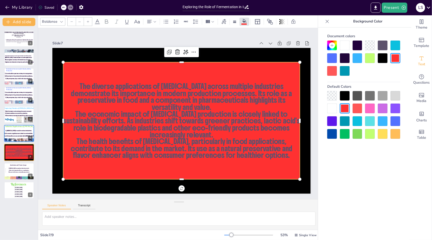
click at [349, 119] on div at bounding box center [345, 121] width 10 height 10
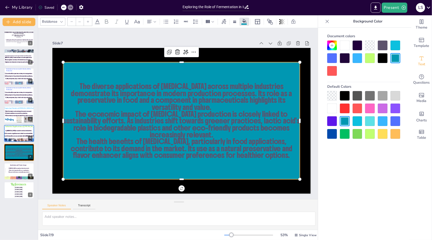
click at [367, 56] on div at bounding box center [370, 58] width 10 height 10
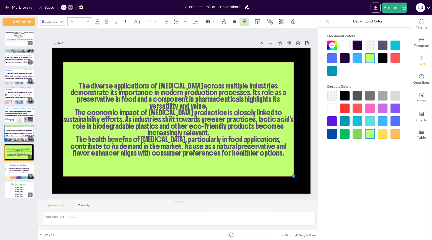
drag, startPoint x: 300, startPoint y: 176, endPoint x: 295, endPoint y: 169, distance: 7.8
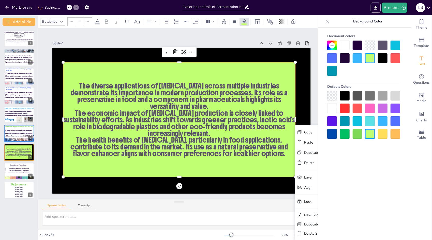
click at [207, 145] on p "The health benefits of [MEDICAL_DATA], particularly in food applications, contr…" at bounding box center [179, 146] width 232 height 20
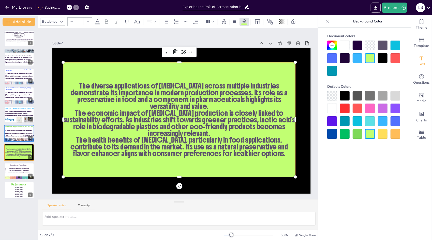
click at [207, 145] on p "The health benefits of [MEDICAL_DATA], particularly in food applications, contr…" at bounding box center [179, 146] width 232 height 20
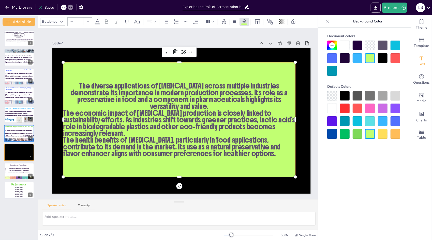
click at [62, 8] on div at bounding box center [64, 8] width 6 height 6
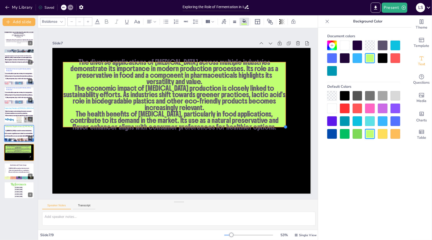
drag, startPoint x: 294, startPoint y: 127, endPoint x: 269, endPoint y: 124, distance: 25.1
click at [269, 124] on div "The diverse applications of lactic acid across multiple industries demonstrate …" at bounding box center [181, 120] width 259 height 145
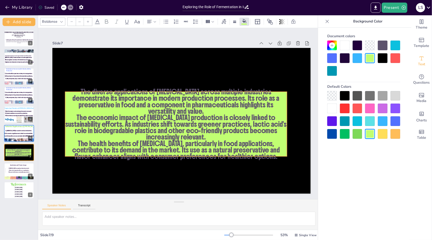
drag, startPoint x: 239, startPoint y: 102, endPoint x: 242, endPoint y: 131, distance: 28.9
click at [242, 131] on p "The economic impact of [MEDICAL_DATA] production is closely linked to sustainab…" at bounding box center [176, 127] width 222 height 26
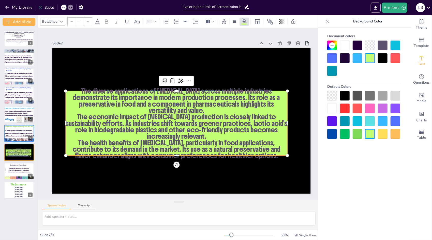
click at [242, 131] on p "The economic impact of [MEDICAL_DATA] production is closely linked to sustainab…" at bounding box center [177, 126] width 222 height 26
click at [332, 96] on div at bounding box center [333, 96] width 10 height 10
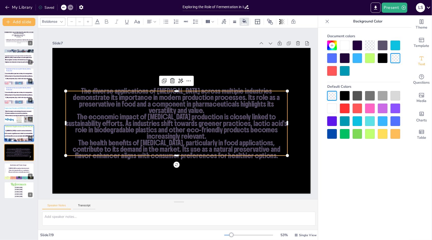
click at [371, 58] on div at bounding box center [370, 58] width 10 height 10
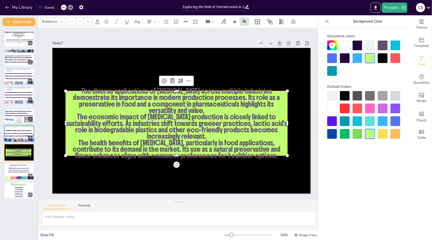
click at [336, 95] on div at bounding box center [333, 96] width 10 height 10
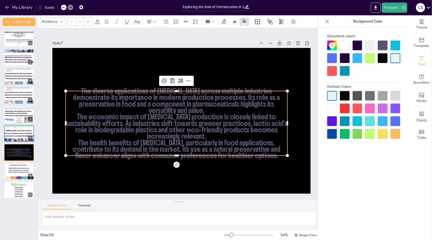
click at [120, 92] on p "The diverse applications of [MEDICAL_DATA] across multiple industries demonstra…" at bounding box center [177, 101] width 222 height 26
click at [216, 145] on p "The health benefits of [MEDICAL_DATA], particularly in food applications, contr…" at bounding box center [177, 148] width 222 height 19
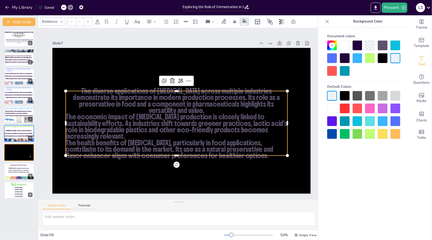
click at [62, 9] on div at bounding box center [64, 8] width 6 height 6
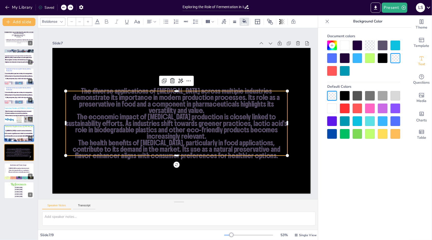
click at [361, 136] on div at bounding box center [358, 134] width 10 height 10
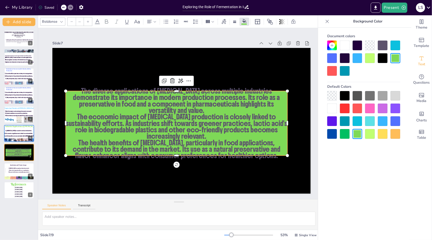
click at [388, 135] on div at bounding box center [383, 134] width 10 height 10
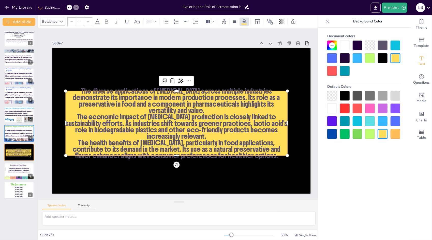
click at [385, 108] on div at bounding box center [383, 108] width 10 height 10
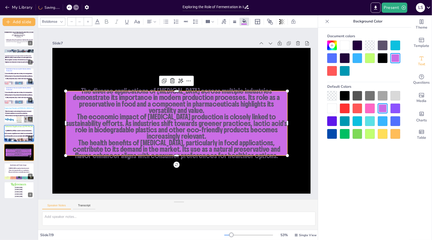
click at [289, 153] on div at bounding box center [288, 155] width 4 height 4
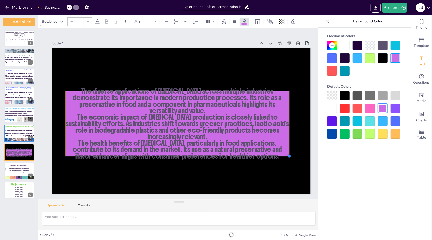
drag, startPoint x: 289, startPoint y: 153, endPoint x: 264, endPoint y: 154, distance: 24.7
click at [264, 154] on div "The diverse applications of lactic acid across multiple industries demonstrate …" at bounding box center [181, 120] width 259 height 145
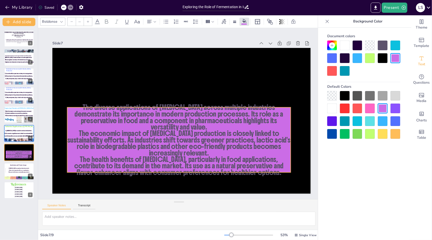
drag, startPoint x: 268, startPoint y: 132, endPoint x: 269, endPoint y: 148, distance: 16.4
click at [269, 148] on p "The economic impact of [MEDICAL_DATA] production is closely linked to sustainab…" at bounding box center [179, 143] width 224 height 26
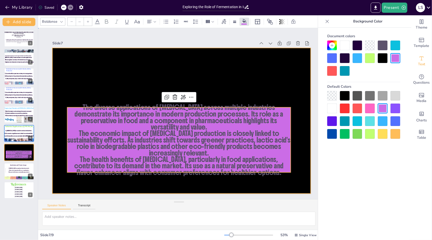
click at [105, 61] on div at bounding box center [181, 120] width 259 height 145
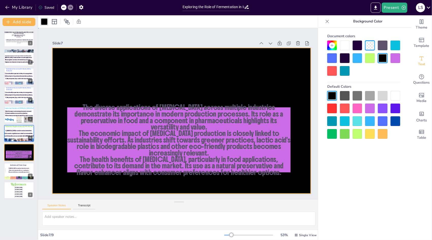
click at [101, 102] on div at bounding box center [181, 120] width 259 height 145
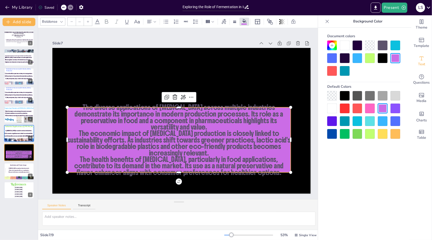
click at [102, 108] on span "The diverse applications of [MEDICAL_DATA] across multiple industries demonstra…" at bounding box center [179, 117] width 209 height 28
click at [75, 108] on span "The diverse applications of [MEDICAL_DATA] across multiple industries demonstra…" at bounding box center [179, 117] width 209 height 28
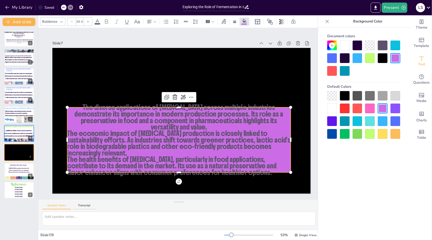
click at [75, 108] on span "The diverse applications of [MEDICAL_DATA] across multiple industries demonstra…" at bounding box center [179, 117] width 209 height 28
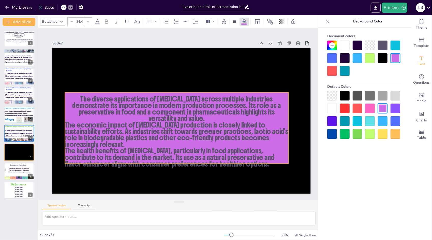
drag, startPoint x: 179, startPoint y: 105, endPoint x: 177, endPoint y: 90, distance: 15.2
click at [177, 90] on p at bounding box center [177, 92] width 224 height 6
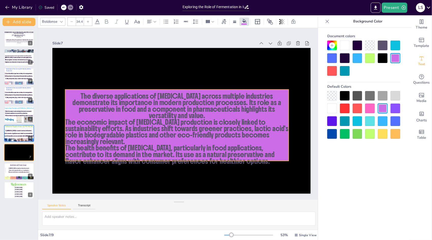
drag, startPoint x: 177, startPoint y: 90, endPoint x: 177, endPoint y: 88, distance: 2.8
click at [177, 88] on p at bounding box center [177, 89] width 224 height 6
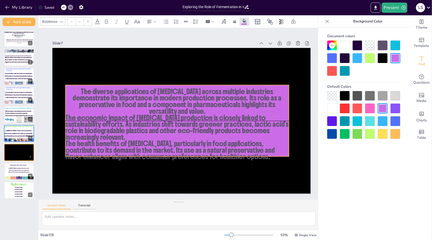
drag, startPoint x: 178, startPoint y: 158, endPoint x: 177, endPoint y: 151, distance: 6.9
click at [177, 151] on p "The health benefits of [MEDICAL_DATA], particularly in food applications, contr…" at bounding box center [177, 149] width 224 height 19
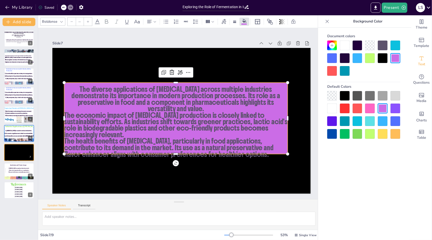
click at [231, 147] on p "The health benefits of [MEDICAL_DATA], particularly in food applications, contr…" at bounding box center [176, 146] width 224 height 19
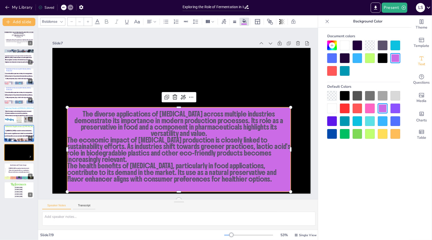
type input "34.4"
click at [69, 116] on p "The diverse applications of [MEDICAL_DATA] across multiple industries demonstra…" at bounding box center [179, 123] width 224 height 26
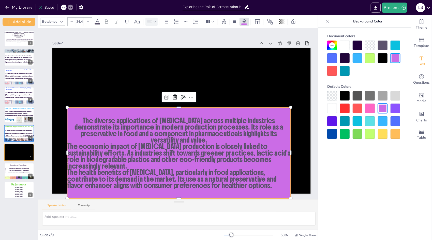
click at [150, 22] on icon at bounding box center [149, 21] width 5 height 3
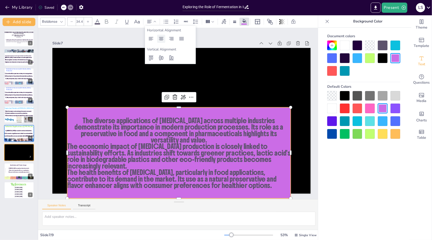
click at [162, 38] on icon at bounding box center [161, 39] width 6 height 6
drag, startPoint x: 162, startPoint y: 38, endPoint x: 195, endPoint y: 112, distance: 80.7
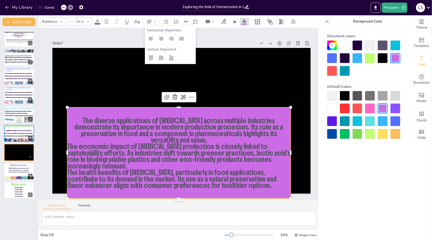
click at [195, 112] on body "My Library Saved Exploring the Role of Fermentation in Industrial Biotechnology…" at bounding box center [216, 120] width 432 height 240
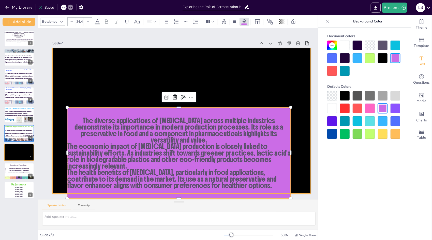
drag, startPoint x: 195, startPoint y: 112, endPoint x: 190, endPoint y: 87, distance: 25.9
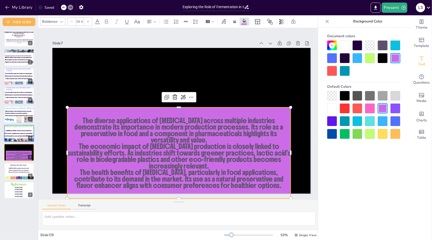
type input "--"
click at [170, 107] on p at bounding box center [179, 107] width 224 height 6
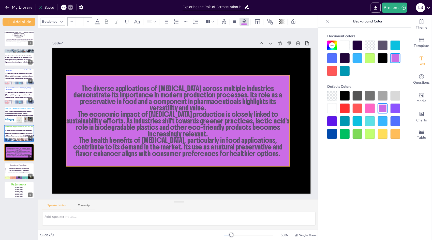
drag, startPoint x: 170, startPoint y: 115, endPoint x: 168, endPoint y: 81, distance: 33.9
click at [168, 81] on p at bounding box center [178, 81] width 224 height 6
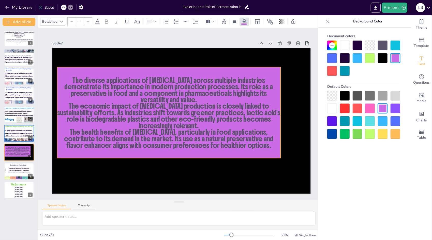
drag, startPoint x: 288, startPoint y: 162, endPoint x: 275, endPoint y: 147, distance: 19.6
click at [275, 154] on p at bounding box center [169, 157] width 224 height 6
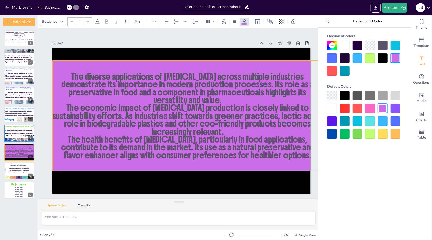
drag, startPoint x: 276, startPoint y: 151, endPoint x: 279, endPoint y: 166, distance: 15.2
click at [279, 166] on div "The diverse applications of lactic acid across multiple industries demonstrate …" at bounding box center [181, 120] width 259 height 145
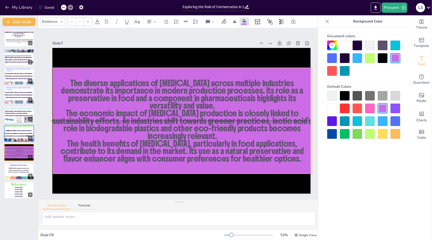
drag, startPoint x: 277, startPoint y: 150, endPoint x: 275, endPoint y: 158, distance: 8.2
click at [275, 162] on p at bounding box center [182, 166] width 260 height 8
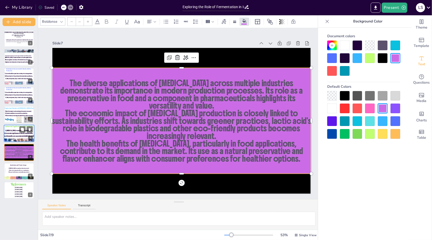
click at [20, 137] on div at bounding box center [19, 132] width 31 height 17
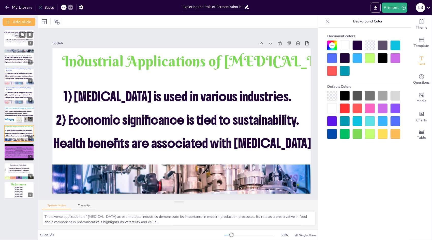
click at [20, 39] on p "Exploring the Role of Fermentation in Industrial Biotechnology" at bounding box center [20, 40] width 29 height 2
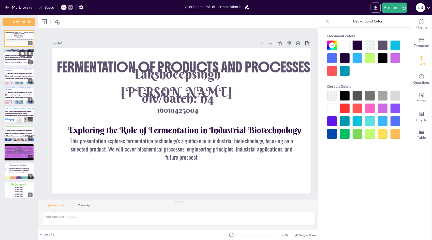
click at [5, 57] on li at bounding box center [27, 56] width 44 height 1
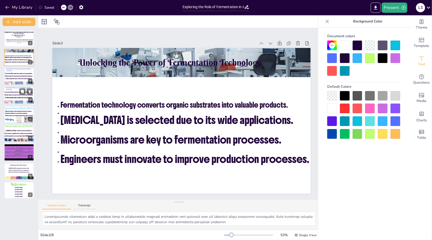
click at [19, 98] on span "3) Key enzymes play a vital role in production." at bounding box center [18, 97] width 27 height 2
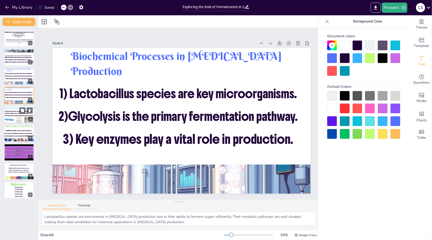
click at [24, 116] on div at bounding box center [19, 114] width 31 height 17
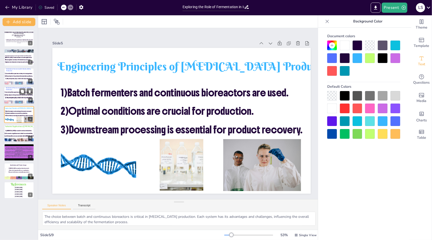
click at [16, 101] on div at bounding box center [19, 102] width 31 height 18
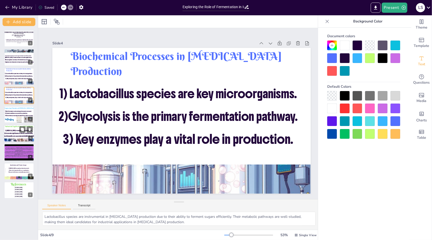
click at [17, 130] on span "1) [MEDICAL_DATA] is used in various industries." at bounding box center [18, 130] width 27 height 2
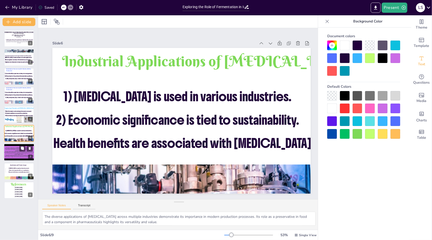
click at [20, 157] on p at bounding box center [19, 157] width 31 height 1
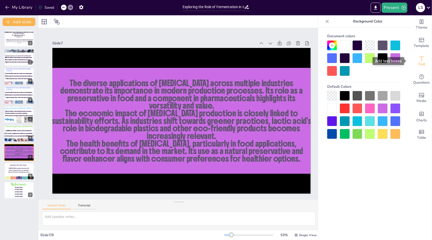
click at [419, 57] on icon "Add text boxes" at bounding box center [422, 58] width 6 height 6
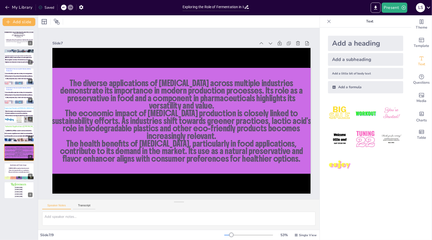
click at [378, 42] on div "Add a heading" at bounding box center [365, 43] width 75 height 15
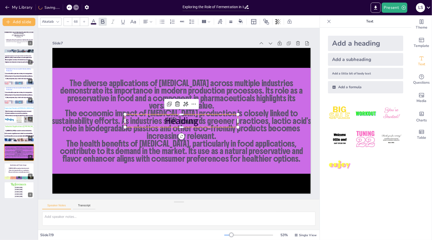
click at [214, 115] on p "Heading" at bounding box center [181, 120] width 113 height 13
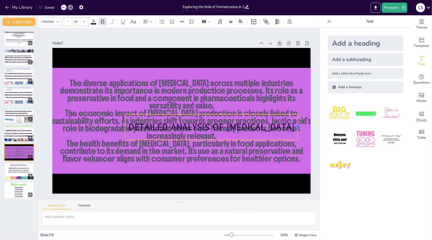
drag, startPoint x: 240, startPoint y: 125, endPoint x: 300, endPoint y: 132, distance: 60.5
click at [300, 132] on div at bounding box center [300, 127] width 4 height 26
click at [95, 26] on div "Akatab 68" at bounding box center [179, 21] width 282 height 12
drag, startPoint x: 94, startPoint y: 23, endPoint x: 92, endPoint y: 21, distance: 2.7
click at [92, 21] on icon at bounding box center [94, 22] width 6 height 6
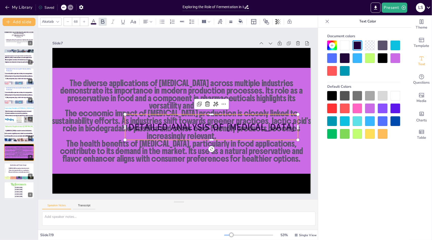
click at [92, 21] on icon at bounding box center [94, 22] width 6 height 6
click at [332, 59] on div at bounding box center [333, 58] width 10 height 10
click at [345, 120] on div at bounding box center [345, 121] width 10 height 10
click at [398, 94] on div at bounding box center [396, 96] width 10 height 10
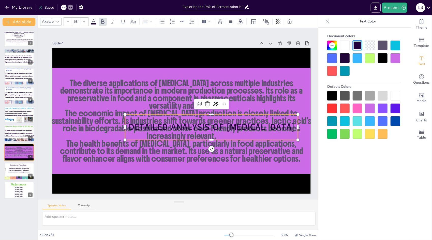
click at [398, 94] on div at bounding box center [396, 96] width 10 height 10
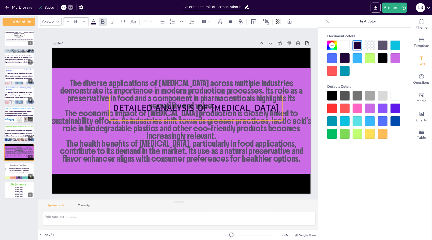
drag, startPoint x: 263, startPoint y: 130, endPoint x: 236, endPoint y: 95, distance: 44.8
click at [236, 102] on span "DETAILED ANALYSIS OF [MEDICAL_DATA]" at bounding box center [196, 108] width 166 height 12
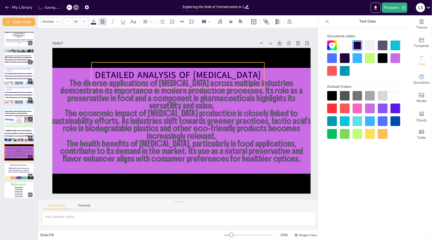
drag, startPoint x: 225, startPoint y: 81, endPoint x: 219, endPoint y: 65, distance: 17.8
click at [219, 65] on div "DETAILED ANALYSIS OF [MEDICAL_DATA]" at bounding box center [178, 75] width 173 height 26
click at [58, 23] on icon at bounding box center [58, 22] width 4 height 4
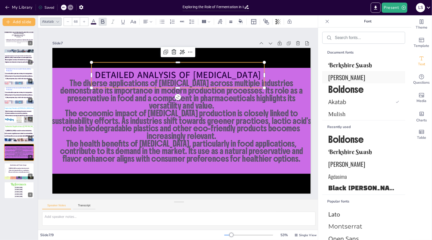
click at [332, 81] on span "[PERSON_NAME]" at bounding box center [363, 77] width 69 height 9
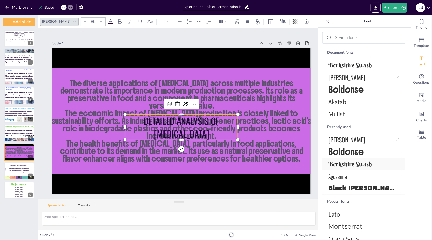
click at [349, 164] on span "Berkshire Swash" at bounding box center [363, 164] width 69 height 8
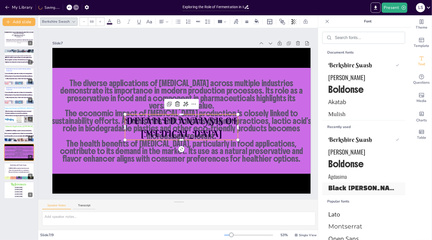
click at [351, 190] on span "Black [PERSON_NAME]" at bounding box center [363, 188] width 69 height 8
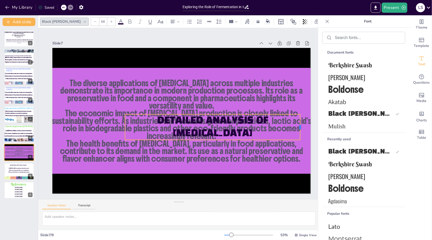
drag, startPoint x: 239, startPoint y: 127, endPoint x: 302, endPoint y: 128, distance: 62.4
click at [302, 128] on div at bounding box center [303, 127] width 4 height 26
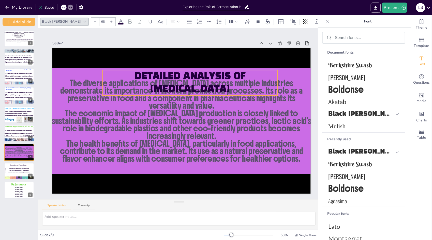
drag, startPoint x: 247, startPoint y: 132, endPoint x: 223, endPoint y: 84, distance: 53.3
click at [223, 84] on div "DETAILED ANALYSIS OF [MEDICAL_DATA]" at bounding box center [190, 83] width 175 height 26
click at [223, 84] on p "DETAILED ANALYSIS OF [MEDICAL_DATA]" at bounding box center [190, 83] width 175 height 26
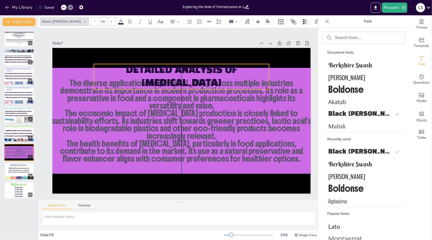
drag, startPoint x: 218, startPoint y: 85, endPoint x: 212, endPoint y: 81, distance: 7.0
click at [212, 81] on div "DETAILED ANALYSIS OF [MEDICAL_DATA]" at bounding box center [181, 77] width 175 height 26
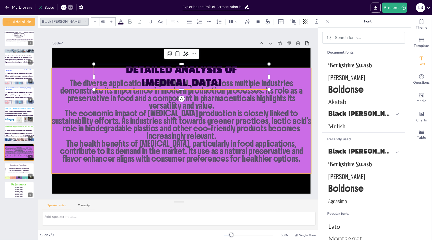
type input "--"
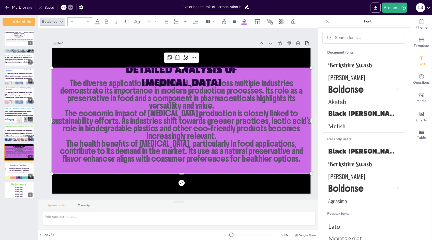
click at [287, 69] on p at bounding box center [182, 68] width 260 height 8
click at [286, 64] on div at bounding box center [182, 66] width 260 height 4
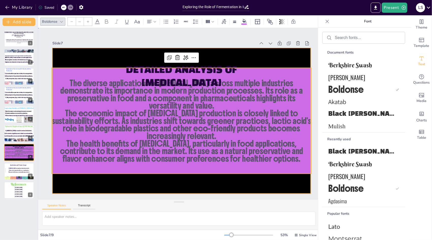
click at [281, 50] on div at bounding box center [181, 120] width 259 height 145
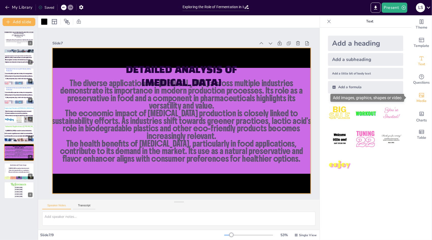
click at [419, 97] on icon "Add images, graphics, shapes or video" at bounding box center [422, 95] width 6 height 6
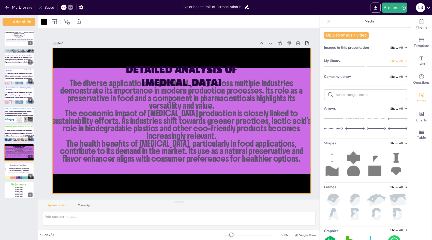
click at [392, 59] on span "Show All" at bounding box center [399, 61] width 17 height 4
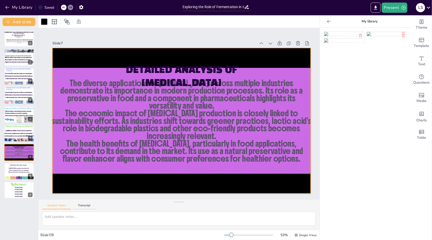
click at [327, 21] on icon at bounding box center [329, 21] width 4 height 3
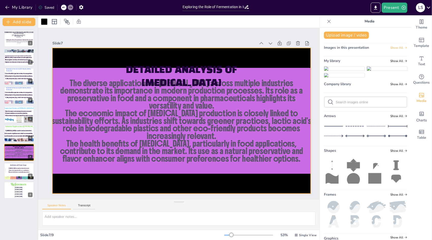
click at [391, 48] on span "Show All" at bounding box center [399, 48] width 17 height 4
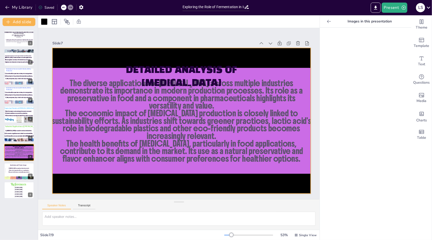
click at [328, 22] on icon at bounding box center [329, 21] width 5 height 5
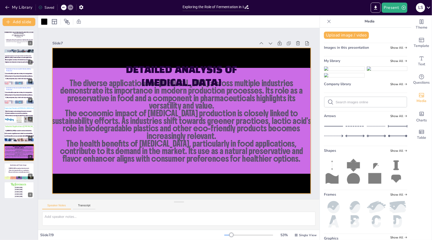
click at [369, 104] on input "text" at bounding box center [370, 102] width 68 height 4
type input "CHEMISTRY"
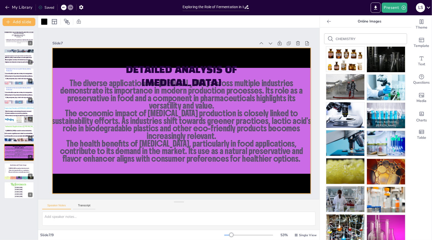
click at [370, 117] on img at bounding box center [386, 115] width 38 height 25
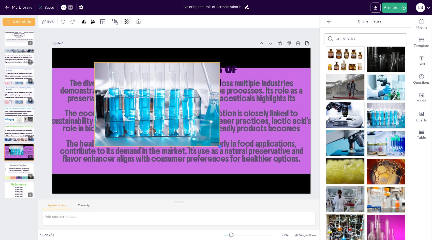
drag, startPoint x: 267, startPoint y: 176, endPoint x: 181, endPoint y: 132, distance: 96.3
click at [181, 132] on div "The diverse applications of lactic acid across multiple industries demonstrate …" at bounding box center [181, 120] width 259 height 145
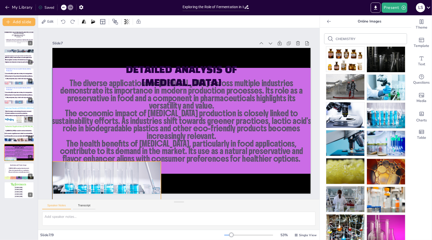
drag, startPoint x: 158, startPoint y: 104, endPoint x: 113, endPoint y: 203, distance: 108.3
click at [113, 203] on div "Slide 1 Exploring the Role of Fermentation in Industrial Biotechnology This pre…" at bounding box center [179, 128] width 282 height 201
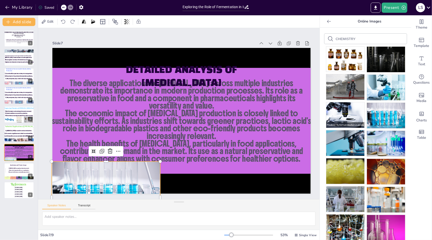
click at [343, 104] on img at bounding box center [346, 114] width 38 height 25
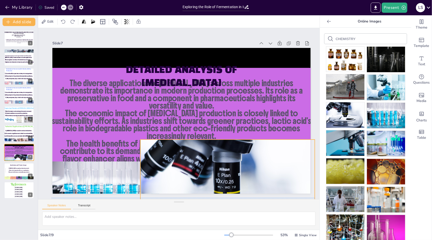
drag, startPoint x: 236, startPoint y: 146, endPoint x: 282, endPoint y: 220, distance: 87.1
click at [282, 220] on div "Slide 1 Exploring the Role of Fermentation in Industrial Biotechnology This pre…" at bounding box center [179, 128] width 282 height 201
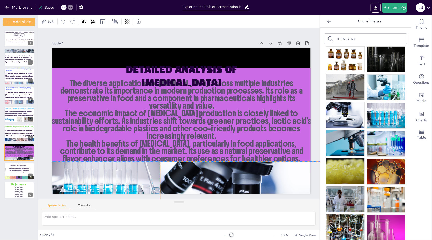
drag, startPoint x: 263, startPoint y: 172, endPoint x: 283, endPoint y: 200, distance: 34.6
click at [283, 200] on div "Slide 1 Exploring the Role of Fermentation in Industrial Biotechnology This pre…" at bounding box center [179, 128] width 282 height 201
click at [343, 222] on img at bounding box center [346, 228] width 38 height 29
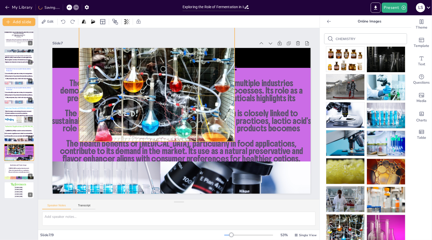
drag, startPoint x: 202, startPoint y: 101, endPoint x: 132, endPoint y: 0, distance: 122.9
click at [132, 0] on div "My Library Saving...... Exploring the Role of Fermentation in Industrial Biotec…" at bounding box center [216, 120] width 432 height 240
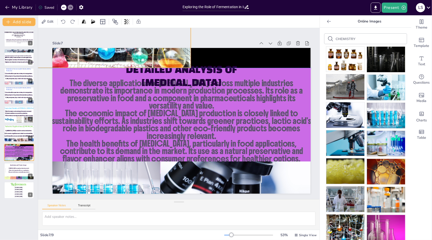
drag, startPoint x: 152, startPoint y: 58, endPoint x: 154, endPoint y: 50, distance: 8.1
click at [154, 50] on div at bounding box center [113, 9] width 156 height 116
click at [344, 190] on img at bounding box center [346, 198] width 38 height 25
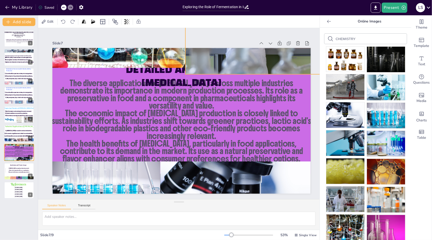
drag, startPoint x: 198, startPoint y: 115, endPoint x: 289, endPoint y: 10, distance: 138.7
click at [289, 10] on div "My Library Saved Exploring the Role of Fermentation in Industrial Biotechnology…" at bounding box center [216, 120] width 432 height 240
click at [289, 10] on div "Present L S" at bounding box center [342, 8] width 180 height 10
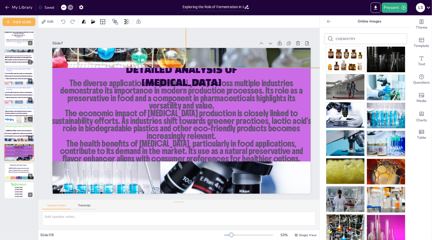
drag, startPoint x: 252, startPoint y: 64, endPoint x: 252, endPoint y: 59, distance: 5.1
click at [252, 59] on div at bounding box center [273, 9] width 175 height 116
click at [307, 176] on div at bounding box center [247, 219] width 175 height 116
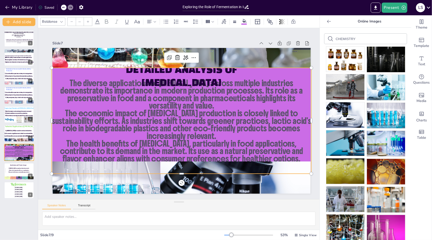
click at [303, 154] on p "The health benefits of [MEDICAL_DATA], particularly in food applications, contr…" at bounding box center [182, 150] width 260 height 23
click at [25, 173] on div at bounding box center [19, 170] width 31 height 17
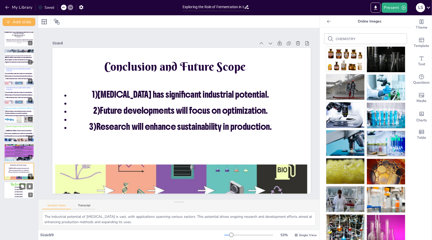
click at [25, 195] on p at bounding box center [18, 194] width 25 height 1
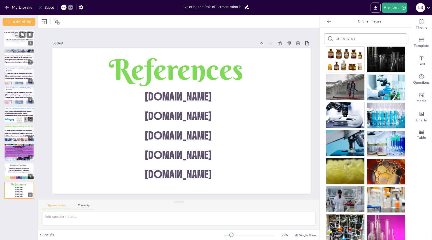
click at [18, 42] on p "This presentation explores fermentation technology's significance in industrial…" at bounding box center [18, 41] width 27 height 3
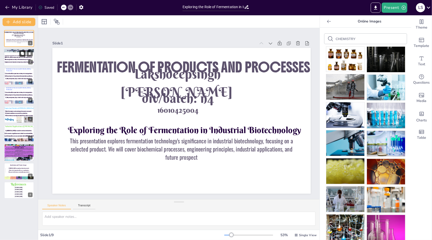
click at [20, 52] on button at bounding box center [22, 53] width 6 height 6
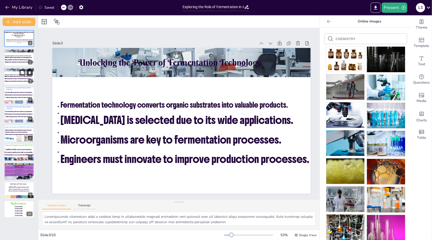
click at [32, 73] on button at bounding box center [30, 72] width 6 height 6
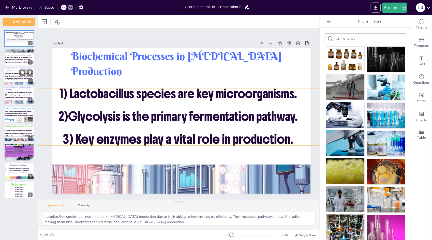
click at [15, 73] on span "1) Lactobacillus species are key microorganisms." at bounding box center [19, 73] width 28 height 2
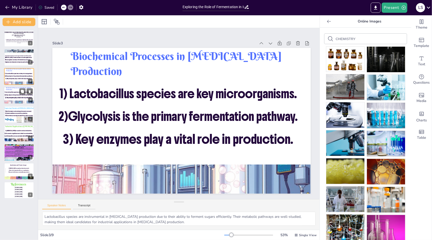
click at [15, 94] on span "2)Glycolysis is the primary fermentation pathway." at bounding box center [19, 95] width 28 height 2
click at [12, 83] on div at bounding box center [19, 84] width 31 height 18
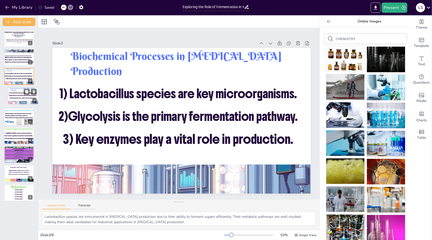
drag, startPoint x: 18, startPoint y: 97, endPoint x: 22, endPoint y: 98, distance: 4.1
click at [22, 98] on span "3) Key enzymes play a vital role in production." at bounding box center [22, 98] width 27 height 2
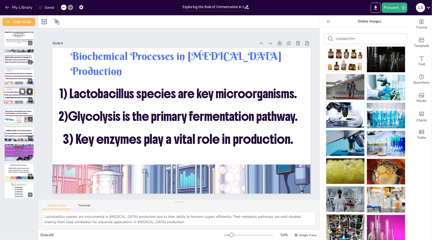
click at [29, 93] on icon at bounding box center [30, 92] width 4 height 4
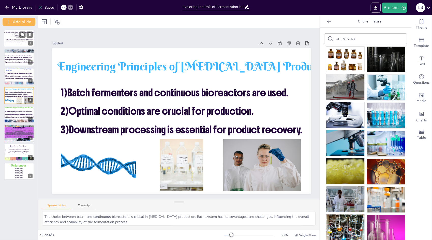
click at [8, 44] on div at bounding box center [19, 38] width 31 height 17
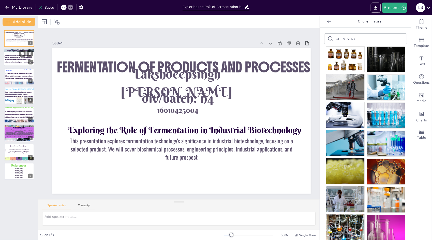
click at [15, 53] on div at bounding box center [19, 57] width 31 height 17
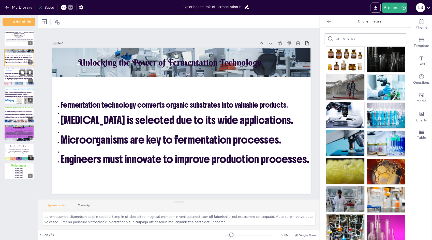
click at [16, 76] on span "2)Glycolysis is the primary fermentation pathway." at bounding box center [19, 76] width 28 height 2
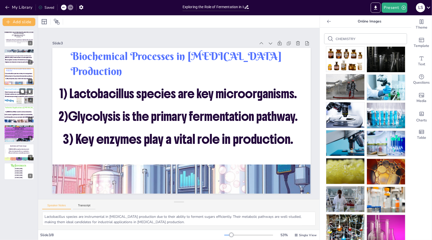
click at [18, 101] on div at bounding box center [19, 100] width 5 height 8
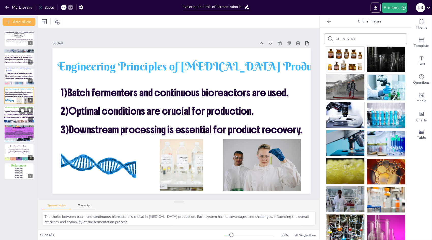
click at [17, 113] on span "2) Economic significance is tied to sustainability." at bounding box center [18, 114] width 29 height 2
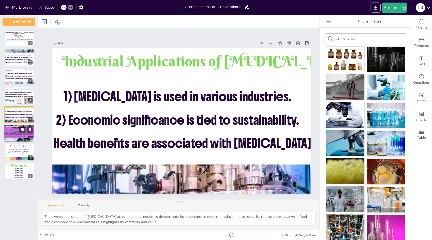
click at [16, 132] on p "The economic impact of [MEDICAL_DATA] production is closely linked to sustainab…" at bounding box center [19, 134] width 31 height 4
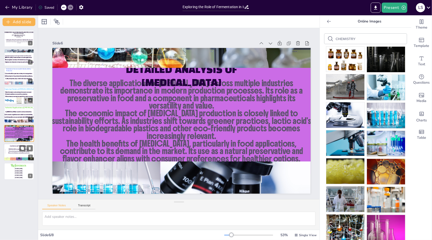
click at [16, 155] on div at bounding box center [19, 152] width 31 height 17
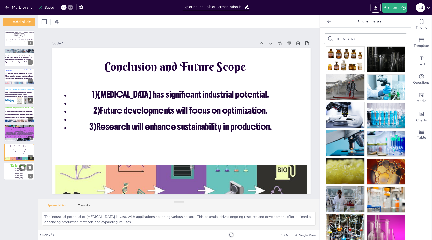
click at [17, 170] on span "[DOMAIN_NAME]" at bounding box center [19, 171] width 8 height 2
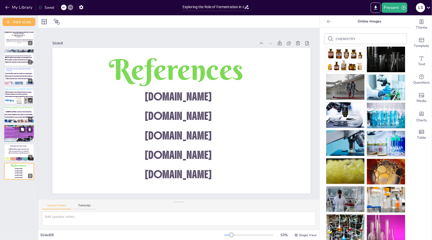
click at [20, 138] on div at bounding box center [27, 145] width 21 height 14
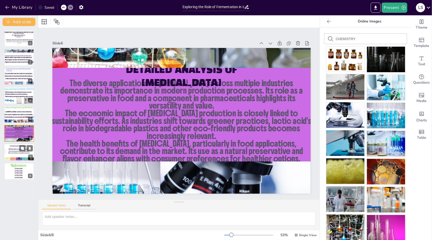
click at [18, 153] on span "3)Research will enhance sustainability in production." at bounding box center [19, 152] width 22 height 1
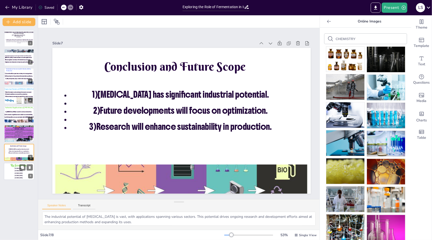
click at [17, 170] on span "[DOMAIN_NAME]" at bounding box center [19, 171] width 8 height 2
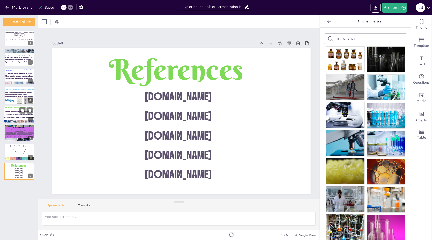
click at [13, 116] on p at bounding box center [18, 115] width 38 height 1
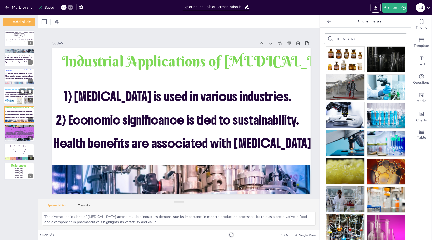
click at [12, 96] on span "3)Downstream processing is essential for product recovery." at bounding box center [19, 97] width 29 height 2
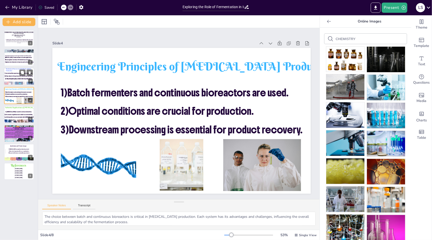
click at [14, 78] on span "3) Key enzymes play a vital role in production." at bounding box center [18, 79] width 27 height 2
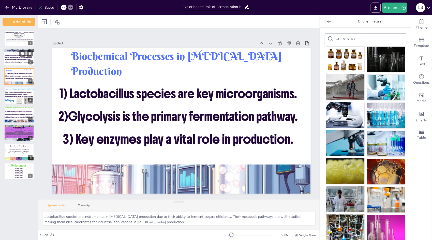
click at [11, 55] on span "Fermentation technology converts organic substrates into valuable products." at bounding box center [18, 55] width 27 height 1
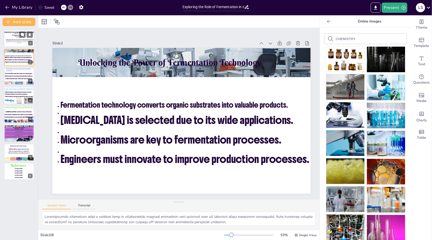
click at [13, 44] on div at bounding box center [19, 38] width 31 height 17
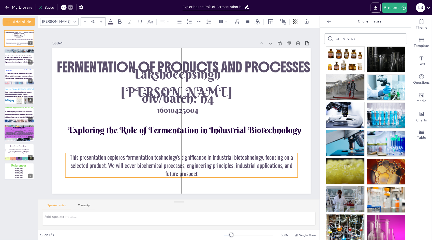
drag, startPoint x: 177, startPoint y: 146, endPoint x: 177, endPoint y: 162, distance: 16.3
click at [177, 162] on p "This presentation explores fermentation technology's significance in industrial…" at bounding box center [181, 165] width 233 height 24
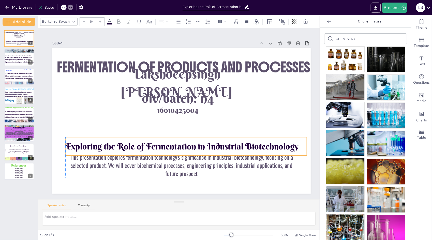
drag, startPoint x: 192, startPoint y: 126, endPoint x: 190, endPoint y: 143, distance: 16.5
click at [190, 143] on p "Exploring the Role of Fermentation in Industrial Biotechnology" at bounding box center [186, 146] width 242 height 12
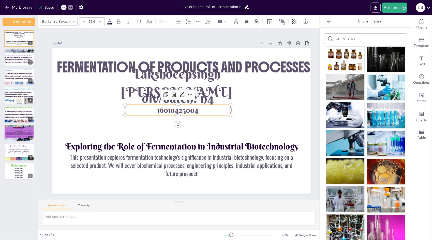
click at [203, 110] on p "16010425004" at bounding box center [178, 109] width 106 height 10
click at [425, 57] on div "Text" at bounding box center [422, 61] width 20 height 18
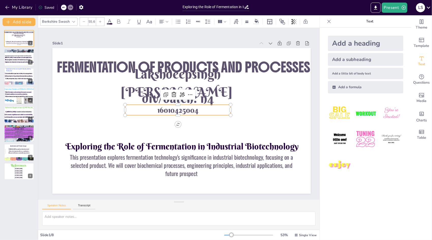
click at [372, 63] on div "Add a subheading" at bounding box center [365, 59] width 75 height 13
type input "38"
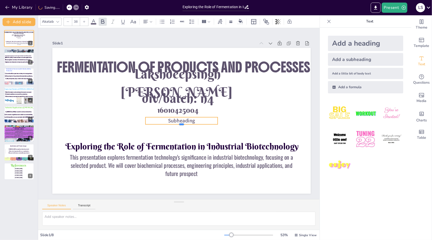
click at [211, 124] on div at bounding box center [182, 126] width 72 height 4
click at [203, 120] on p "Subheading" at bounding box center [182, 120] width 72 height 7
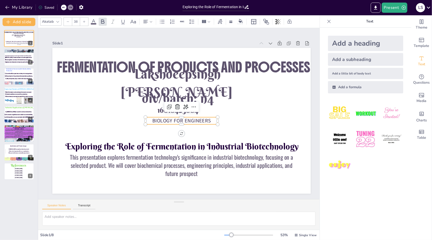
click at [60, 23] on div at bounding box center [58, 22] width 6 height 6
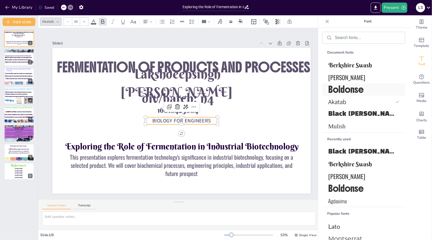
click at [332, 91] on span "Boldonse" at bounding box center [363, 89] width 69 height 12
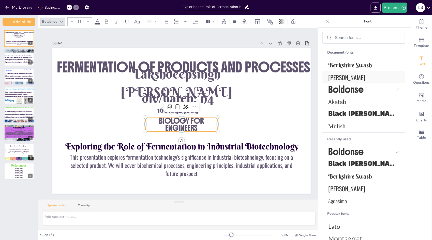
click at [338, 80] on span "[PERSON_NAME]" at bounding box center [363, 77] width 69 height 9
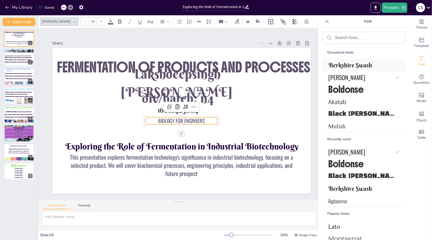
click at [345, 69] on div "Berkshire Swash" at bounding box center [363, 65] width 83 height 12
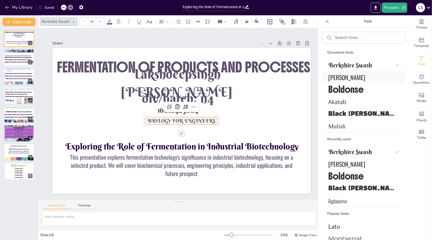
click at [365, 75] on span "[PERSON_NAME]" at bounding box center [363, 77] width 69 height 9
click at [358, 93] on span "Boldonse" at bounding box center [363, 89] width 69 height 12
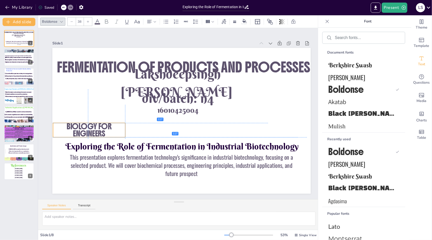
drag, startPoint x: 217, startPoint y: 124, endPoint x: 124, endPoint y: 131, distance: 93.2
click at [124, 131] on p "BIOLOGY FOR ENGINEERS" at bounding box center [89, 130] width 72 height 14
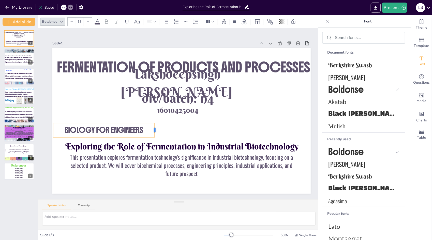
drag, startPoint x: 126, startPoint y: 130, endPoint x: 156, endPoint y: 131, distance: 30.3
click at [156, 131] on div at bounding box center [157, 130] width 4 height 14
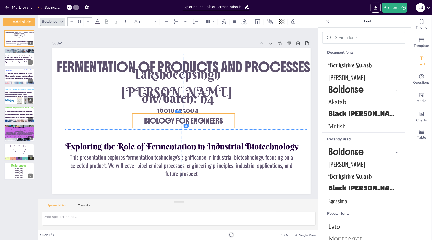
drag, startPoint x: 148, startPoint y: 127, endPoint x: 227, endPoint y: 117, distance: 79.3
click at [227, 117] on p "BIOLOGY FOR ENGINEERS" at bounding box center [184, 120] width 103 height 7
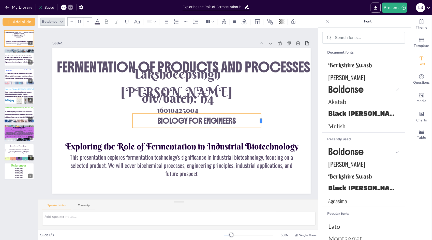
drag, startPoint x: 235, startPoint y: 119, endPoint x: 261, endPoint y: 120, distance: 25.8
click at [261, 120] on div at bounding box center [263, 120] width 4 height 14
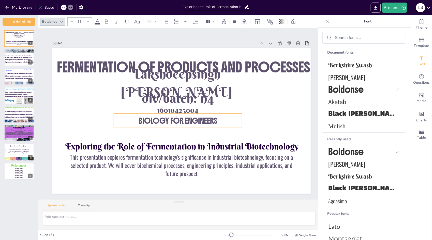
drag, startPoint x: 249, startPoint y: 118, endPoint x: 230, endPoint y: 117, distance: 19.1
click at [230, 117] on p "BIOLOGY FOR ENGINEERS" at bounding box center [178, 120] width 128 height 7
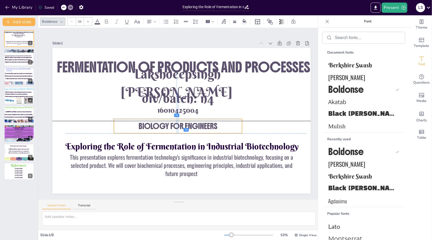
drag, startPoint x: 230, startPoint y: 117, endPoint x: 228, endPoint y: 122, distance: 5.3
click at [228, 122] on p "BIOLOGY FOR ENGINEERS" at bounding box center [178, 125] width 128 height 7
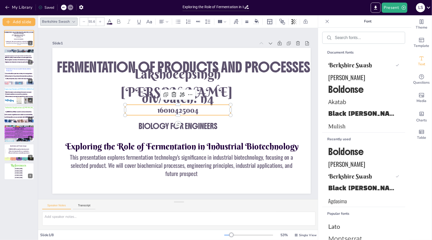
click at [204, 111] on p "16010425004" at bounding box center [178, 109] width 106 height 10
click at [204, 113] on p "16010425004" at bounding box center [178, 112] width 106 height 10
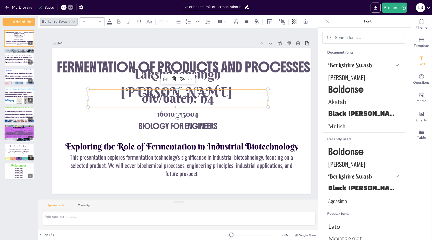
type input "94.9"
click at [224, 98] on p "div/batch: n4" at bounding box center [178, 98] width 180 height 18
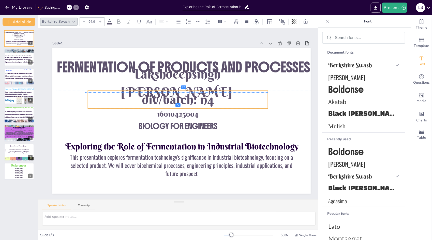
click at [229, 97] on p "div/batch: n4" at bounding box center [178, 99] width 180 height 18
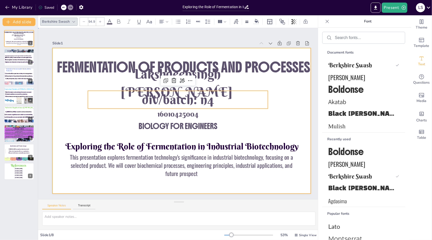
click at [273, 82] on div at bounding box center [181, 120] width 259 height 145
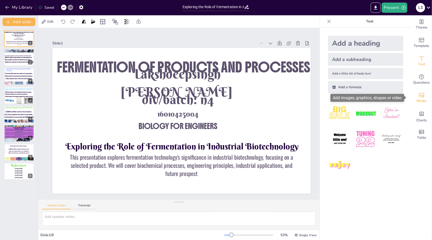
click at [418, 90] on div "Media" at bounding box center [422, 98] width 20 height 18
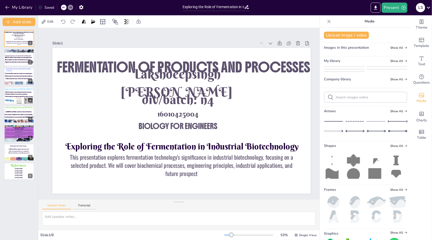
click at [382, 77] on img at bounding box center [387, 75] width 40 height 4
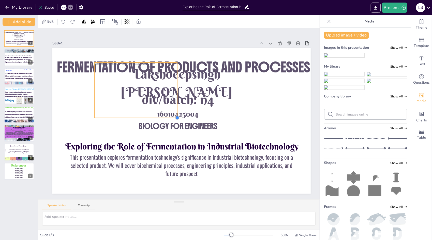
drag, startPoint x: 269, startPoint y: 178, endPoint x: 166, endPoint y: 117, distance: 119.2
click at [137, 49] on icon at bounding box center [140, 52] width 6 height 6
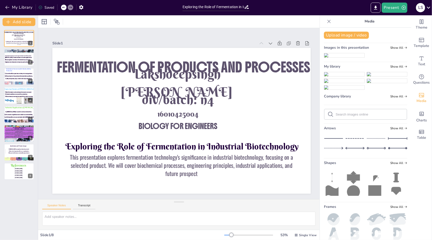
click at [376, 116] on input "text" at bounding box center [370, 114] width 68 height 4
type input "WALTER WHITE"
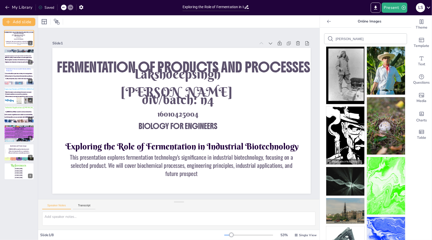
click at [346, 143] on img at bounding box center [346, 135] width 38 height 58
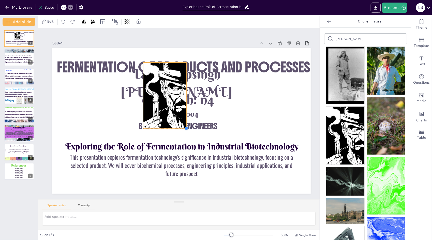
drag, startPoint x: 219, startPoint y: 176, endPoint x: 152, endPoint y: 125, distance: 84.1
click at [152, 125] on div "Exploring the Role of Fermentation in Industrial Biotechnology This presentatio…" at bounding box center [181, 120] width 259 height 145
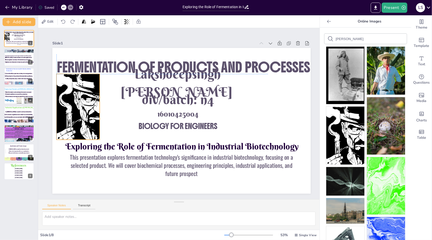
drag, startPoint x: 147, startPoint y: 102, endPoint x: 60, endPoint y: 113, distance: 87.2
click at [60, 113] on div at bounding box center [78, 107] width 43 height 66
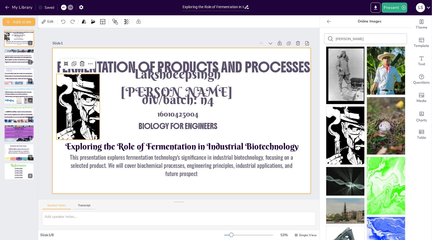
click at [113, 114] on div at bounding box center [181, 120] width 259 height 145
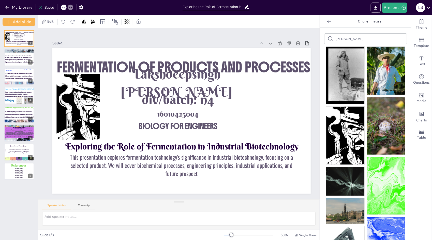
click at [368, 37] on input "WALTER WHITE" at bounding box center [357, 39] width 43 height 4
type input "W"
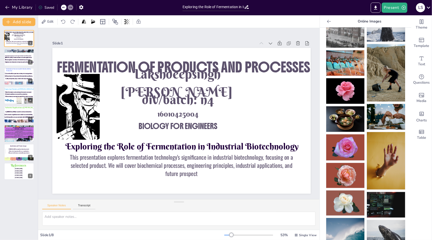
scroll to position [194, 0]
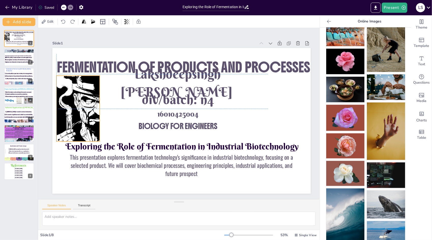
drag, startPoint x: 99, startPoint y: 111, endPoint x: 101, endPoint y: 113, distance: 2.8
click at [100, 113] on div at bounding box center [78, 108] width 43 height 66
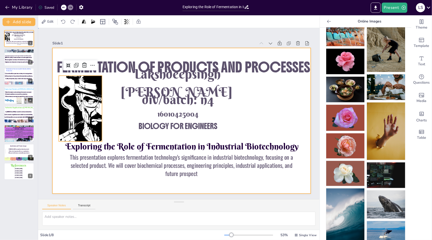
click at [251, 108] on div at bounding box center [181, 120] width 259 height 145
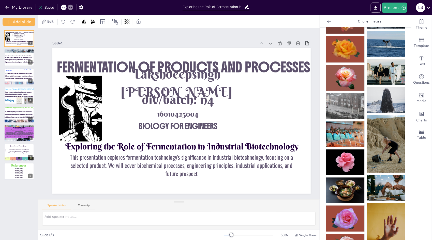
scroll to position [0, 0]
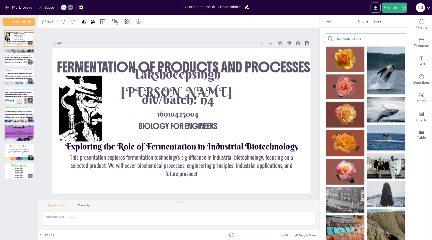
click at [376, 39] on div "BREAKING BAD" at bounding box center [366, 39] width 82 height 10
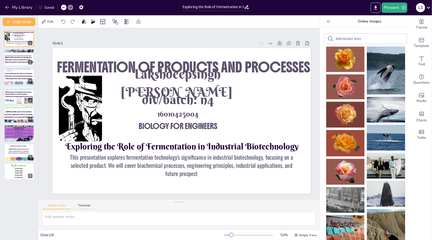
click at [375, 39] on div "BREAKING BAD" at bounding box center [366, 39] width 82 height 10
drag, startPoint x: 375, startPoint y: 39, endPoint x: 369, endPoint y: 36, distance: 7.7
click at [369, 36] on div "BREAKING BAD" at bounding box center [366, 39] width 82 height 10
click at [359, 40] on input "BREAKING BAD" at bounding box center [357, 39] width 43 height 4
type input "B"
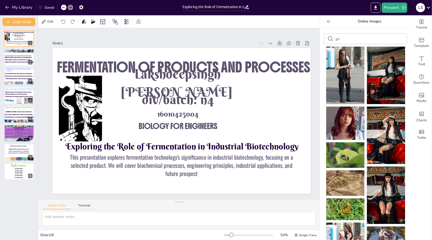
type input "g"
drag, startPoint x: 367, startPoint y: 40, endPoint x: 368, endPoint y: 36, distance: 4.1
click at [368, 36] on div "jesse pinkman" at bounding box center [366, 39] width 82 height 10
click at [368, 36] on form "jesse pinkman" at bounding box center [357, 38] width 43 height 5
click at [356, 41] on div "jesse pinkman" at bounding box center [366, 39] width 82 height 10
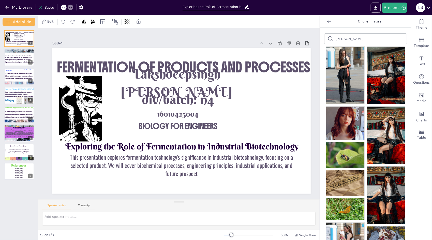
click at [356, 41] on div "jesse pinkman" at bounding box center [366, 39] width 82 height 10
click at [356, 39] on input "jesse pinkman" at bounding box center [357, 39] width 43 height 4
type input "j"
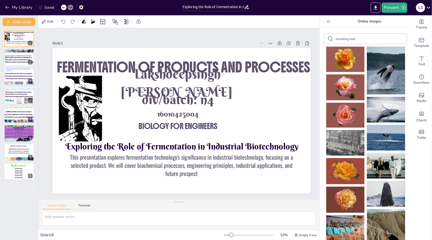
click at [357, 38] on input "breaking bad" at bounding box center [357, 39] width 43 height 4
click at [101, 95] on div at bounding box center [80, 108] width 43 height 66
click at [85, 66] on icon at bounding box center [84, 65] width 6 height 6
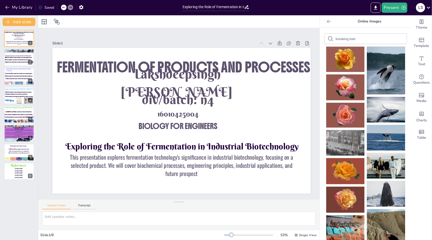
click at [360, 39] on input "breaking bad" at bounding box center [357, 39] width 43 height 4
type input "b"
type input "drugs"
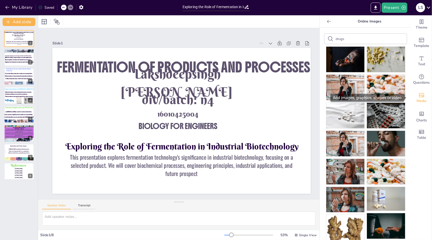
click at [423, 97] on div "Media" at bounding box center [422, 98] width 20 height 18
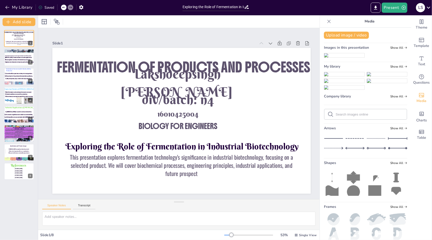
click at [359, 116] on input "text" at bounding box center [370, 114] width 68 height 4
type input "brealing bad"
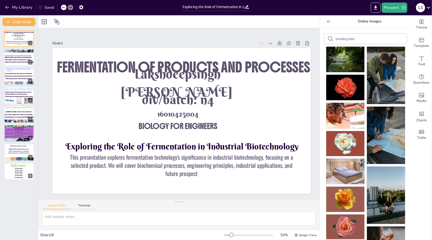
click at [358, 44] on div "brealing bad" at bounding box center [366, 39] width 82 height 10
click at [357, 34] on div "brealing bad" at bounding box center [366, 39] width 82 height 10
drag, startPoint x: 357, startPoint y: 34, endPoint x: 352, endPoint y: 46, distance: 13.2
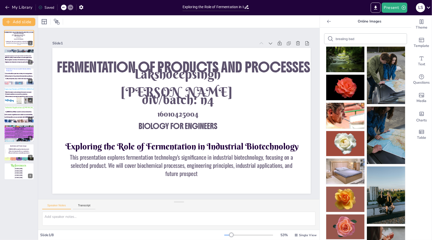
click at [355, 40] on input "brealing bad" at bounding box center [357, 39] width 43 height 4
type input "b"
type input "biology"
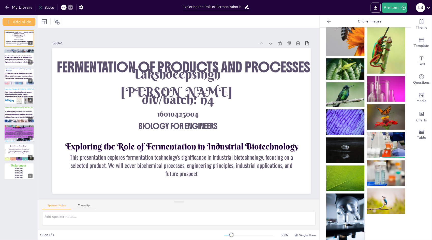
scroll to position [225, 0]
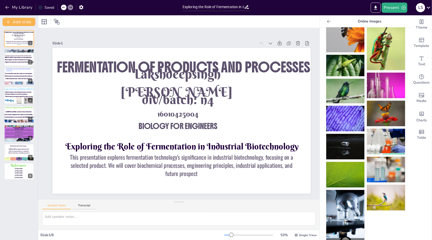
click at [348, 191] on img at bounding box center [346, 218] width 38 height 57
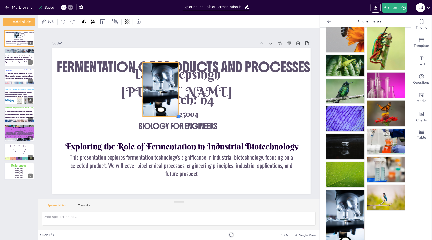
drag, startPoint x: 220, startPoint y: 176, endPoint x: 163, endPoint y: 115, distance: 83.7
click at [163, 115] on div "Exploring the Role of Fermentation in Industrial Biotechnology This presentatio…" at bounding box center [181, 120] width 259 height 145
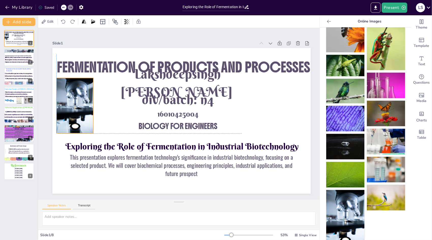
drag, startPoint x: 168, startPoint y: 87, endPoint x: 84, endPoint y: 102, distance: 85.9
click at [84, 102] on div at bounding box center [75, 105] width 37 height 55
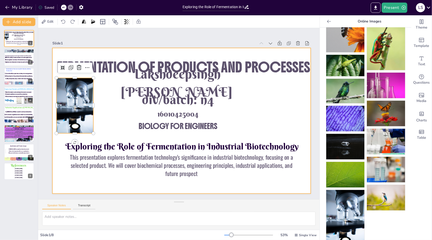
click at [103, 107] on div at bounding box center [181, 120] width 259 height 145
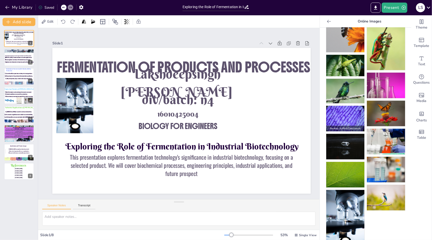
click at [349, 114] on img at bounding box center [346, 118] width 38 height 25
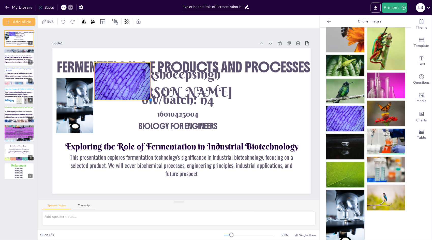
drag, startPoint x: 268, startPoint y: 176, endPoint x: 143, endPoint y: 96, distance: 148.4
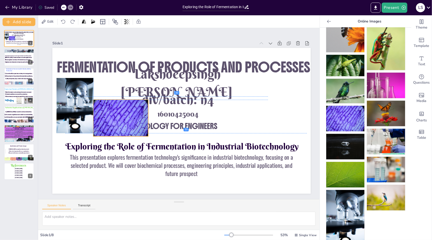
drag, startPoint x: 130, startPoint y: 83, endPoint x: 130, endPoint y: 118, distance: 34.9
click at [130, 118] on div at bounding box center [120, 118] width 55 height 37
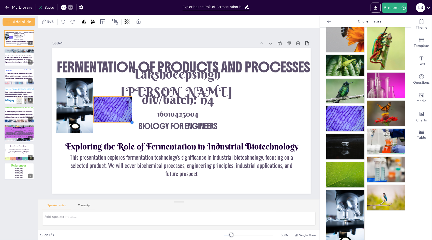
drag, startPoint x: 147, startPoint y: 130, endPoint x: 130, endPoint y: 118, distance: 20.8
click at [130, 120] on div at bounding box center [132, 122] width 4 height 4
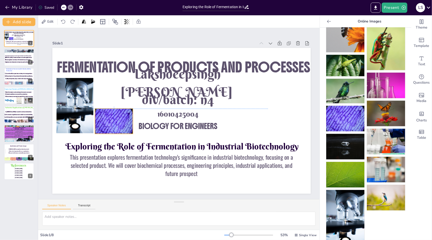
drag, startPoint x: 119, startPoint y: 107, endPoint x: 122, endPoint y: 117, distance: 10.6
click at [122, 117] on div at bounding box center [114, 120] width 38 height 25
click at [384, 133] on img at bounding box center [386, 141] width 38 height 25
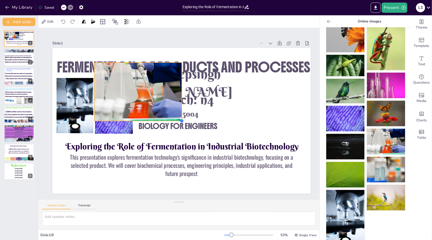
drag, startPoint x: 268, startPoint y: 178, endPoint x: 160, endPoint y: 97, distance: 135.3
click at [162, 99] on div "Exploring the Role of Fermentation in Industrial Biotechnology This presentatio…" at bounding box center [181, 120] width 259 height 145
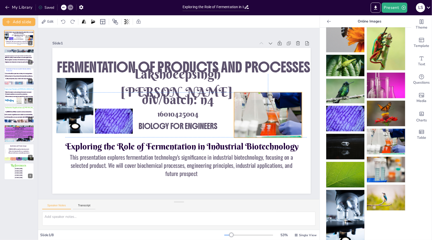
drag, startPoint x: 111, startPoint y: 79, endPoint x: 249, endPoint y: 107, distance: 141.4
click at [249, 107] on div at bounding box center [268, 114] width 68 height 45
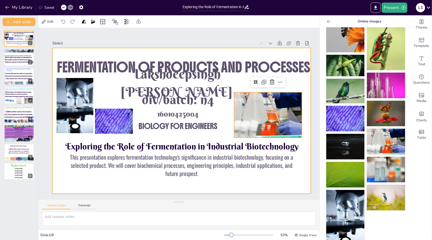
click at [307, 153] on div at bounding box center [181, 120] width 259 height 145
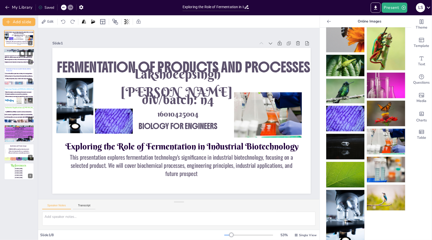
click at [12, 58] on span "[MEDICAL_DATA] is selected due to its wide applications." at bounding box center [18, 58] width 27 height 2
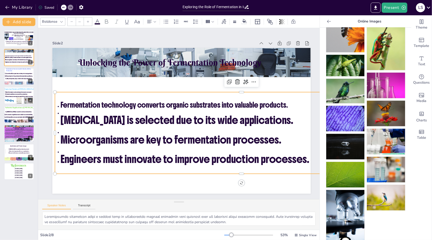
click at [70, 102] on span "Fermentation technology converts organic substrates into valuable products." at bounding box center [175, 104] width 228 height 9
type input "35.9"
click at [63, 102] on span "Fermentation technology converts organic substrates into valuable products." at bounding box center [175, 104] width 228 height 9
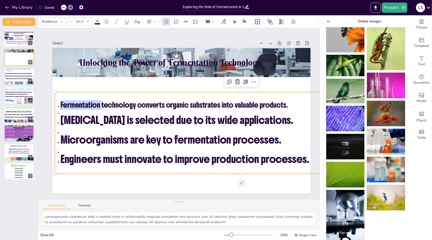
click at [63, 102] on span "Fermentation technology converts organic substrates into valuable products." at bounding box center [175, 104] width 228 height 9
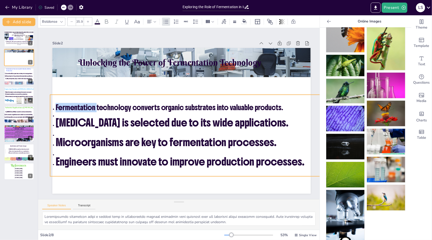
click at [92, 106] on span "Fermentation technology converts organic substrates into valuable products." at bounding box center [170, 107] width 228 height 9
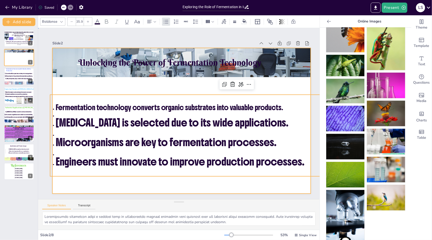
click at [107, 83] on div at bounding box center [181, 120] width 259 height 145
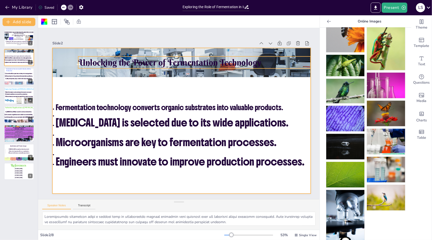
click at [125, 60] on span "Unlocking the Power of Fermentation Technology" at bounding box center [169, 62] width 183 height 11
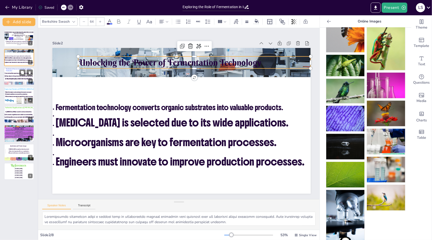
click at [18, 79] on div at bounding box center [19, 76] width 31 height 17
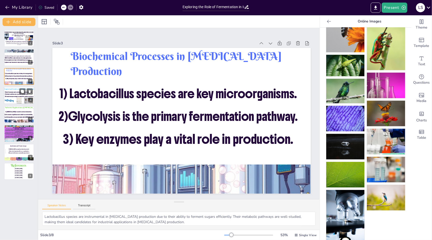
click at [16, 99] on div at bounding box center [19, 95] width 31 height 17
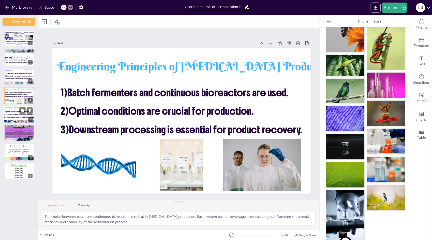
click at [19, 113] on span "2) Economic significance is tied to sustainability." at bounding box center [18, 114] width 29 height 2
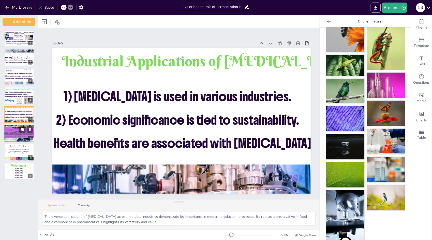
click at [20, 135] on p "The health benefits of [MEDICAL_DATA], particularly in food applications, contr…" at bounding box center [19, 136] width 31 height 3
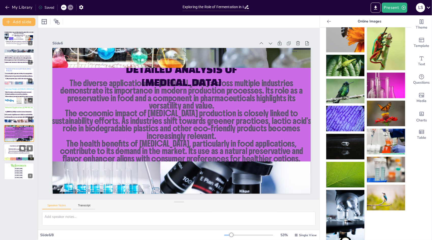
click at [24, 154] on div at bounding box center [19, 152] width 31 height 17
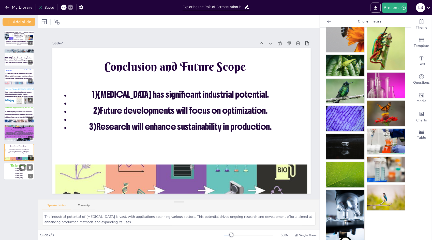
click at [18, 173] on span "[DOMAIN_NAME]" at bounding box center [19, 173] width 8 height 2
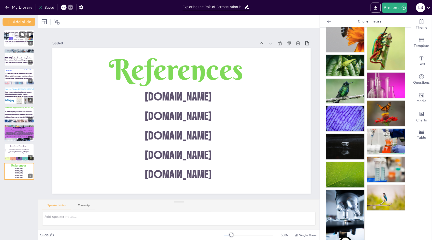
click at [17, 45] on p "This presentation explores fermentation technology's significance in industrial…" at bounding box center [18, 43] width 27 height 3
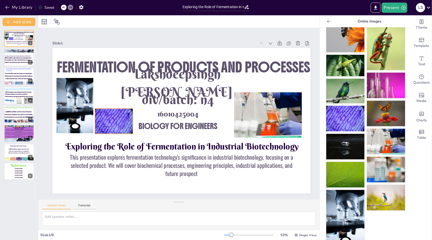
click at [109, 117] on div at bounding box center [114, 120] width 38 height 25
click at [116, 97] on icon at bounding box center [118, 98] width 6 height 6
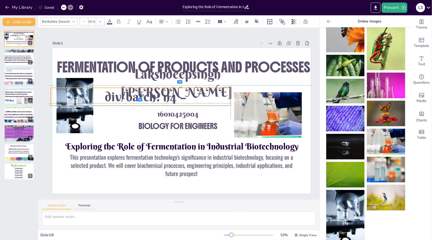
drag, startPoint x: 158, startPoint y: 102, endPoint x: 119, endPoint y: 99, distance: 39.1
click at [119, 99] on span "div/batch: n4" at bounding box center [141, 97] width 72 height 16
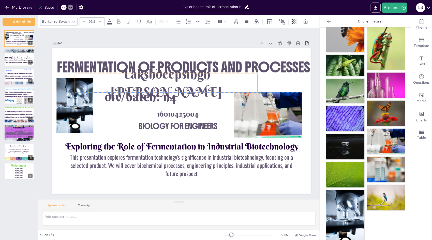
drag, startPoint x: 168, startPoint y: 83, endPoint x: 157, endPoint y: 85, distance: 10.6
click at [157, 85] on span "Lakshdeepsingh [PERSON_NAME]" at bounding box center [166, 83] width 111 height 34
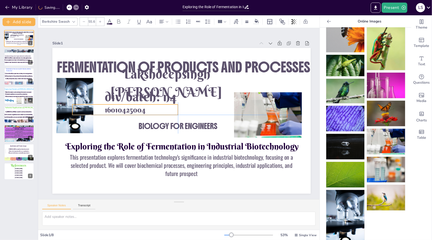
drag, startPoint x: 168, startPoint y: 111, endPoint x: 116, endPoint y: 105, distance: 53.0
click at [116, 105] on span "16010425004" at bounding box center [125, 109] width 41 height 9
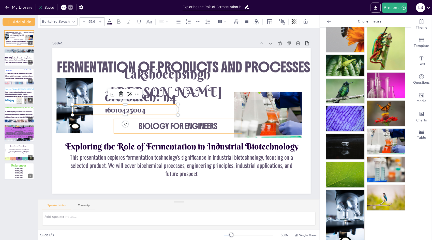
drag, startPoint x: 144, startPoint y: 121, endPoint x: 121, endPoint y: 118, distance: 23.8
type input "38"
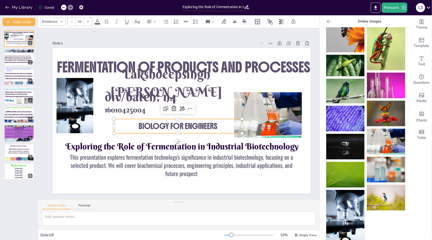
click at [195, 127] on span "BIOLOGY FOR ENGINEERS" at bounding box center [178, 126] width 79 height 10
drag, startPoint x: 195, startPoint y: 127, endPoint x: 183, endPoint y: 126, distance: 11.8
click at [171, 128] on span "BIOLOGY FOR ENGINEERS" at bounding box center [178, 126] width 79 height 10
drag, startPoint x: 171, startPoint y: 128, endPoint x: 151, endPoint y: 127, distance: 19.4
click at [219, 120] on div "BIOLOGY FOR ENGINEERS" at bounding box center [178, 126] width 128 height 14
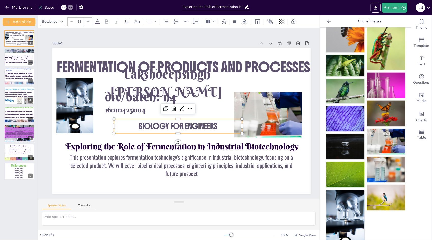
drag, startPoint x: 219, startPoint y: 120, endPoint x: 206, endPoint y: 122, distance: 13.9
click at [228, 116] on div at bounding box center [178, 117] width 128 height 4
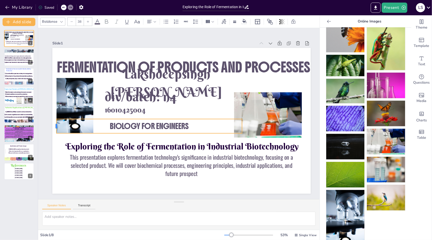
drag, startPoint x: 113, startPoint y: 124, endPoint x: 56, endPoint y: 126, distance: 57.1
click at [56, 126] on div at bounding box center [54, 126] width 4 height 14
drag, startPoint x: 195, startPoint y: 125, endPoint x: 189, endPoint y: 120, distance: 7.8
click at [194, 119] on div "BIOLOGY FOR ENGINEERS" at bounding box center [149, 126] width 185 height 14
drag, startPoint x: 192, startPoint y: 125, endPoint x: 193, endPoint y: 120, distance: 4.7
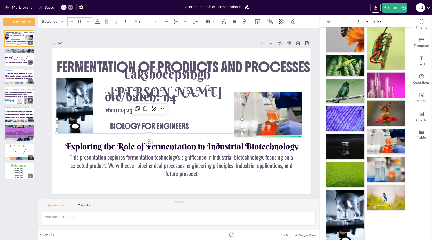
click at [156, 122] on span "BIOLOGY FOR ENGINEERS" at bounding box center [149, 126] width 79 height 10
drag, startPoint x: 57, startPoint y: 125, endPoint x: 39, endPoint y: 123, distance: 17.7
click at [38, 123] on div at bounding box center [36, 126] width 4 height 14
drag, startPoint x: 141, startPoint y: 117, endPoint x: 141, endPoint y: 111, distance: 6.1
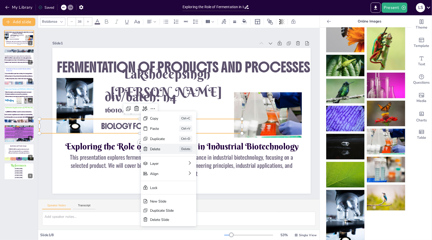
click at [161, 145] on div "Delete Delete" at bounding box center [168, 149] width 55 height 10
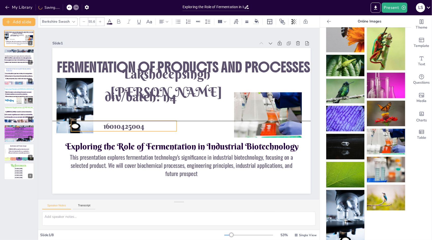
drag, startPoint x: 127, startPoint y: 109, endPoint x: 126, endPoint y: 124, distance: 15.3
click at [126, 124] on span "16010425004" at bounding box center [124, 125] width 41 height 9
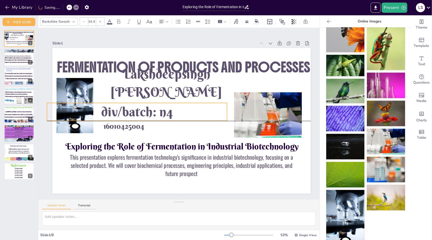
drag, startPoint x: 145, startPoint y: 99, endPoint x: 142, endPoint y: 113, distance: 15.2
click at [142, 113] on span "div/batch: n4" at bounding box center [137, 112] width 72 height 16
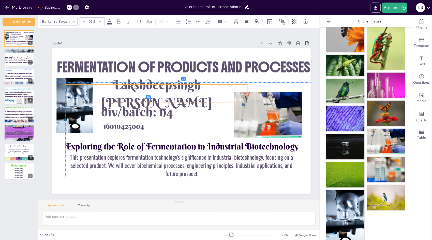
drag, startPoint x: 161, startPoint y: 87, endPoint x: 153, endPoint y: 97, distance: 13.2
click at [153, 97] on span "Lakshdeepsingh [PERSON_NAME]" at bounding box center [156, 93] width 111 height 34
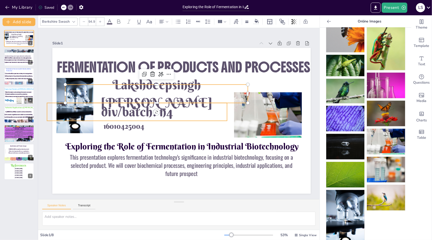
click at [201, 111] on p "div/batch: n4" at bounding box center [137, 112] width 180 height 18
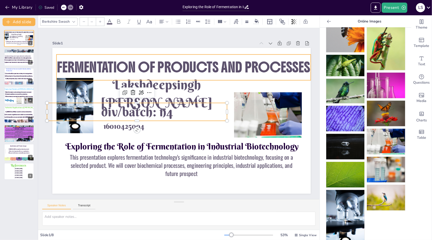
type input "68.5"
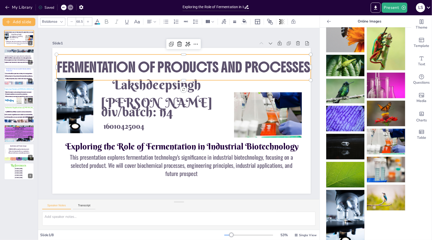
click at [268, 76] on div "FERMENTATION OF PRODUCTS AND PROCESSES" at bounding box center [184, 67] width 255 height 26
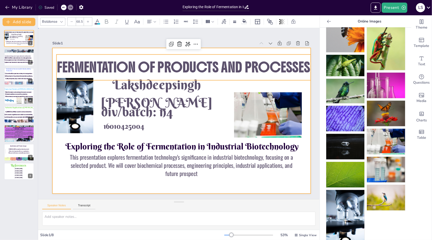
click at [271, 84] on div at bounding box center [181, 120] width 259 height 145
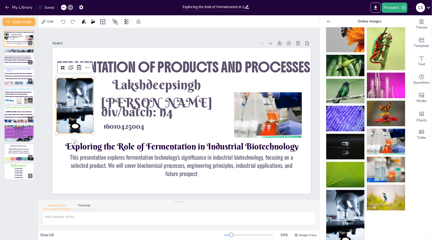
click at [89, 101] on div at bounding box center [75, 105] width 37 height 55
click at [79, 67] on icon at bounding box center [79, 67] width 6 height 6
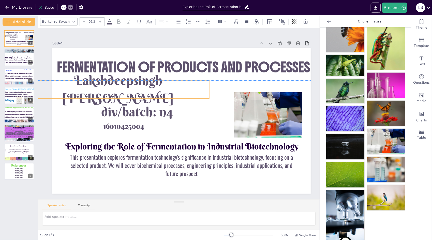
drag, startPoint x: 145, startPoint y: 98, endPoint x: 106, endPoint y: 93, distance: 39.0
click at [106, 93] on span "Lakshdeepsingh [PERSON_NAME]" at bounding box center [117, 89] width 111 height 34
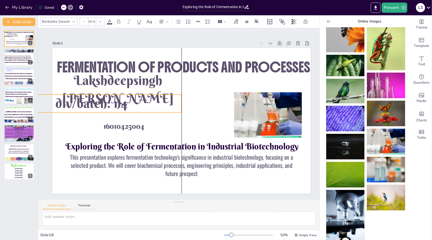
drag, startPoint x: 112, startPoint y: 115, endPoint x: 67, endPoint y: 106, distance: 45.7
click at [67, 106] on span "div/batch: n4" at bounding box center [91, 103] width 72 height 16
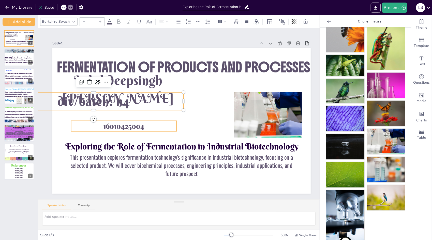
type input "55.6"
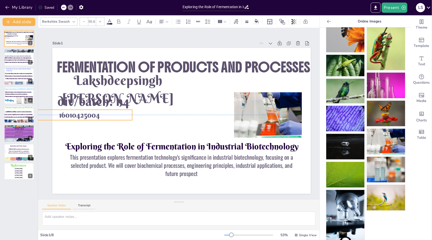
drag, startPoint x: 102, startPoint y: 124, endPoint x: 58, endPoint y: 110, distance: 46.1
click at [58, 110] on p "16010425004" at bounding box center [80, 114] width 106 height 10
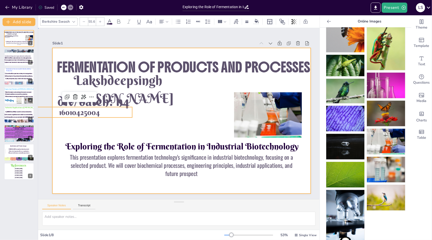
click at [144, 108] on div at bounding box center [181, 120] width 259 height 145
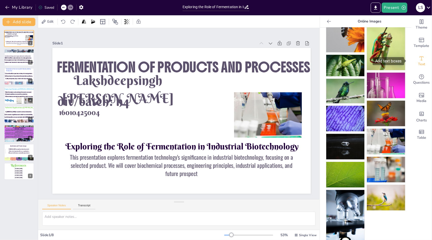
click at [419, 63] on span "Text" at bounding box center [421, 64] width 7 height 6
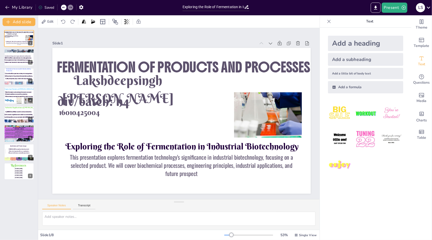
click at [379, 57] on div "Add a subheading" at bounding box center [365, 59] width 75 height 13
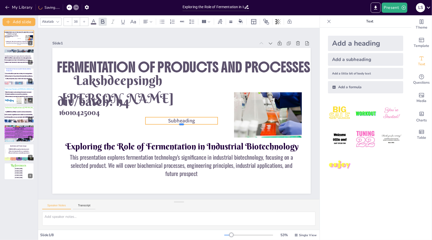
click at [197, 124] on div at bounding box center [182, 126] width 72 height 4
drag, startPoint x: 197, startPoint y: 122, endPoint x: 194, endPoint y: 118, distance: 4.6
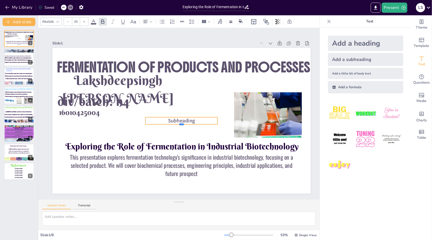
click at [194, 118] on div "Exploring the Role of Fermentation in Industrial Biotechnology This presentatio…" at bounding box center [181, 120] width 259 height 145
click at [194, 118] on span "Subheading" at bounding box center [181, 120] width 27 height 7
click at [58, 23] on icon at bounding box center [58, 22] width 4 height 4
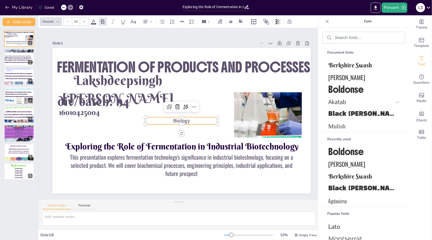
click at [57, 20] on icon at bounding box center [58, 22] width 4 height 4
click at [60, 22] on div at bounding box center [58, 22] width 6 height 6
click at [342, 66] on span "Berkshire Swash" at bounding box center [363, 65] width 69 height 8
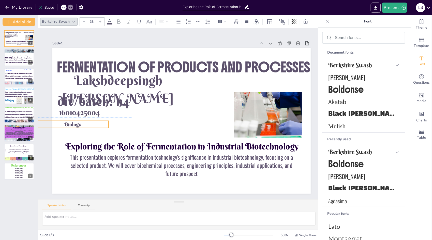
drag, startPoint x: 209, startPoint y: 118, endPoint x: 100, endPoint y: 120, distance: 109.2
click at [100, 120] on p "Biology" at bounding box center [72, 123] width 72 height 7
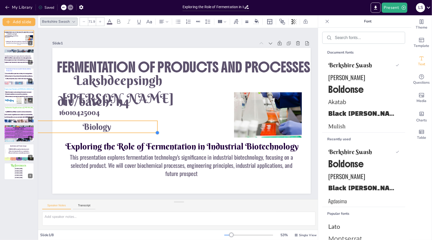
type input "74.6"
drag, startPoint x: 108, startPoint y: 126, endPoint x: 118, endPoint y: 133, distance: 12.5
click at [118, 133] on div "Exploring the Role of Fermentation in Industrial Biotechnology This presentatio…" at bounding box center [181, 120] width 259 height 145
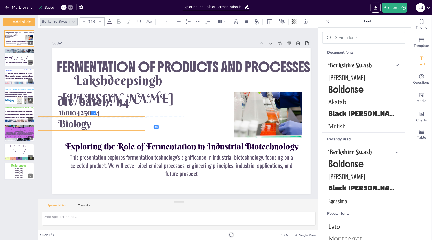
drag, startPoint x: 142, startPoint y: 123, endPoint x: 110, endPoint y: 119, distance: 31.3
click at [110, 119] on p "Biology" at bounding box center [75, 123] width 142 height 14
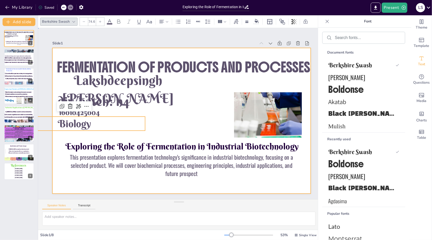
click at [200, 109] on div at bounding box center [181, 120] width 259 height 145
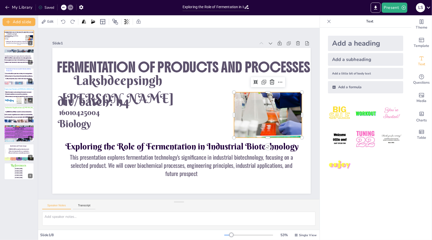
click at [249, 120] on div at bounding box center [268, 114] width 68 height 45
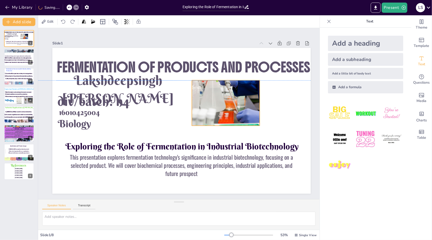
drag, startPoint x: 235, startPoint y: 111, endPoint x: 192, endPoint y: 99, distance: 43.9
click at [192, 99] on div at bounding box center [226, 102] width 68 height 45
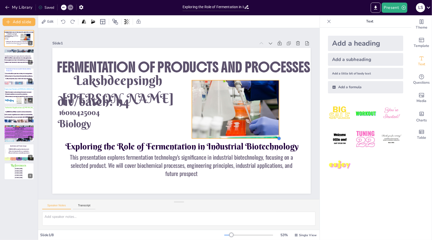
drag, startPoint x: 259, startPoint y: 124, endPoint x: 277, endPoint y: 132, distance: 19.6
click at [277, 132] on div "Exploring the Role of Fermentation in Industrial Biotechnology This presentatio…" at bounding box center [181, 120] width 259 height 145
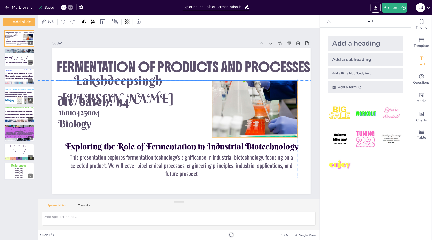
drag, startPoint x: 241, startPoint y: 108, endPoint x: 261, endPoint y: 107, distance: 19.9
click at [261, 107] on div at bounding box center [255, 108] width 86 height 57
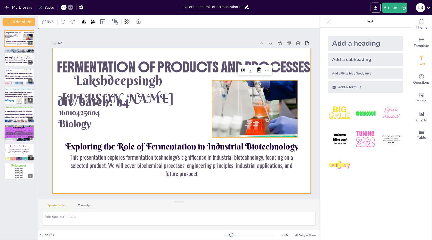
click at [181, 111] on div at bounding box center [181, 120] width 259 height 145
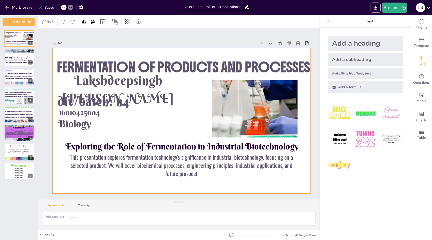
click at [181, 111] on div at bounding box center [181, 120] width 259 height 145
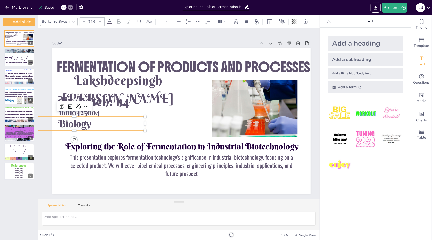
click at [91, 124] on span "Biology" at bounding box center [74, 123] width 33 height 12
click at [110, 117] on p "Biology for eng" at bounding box center [75, 123] width 142 height 14
drag, startPoint x: 127, startPoint y: 124, endPoint x: 156, endPoint y: 123, distance: 28.5
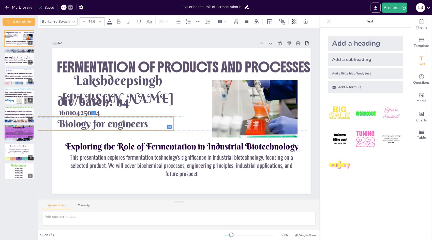
click at [156, 123] on p "Biology for engineers" at bounding box center [103, 123] width 142 height 14
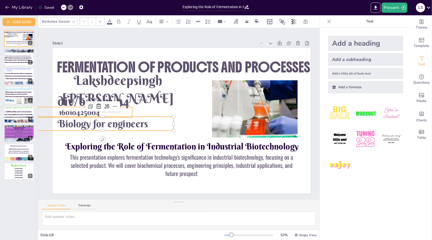
type input "55.6"
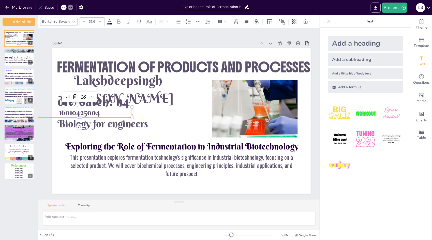
click at [99, 111] on span "16010425004" at bounding box center [79, 111] width 41 height 9
click at [59, 109] on span "16010425004" at bounding box center [79, 111] width 41 height 9
drag, startPoint x: 116, startPoint y: 110, endPoint x: 128, endPoint y: 110, distance: 11.7
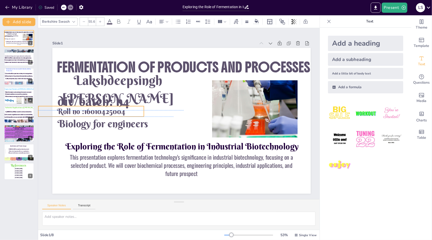
click at [128, 110] on p "Roll no :16010425004" at bounding box center [91, 111] width 106 height 10
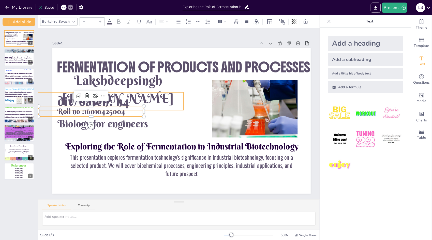
type input "94.9"
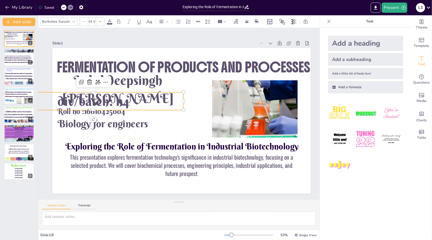
click at [180, 107] on p "div/batch: n4" at bounding box center [94, 101] width 180 height 18
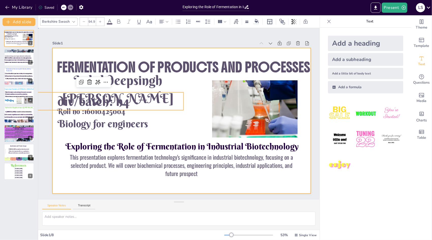
click at [189, 117] on div at bounding box center [181, 120] width 259 height 145
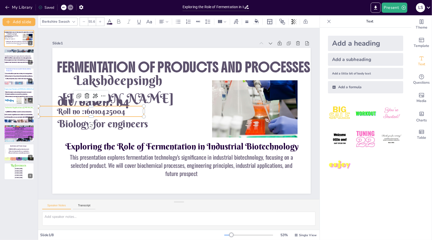
click at [119, 110] on span "Roll no :16010425004" at bounding box center [91, 110] width 68 height 9
click at [97, 20] on div at bounding box center [100, 22] width 8 height 8
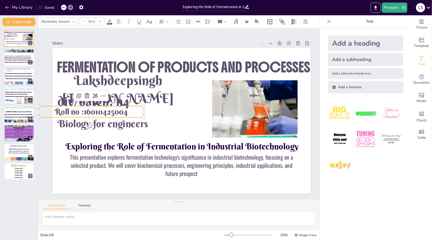
click at [97, 20] on div at bounding box center [100, 22] width 8 height 8
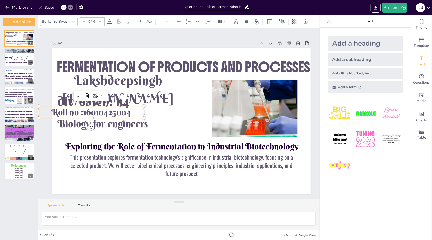
click at [97, 20] on div at bounding box center [100, 22] width 8 height 8
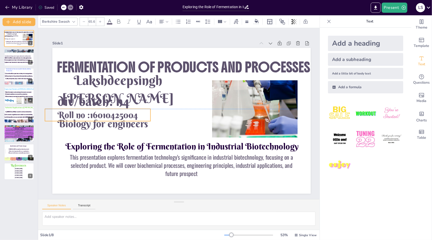
drag, startPoint x: 137, startPoint y: 113, endPoint x: 144, endPoint y: 115, distance: 6.8
click at [144, 115] on p "Roll no :16010425004" at bounding box center [98, 115] width 106 height 12
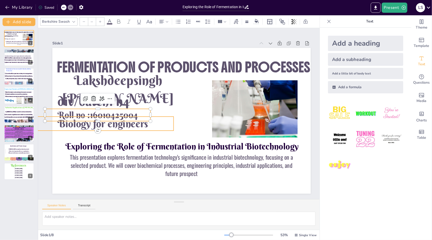
type input "74.6"
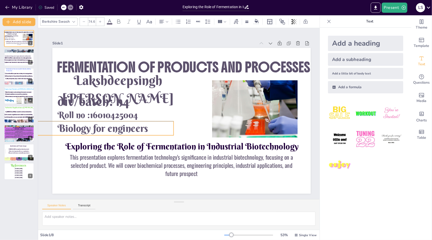
drag, startPoint x: 148, startPoint y: 126, endPoint x: 148, endPoint y: 129, distance: 2.8
click at [148, 129] on span "Biology for engineers" at bounding box center [103, 128] width 91 height 12
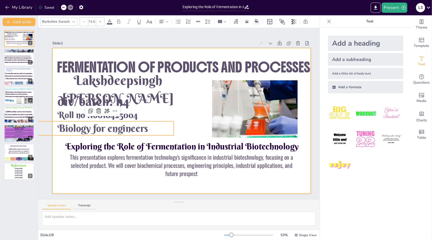
click at [186, 110] on div at bounding box center [181, 120] width 259 height 145
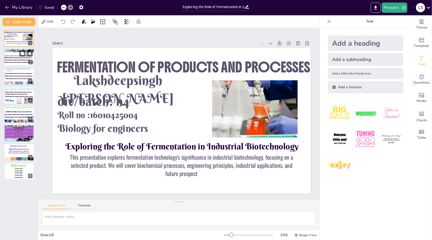
click at [25, 65] on div at bounding box center [19, 57] width 31 height 17
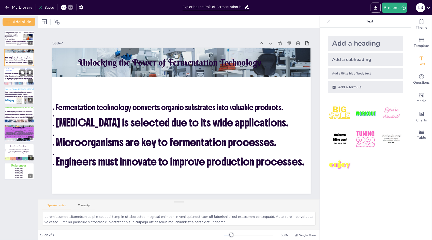
click at [18, 76] on span "2)Glycolysis is the primary fermentation pathway." at bounding box center [19, 76] width 28 height 2
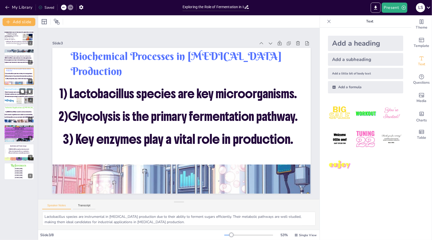
click at [20, 101] on div at bounding box center [19, 100] width 5 height 8
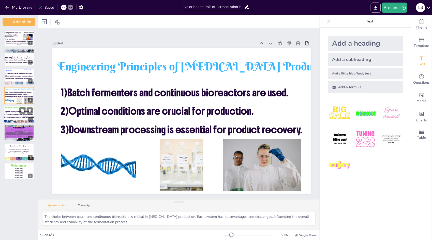
click at [22, 118] on div at bounding box center [19, 114] width 31 height 17
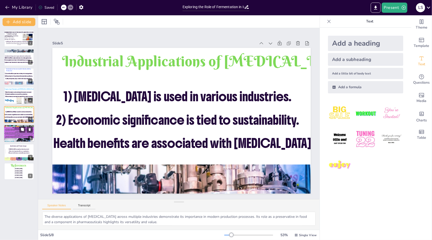
click at [24, 137] on p "The health benefits of [MEDICAL_DATA], particularly in food applications, contr…" at bounding box center [19, 136] width 31 height 3
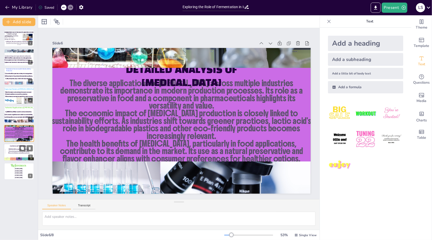
click at [24, 154] on div at bounding box center [19, 152] width 31 height 17
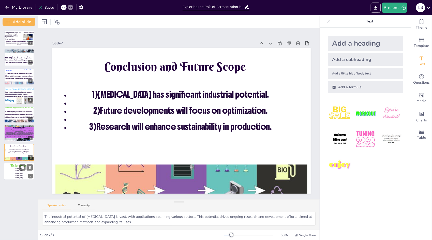
click at [23, 173] on span "[DOMAIN_NAME]" at bounding box center [19, 173] width 8 height 2
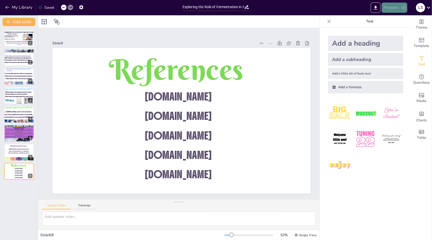
click at [392, 8] on button "Present" at bounding box center [394, 8] width 25 height 10
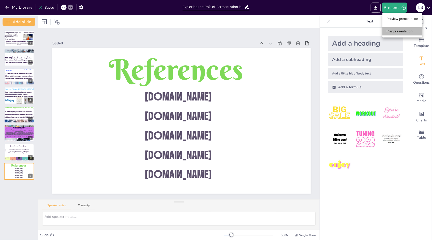
click at [396, 30] on li "Play presentation" at bounding box center [403, 31] width 40 height 8
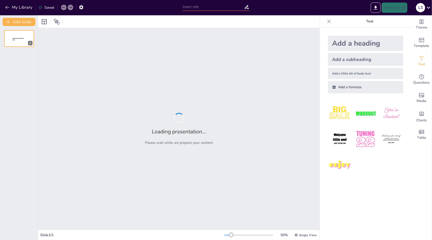
type input "Exploring the Role of Fermentation in Industrial Biotechnology: A Case Study on…"
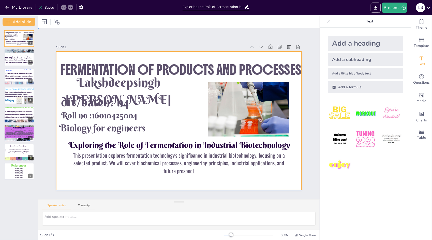
click at [175, 115] on div at bounding box center [183, 118] width 275 height 267
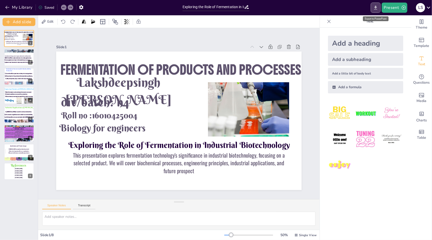
click at [379, 8] on icon "Export to PowerPoint" at bounding box center [375, 7] width 5 height 5
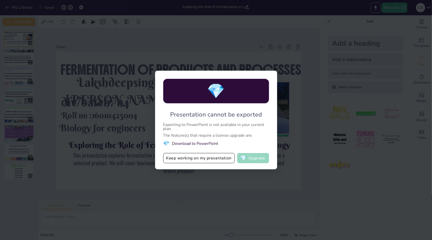
click at [247, 158] on button "💎 Upgrade" at bounding box center [253, 158] width 32 height 10
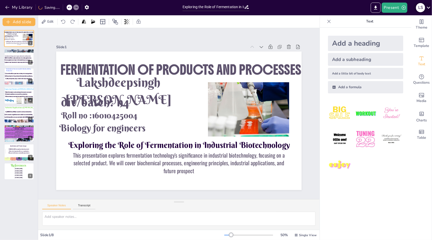
click at [429, 9] on icon at bounding box center [429, 7] width 7 height 7
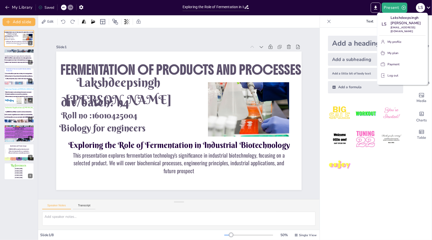
click at [429, 8] on div at bounding box center [216, 120] width 432 height 240
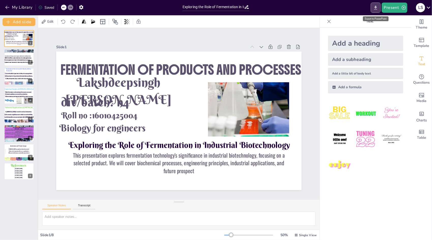
click at [378, 9] on icon "Export to PowerPoint" at bounding box center [375, 7] width 5 height 5
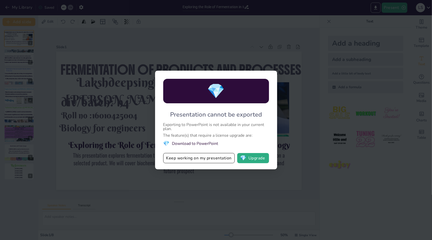
click at [203, 142] on li "💎 Download to PowerPoint" at bounding box center [216, 143] width 106 height 7
click at [208, 160] on button "Keep working on my presentation" at bounding box center [199, 158] width 72 height 10
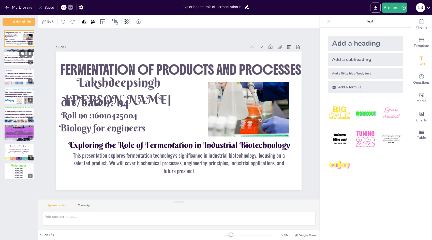
click at [24, 57] on span "[MEDICAL_DATA] is selected due to its wide applications." at bounding box center [17, 58] width 27 height 2
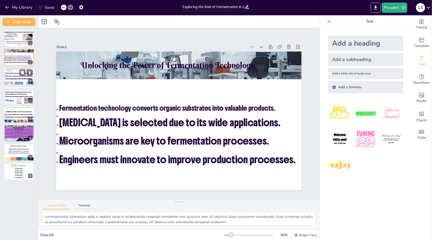
click at [20, 76] on span "2)Glycolysis is the primary fermentation pathway." at bounding box center [19, 76] width 28 height 2
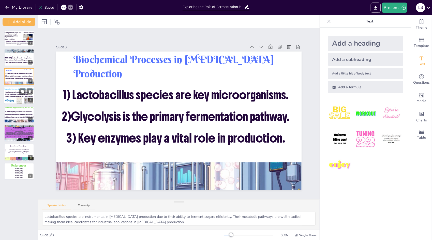
click at [18, 103] on div at bounding box center [19, 100] width 5 height 8
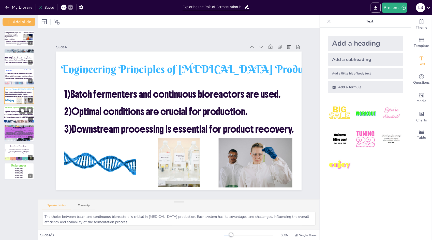
click at [17, 116] on span "3) Health benefits are associated with [MEDICAL_DATA]." at bounding box center [19, 117] width 32 height 2
type textarea "The diverse applications of [MEDICAL_DATA] across multiple industries demonstra…"
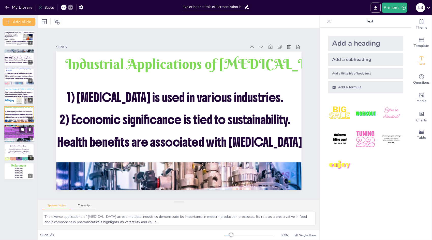
click at [21, 133] on p "The economic impact of [MEDICAL_DATA] production is closely linked to sustainab…" at bounding box center [19, 134] width 31 height 4
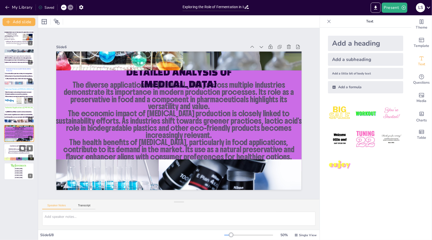
click at [23, 155] on div at bounding box center [19, 152] width 31 height 17
type textarea "The industrial potential of [MEDICAL_DATA] is vast, with applications spanning …"
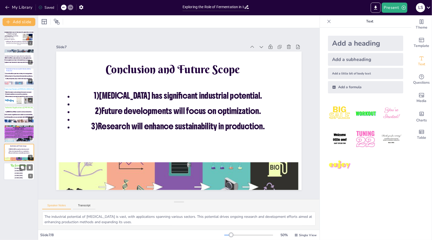
click at [24, 174] on p at bounding box center [18, 173] width 25 height 1
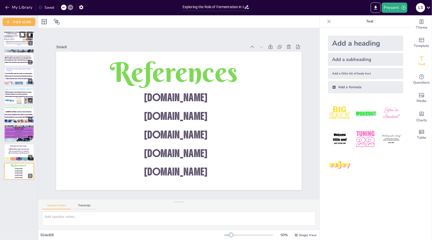
click at [10, 41] on p "Exploring the Role of Fermentation in Industrial Biotechnology" at bounding box center [19, 42] width 29 height 2
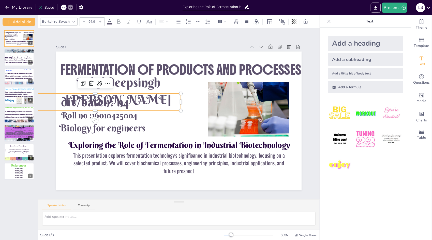
click at [131, 103] on p "div/batch: n4" at bounding box center [139, 39] width 114 height 149
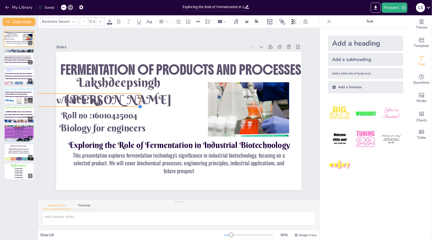
drag, startPoint x: 177, startPoint y: 108, endPoint x: 136, endPoint y: 87, distance: 45.8
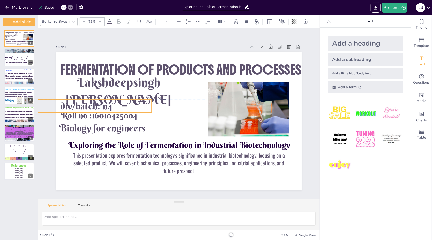
drag, startPoint x: 109, startPoint y: 102, endPoint x: 120, endPoint y: 107, distance: 12.0
click at [186, 107] on div "Exploring the Role of Fermentation in Industrial Biotechnology This presentatio…" at bounding box center [236, 88] width 100 height 224
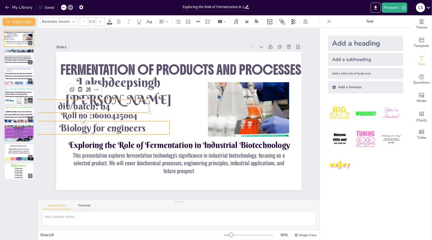
drag, startPoint x: 138, startPoint y: 114, endPoint x: 135, endPoint y: 123, distance: 9.1
type input "74.6"
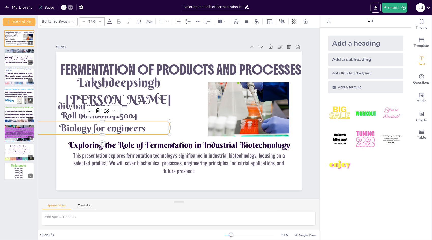
click at [154, 121] on p "Biology for engineers" at bounding box center [102, 103] width 132 height 54
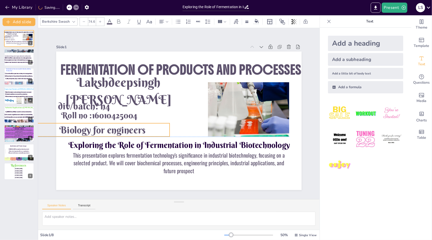
drag, startPoint x: 154, startPoint y: 121, endPoint x: 154, endPoint y: 125, distance: 3.8
click at [154, 125] on p "Biology for engineers" at bounding box center [104, 89] width 123 height 79
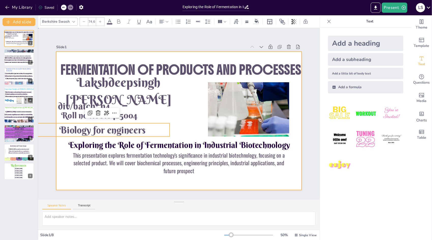
click at [148, 116] on div at bounding box center [177, 120] width 269 height 186
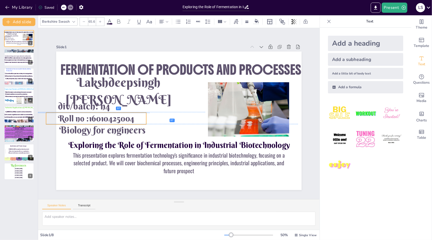
drag, startPoint x: 141, startPoint y: 113, endPoint x: 138, endPoint y: 116, distance: 4.3
click at [138, 114] on p "Roll no :16010425004" at bounding box center [98, 93] width 99 height 42
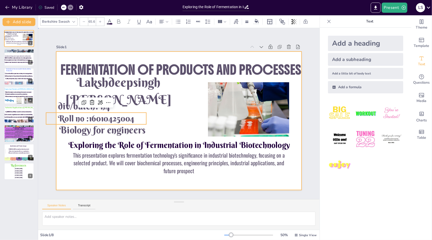
click at [172, 114] on div at bounding box center [176, 107] width 282 height 242
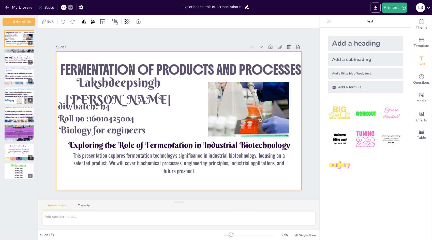
click at [172, 114] on div at bounding box center [177, 106] width 276 height 207
click at [226, 33] on div "Slide 1 Exploring the Role of Fermentation in Industrial Biotechnology This pre…" at bounding box center [179, 113] width 226 height 311
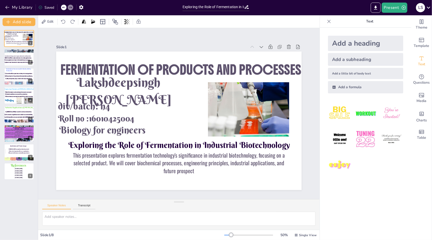
click at [226, 33] on div "Slide 1 Exploring the Role of Fermentation in Industrial Biotechnology This pre…" at bounding box center [179, 113] width 271 height 327
click at [13, 60] on span "Microorganisms are key to fermentation processes." at bounding box center [17, 60] width 26 height 2
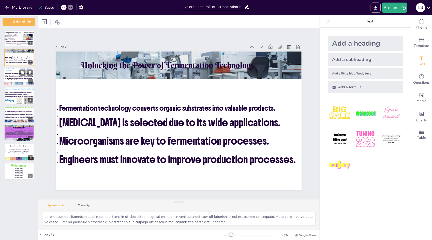
click at [16, 78] on span "3) Key enzymes play a vital role in production." at bounding box center [18, 79] width 27 height 2
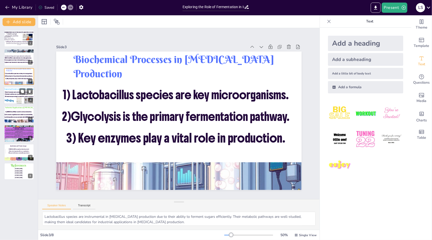
click at [13, 96] on span "3)Downstream processing is essential for product recovery." at bounding box center [19, 97] width 29 height 2
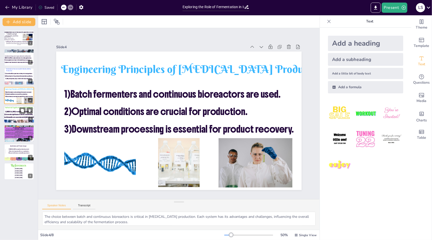
click at [20, 121] on div at bounding box center [19, 121] width 31 height 20
type textarea "The diverse applications of [MEDICAL_DATA] across multiple industries demonstra…"
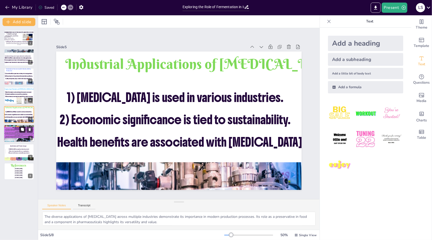
click at [20, 128] on button at bounding box center [22, 129] width 6 height 6
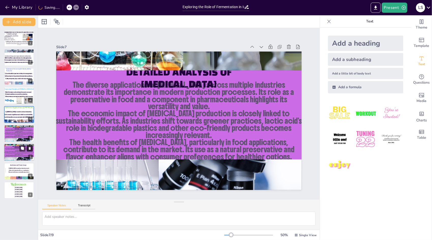
click at [31, 147] on icon at bounding box center [30, 148] width 4 height 4
type textarea "The industrial potential of [MEDICAL_DATA] is vast, with applications spanning …"
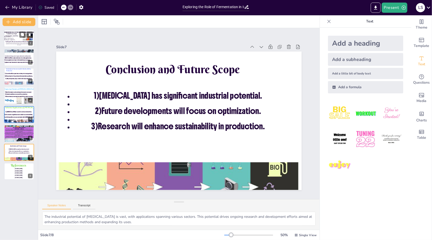
click at [25, 40] on div at bounding box center [28, 37] width 10 height 7
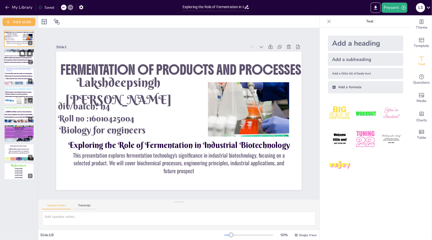
click at [24, 58] on span "[MEDICAL_DATA] is selected due to its wide applications." at bounding box center [17, 58] width 27 height 2
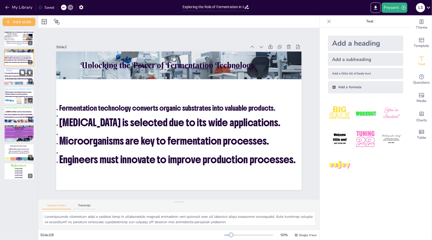
click at [24, 81] on div at bounding box center [19, 76] width 31 height 17
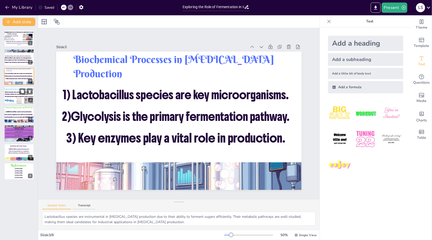
click at [22, 97] on div at bounding box center [19, 95] width 31 height 17
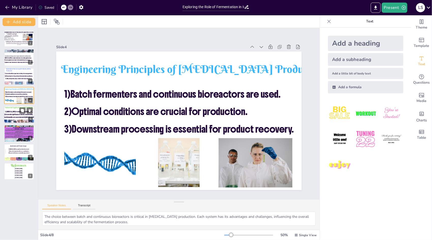
click at [25, 118] on div at bounding box center [19, 114] width 31 height 17
type textarea "The diverse applications of [MEDICAL_DATA] across multiple industries demonstra…"
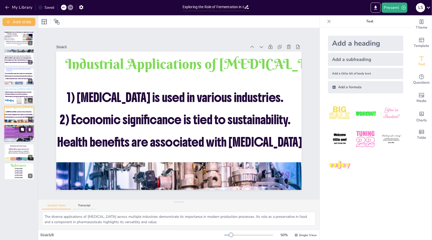
click at [22, 131] on button at bounding box center [22, 129] width 6 height 6
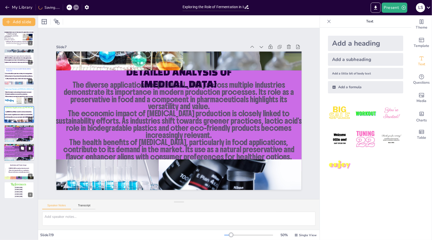
click at [30, 147] on icon at bounding box center [30, 148] width 2 height 3
type textarea "The industrial potential of [MEDICAL_DATA] is vast, with applications spanning …"
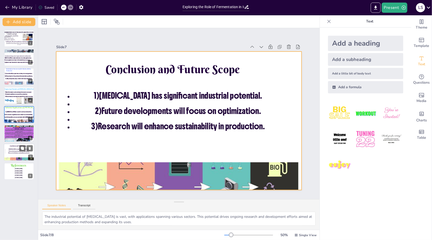
click at [19, 154] on div at bounding box center [19, 152] width 31 height 17
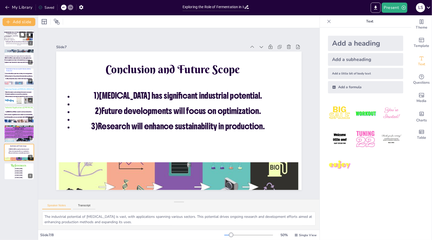
click at [12, 40] on span "Biology for engineers" at bounding box center [9, 40] width 11 height 2
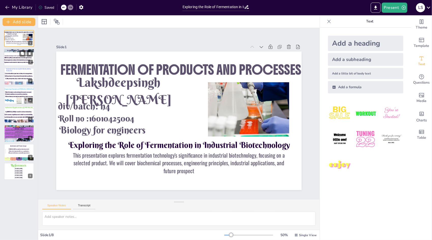
click at [19, 60] on span "Microorganisms are key to fermentation processes." at bounding box center [17, 60] width 26 height 2
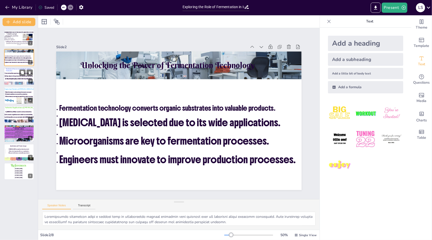
click at [20, 80] on div at bounding box center [19, 76] width 31 height 17
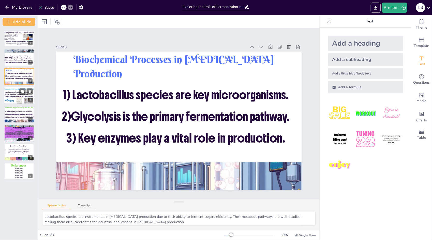
click at [21, 102] on div at bounding box center [19, 100] width 5 height 8
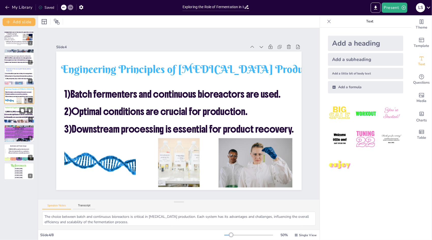
click at [24, 121] on div at bounding box center [19, 121] width 31 height 20
type textarea "The diverse applications of [MEDICAL_DATA] across multiple industries demonstra…"
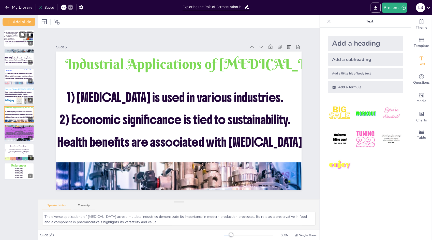
click at [24, 42] on p "This presentation explores fermentation technology's significance in industrial…" at bounding box center [18, 43] width 27 height 3
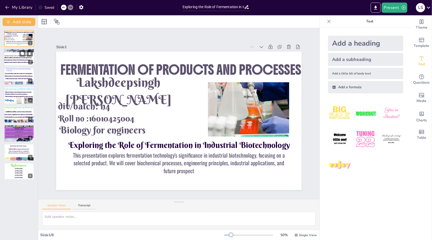
click at [23, 60] on span "Microorganisms are key to fermentation processes." at bounding box center [17, 60] width 26 height 2
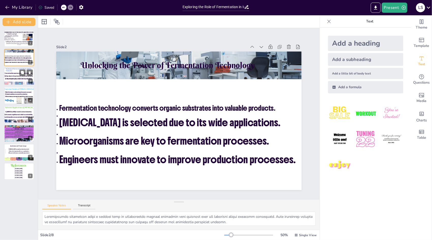
click at [15, 77] on p at bounding box center [18, 76] width 47 height 1
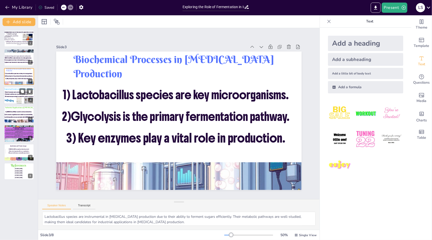
click at [11, 94] on span "2)Optimal conditions are crucial for production." at bounding box center [16, 94] width 23 height 2
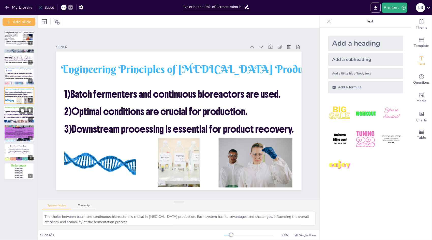
click at [19, 119] on div at bounding box center [19, 114] width 31 height 17
type textarea "The diverse applications of [MEDICAL_DATA] across multiple industries demonstra…"
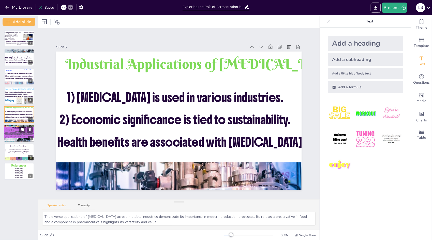
click at [23, 137] on p "The health benefits of [MEDICAL_DATA], particularly in food applications, contr…" at bounding box center [19, 136] width 31 height 3
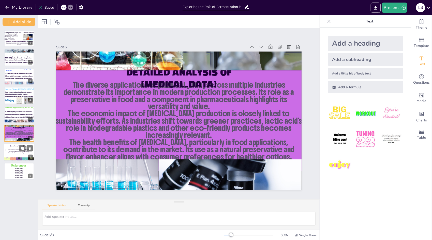
click at [16, 149] on span "1)[MEDICAL_DATA] has significant industrial potential." at bounding box center [18, 148] width 21 height 1
type textarea "The industrial potential of [MEDICAL_DATA] is vast, with applications spanning …"
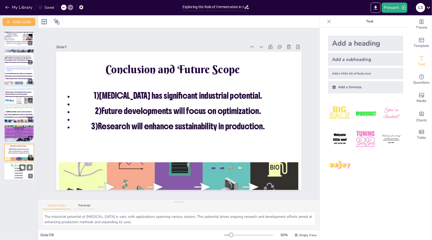
click at [17, 177] on span "[DOMAIN_NAME]" at bounding box center [19, 178] width 8 height 2
